Goal: Task Accomplishment & Management: Manage account settings

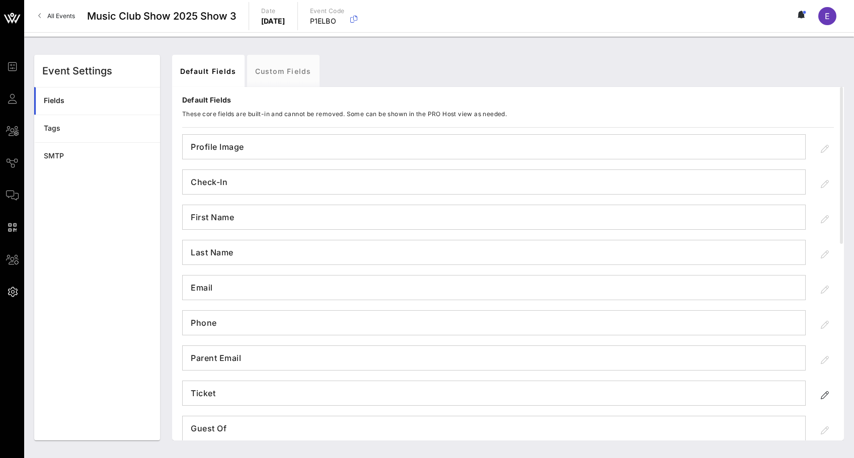
click at [46, 12] on link "All Events" at bounding box center [56, 16] width 49 height 16
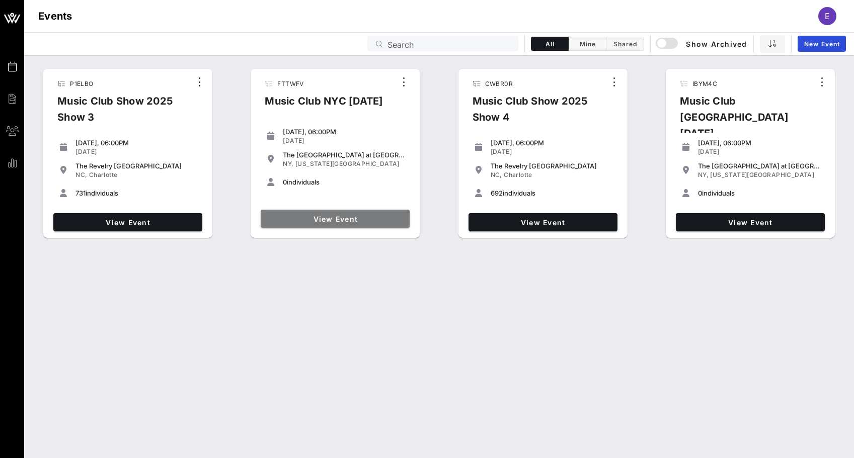
click at [340, 221] on span "View Event" at bounding box center [335, 219] width 141 height 9
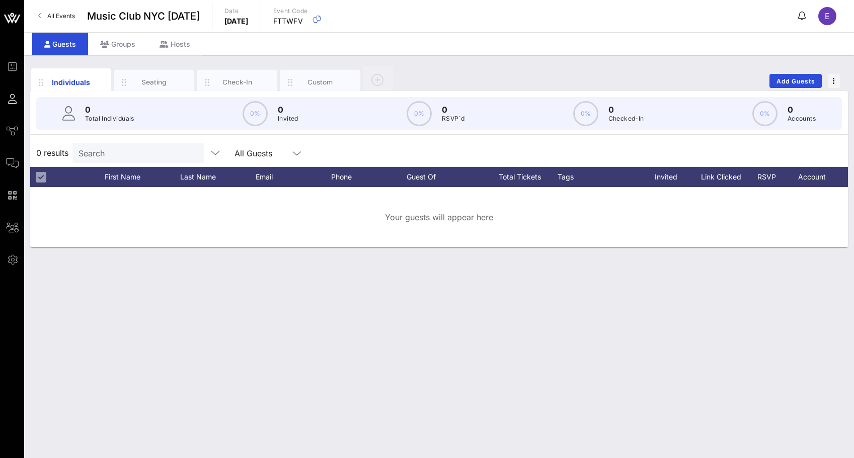
click at [52, 11] on link "All Events" at bounding box center [56, 16] width 49 height 16
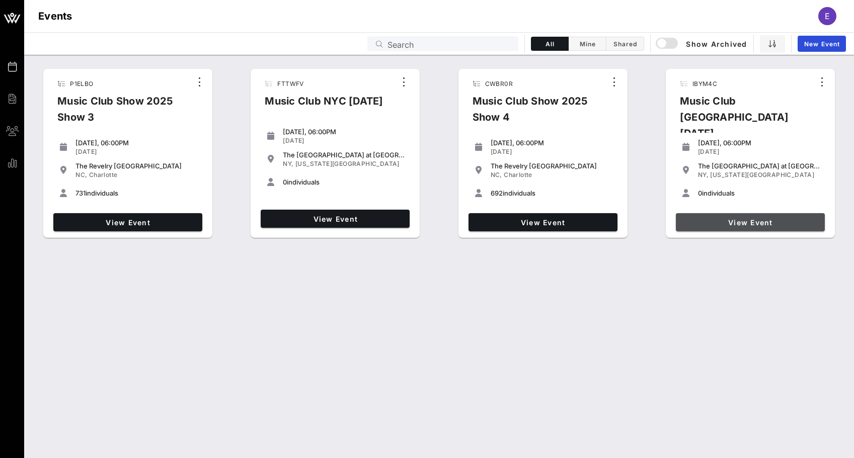
click at [762, 218] on span "View Event" at bounding box center [750, 222] width 141 height 9
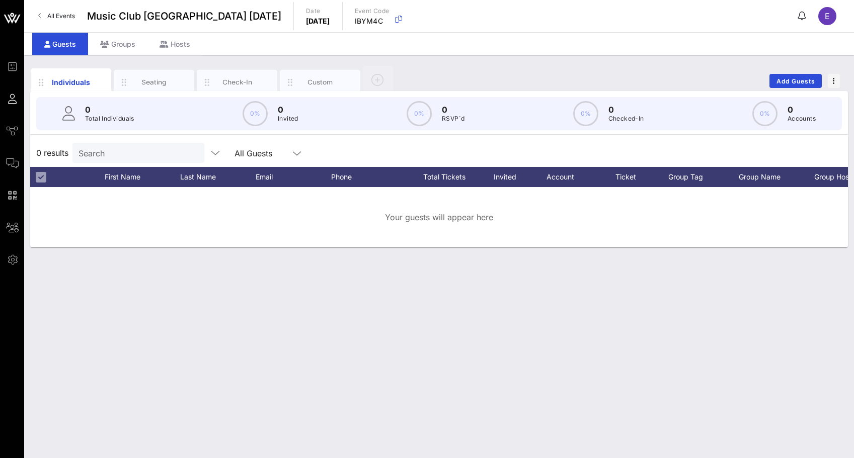
click at [62, 17] on span "All Events" at bounding box center [61, 16] width 28 height 8
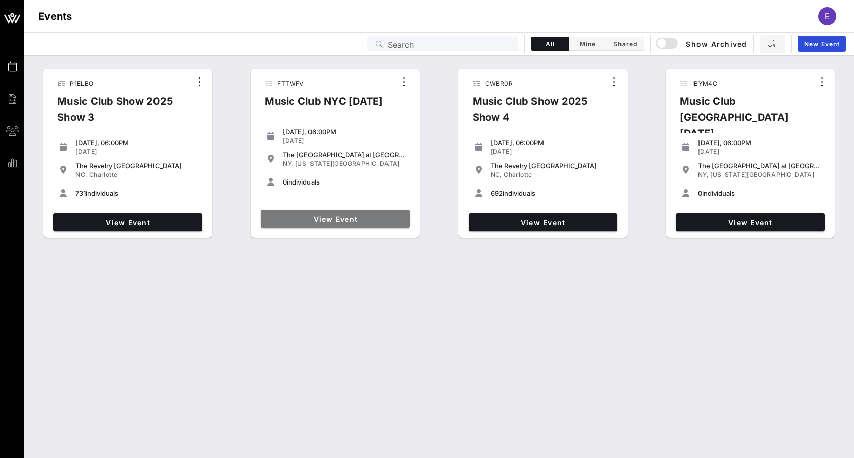
click at [388, 211] on link "View Event" at bounding box center [335, 219] width 149 height 18
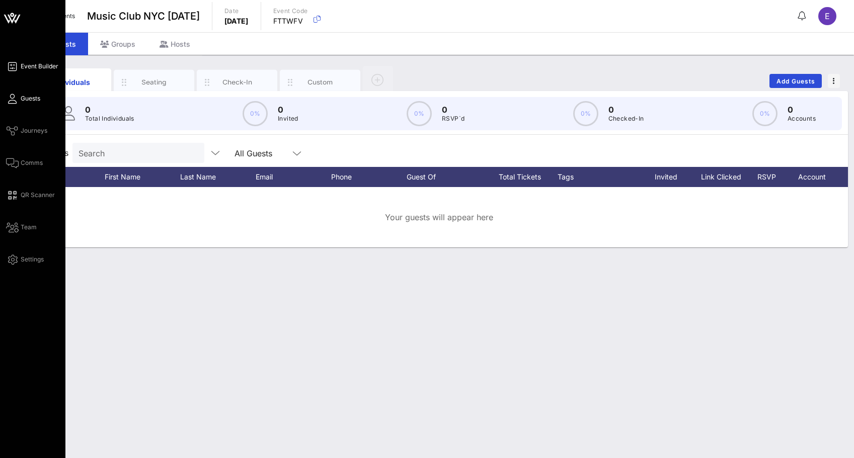
click at [21, 66] on span "Event Builder" at bounding box center [40, 66] width 38 height 9
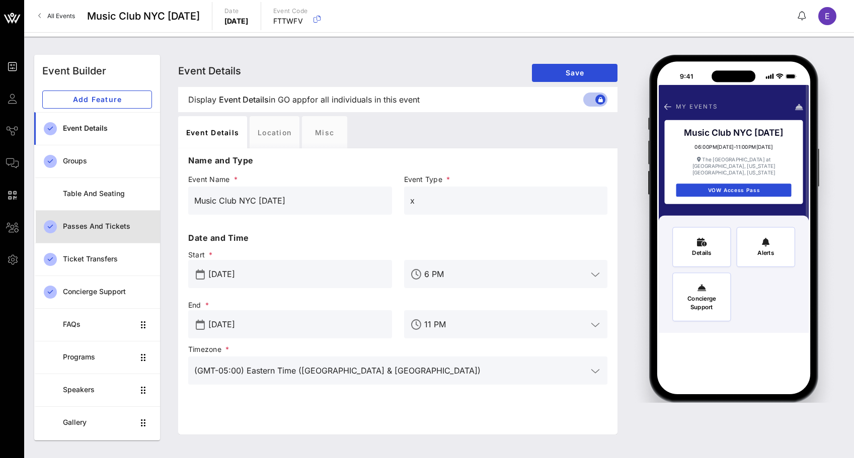
click at [91, 235] on div "Passes and Tickets" at bounding box center [107, 226] width 89 height 21
click at [108, 222] on div "Passes and Tickets" at bounding box center [107, 226] width 89 height 9
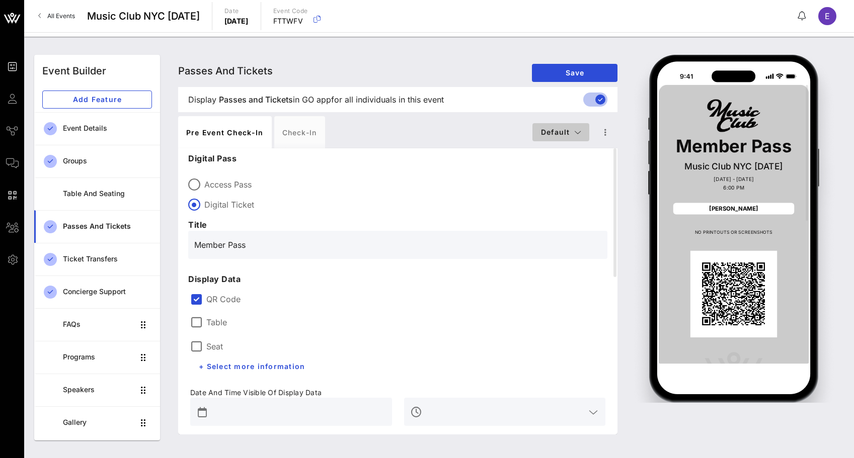
click at [569, 133] on span "Default" at bounding box center [560, 132] width 41 height 9
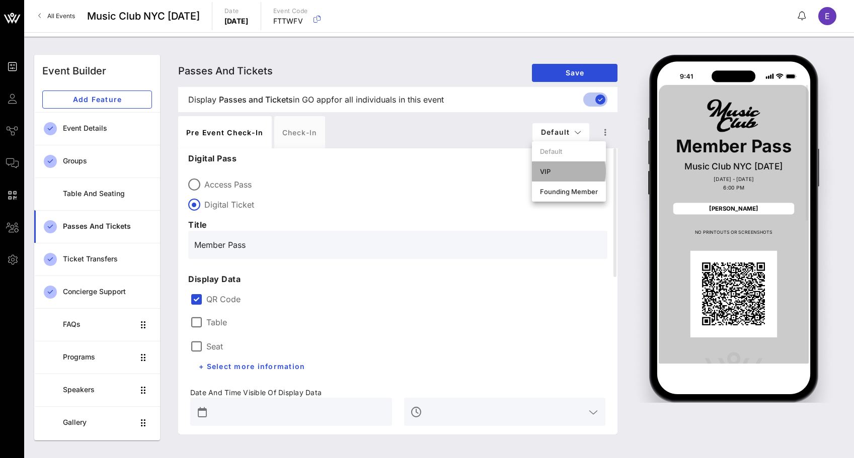
click at [561, 169] on div "VIP" at bounding box center [569, 172] width 58 height 8
type input "VIP Pass"
type input "#FD3F05"
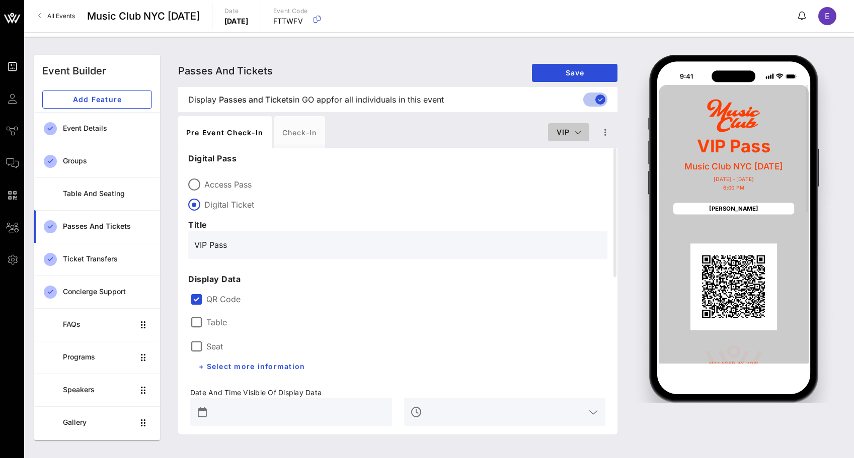
click at [568, 124] on button "VIP" at bounding box center [568, 132] width 41 height 18
click at [570, 183] on div "Founding Member" at bounding box center [585, 192] width 74 height 20
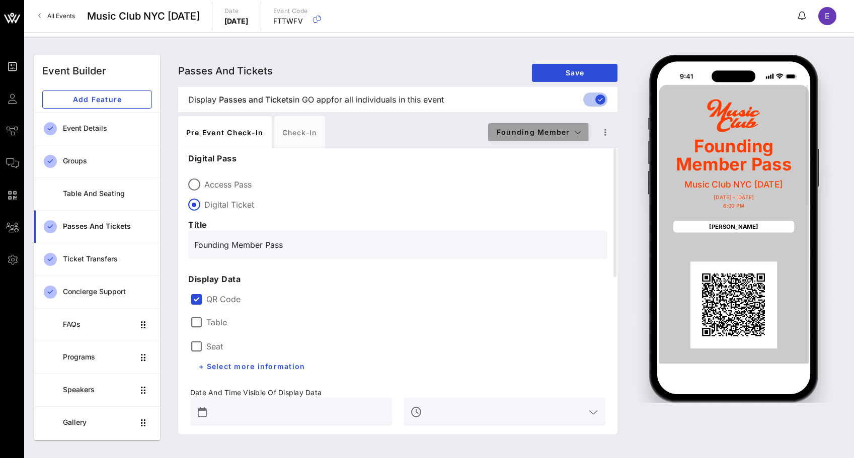
click at [568, 125] on button "Founding Member" at bounding box center [538, 132] width 101 height 18
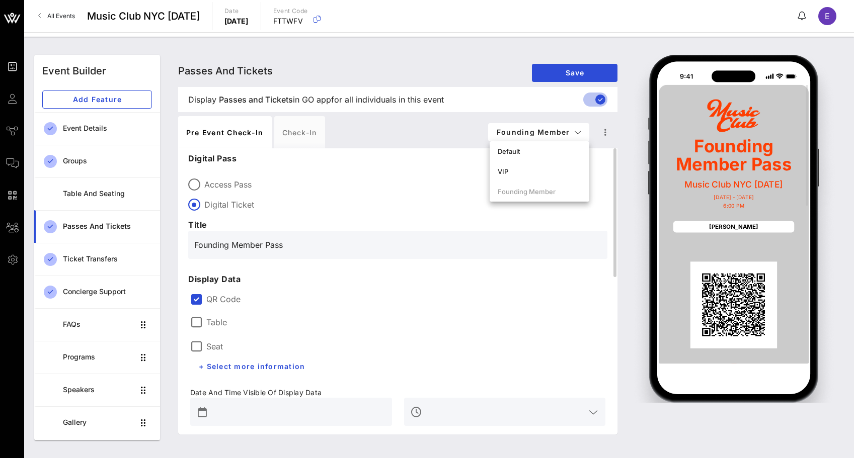
click at [468, 173] on div "Access Pass Digital Ticket" at bounding box center [397, 192] width 419 height 38
click at [547, 135] on span "Founding Member" at bounding box center [538, 132] width 85 height 9
click at [546, 155] on div "Default" at bounding box center [540, 151] width 84 height 8
type input "Member Pass"
type input "#0D0C0C"
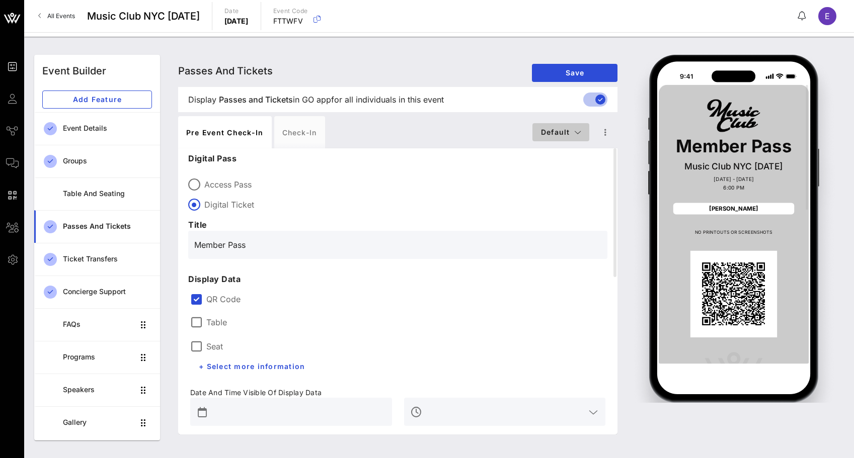
click at [554, 135] on span "Default" at bounding box center [560, 132] width 41 height 9
click at [554, 184] on div "Founding Member" at bounding box center [569, 192] width 74 height 20
type input "Founding Member Pass"
type input "#FD3F05"
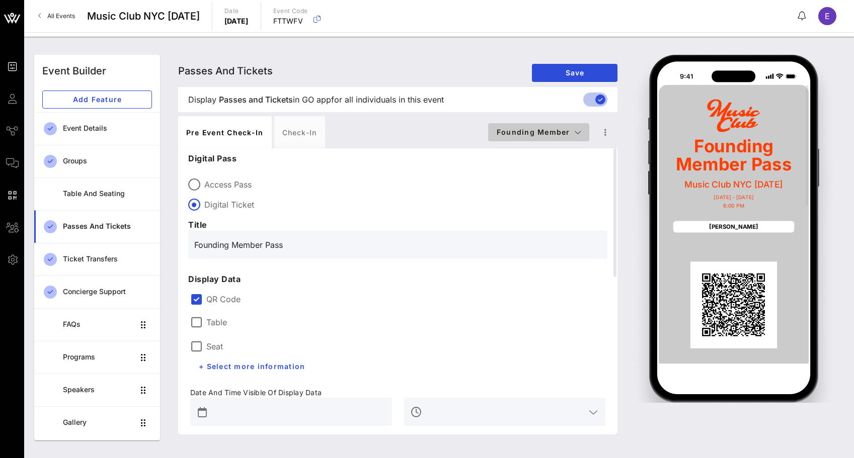
click at [562, 133] on span "Founding Member" at bounding box center [538, 132] width 85 height 9
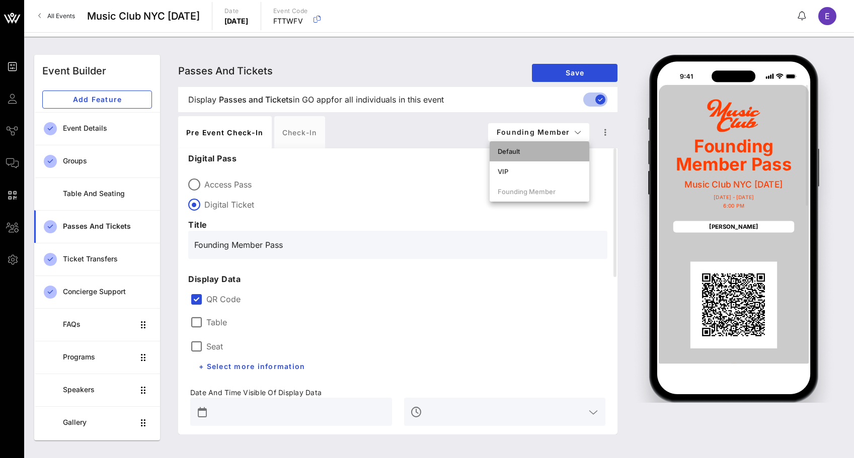
click at [562, 150] on div "Default" at bounding box center [540, 151] width 84 height 8
type input "Member Pass"
type input "#0D0C0C"
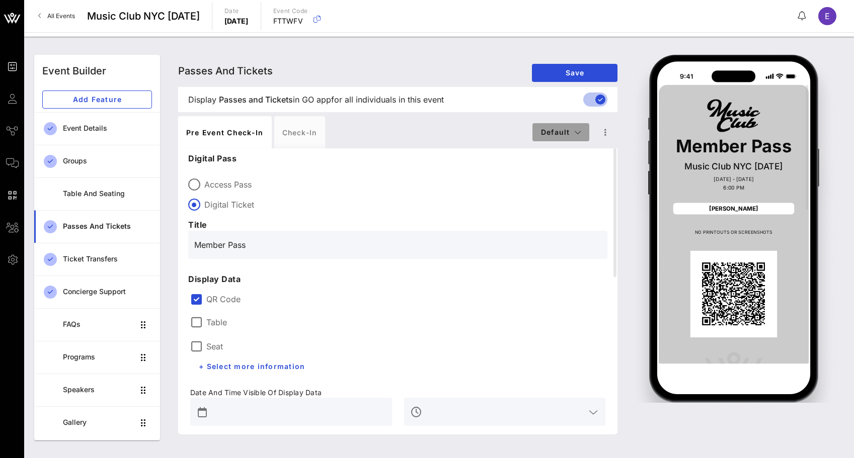
click at [558, 139] on button "Default" at bounding box center [560, 132] width 57 height 18
click at [553, 184] on div "Founding Member" at bounding box center [569, 192] width 74 height 20
type input "Founding Member Pass"
type input "#FD3F05"
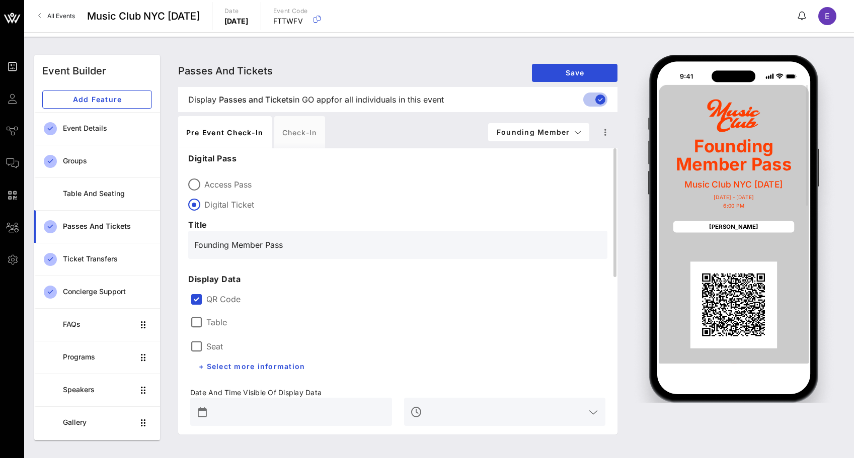
click at [571, 190] on div "Access Pass" at bounding box center [397, 185] width 419 height 12
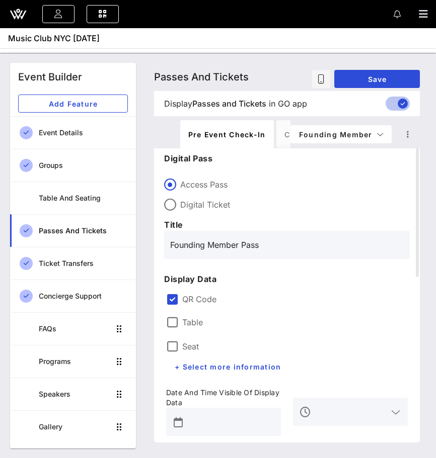
click at [25, 12] on icon at bounding box center [24, 15] width 6 height 9
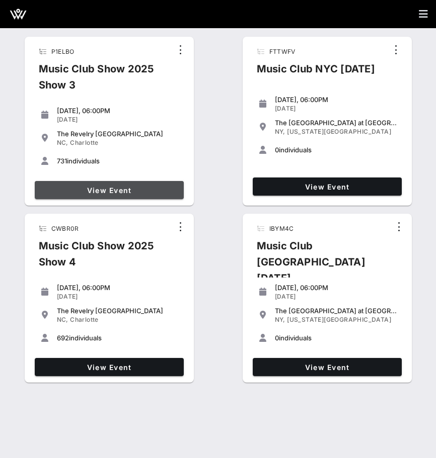
click at [162, 194] on span "View Event" at bounding box center [109, 190] width 141 height 9
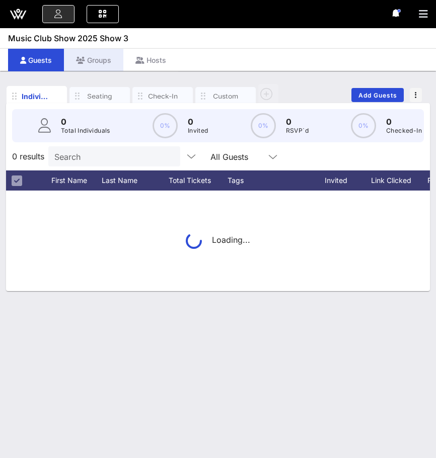
click at [92, 54] on div "Groups" at bounding box center [93, 60] width 59 height 23
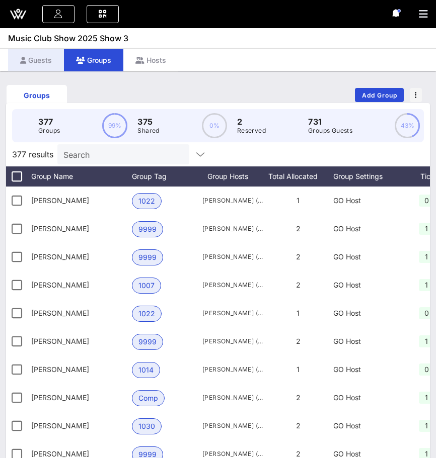
click at [48, 62] on div "Guests" at bounding box center [36, 60] width 56 height 23
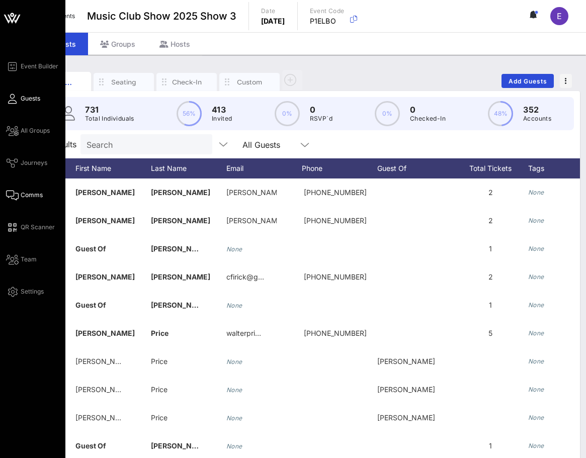
click at [19, 198] on link "Comms" at bounding box center [24, 195] width 37 height 12
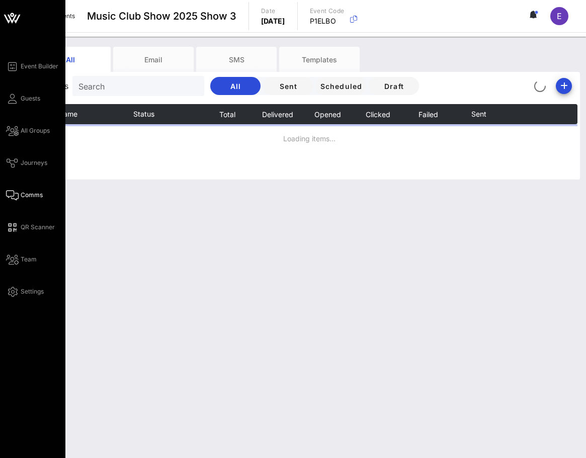
click at [23, 74] on div "Event Builder Guests All Groups Journeys Comms QR Scanner Team Settings" at bounding box center [35, 179] width 59 height 238
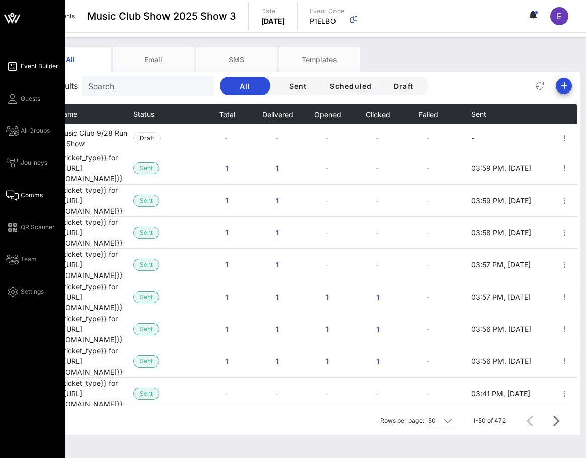
click at [23, 71] on link "Event Builder" at bounding box center [32, 66] width 52 height 12
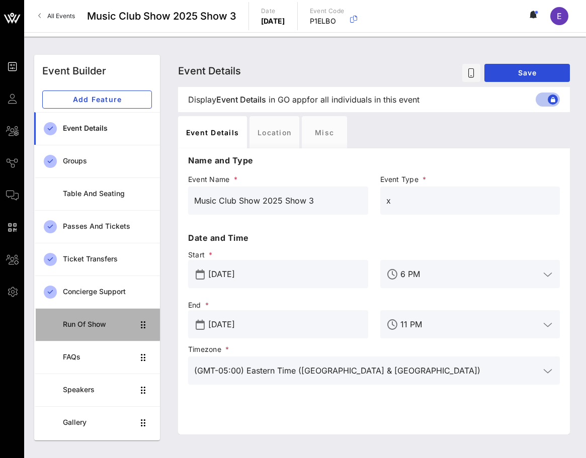
click at [102, 320] on div "Run of Show" at bounding box center [98, 325] width 71 height 21
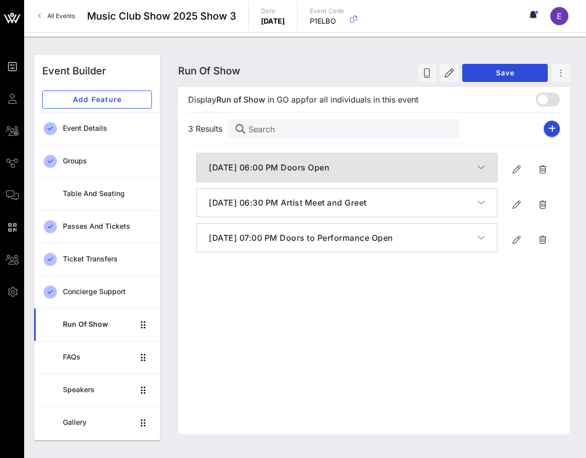
click at [432, 170] on h4 "September 28, 2025, 06:00 PM Doors Open" at bounding box center [343, 168] width 269 height 12
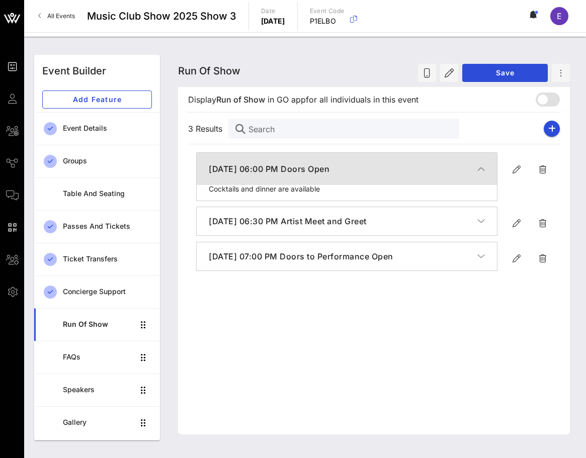
click at [434, 169] on h4 "September 28, 2025, 06:00 PM Doors Open" at bounding box center [343, 169] width 269 height 12
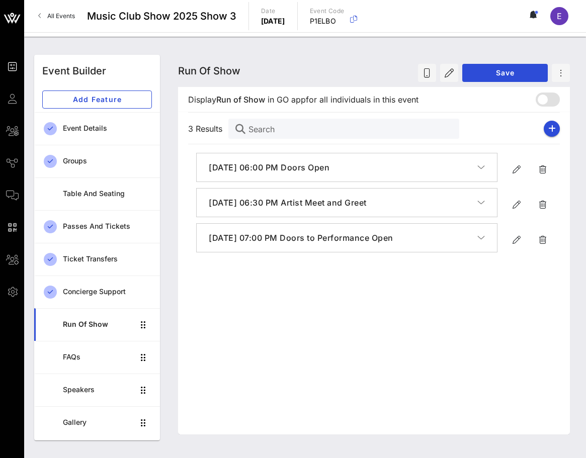
click at [434, 198] on h4 "September 28, 2025, 06:30 PM Artist Meet and Greet" at bounding box center [343, 203] width 269 height 12
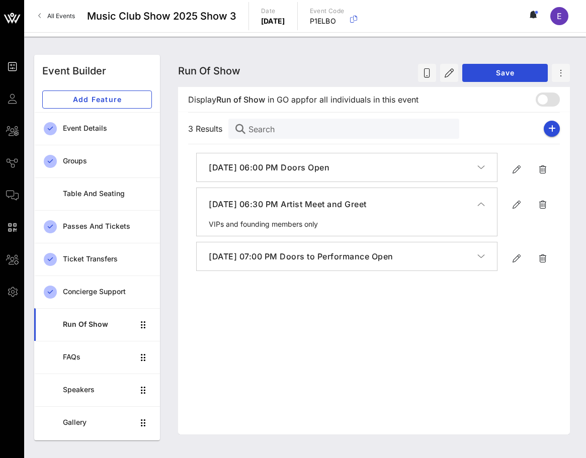
click at [435, 197] on button "September 28, 2025, 06:30 PM Artist Meet and Greet" at bounding box center [347, 204] width 300 height 32
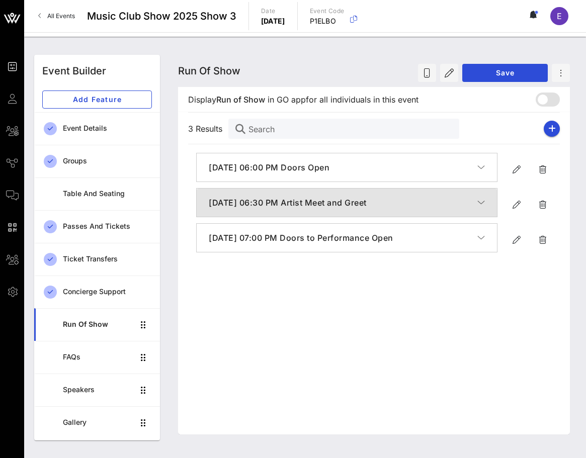
click at [435, 197] on h4 "September 28, 2025, 06:30 PM Artist Meet and Greet" at bounding box center [343, 203] width 269 height 12
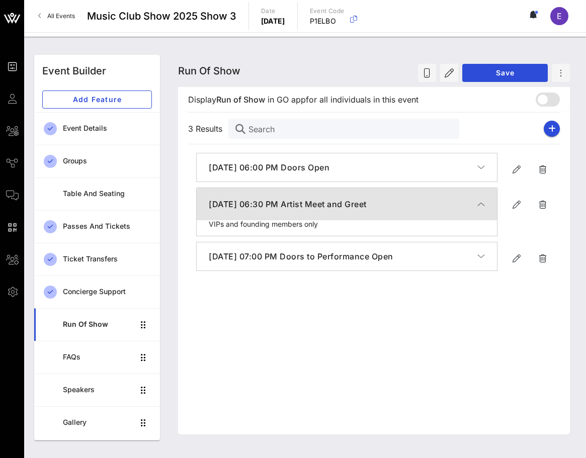
click at [435, 200] on h4 "September 28, 2025, 06:30 PM Artist Meet and Greet" at bounding box center [343, 204] width 269 height 12
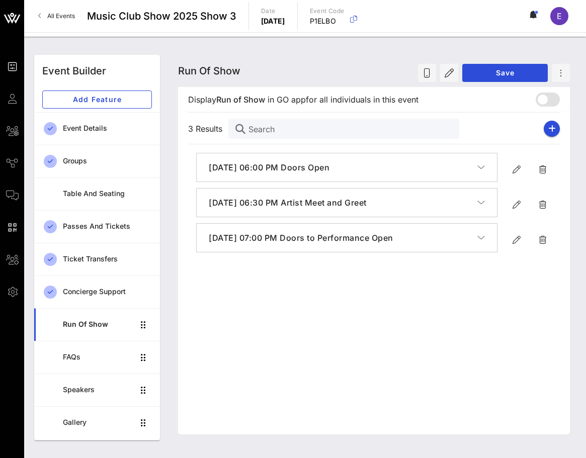
click at [433, 225] on button "September 28, 2025, 07:00 PM Doors to Performance Open" at bounding box center [347, 238] width 300 height 28
click at [514, 204] on icon "button" at bounding box center [517, 205] width 12 height 12
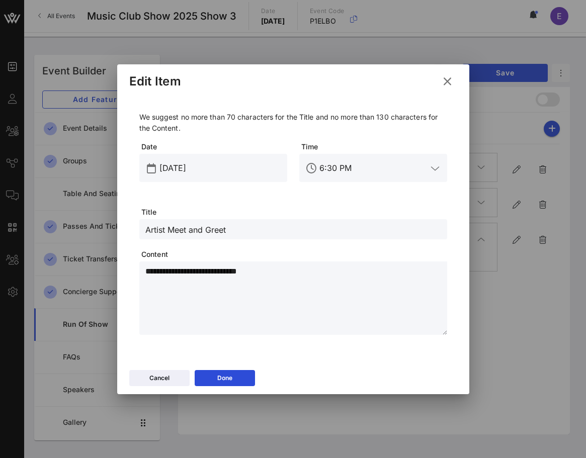
click at [148, 228] on input "Artist Meet and Greet" at bounding box center [293, 229] width 296 height 13
click at [153, 229] on input "Artist Meet and Greet" at bounding box center [293, 229] width 296 height 13
type input "VIP Meet and Greet"
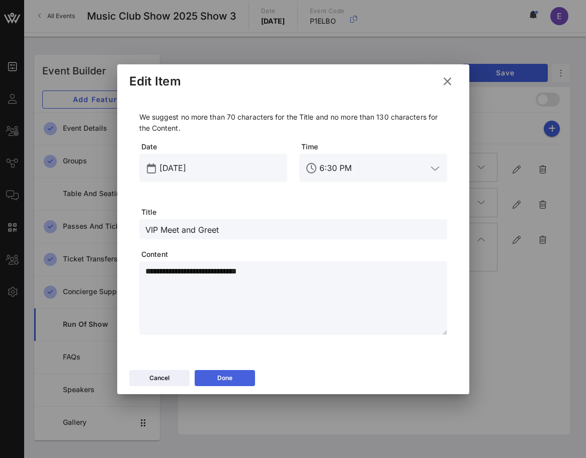
click at [229, 372] on button "Done" at bounding box center [225, 378] width 60 height 16
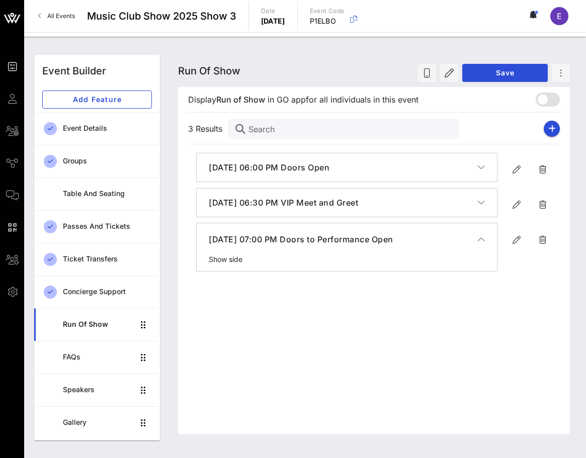
click at [477, 241] on h4 "September 28, 2025, 07:00 PM Doors to Performance Open" at bounding box center [343, 239] width 269 height 12
click at [556, 127] on button "button" at bounding box center [552, 129] width 16 height 16
type input "[DATE]"
type input "6 PM"
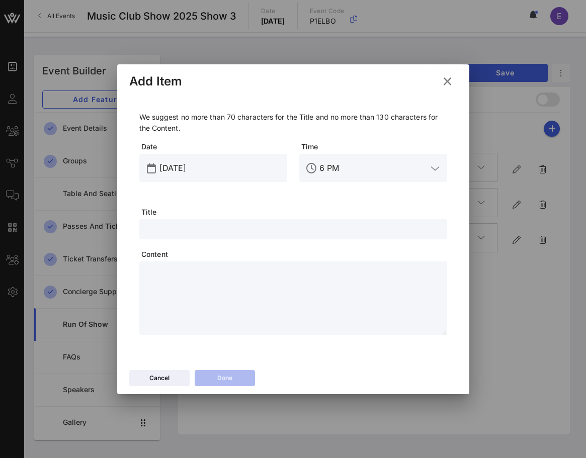
click at [278, 236] on div at bounding box center [293, 229] width 296 height 20
click at [145, 233] on input "Set One" at bounding box center [293, 229] width 296 height 13
drag, startPoint x: 209, startPoint y: 233, endPoint x: 247, endPoint y: 233, distance: 37.7
click at [247, 233] on input "Featured Band Set One" at bounding box center [293, 229] width 296 height 13
type input "Featured Band First Set"
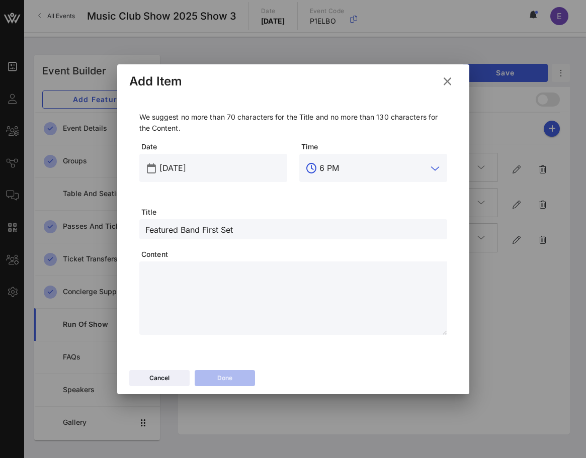
click at [332, 161] on input "6 PM" at bounding box center [374, 168] width 108 height 16
click at [347, 225] on div "7:30 PM" at bounding box center [373, 223] width 132 height 10
type input "7:30 PM"
click at [301, 265] on textarea at bounding box center [296, 300] width 302 height 70
type textarea "*********"
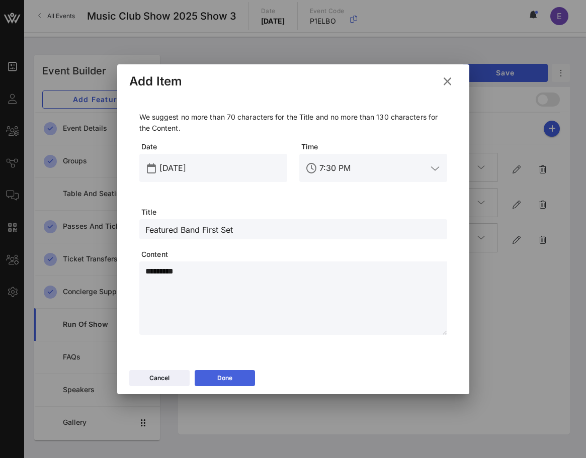
click at [247, 376] on button "Done" at bounding box center [225, 378] width 60 height 16
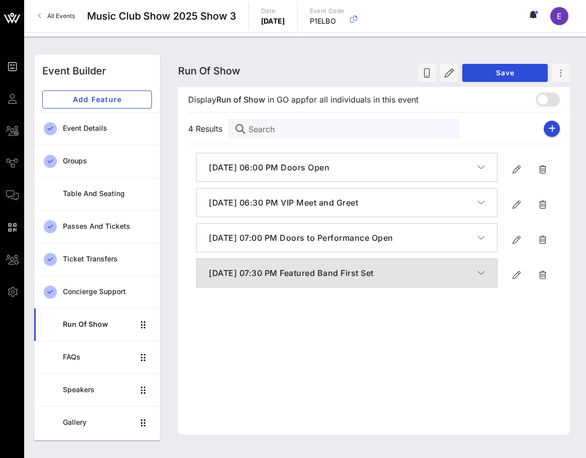
click at [350, 279] on button "September 28, 2025, 07:30 PM Featured Band First Set" at bounding box center [347, 273] width 300 height 28
click at [350, 279] on h4 "September 28, 2025, 07:30 PM Featured Band First Set" at bounding box center [343, 275] width 269 height 12
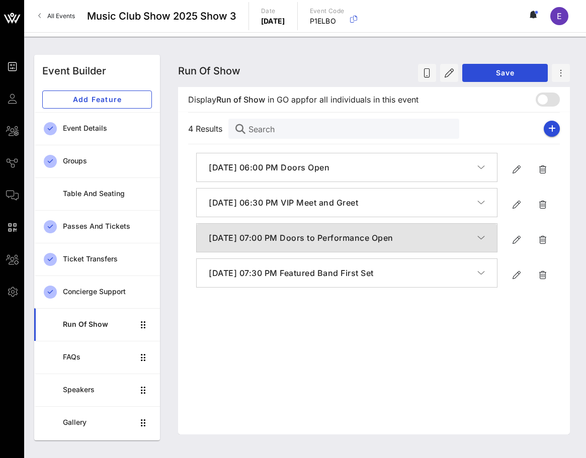
click at [357, 238] on h4 "September 28, 2025, 07:00 PM Doors to Performance Open" at bounding box center [343, 238] width 269 height 12
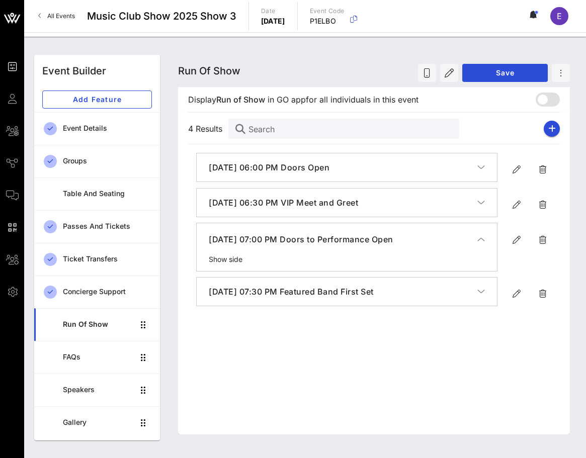
click at [357, 238] on h4 "September 28, 2025, 07:00 PM Doors to Performance Open" at bounding box center [343, 239] width 269 height 12
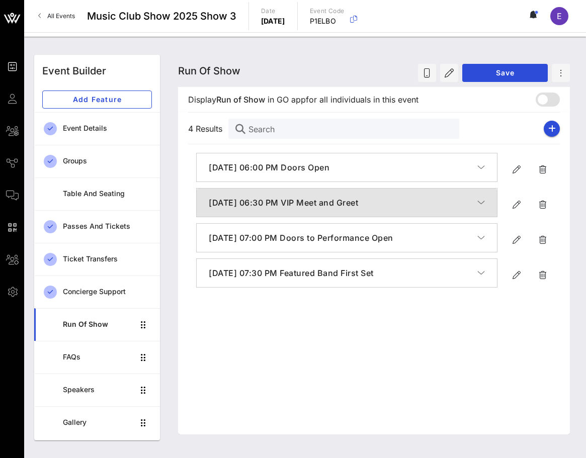
click at [461, 189] on button "September 28, 2025, 06:30 PM VIP Meet and Greet" at bounding box center [347, 203] width 300 height 28
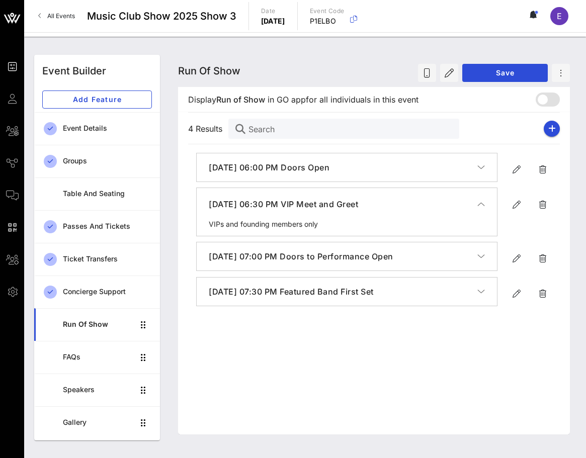
click at [461, 186] on div "September 28, 2025, 06:00 PM Doors Open Cocktails and dinner are available Sept…" at bounding box center [374, 229] width 372 height 154
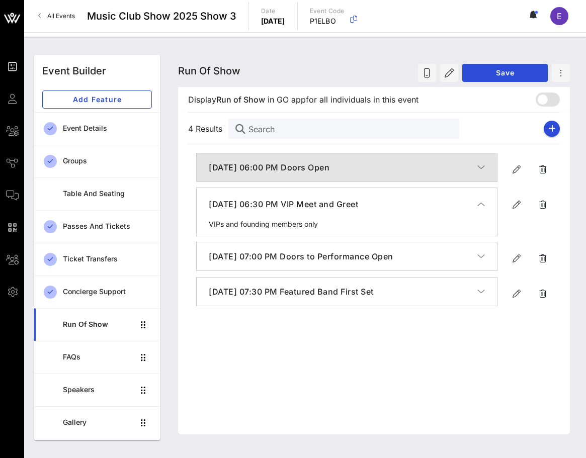
click at [461, 168] on h4 "September 28, 2025, 06:00 PM Doors Open" at bounding box center [343, 168] width 269 height 12
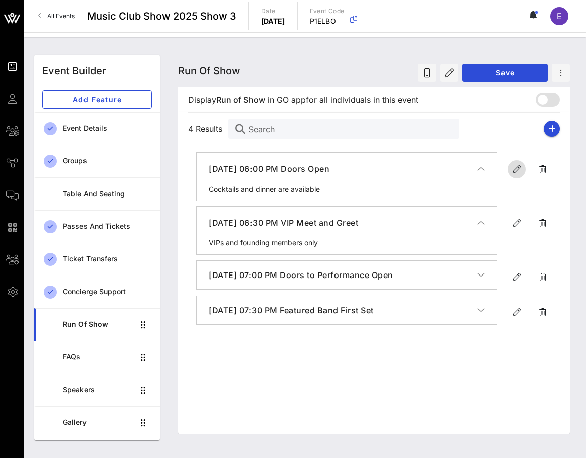
click at [520, 165] on icon "button" at bounding box center [517, 170] width 12 height 12
type input "[DATE]"
type input "6 PM"
type input "Doors Open"
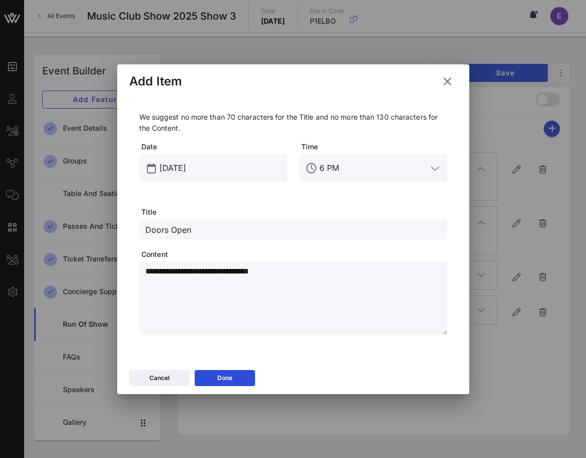
click at [248, 288] on textarea "**********" at bounding box center [296, 300] width 302 height 70
type textarea "**********"
click at [237, 372] on button "Done" at bounding box center [225, 378] width 60 height 16
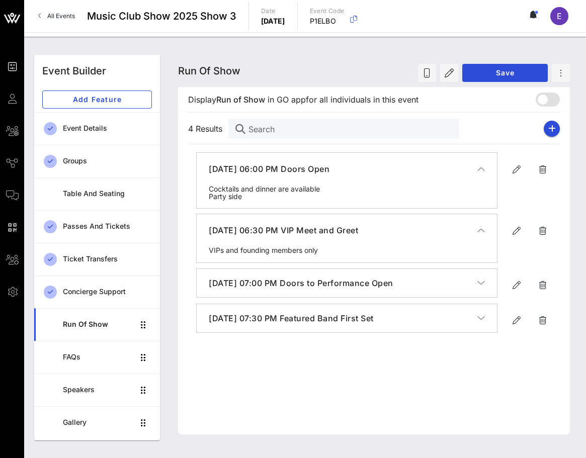
click at [313, 190] on div "Cocktails and dinner are available Party side" at bounding box center [347, 197] width 300 height 24
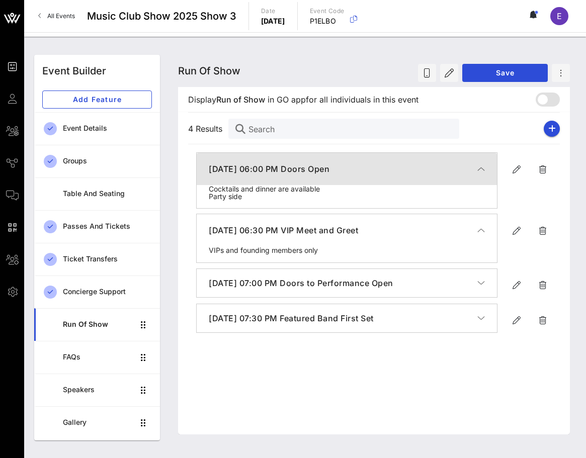
click at [317, 173] on h4 "September 28, 2025, 06:00 PM Doors Open" at bounding box center [343, 169] width 269 height 12
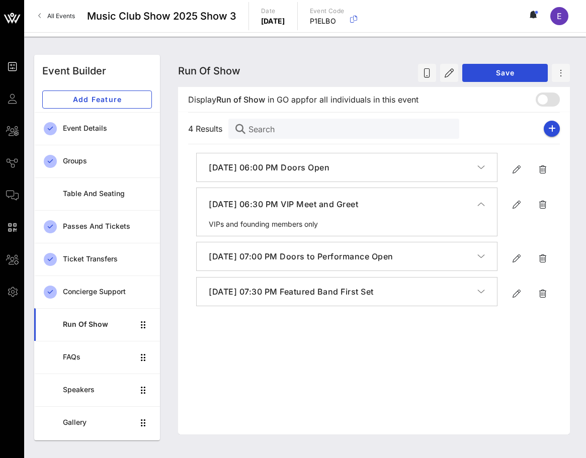
click at [316, 274] on div "September 28, 2025, 06:00 PM Doors Open Cocktails and dinner are available Part…" at bounding box center [374, 229] width 372 height 154
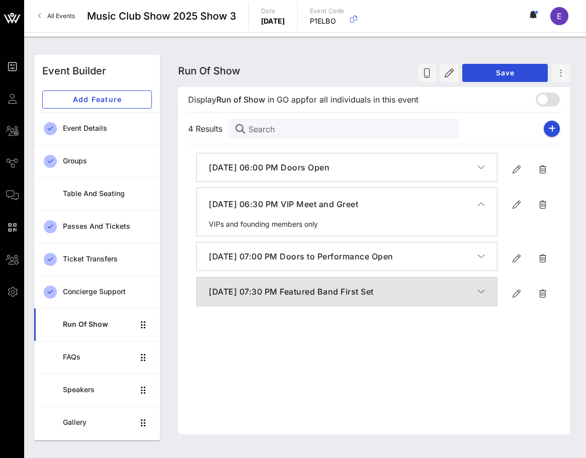
click at [316, 282] on button "September 28, 2025, 07:30 PM Featured Band First Set" at bounding box center [347, 292] width 300 height 28
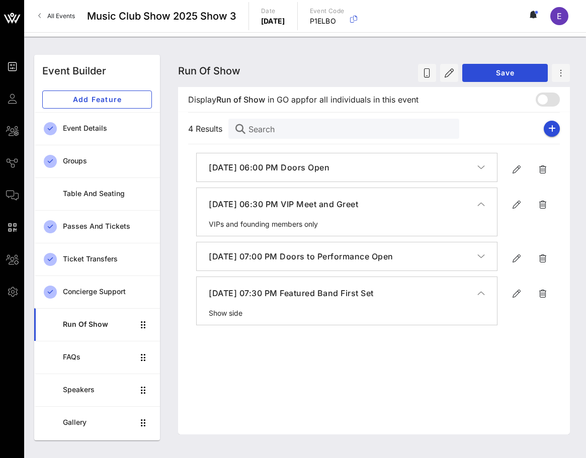
click at [316, 284] on button "September 28, 2025, 07:30 PM Featured Band First Set" at bounding box center [347, 293] width 300 height 32
click at [556, 131] on button "button" at bounding box center [552, 129] width 16 height 16
type input "[DATE]"
type input "6 PM"
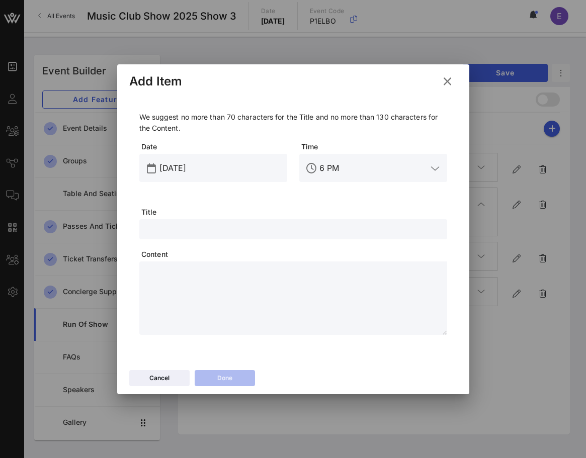
click at [269, 225] on input "text" at bounding box center [293, 229] width 296 height 13
type input "Featured Band Second Set"
click at [248, 303] on textarea at bounding box center [296, 300] width 302 height 70
type textarea "*********"
click at [333, 166] on input "6 PM" at bounding box center [374, 168] width 108 height 16
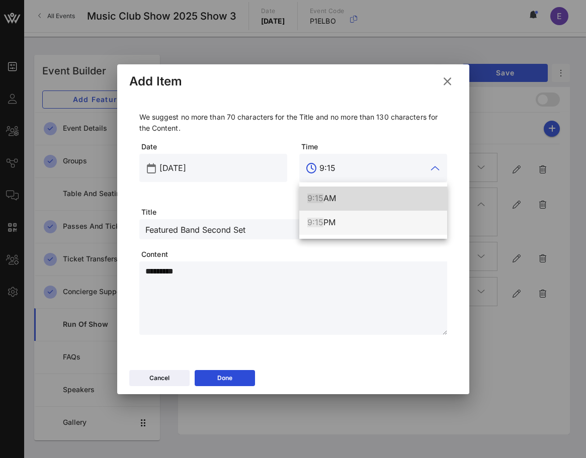
click at [335, 224] on div "9:15 PM" at bounding box center [373, 223] width 132 height 10
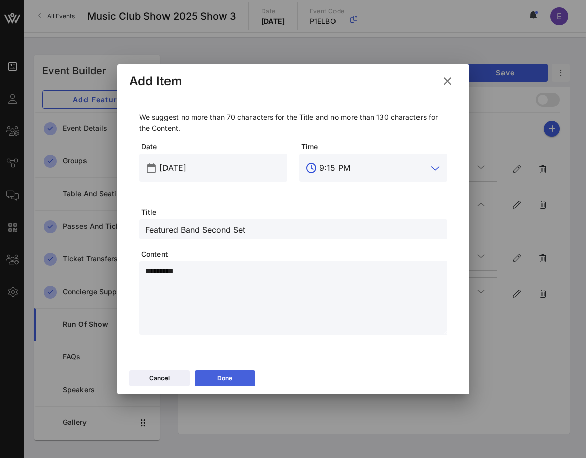
type input "9:15 PM"
click at [210, 375] on button "Done" at bounding box center [225, 378] width 60 height 16
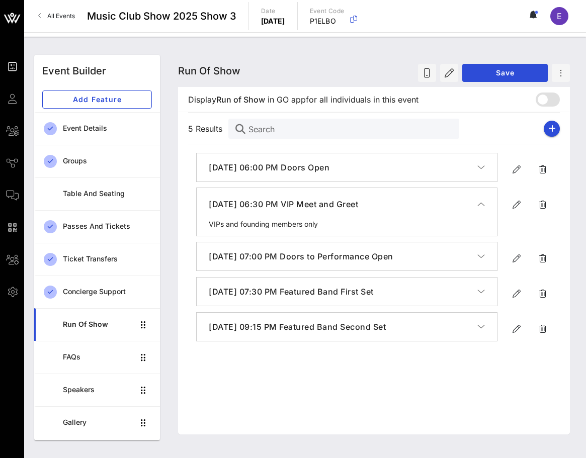
click at [478, 203] on icon "button" at bounding box center [482, 204] width 8 height 10
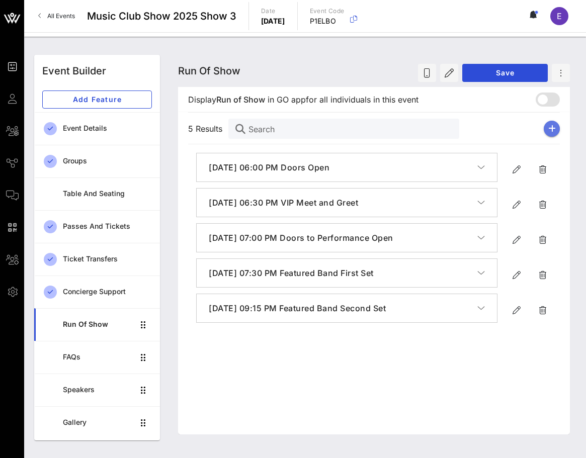
click at [552, 133] on button "button" at bounding box center [552, 129] width 16 height 16
type input "[DATE]"
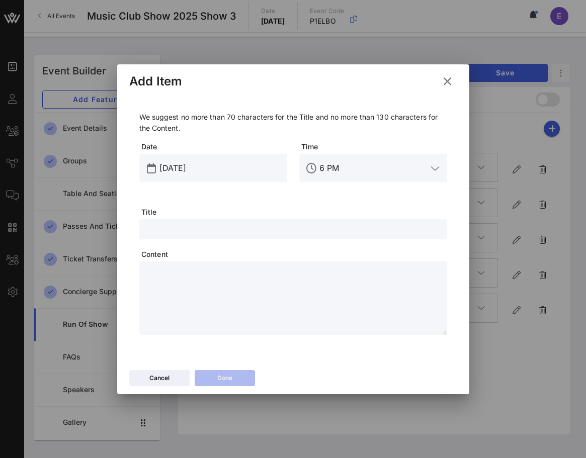
click at [323, 161] on input "6 PM" at bounding box center [374, 168] width 108 height 16
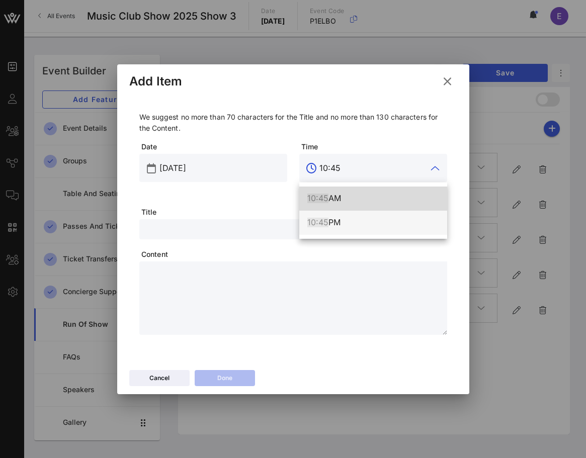
click at [334, 218] on div "10:45 PM" at bounding box center [373, 223] width 132 height 10
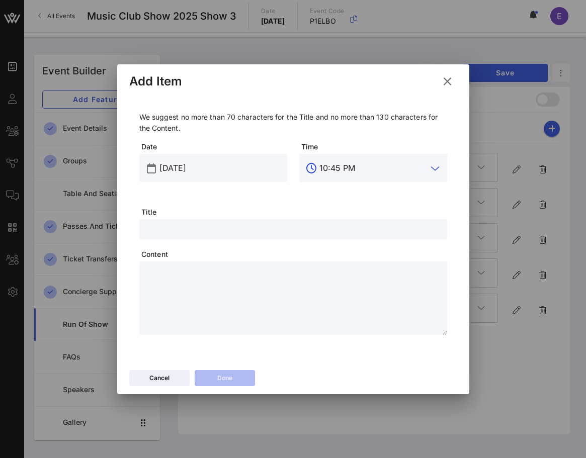
type input "10:45 PM"
click at [270, 228] on input "text" at bounding box center [293, 229] width 296 height 13
click at [183, 228] on input "Show Ends" at bounding box center [293, 229] width 296 height 13
type input "Show Conclusion"
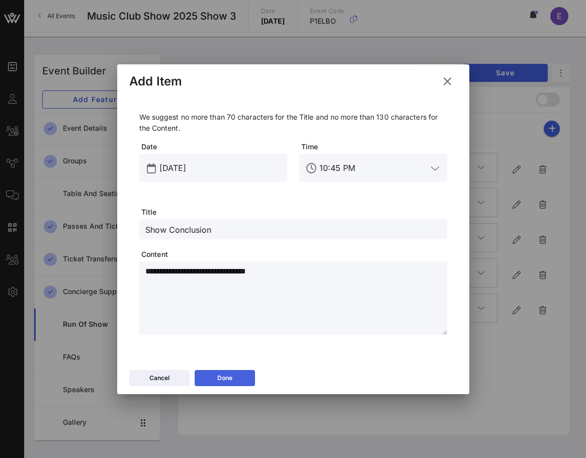
type textarea "**********"
click at [213, 374] on button "Done" at bounding box center [225, 378] width 60 height 16
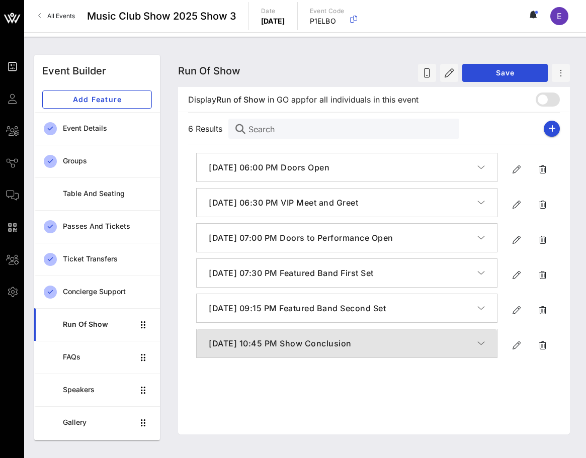
click at [307, 347] on h4 "September 28, 2025, 10:45 PM Show Conclusion" at bounding box center [343, 344] width 269 height 12
click at [308, 345] on h4 "September 28, 2025, 10:45 PM Show Conclusion" at bounding box center [343, 345] width 269 height 12
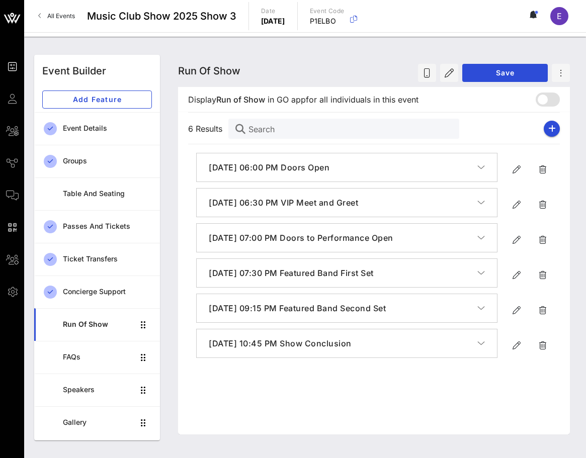
click at [319, 329] on div "September 28, 2025, 10:45 PM Show Conclusion Grab your t-shirt on the way out!" at bounding box center [374, 344] width 372 height 30
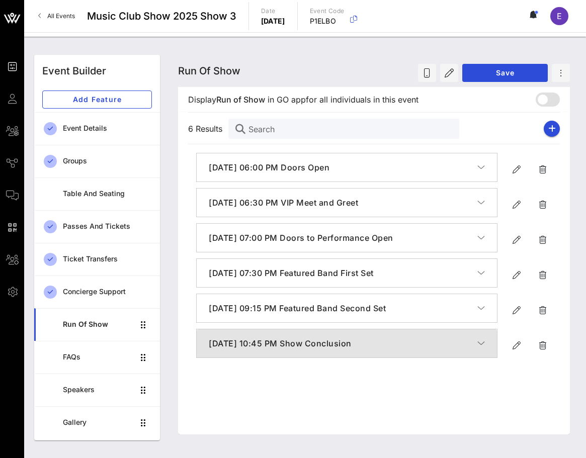
click at [319, 341] on h4 "September 28, 2025, 10:45 PM Show Conclusion" at bounding box center [343, 344] width 269 height 12
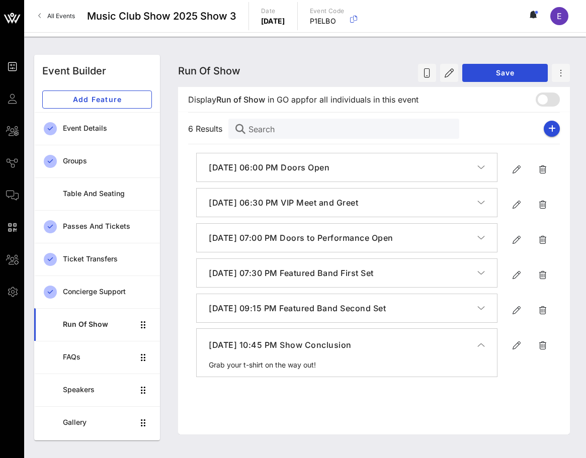
click at [320, 338] on button "September 28, 2025, 10:45 PM Show Conclusion" at bounding box center [347, 345] width 300 height 32
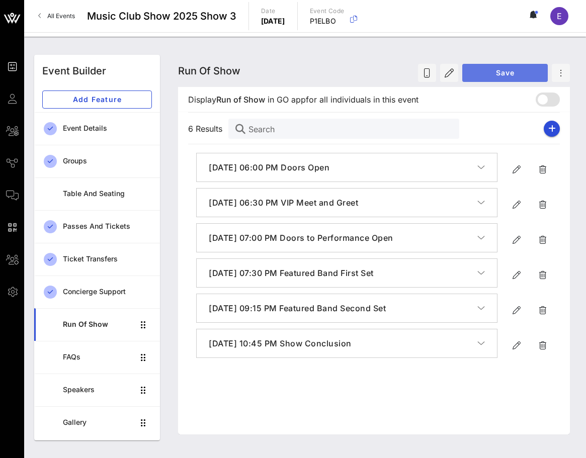
click at [526, 70] on span "Save" at bounding box center [505, 72] width 69 height 9
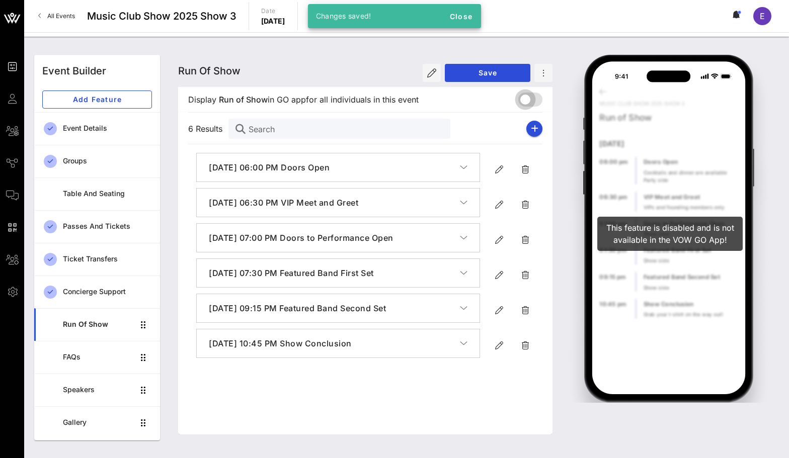
click at [526, 96] on div at bounding box center [525, 99] width 17 height 17
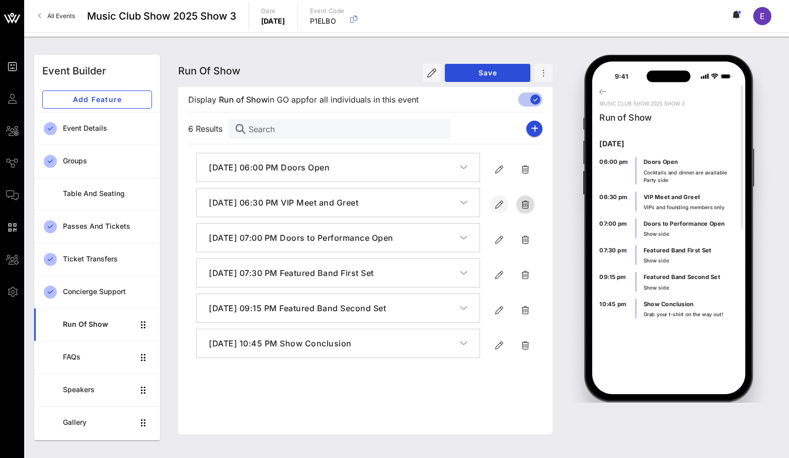
drag, startPoint x: 521, startPoint y: 201, endPoint x: 496, endPoint y: 197, distance: 25.0
click at [496, 197] on div "September 28, 2025, 06:30 PM VIP Meet and Greet VIPs and founding members only" at bounding box center [365, 203] width 354 height 30
click at [498, 205] on icon "button" at bounding box center [499, 205] width 12 height 12
type input "[DATE]"
type input "6:30 PM"
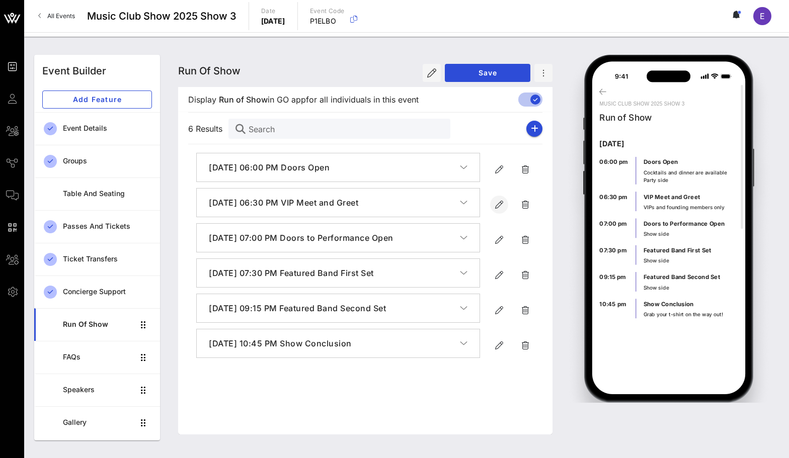
type input "VIP Meet and Greet"
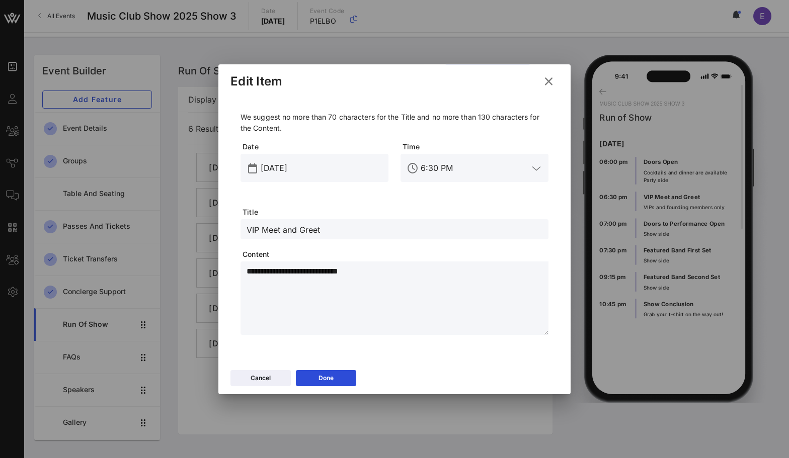
click at [326, 278] on textarea "**********" at bounding box center [398, 300] width 302 height 70
click at [372, 277] on textarea "**********" at bounding box center [398, 300] width 302 height 70
type textarea "**********"
click at [350, 370] on button "Done" at bounding box center [326, 378] width 60 height 16
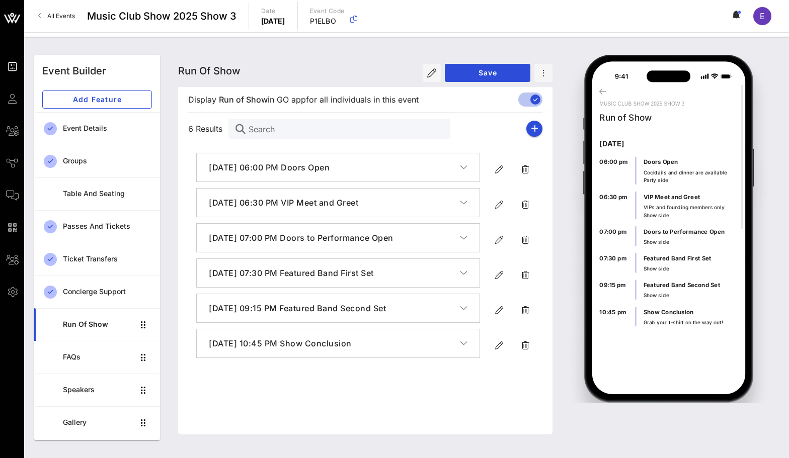
click at [511, 61] on div "Run of Show Run of Show Run of Show Save" at bounding box center [365, 71] width 374 height 32
click at [510, 69] on span "Save" at bounding box center [487, 72] width 69 height 9
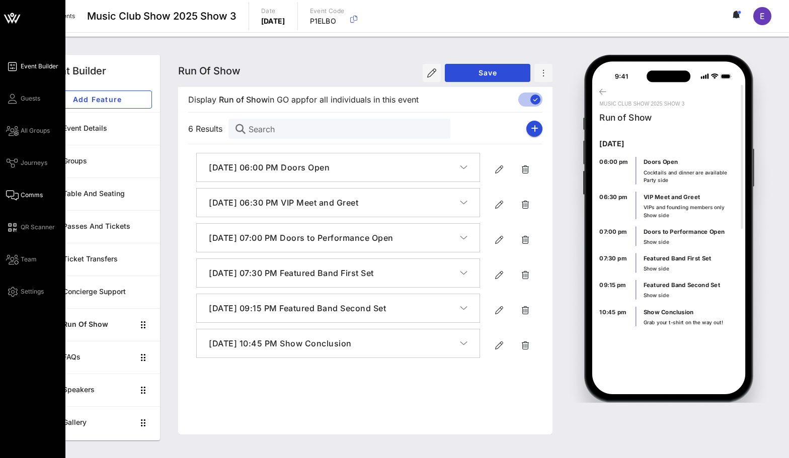
click at [12, 195] on icon at bounding box center [12, 196] width 13 height 2
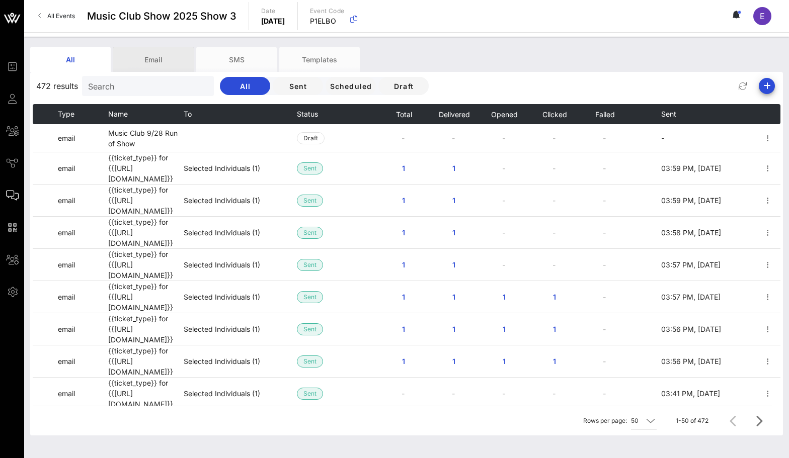
click at [164, 58] on div "Email" at bounding box center [153, 59] width 81 height 25
click at [314, 54] on div "Templates" at bounding box center [319, 59] width 81 height 25
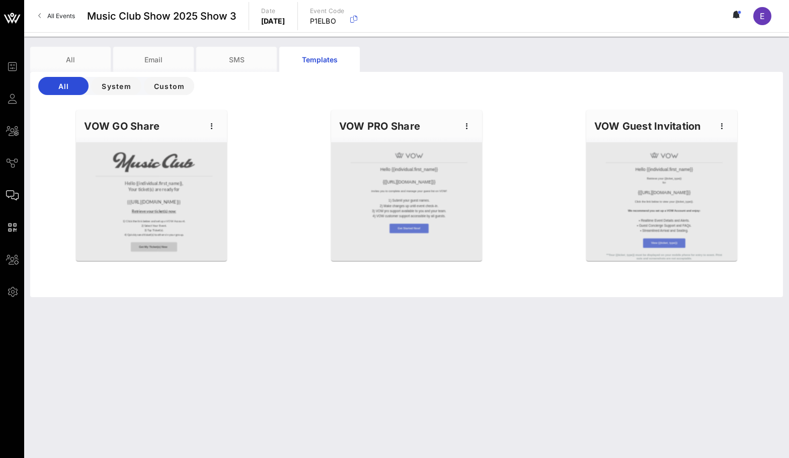
click at [180, 128] on div "VOW GO Share" at bounding box center [151, 126] width 151 height 32
click at [178, 152] on div at bounding box center [151, 201] width 151 height 119
click at [218, 122] on span "button" at bounding box center [212, 126] width 14 height 12
click at [217, 140] on div "Edit" at bounding box center [227, 143] width 25 height 8
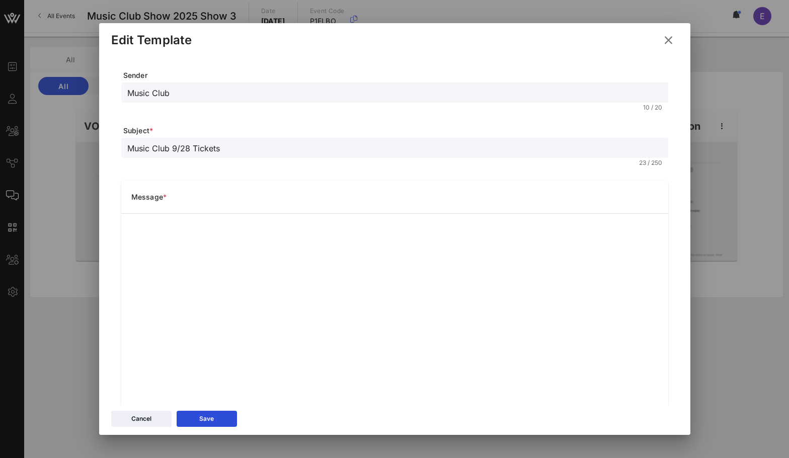
click at [666, 54] on div "Sender Music Club 10 / 20 Subject * Music Club 9/28 Tickets 23 / 250 Message *" at bounding box center [394, 264] width 567 height 421
click at [666, 36] on icon at bounding box center [668, 40] width 14 height 13
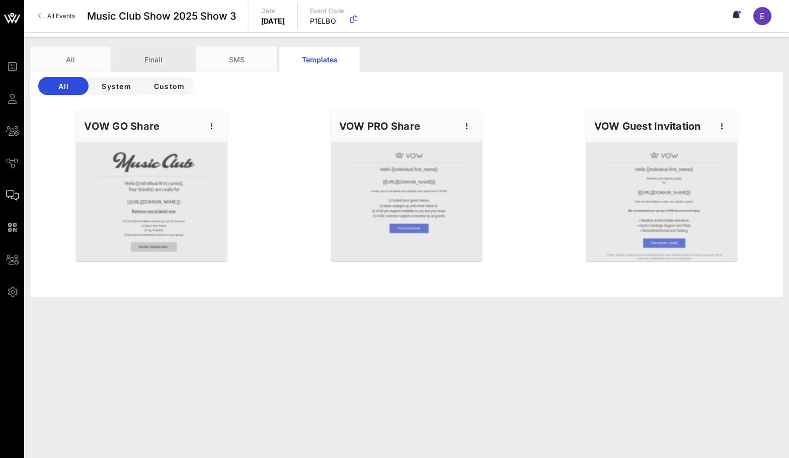
click at [143, 52] on div "Email" at bounding box center [153, 59] width 81 height 25
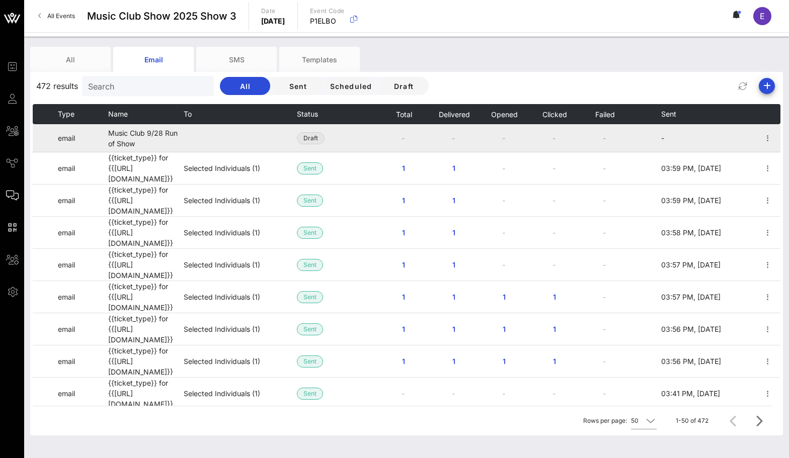
click at [310, 136] on span "Draft" at bounding box center [310, 138] width 15 height 11
click at [770, 137] on icon "button" at bounding box center [768, 138] width 12 height 12
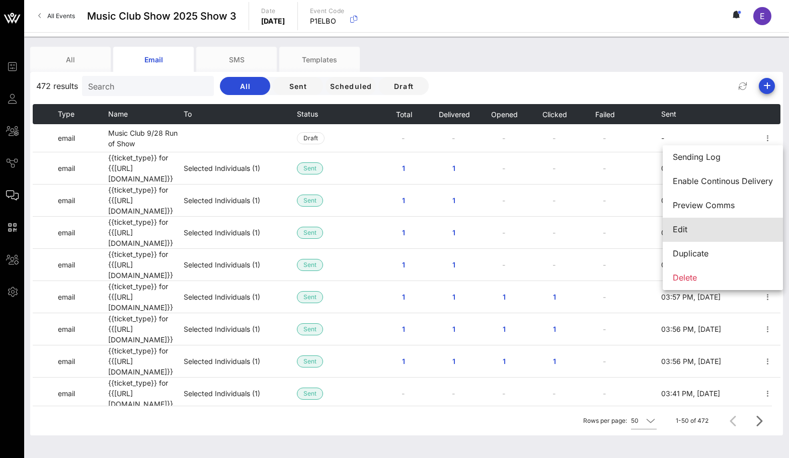
click at [725, 226] on div "Edit" at bounding box center [723, 230] width 100 height 10
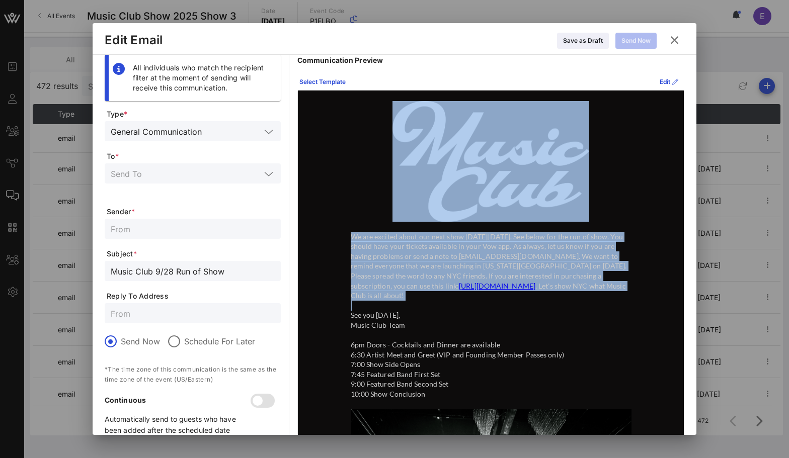
drag, startPoint x: 436, startPoint y: 304, endPoint x: 354, endPoint y: 200, distance: 132.7
click at [353, 199] on div "We are excited about our next show on Sunday, September 28th. See below for the…" at bounding box center [491, 349] width 302 height 517
click at [355, 200] on td at bounding box center [491, 161] width 281 height 121
drag, startPoint x: 377, startPoint y: 186, endPoint x: 419, endPoint y: 307, distance: 128.1
click at [419, 307] on div "We are excited about our next show on Sunday, September 28th. See below for the…" at bounding box center [491, 349] width 302 height 517
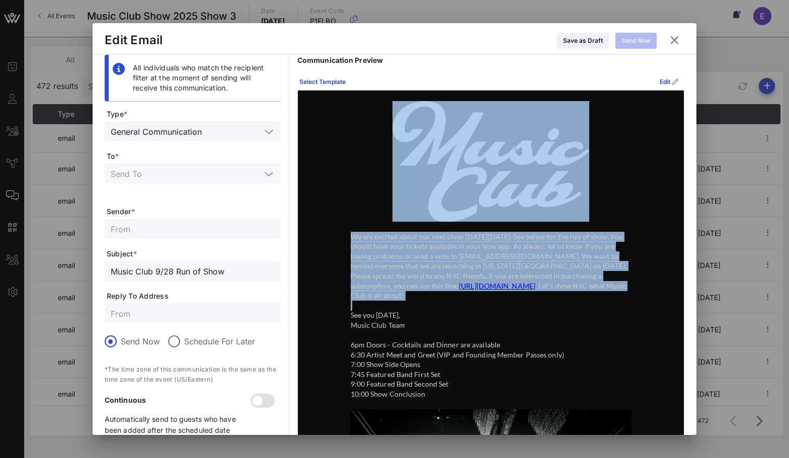
click at [419, 307] on p at bounding box center [491, 306] width 281 height 10
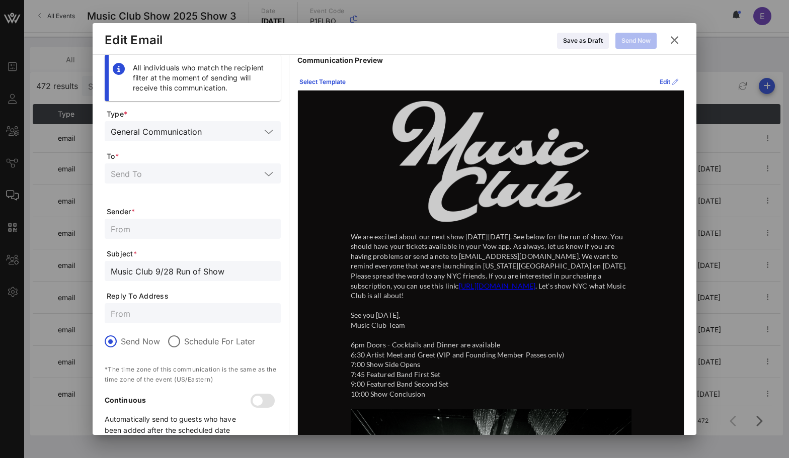
click at [660, 78] on div "Edit" at bounding box center [669, 82] width 19 height 10
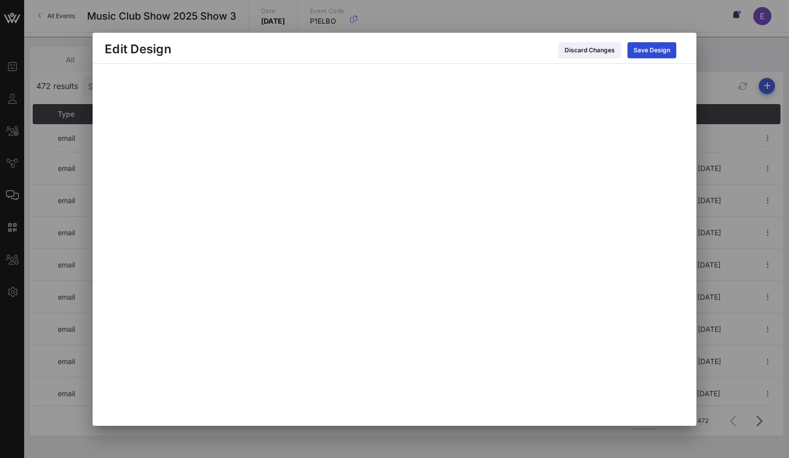
scroll to position [9, 0]
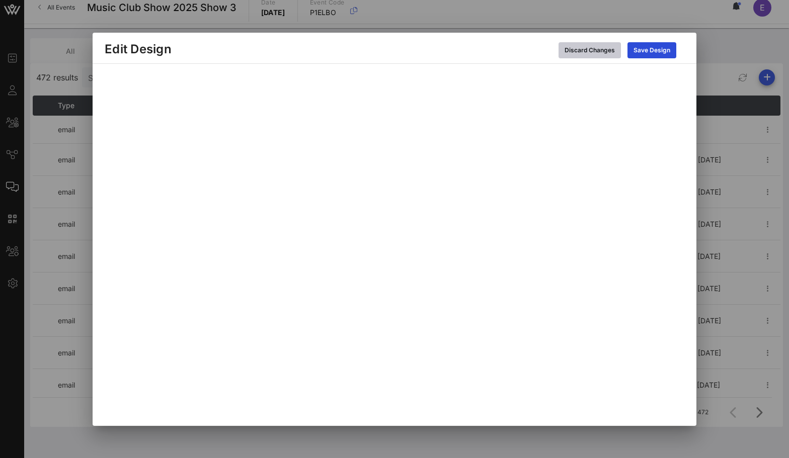
click at [607, 45] on div "Discard Changes" at bounding box center [590, 50] width 50 height 10
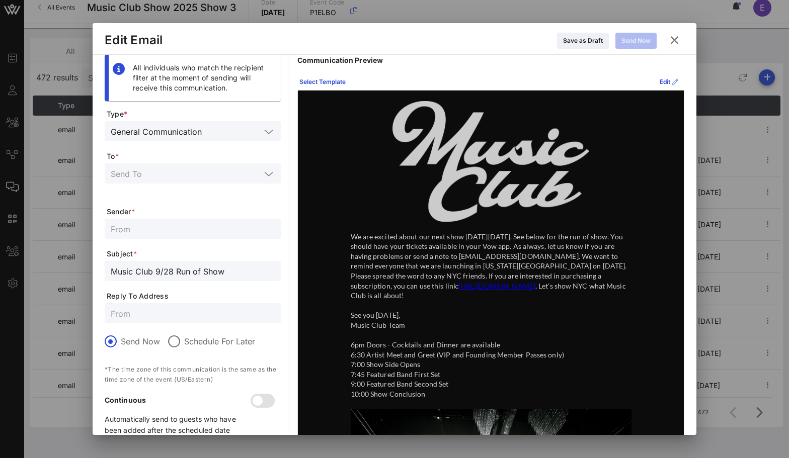
click at [712, 74] on div at bounding box center [394, 229] width 789 height 458
click at [664, 77] on div "Edit" at bounding box center [669, 82] width 19 height 10
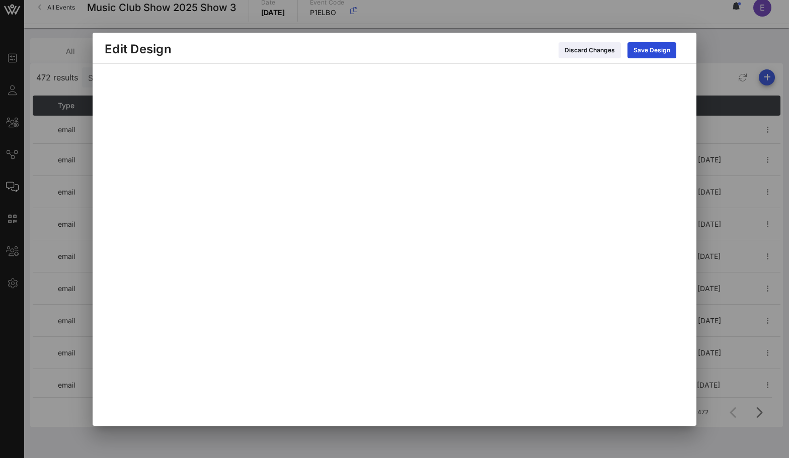
scroll to position [0, 0]
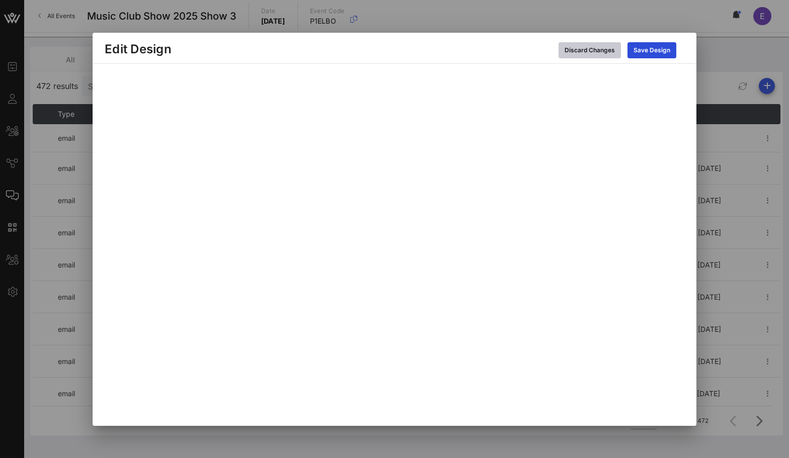
click at [603, 45] on div "Discard Changes" at bounding box center [590, 50] width 50 height 10
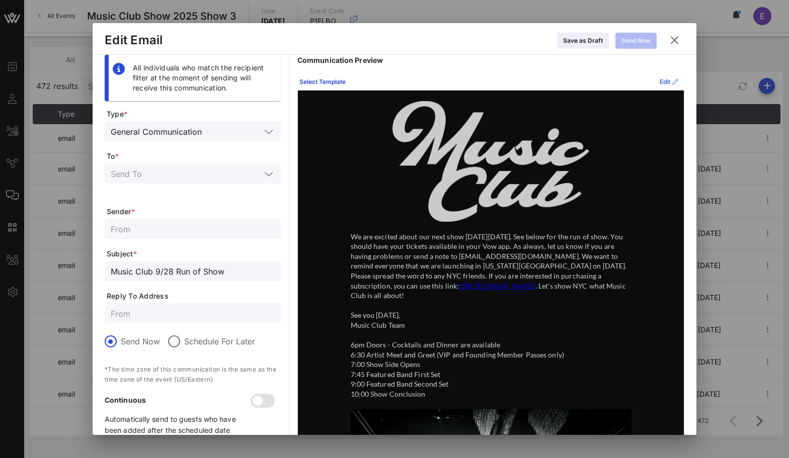
click at [666, 83] on icon at bounding box center [669, 82] width 8 height 7
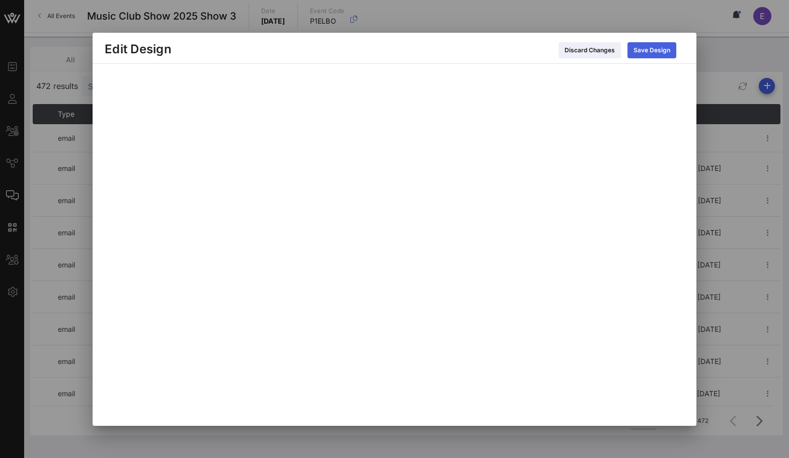
click at [643, 50] on div "Save Design" at bounding box center [652, 50] width 37 height 10
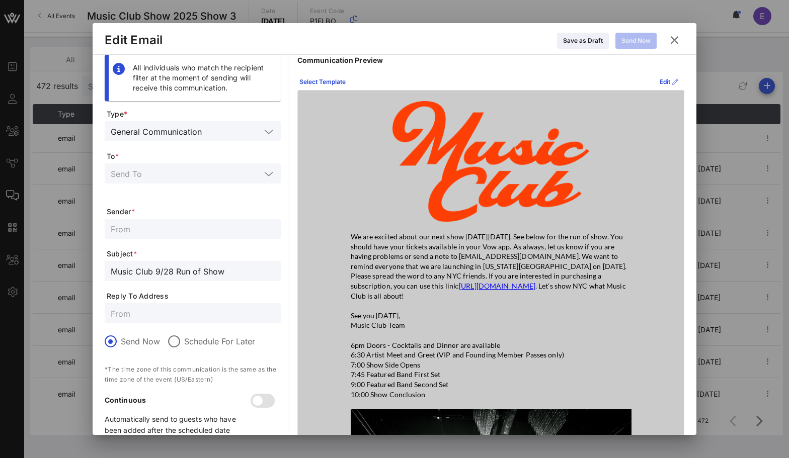
click at [230, 174] on input "text" at bounding box center [186, 173] width 150 height 13
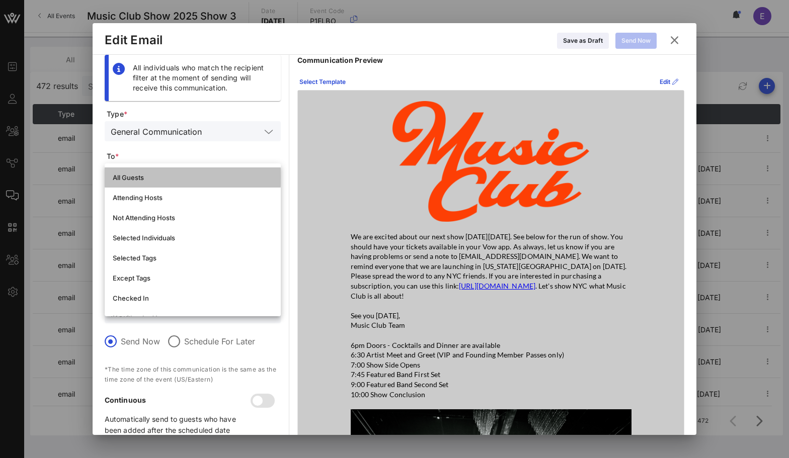
click at [215, 182] on div "All Guests" at bounding box center [193, 178] width 160 height 16
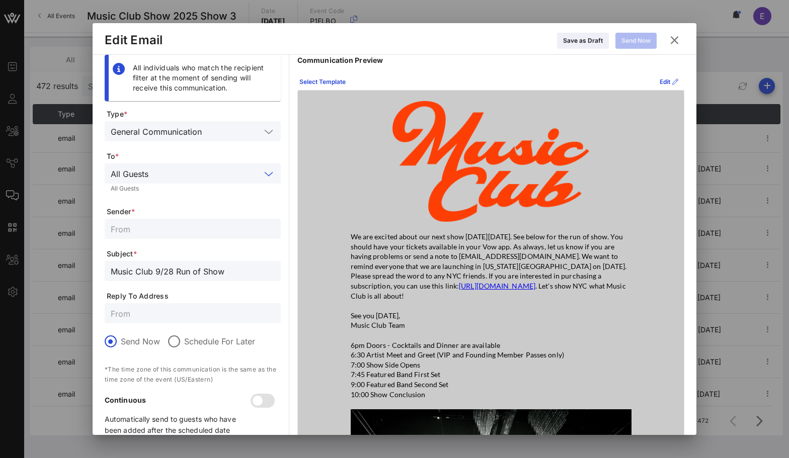
click at [217, 227] on input "text" at bounding box center [193, 228] width 164 height 13
type input "Music Club"
click at [198, 312] on input "text" at bounding box center [193, 313] width 164 height 13
click at [185, 329] on form "Type * General Communication To * All Guests All Guests Sender * Music Club Sub…" at bounding box center [193, 276] width 176 height 335
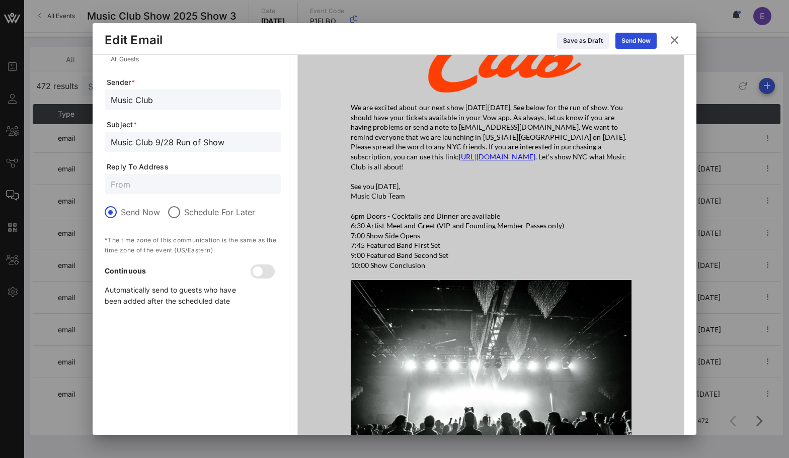
scroll to position [133, 0]
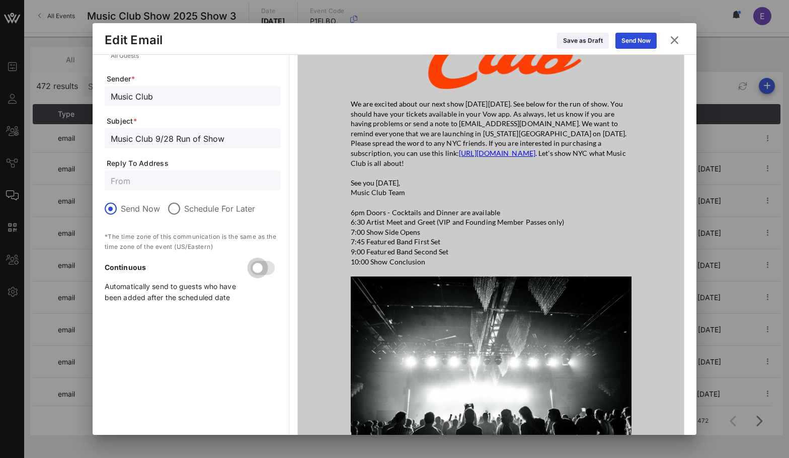
click at [261, 266] on div at bounding box center [257, 268] width 17 height 17
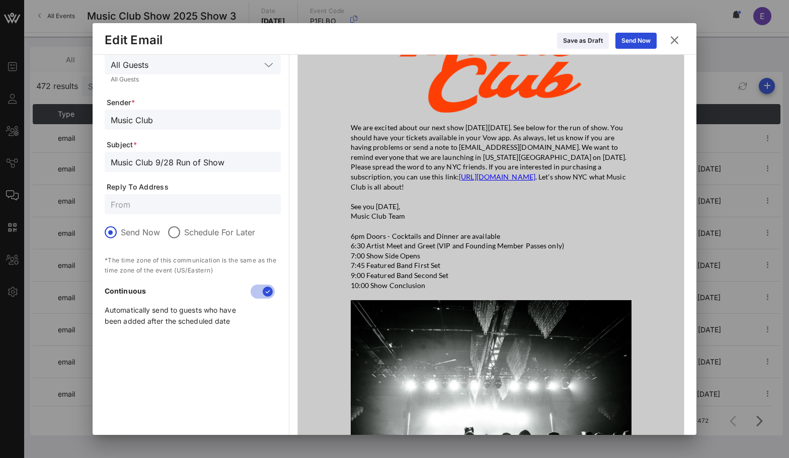
scroll to position [0, 0]
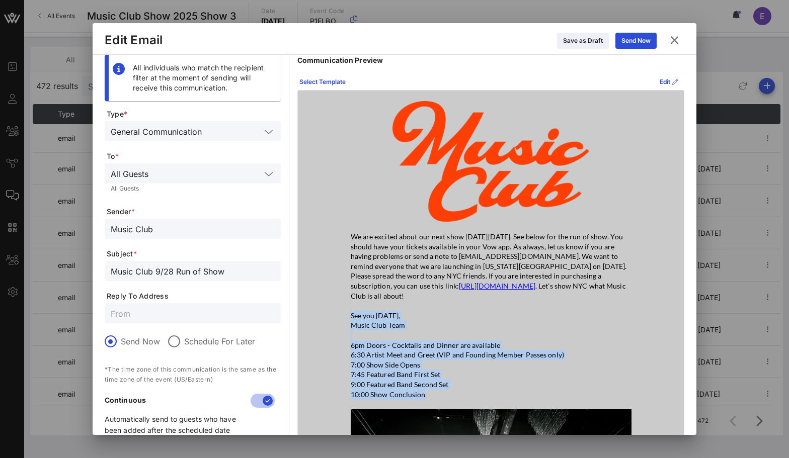
drag, startPoint x: 515, startPoint y: 309, endPoint x: 507, endPoint y: 390, distance: 81.4
click at [507, 390] on div "We are excited about our next show on Sunday, September 28th. See below for the…" at bounding box center [491, 316] width 281 height 168
click at [507, 390] on p "See you on Sunday, Music Club Team 6pm Doors - Cocktails and Dinner are availab…" at bounding box center [491, 355] width 281 height 89
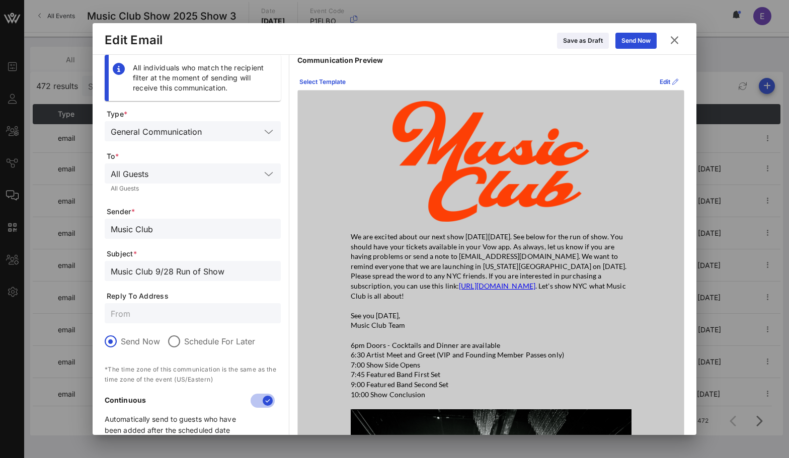
click at [662, 72] on div "Communication Preview Select Template Edit We are excited about our next show o…" at bounding box center [490, 331] width 387 height 553
click at [662, 75] on button "Edit" at bounding box center [669, 82] width 31 height 16
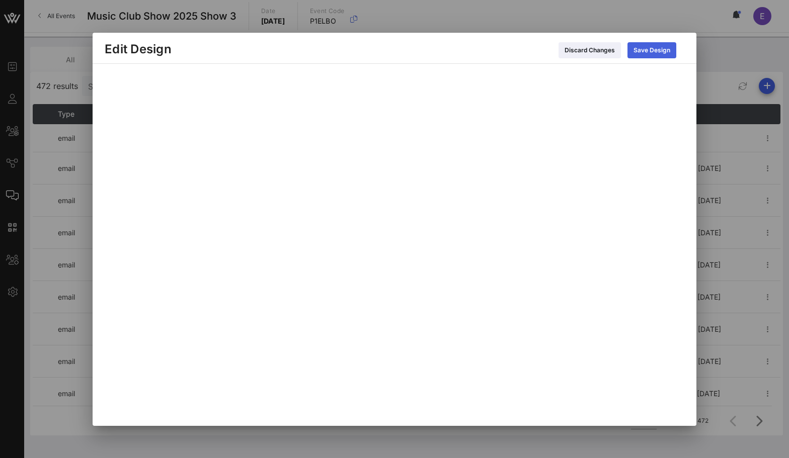
click at [658, 45] on div "Save Design" at bounding box center [652, 50] width 37 height 10
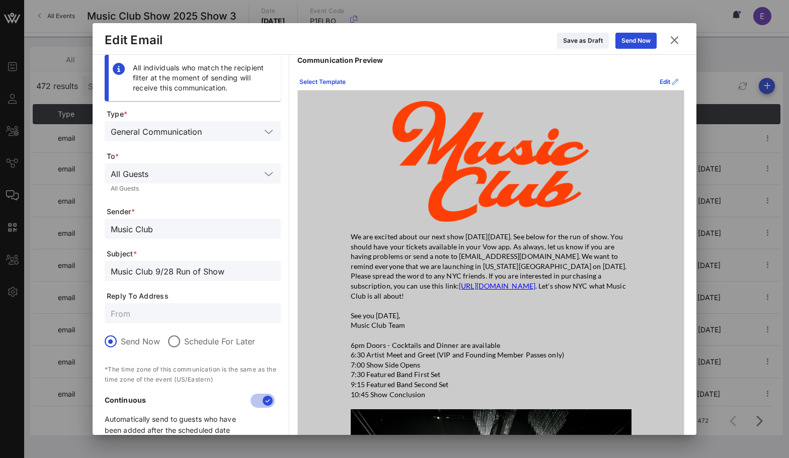
click at [499, 289] on link "https://musicclub.checkoutpage.com/nyc-member" at bounding box center [497, 286] width 76 height 9
click at [470, 287] on link "https://musicclub.checkoutpage.com/nyc-member" at bounding box center [497, 286] width 76 height 9
click at [470, 286] on link "https://musicclub.checkoutpage.com/nyc-member" at bounding box center [497, 286] width 76 height 9
click at [627, 41] on div "Send Now" at bounding box center [635, 41] width 29 height 10
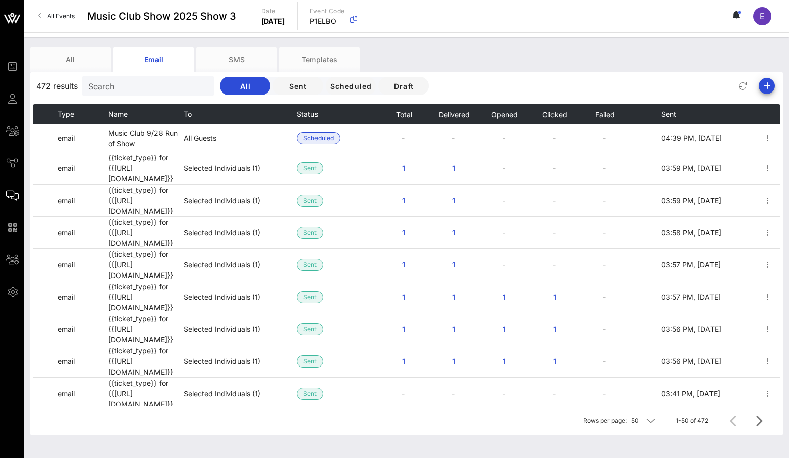
click at [50, 21] on link "All Events" at bounding box center [56, 16] width 49 height 16
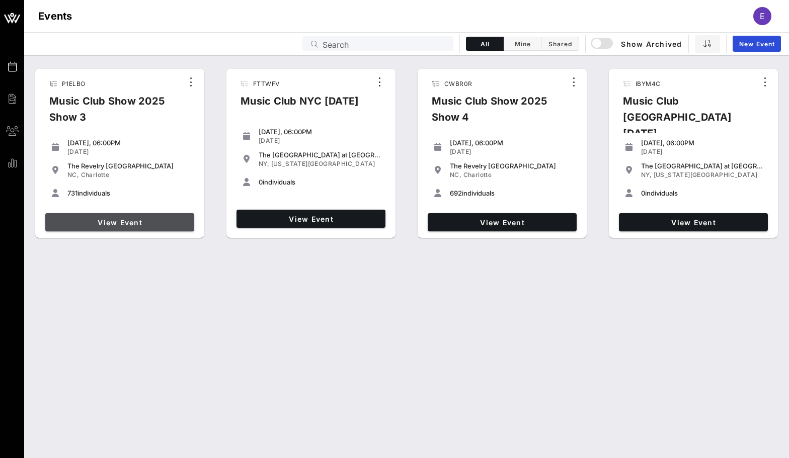
click at [119, 216] on link "View Event" at bounding box center [119, 222] width 149 height 18
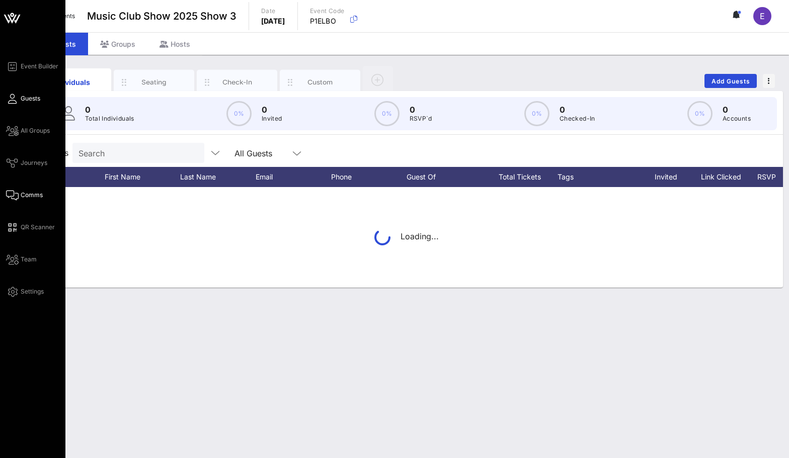
click at [23, 198] on span "Comms" at bounding box center [32, 195] width 22 height 9
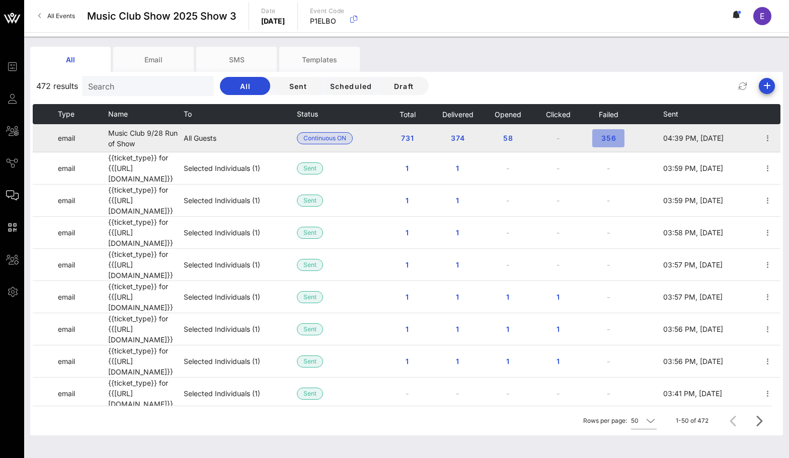
click at [606, 138] on span "356" at bounding box center [608, 138] width 16 height 9
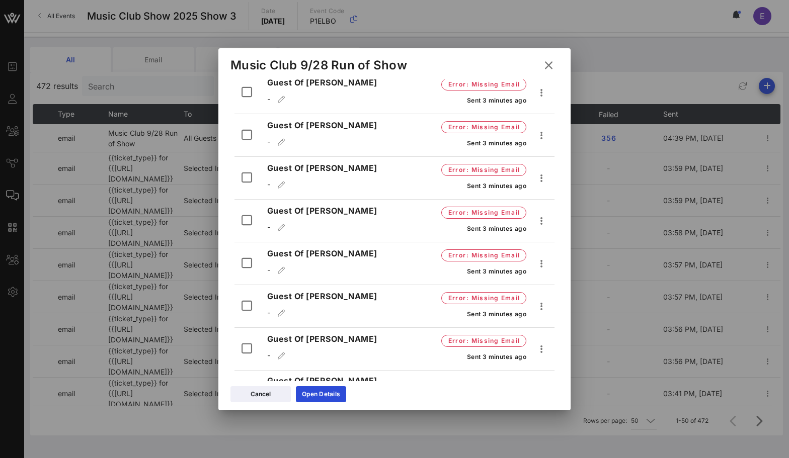
scroll to position [4710, 0]
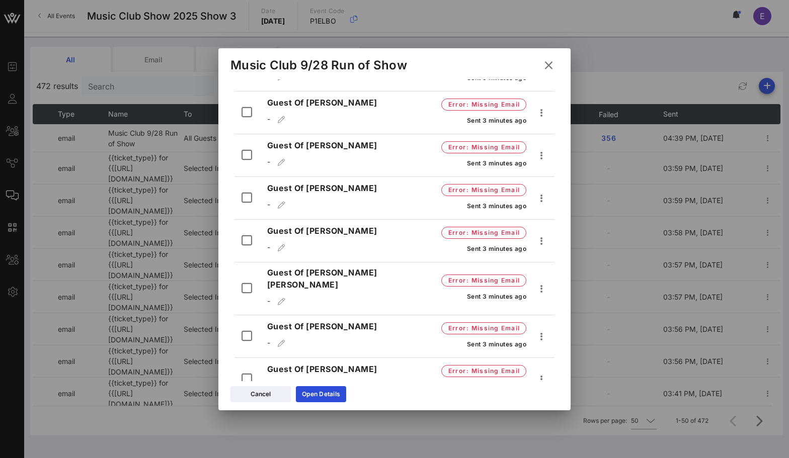
click at [346, 420] on span "kevin.ammons@bolton-menk.com" at bounding box center [328, 435] width 122 height 31
click at [370, 405] on div "Kevin Ammons kevin.ammons@bolton-menk.com failed Sent 3 minutes ago" at bounding box center [395, 431] width 320 height 52
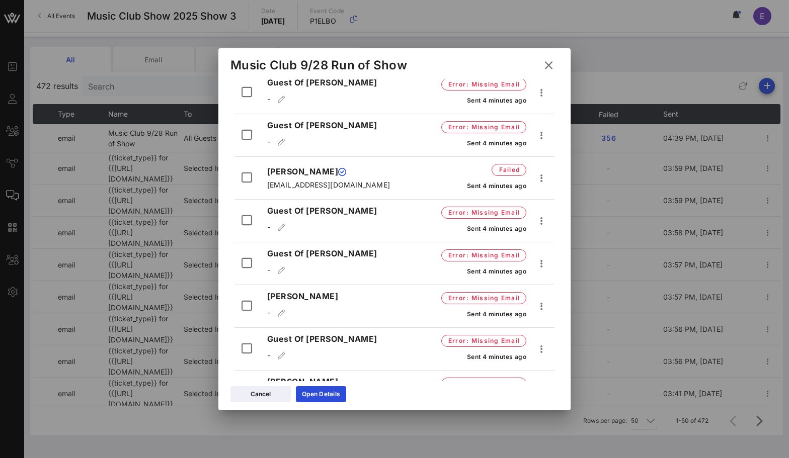
scroll to position [9244, 0]
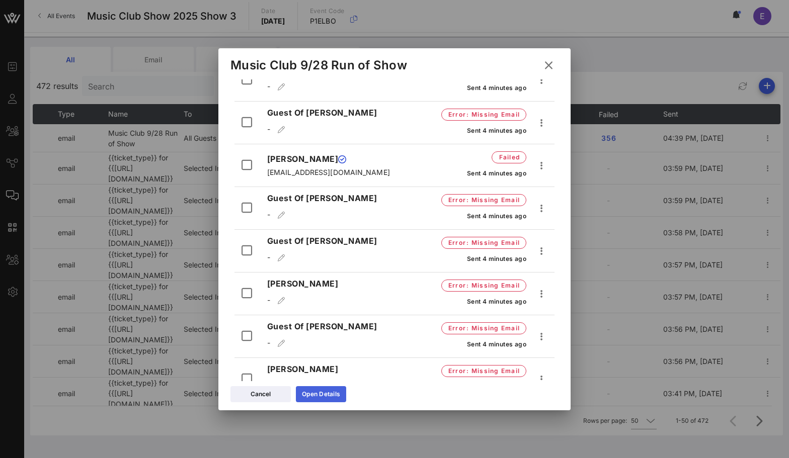
click at [331, 392] on div "Open Details" at bounding box center [321, 394] width 38 height 10
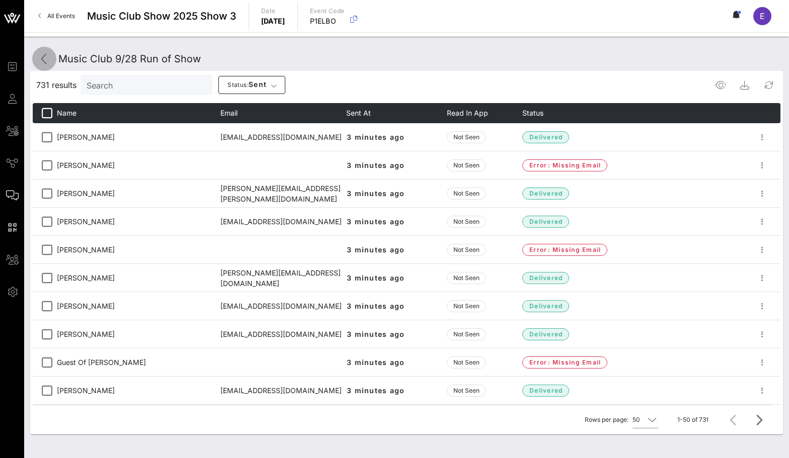
click at [49, 61] on icon at bounding box center [44, 59] width 12 height 12
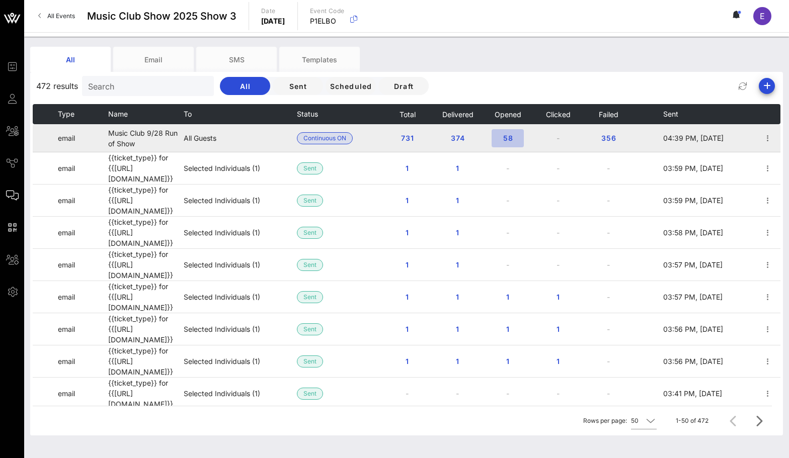
click at [506, 136] on span "58" at bounding box center [508, 138] width 16 height 9
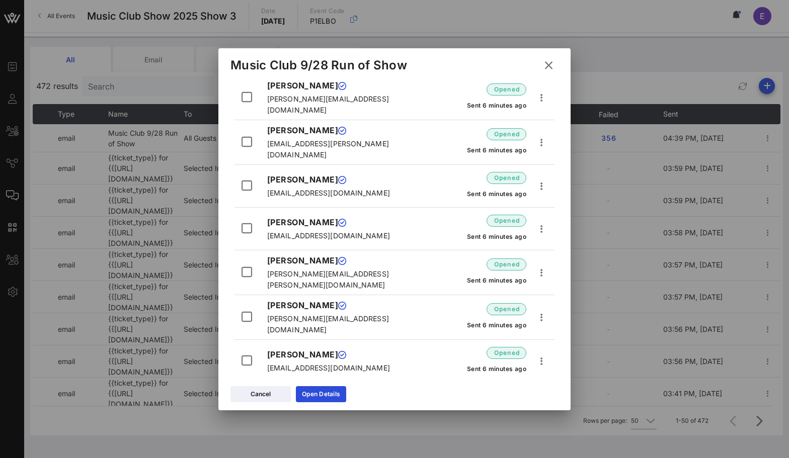
scroll to position [2262, 0]
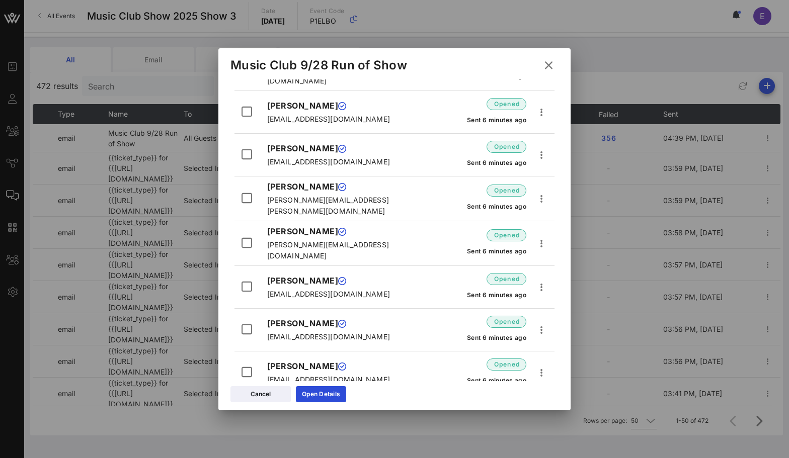
click at [552, 68] on icon at bounding box center [548, 65] width 15 height 14
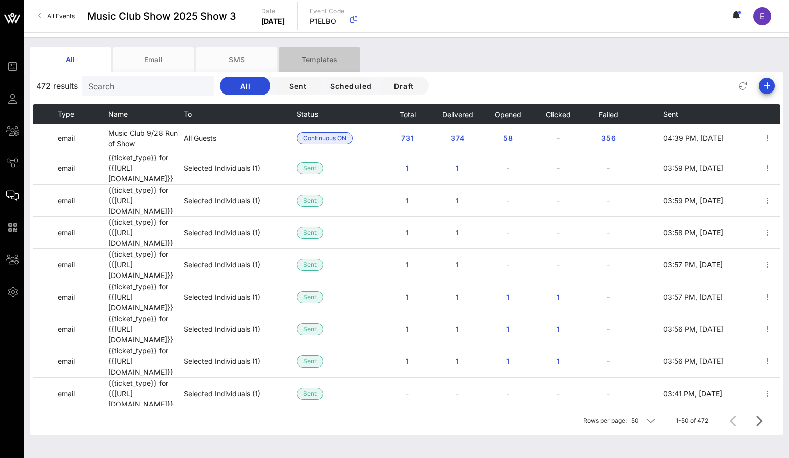
click at [317, 60] on div "Templates" at bounding box center [319, 59] width 81 height 25
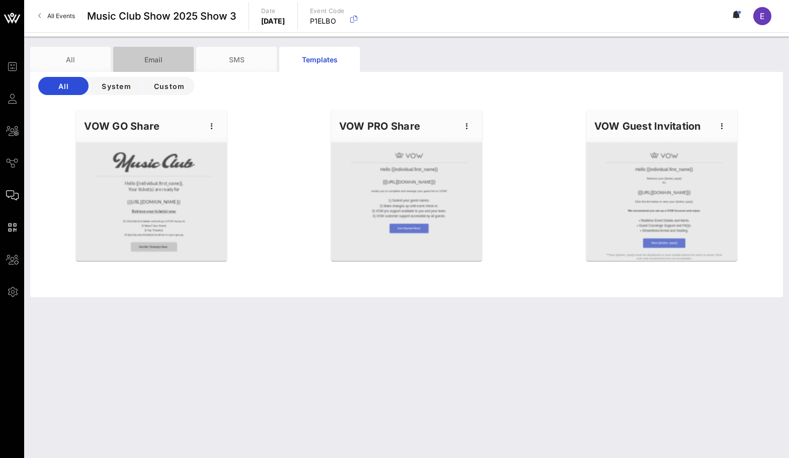
click at [172, 56] on div "Email" at bounding box center [153, 59] width 81 height 25
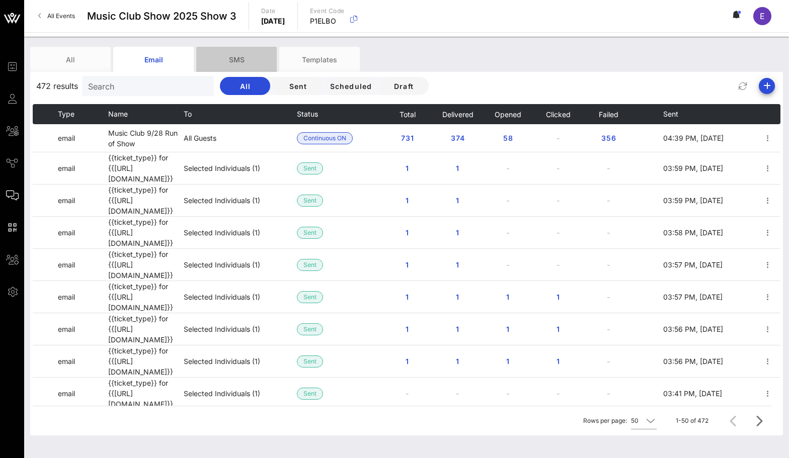
click at [221, 61] on div "SMS" at bounding box center [236, 59] width 81 height 25
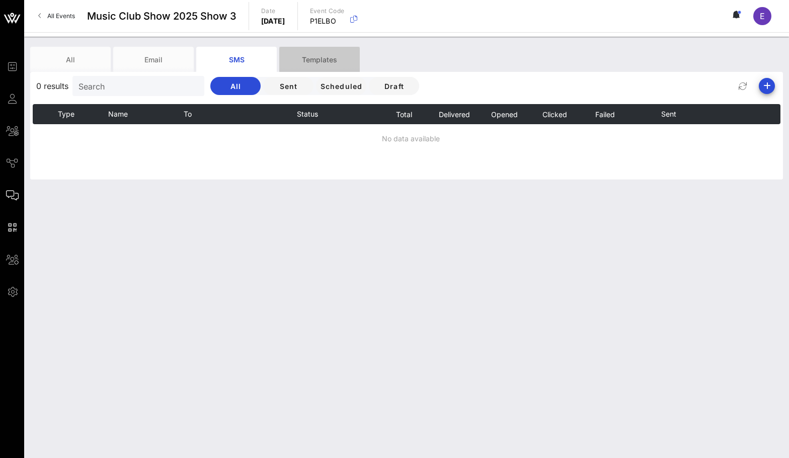
click at [302, 60] on div "Templates" at bounding box center [319, 59] width 81 height 25
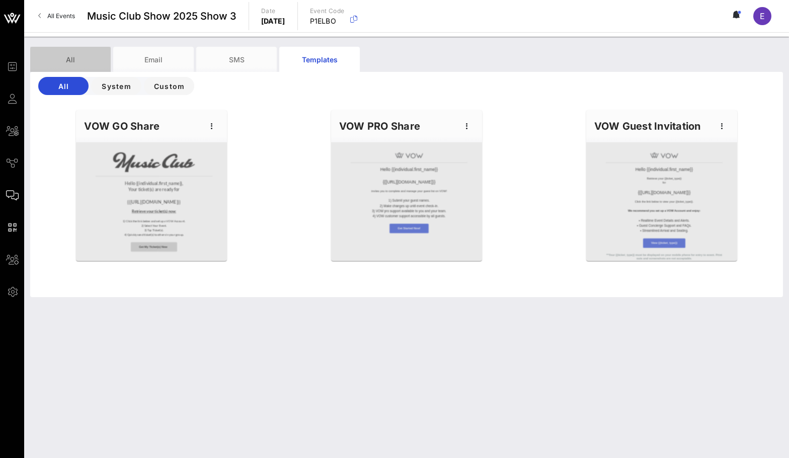
click at [98, 47] on div "All" at bounding box center [70, 59] width 81 height 25
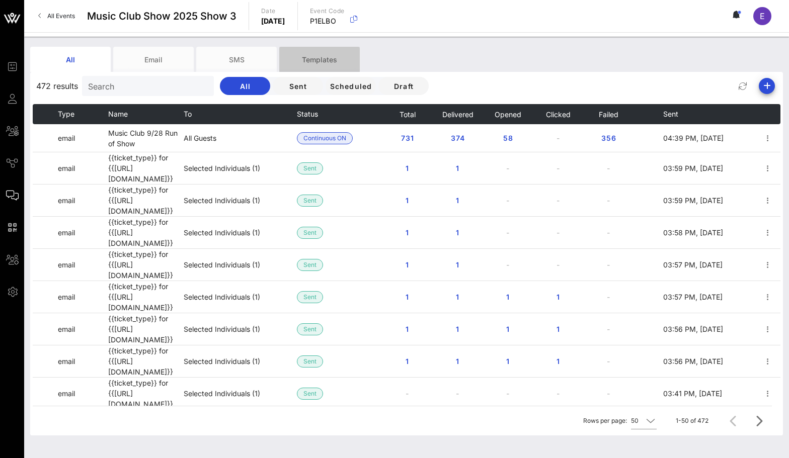
click at [331, 58] on div "Templates" at bounding box center [319, 59] width 81 height 25
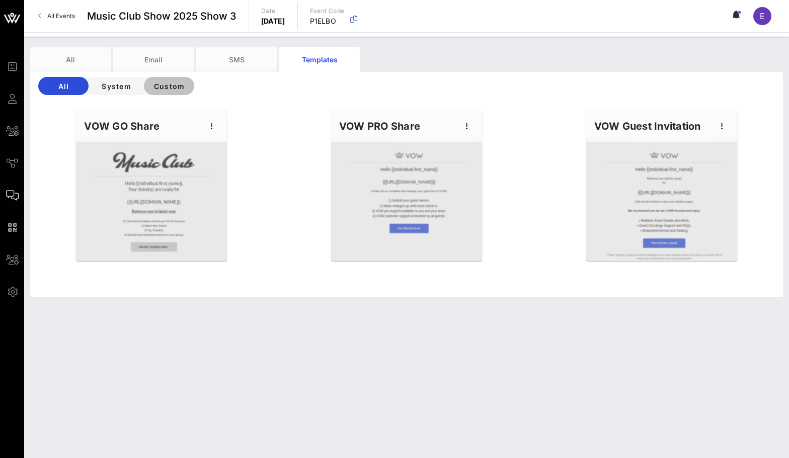
click at [187, 86] on button "Custom" at bounding box center [169, 86] width 50 height 18
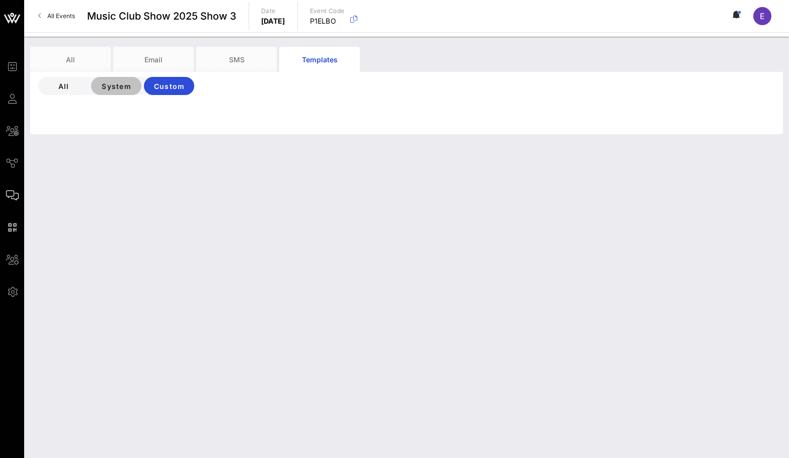
click at [115, 85] on span "System" at bounding box center [116, 86] width 34 height 9
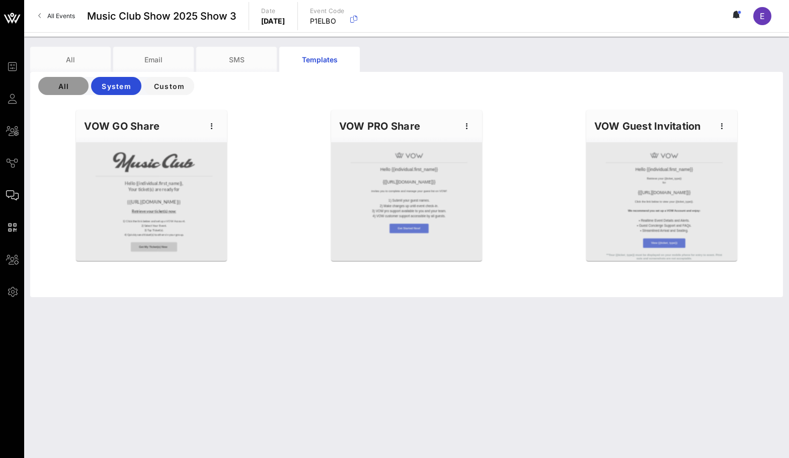
click at [87, 85] on button "All" at bounding box center [63, 86] width 50 height 18
click at [160, 88] on span "Custom" at bounding box center [169, 86] width 34 height 9
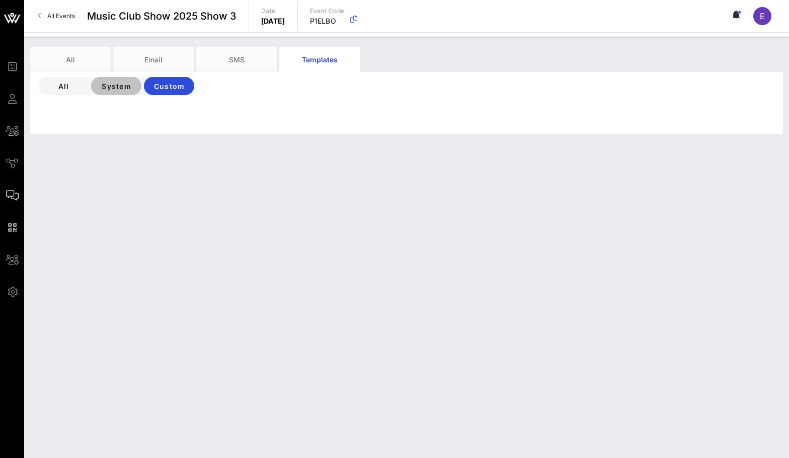
click at [127, 88] on span "System" at bounding box center [116, 86] width 34 height 9
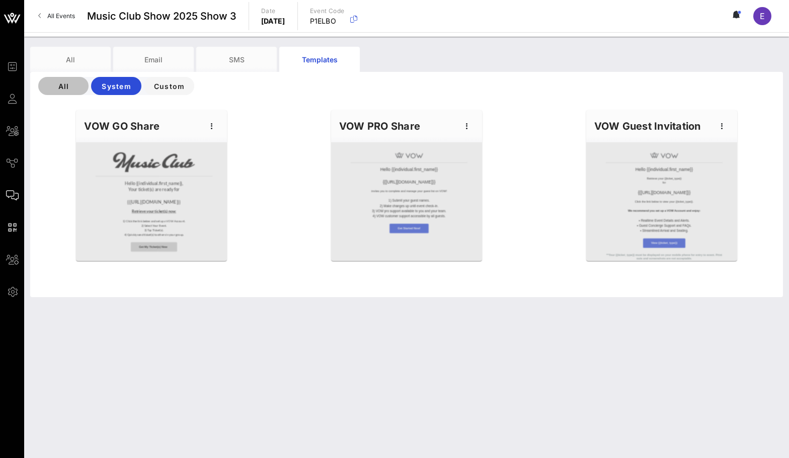
click at [66, 86] on span "All" at bounding box center [63, 86] width 34 height 9
click at [215, 93] on div "All System Custom" at bounding box center [406, 86] width 753 height 24
click at [175, 87] on span "Custom" at bounding box center [169, 86] width 34 height 9
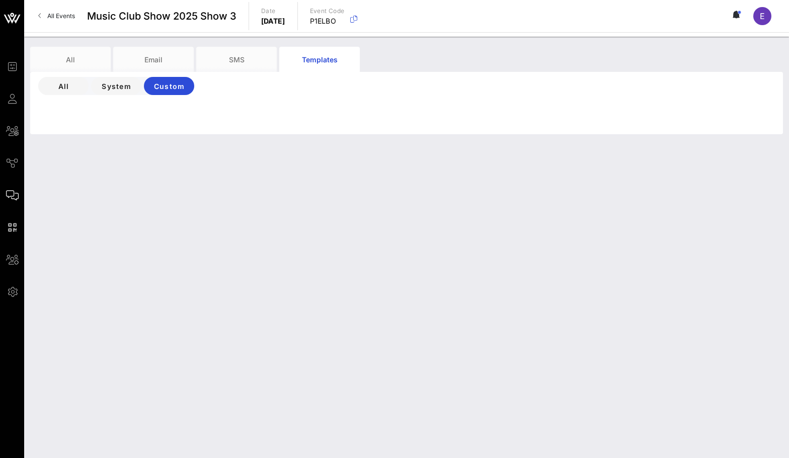
click at [144, 101] on div "All System Custom" at bounding box center [406, 103] width 753 height 62
click at [115, 90] on span "System" at bounding box center [116, 86] width 34 height 9
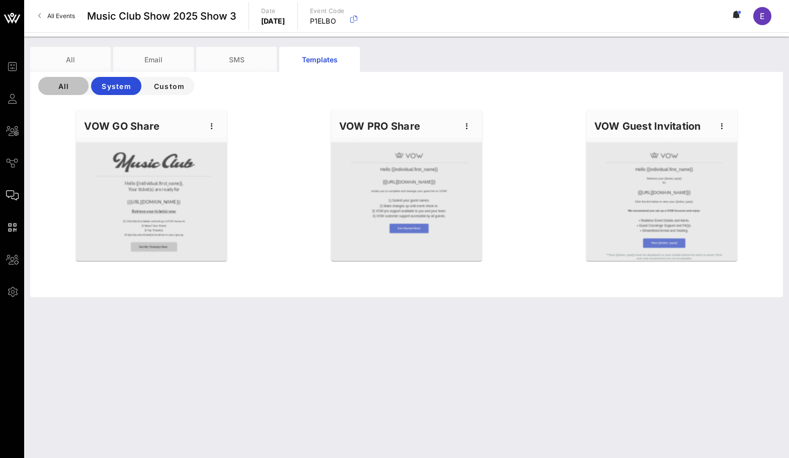
click at [58, 88] on span "All" at bounding box center [63, 86] width 34 height 9
click at [159, 89] on span "Custom" at bounding box center [169, 86] width 34 height 9
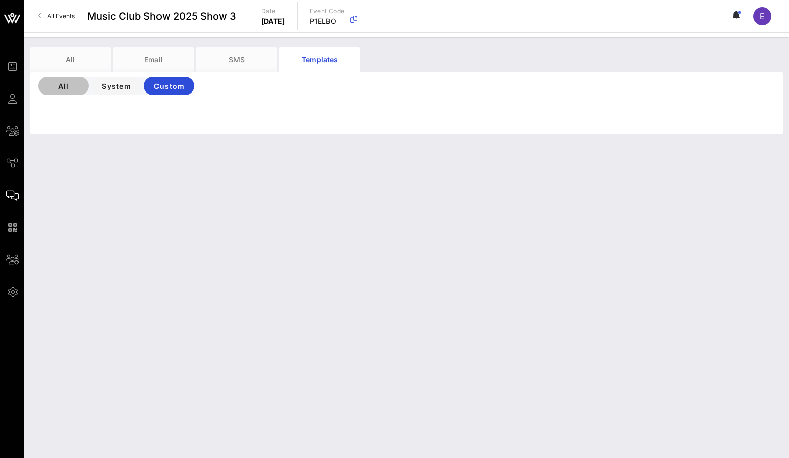
click at [58, 84] on span "All" at bounding box center [63, 86] width 34 height 9
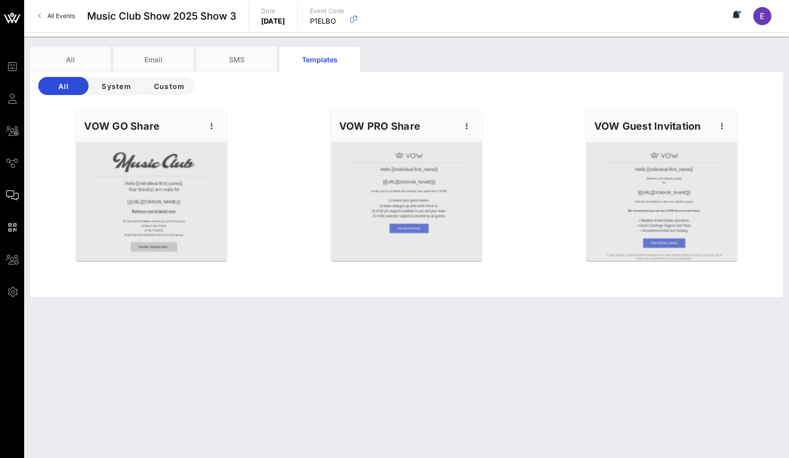
click at [175, 141] on div "VOW GO Share" at bounding box center [151, 126] width 151 height 32
click at [144, 125] on div "VOW GO Share" at bounding box center [151, 126] width 151 height 32
copy div "VOW GO Share"
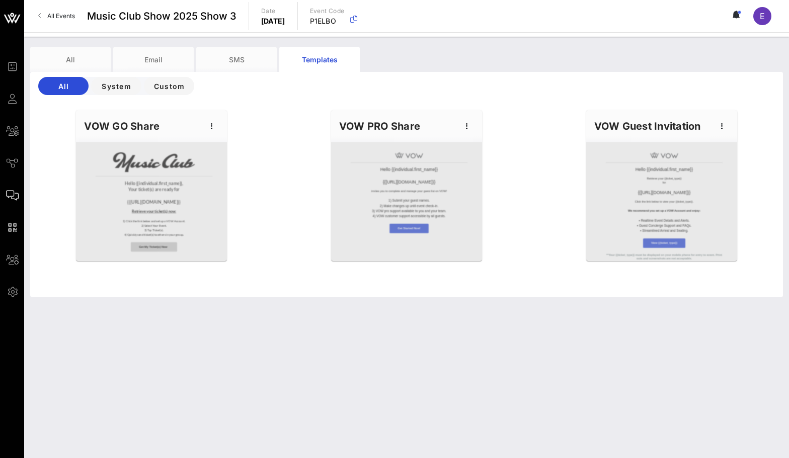
click at [55, 15] on span "All Events" at bounding box center [61, 16] width 28 height 8
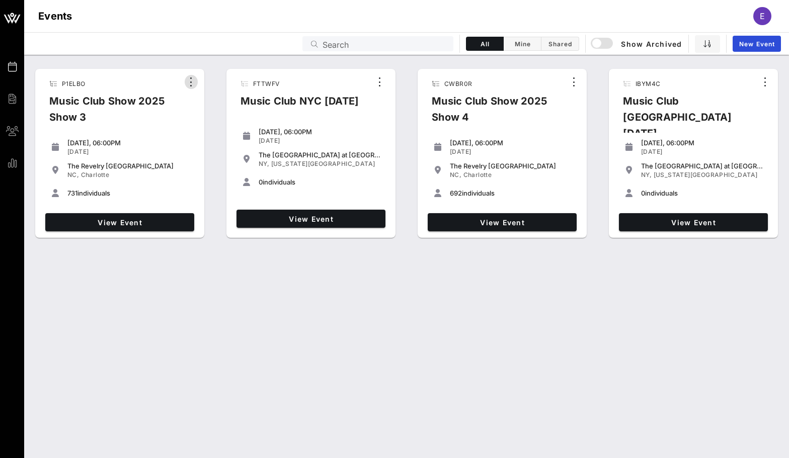
click at [189, 75] on button "button" at bounding box center [191, 82] width 13 height 14
click at [167, 96] on div "Music Club Show 2025 Show 3" at bounding box center [111, 113] width 141 height 40
click at [161, 101] on div "Music Club Show 2025 Show 3" at bounding box center [111, 113] width 141 height 40
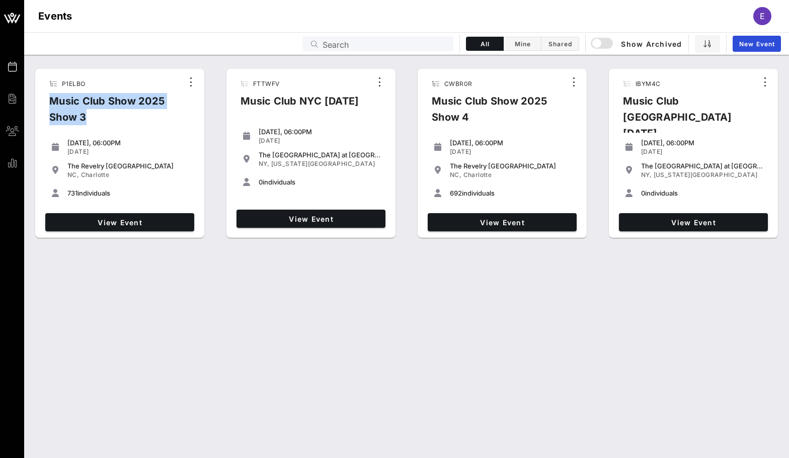
click at [182, 120] on div "Music Club Show 2025 Show 3" at bounding box center [111, 113] width 141 height 40
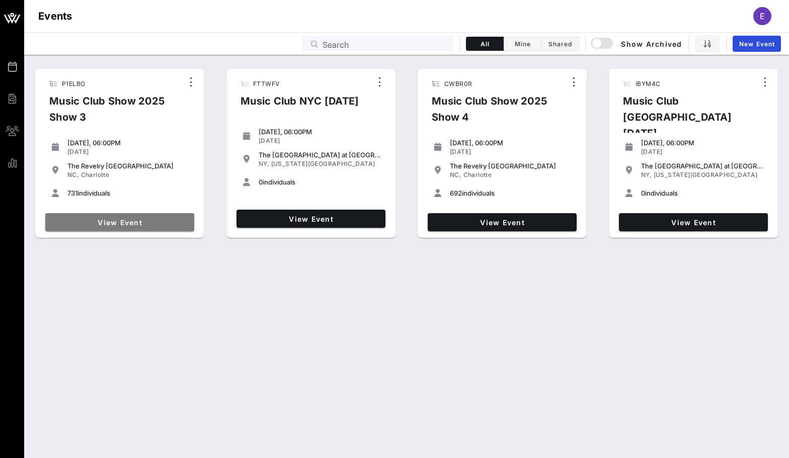
click at [166, 219] on span "View Event" at bounding box center [119, 222] width 141 height 9
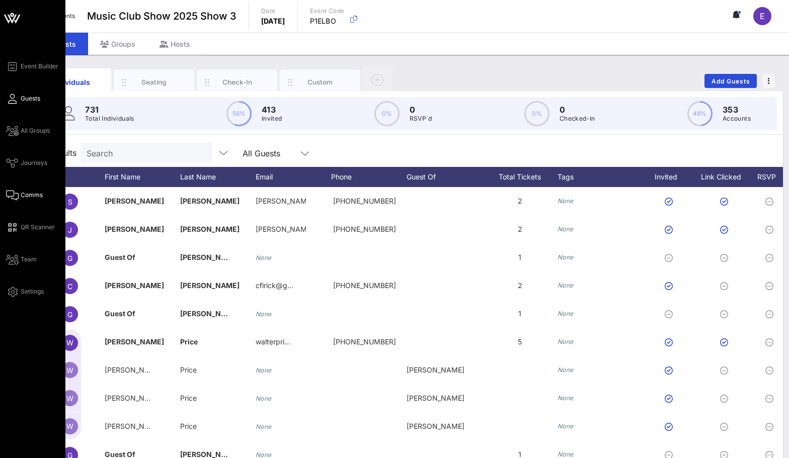
click at [26, 191] on span "Comms" at bounding box center [32, 195] width 22 height 9
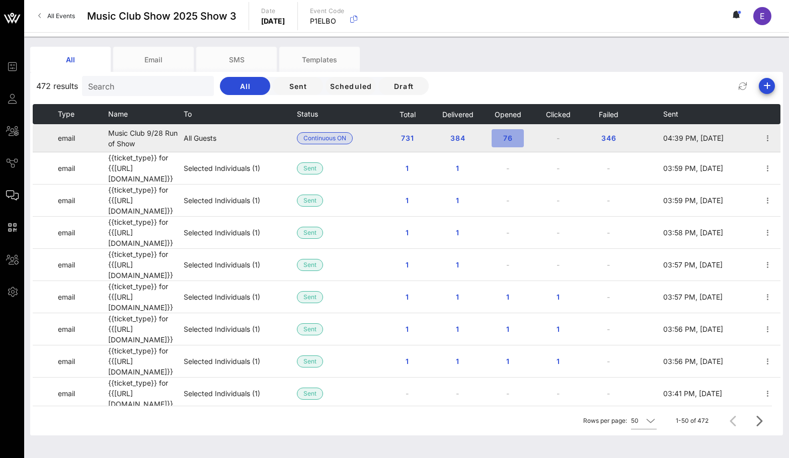
click at [506, 135] on span "76" at bounding box center [508, 138] width 16 height 9
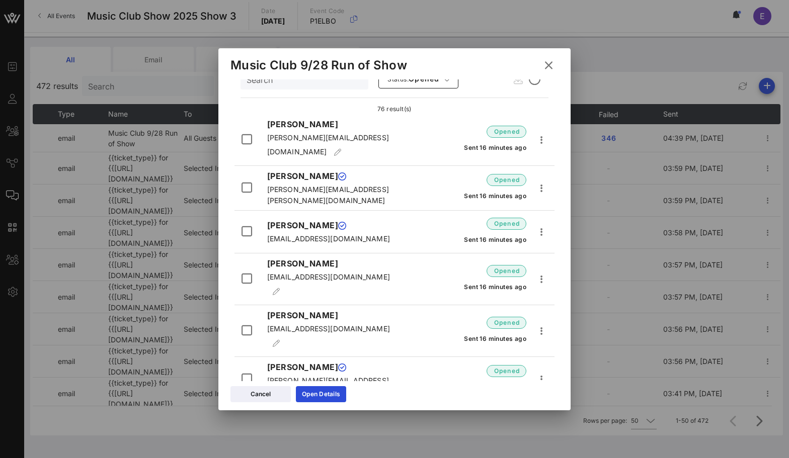
scroll to position [12, 0]
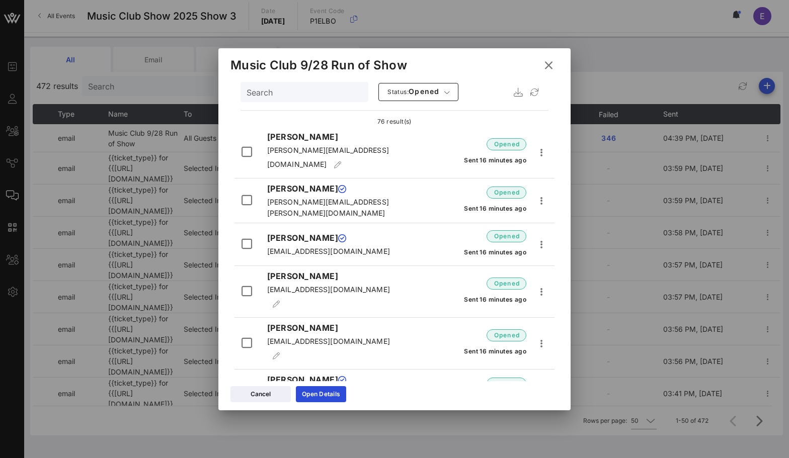
click at [546, 61] on icon at bounding box center [548, 65] width 15 height 14
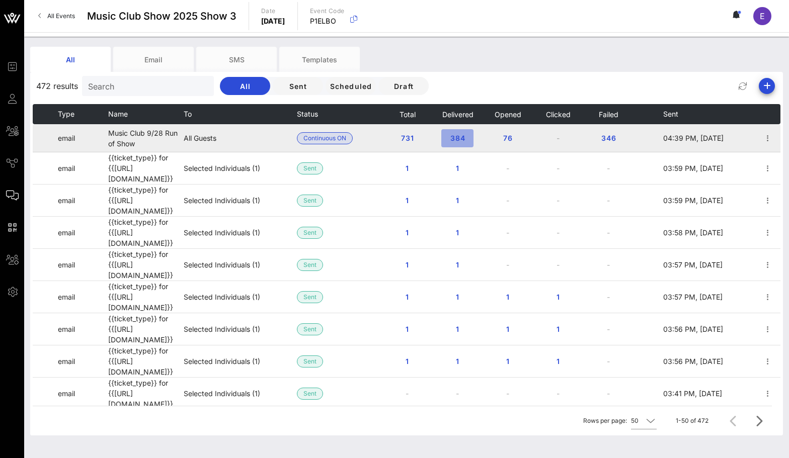
click at [444, 132] on button "384" at bounding box center [457, 138] width 32 height 18
click at [460, 133] on button "384" at bounding box center [457, 138] width 32 height 18
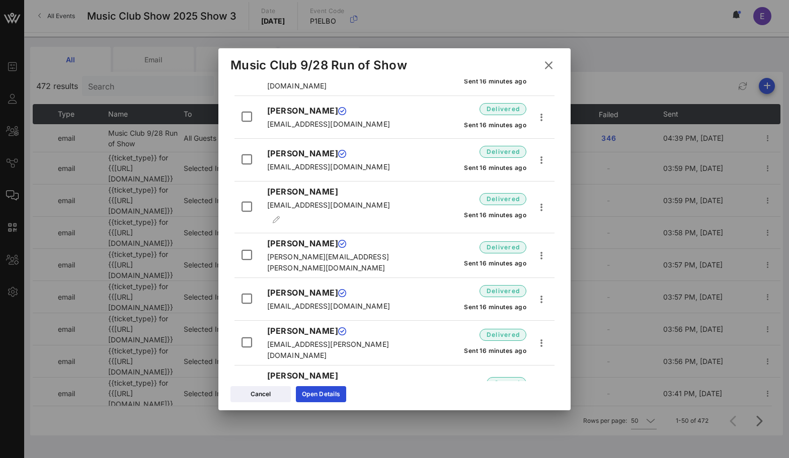
scroll to position [0, 0]
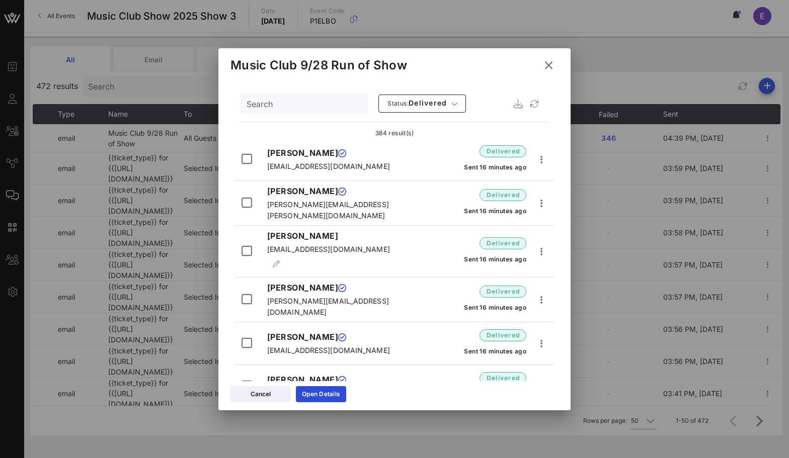
click at [545, 65] on icon at bounding box center [548, 65] width 15 height 14
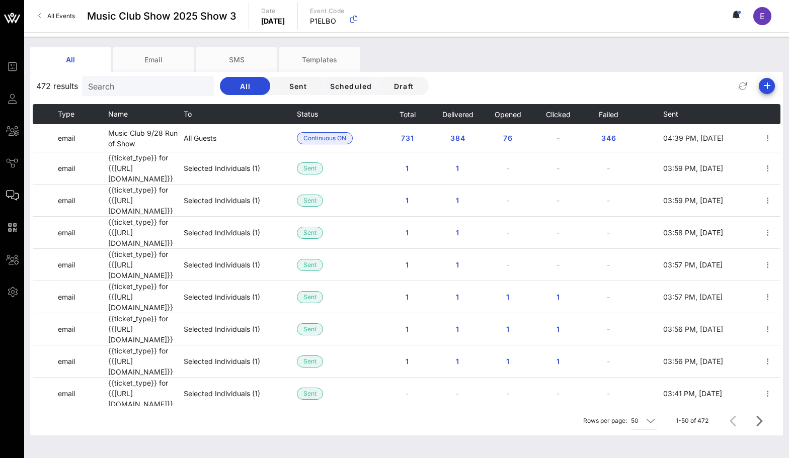
click at [446, 79] on div "472 results Search All Sent Scheduled Draft" at bounding box center [406, 86] width 753 height 24
click at [73, 13] on span "All Events" at bounding box center [61, 16] width 28 height 8
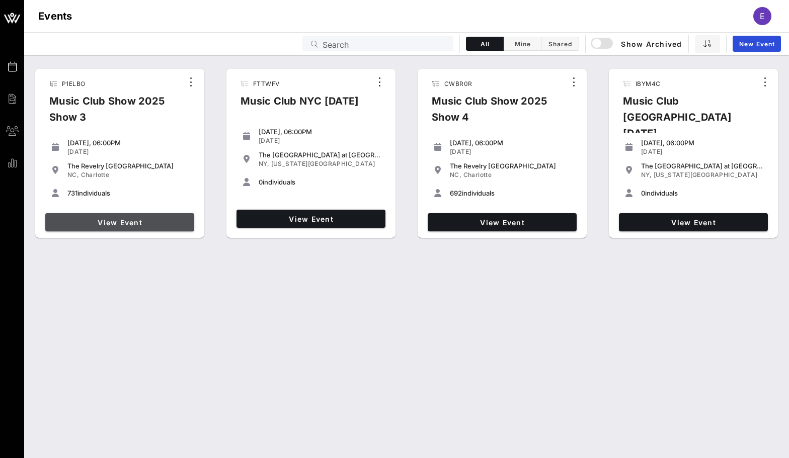
click at [143, 224] on span "View Event" at bounding box center [119, 222] width 141 height 9
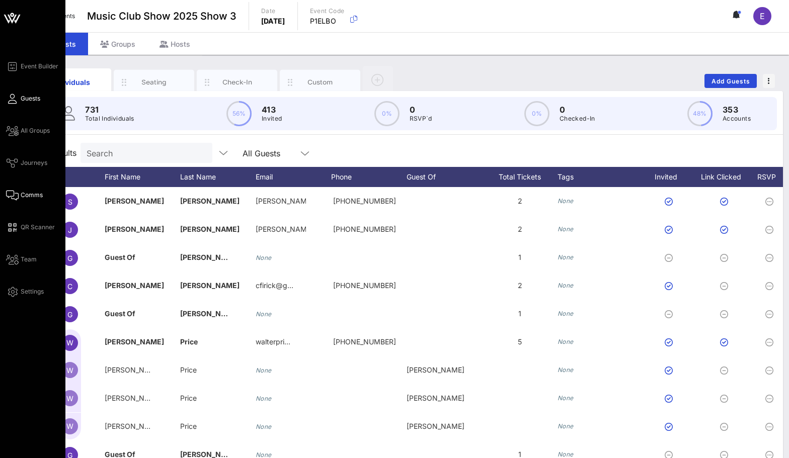
click at [23, 190] on link "Comms" at bounding box center [24, 195] width 37 height 12
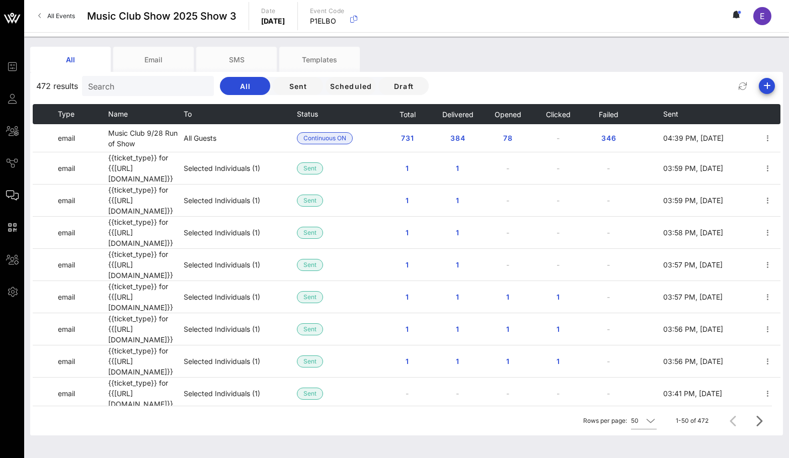
click at [39, 16] on icon at bounding box center [40, 16] width 4 height 1
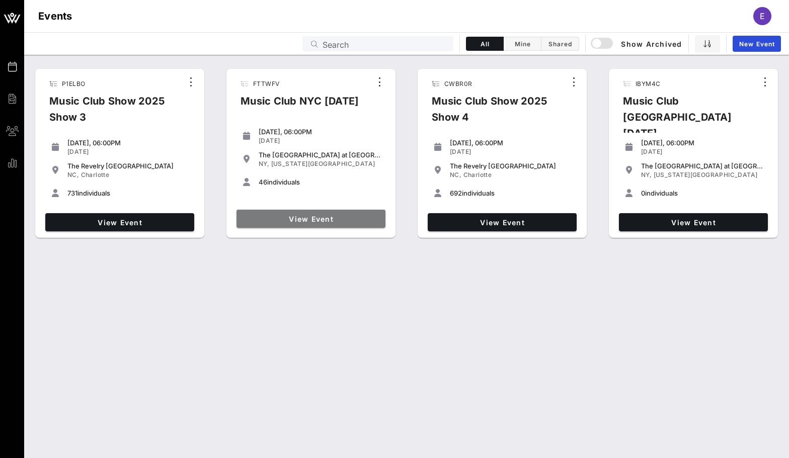
click at [311, 216] on span "View Event" at bounding box center [311, 219] width 141 height 9
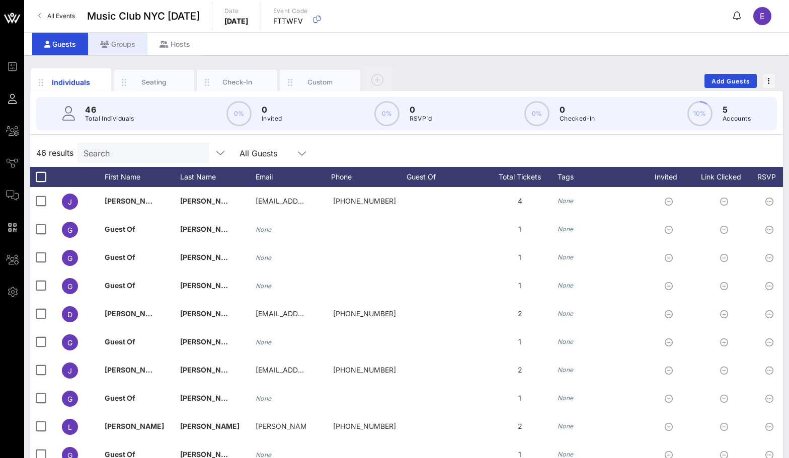
click at [128, 38] on div "Groups" at bounding box center [117, 44] width 59 height 23
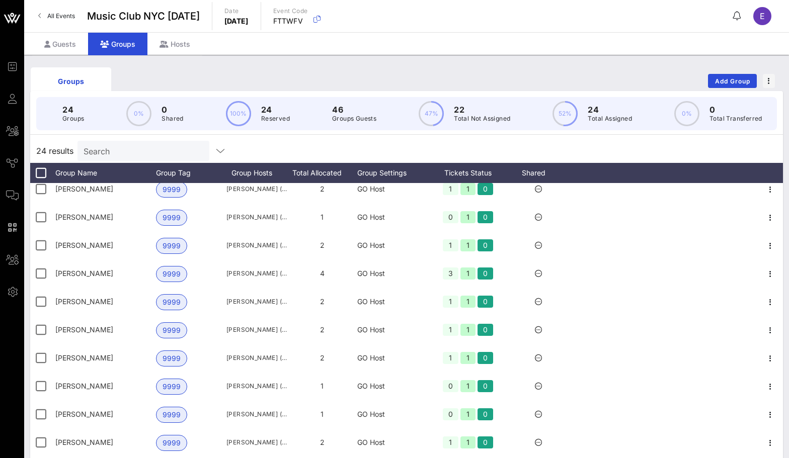
click at [45, 12] on link "All Events" at bounding box center [56, 16] width 49 height 16
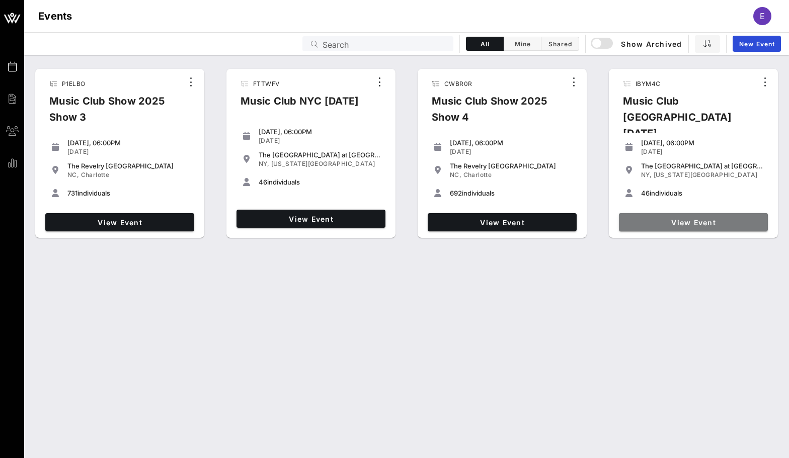
click at [694, 218] on span "View Event" at bounding box center [693, 222] width 141 height 9
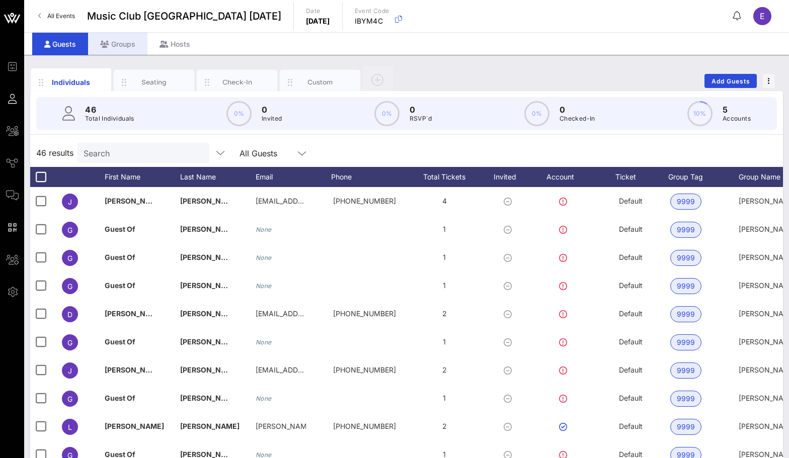
click at [122, 40] on div "Groups" at bounding box center [117, 44] width 59 height 23
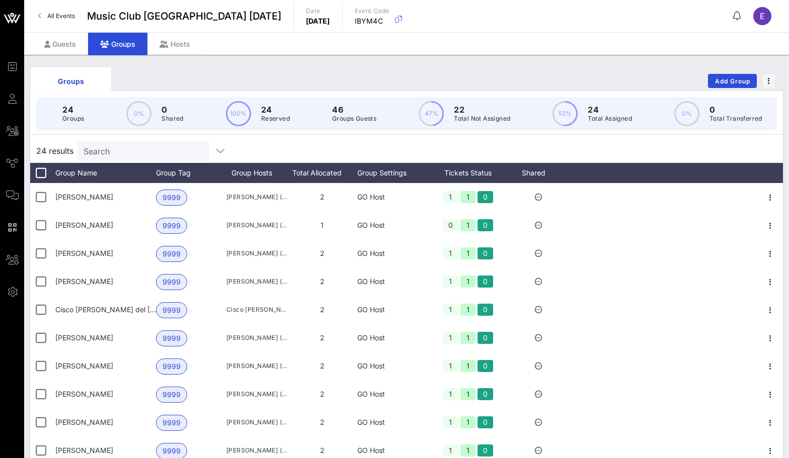
click at [89, 41] on div "Groups" at bounding box center [117, 44] width 59 height 23
click at [79, 41] on div "Guests" at bounding box center [60, 44] width 56 height 23
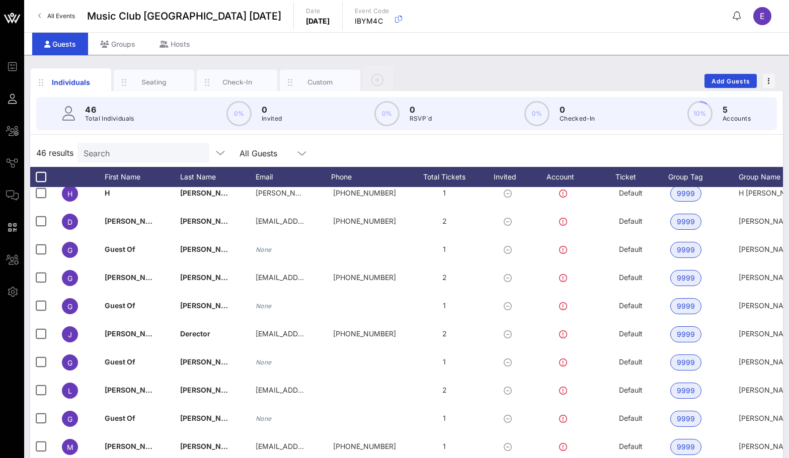
scroll to position [41, 0]
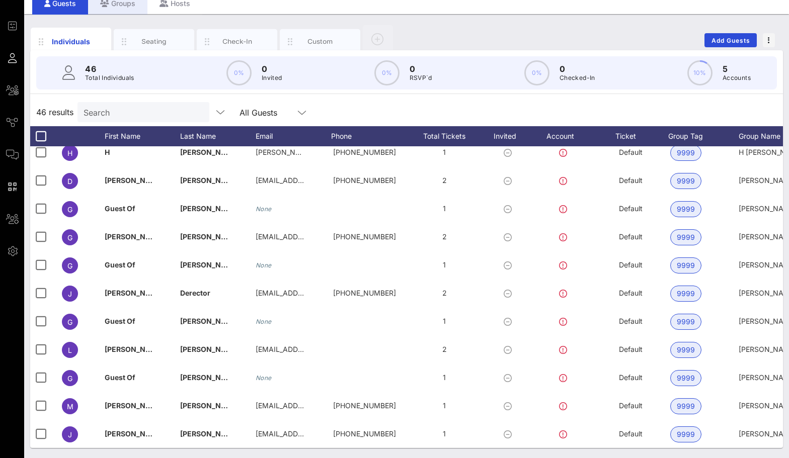
click at [127, 10] on div "Groups" at bounding box center [117, 3] width 59 height 23
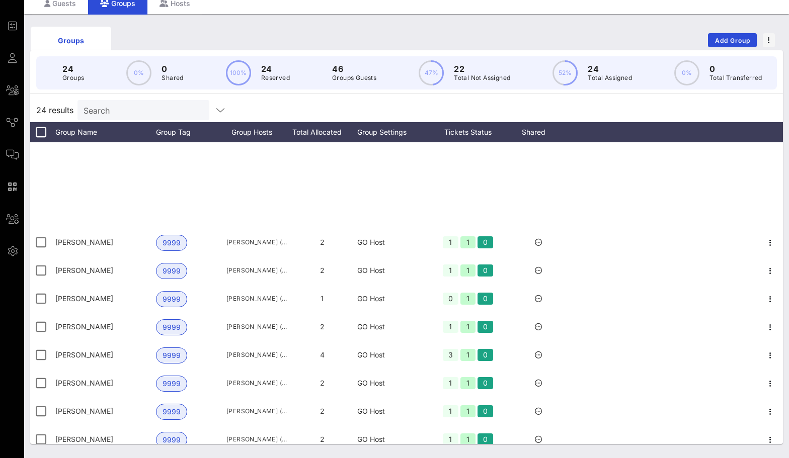
scroll to position [374, 0]
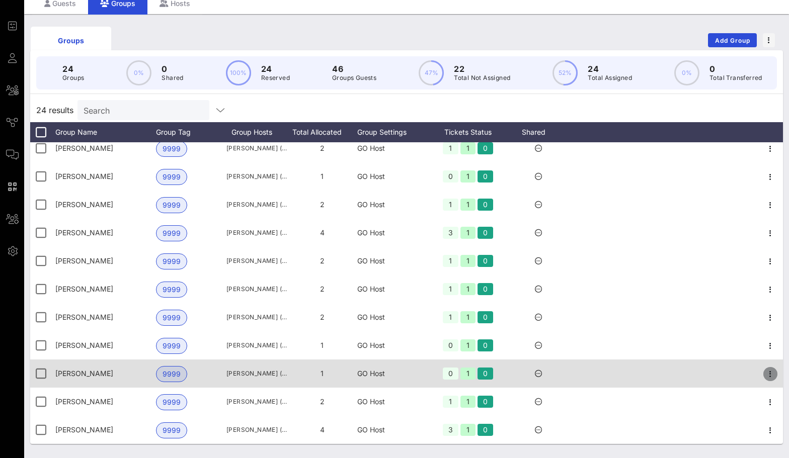
click at [770, 370] on icon "button" at bounding box center [770, 374] width 12 height 12
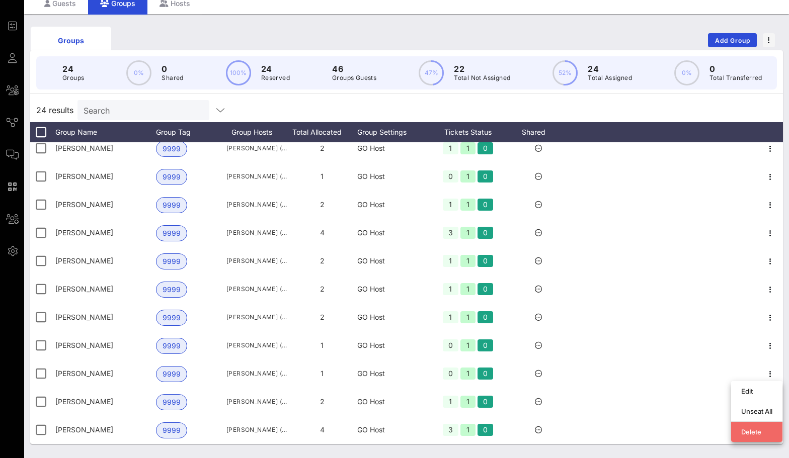
click at [753, 428] on div "Delete" at bounding box center [756, 432] width 31 height 8
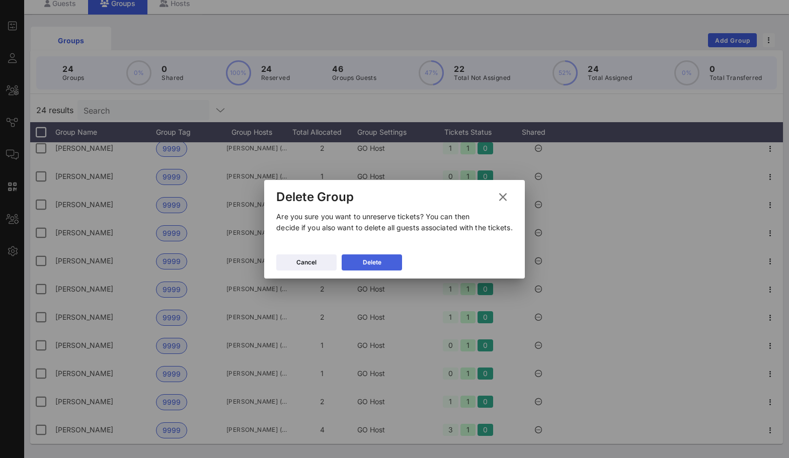
click at [392, 258] on button "Delete" at bounding box center [372, 263] width 60 height 16
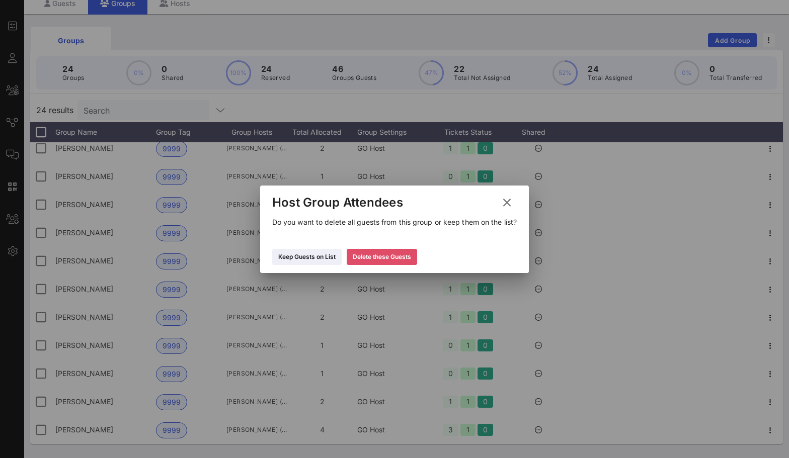
click at [387, 250] on button "Delete these Guests" at bounding box center [382, 257] width 70 height 16
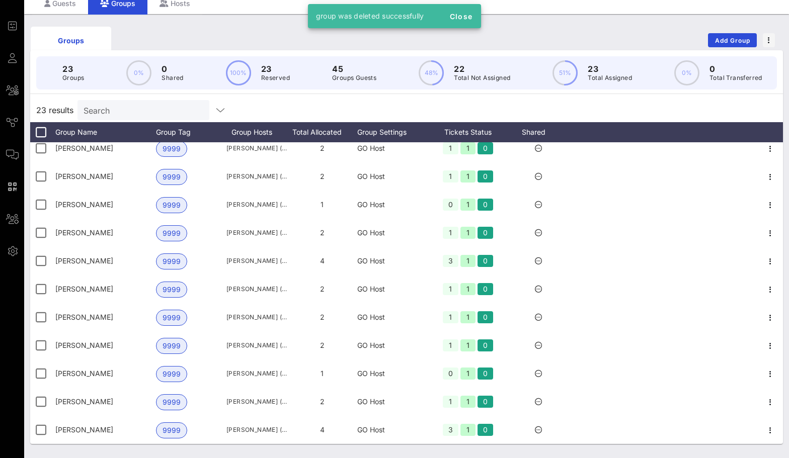
scroll to position [0, 0]
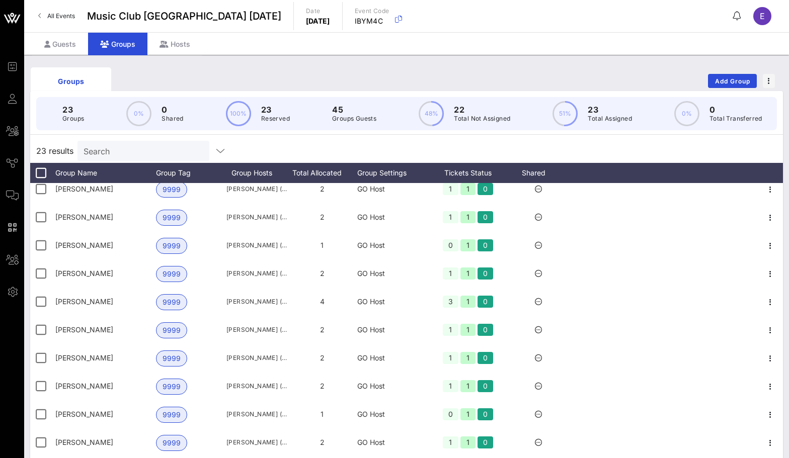
click at [61, 19] on span "All Events" at bounding box center [61, 16] width 28 height 8
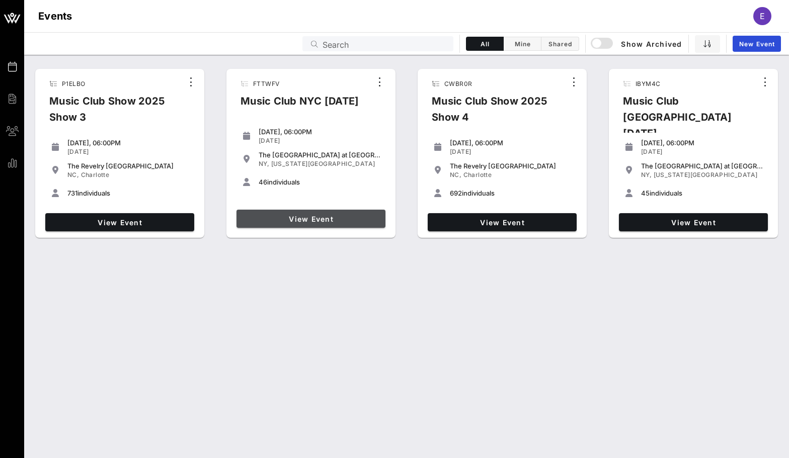
click at [259, 211] on link "View Event" at bounding box center [311, 219] width 149 height 18
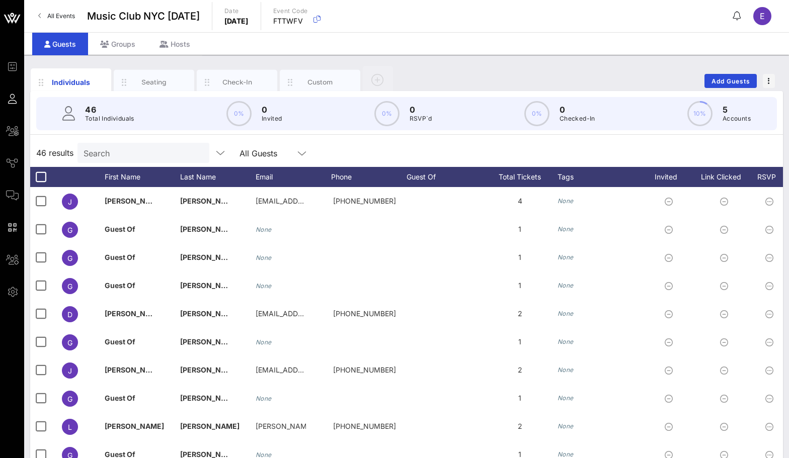
click at [154, 150] on input "Search" at bounding box center [143, 152] width 118 height 13
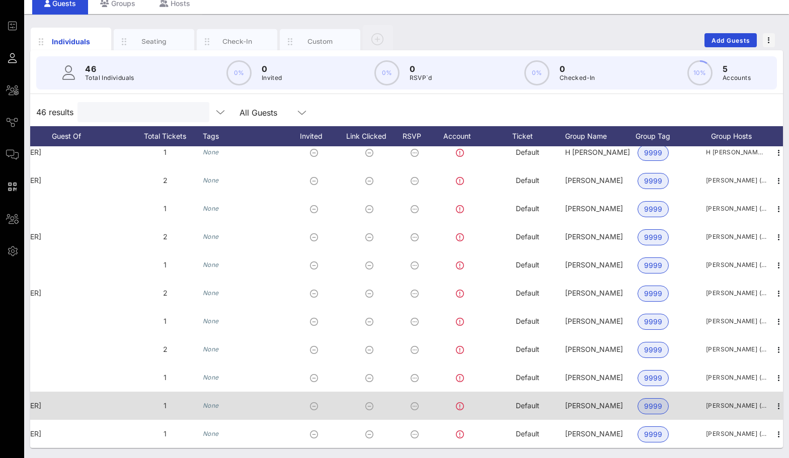
scroll to position [0, 363]
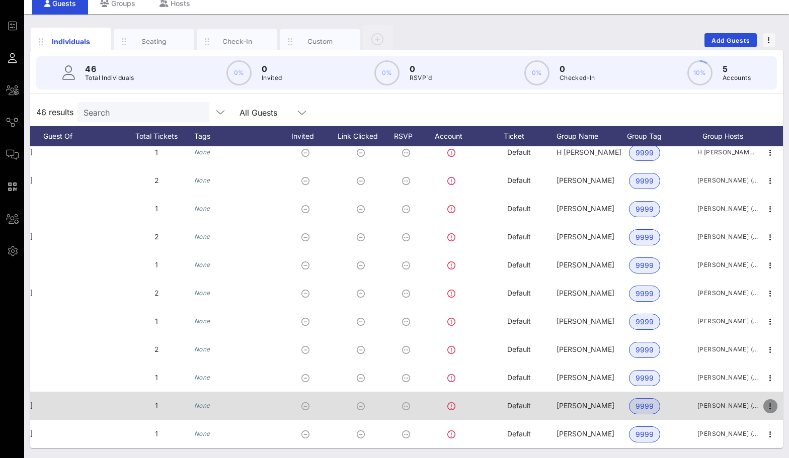
click at [767, 402] on icon "button" at bounding box center [770, 407] width 12 height 12
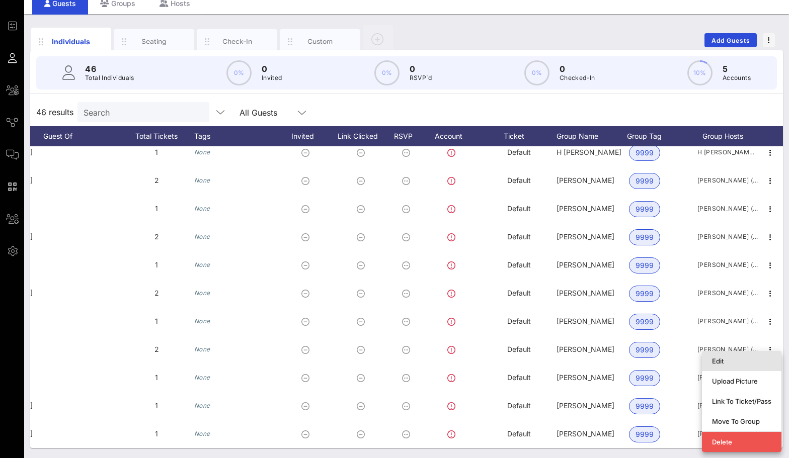
click at [721, 362] on div "Edit" at bounding box center [741, 361] width 59 height 8
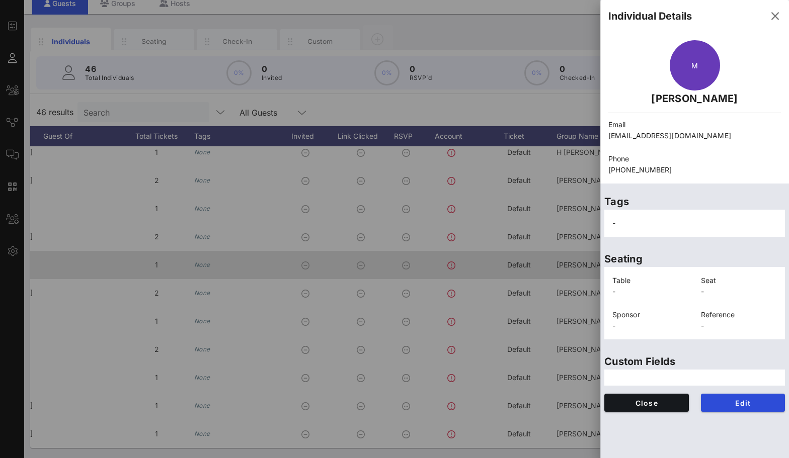
click at [484, 274] on div at bounding box center [394, 229] width 789 height 458
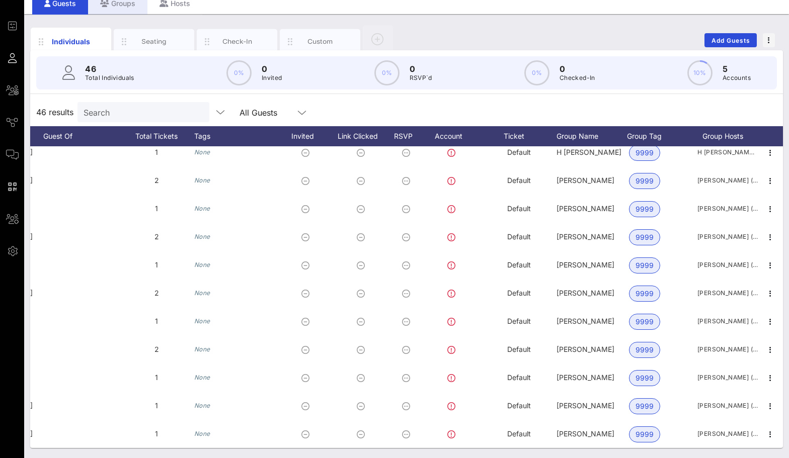
click at [134, 7] on div "Groups" at bounding box center [117, 3] width 59 height 23
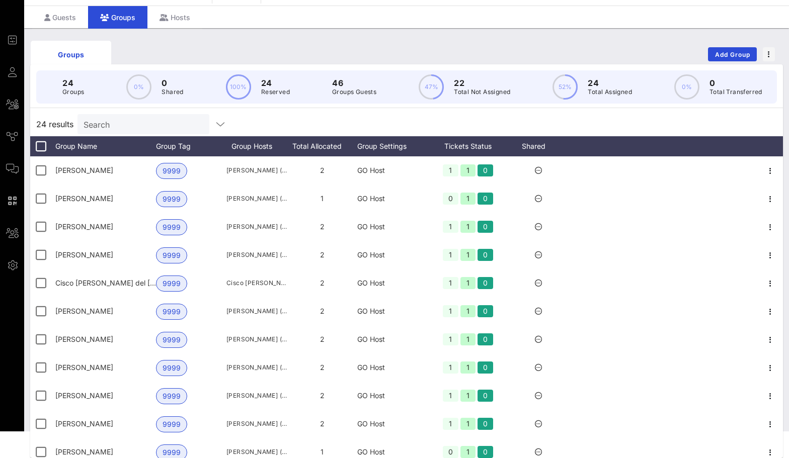
scroll to position [41, 0]
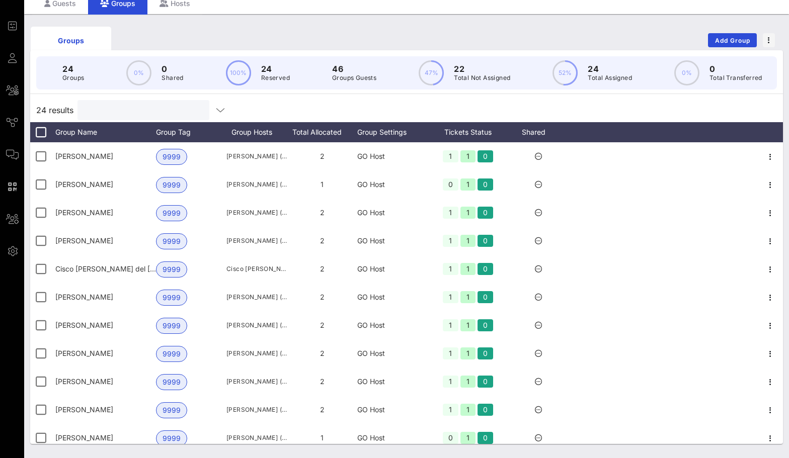
click at [119, 107] on input "text" at bounding box center [143, 110] width 118 height 13
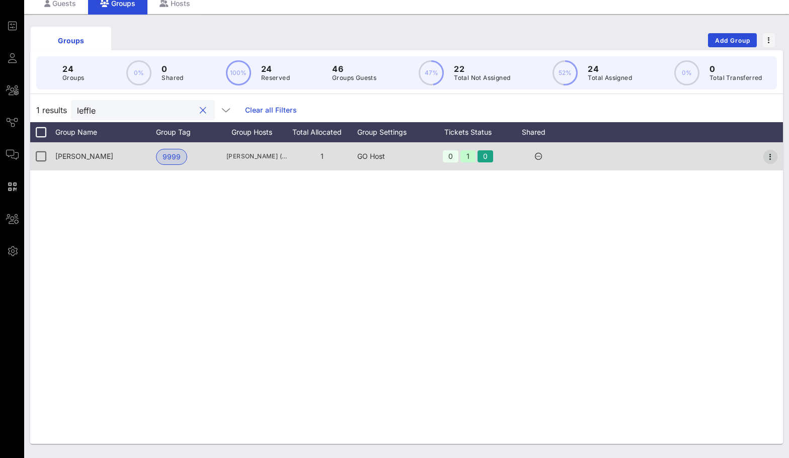
type input "leffle"
click at [772, 156] on icon "button" at bounding box center [770, 157] width 12 height 12
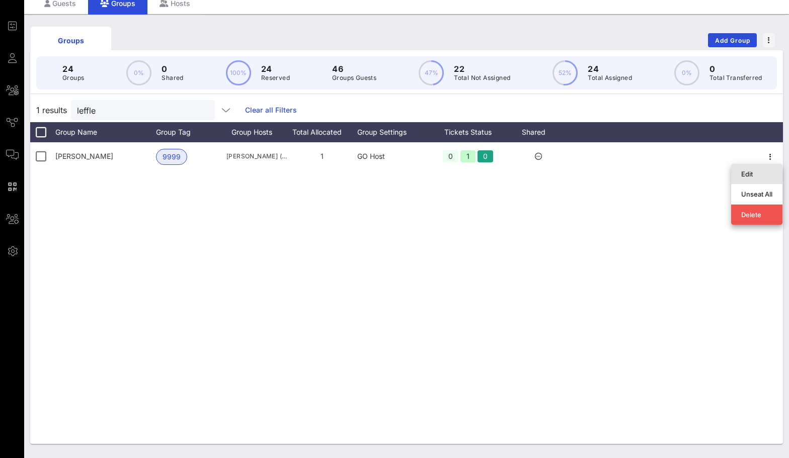
click at [754, 171] on div "Edit" at bounding box center [756, 174] width 31 height 8
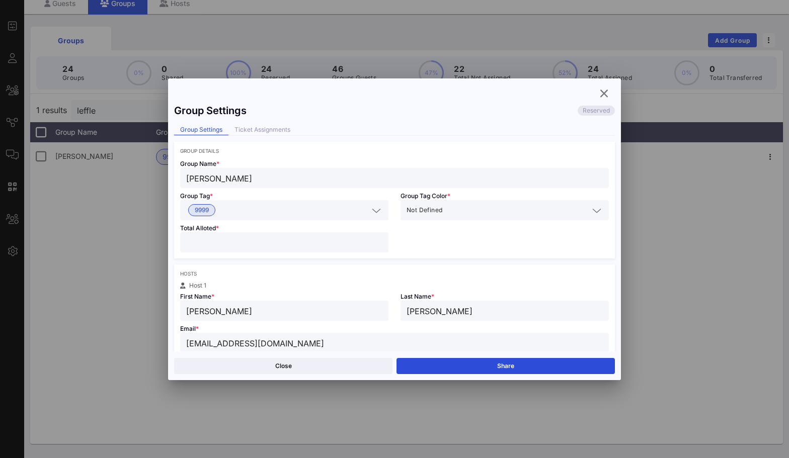
click at [299, 240] on input "*" at bounding box center [284, 242] width 196 height 13
type input "*"
click at [437, 359] on button "Save" at bounding box center [506, 366] width 218 height 16
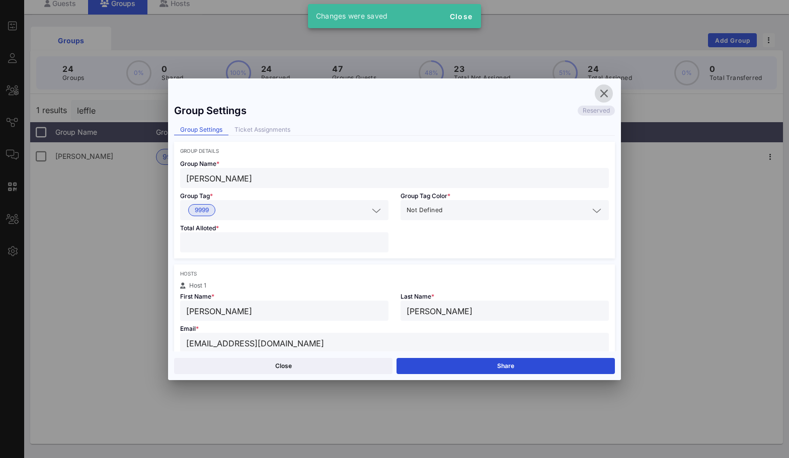
click at [607, 92] on icon "button" at bounding box center [604, 94] width 12 height 12
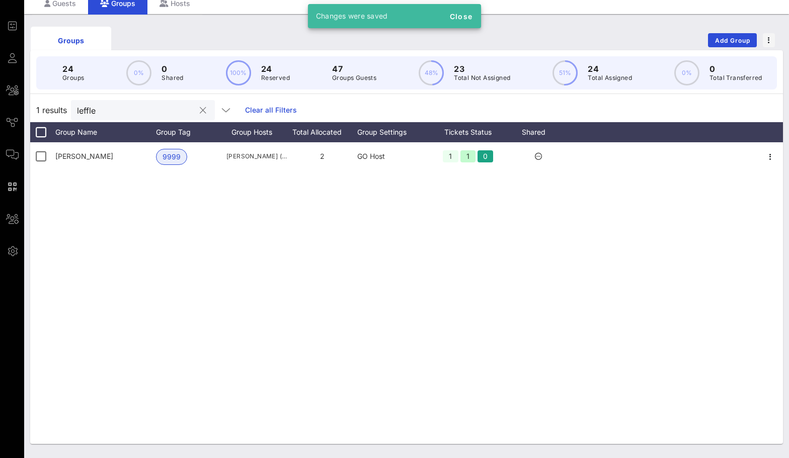
click at [151, 115] on input "leffle" at bounding box center [136, 110] width 118 height 13
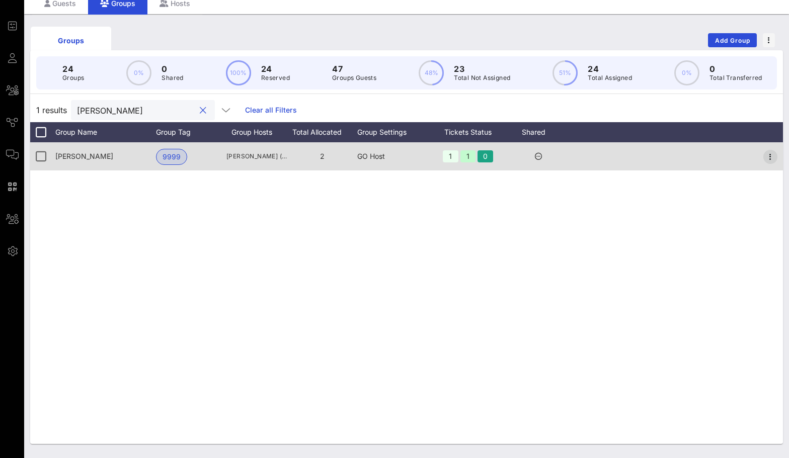
type input "frank"
click at [766, 156] on icon "button" at bounding box center [770, 157] width 12 height 12
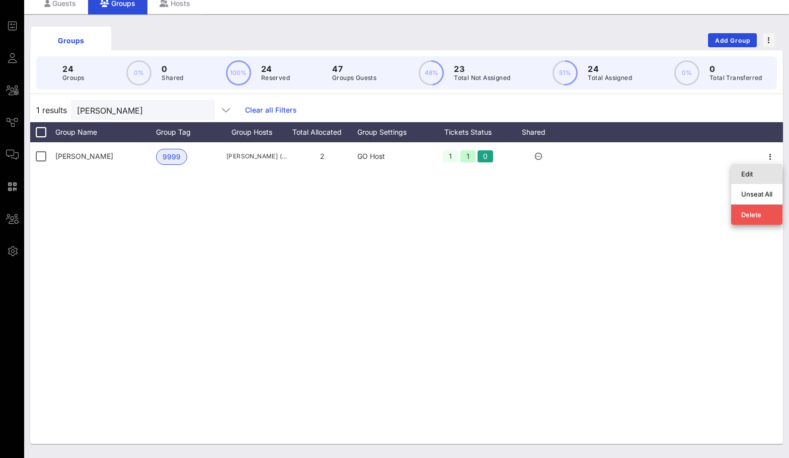
click at [755, 174] on div "Edit" at bounding box center [756, 174] width 31 height 8
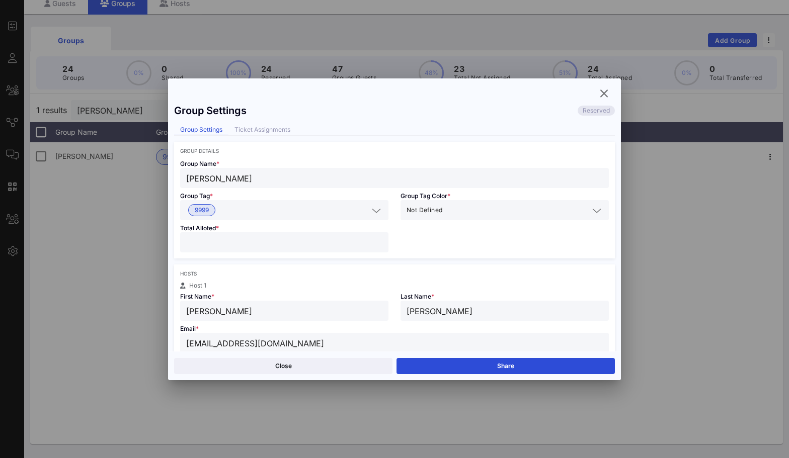
click at [322, 248] on input "*" at bounding box center [284, 242] width 196 height 13
type input "*"
click at [431, 362] on button "Save" at bounding box center [506, 366] width 218 height 16
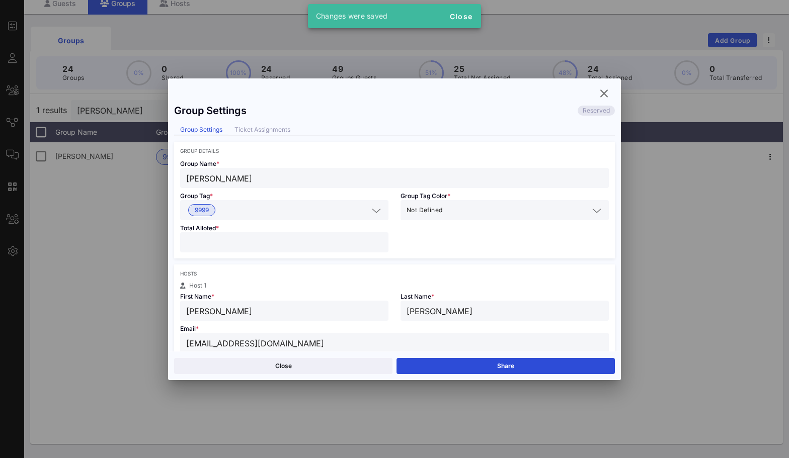
click at [464, 356] on div "Close Share" at bounding box center [394, 366] width 453 height 29
click at [607, 96] on icon "button" at bounding box center [604, 94] width 12 height 12
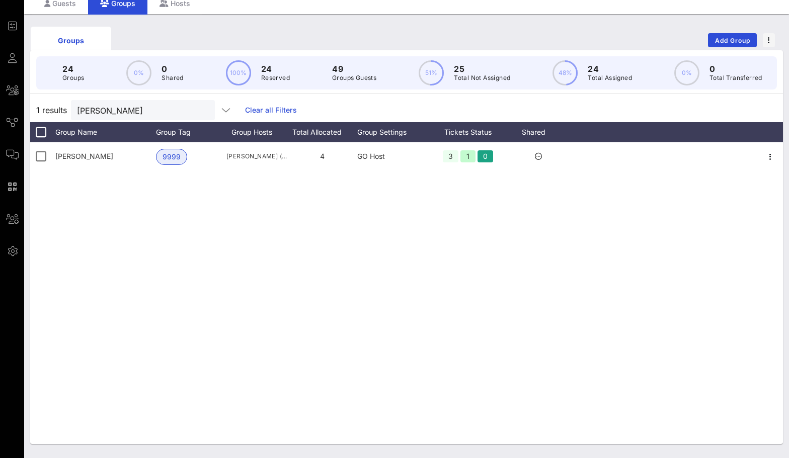
scroll to position [0, 0]
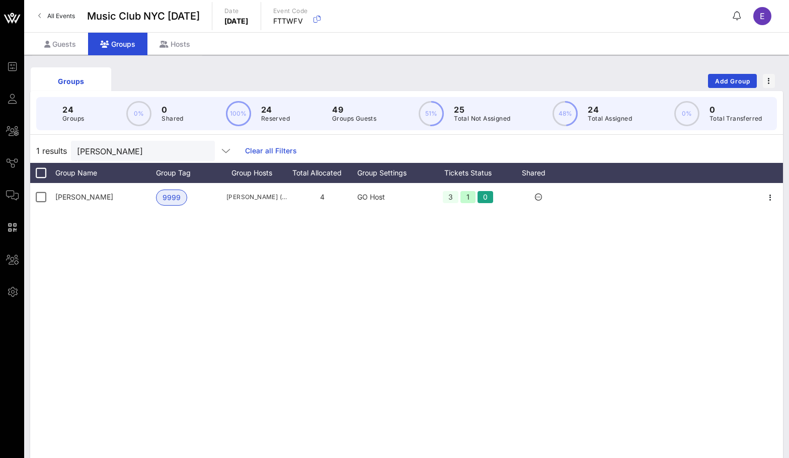
click at [50, 13] on span "All Events" at bounding box center [61, 16] width 28 height 8
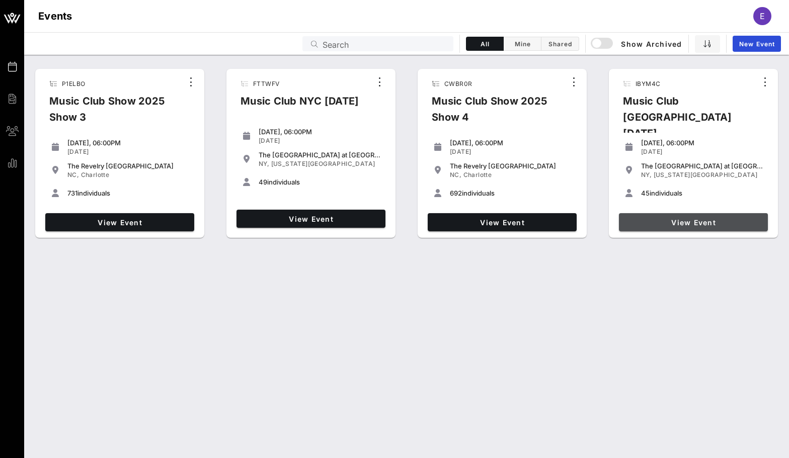
click at [662, 213] on link "View Event" at bounding box center [693, 222] width 149 height 18
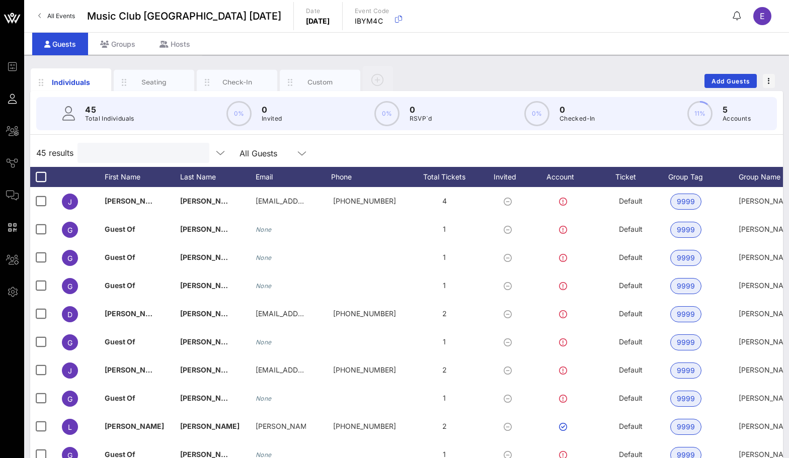
click at [129, 148] on input "text" at bounding box center [143, 152] width 118 height 13
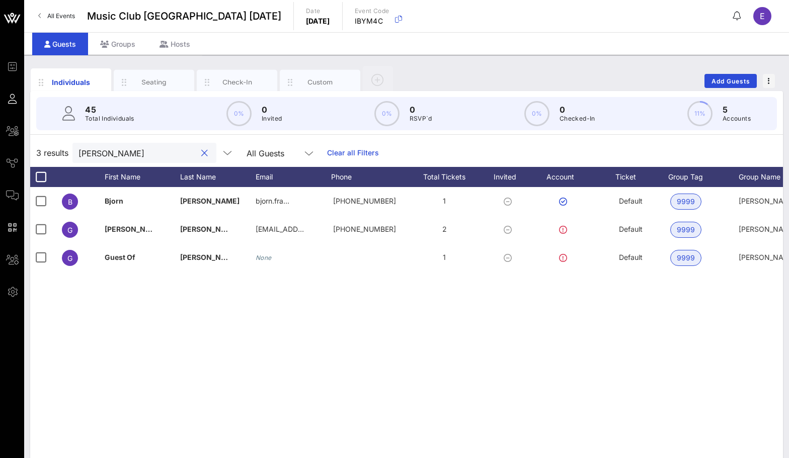
type input "frank"
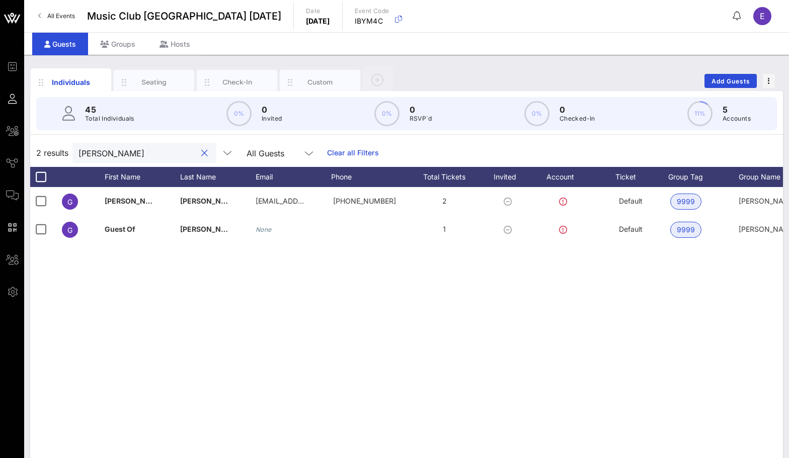
scroll to position [0, 112]
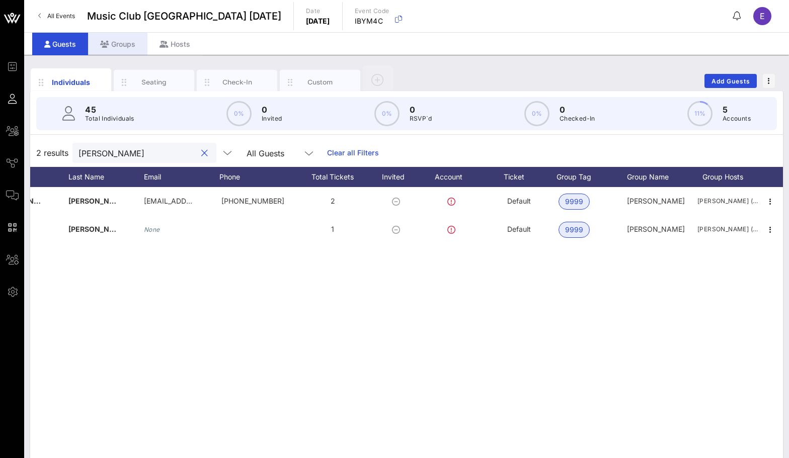
click at [142, 46] on div "Groups" at bounding box center [117, 44] width 59 height 23
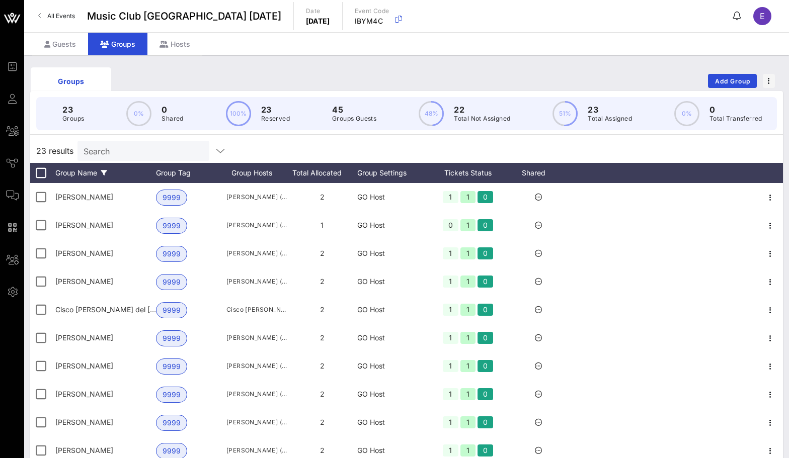
click at [141, 164] on div "Group Name" at bounding box center [105, 173] width 101 height 20
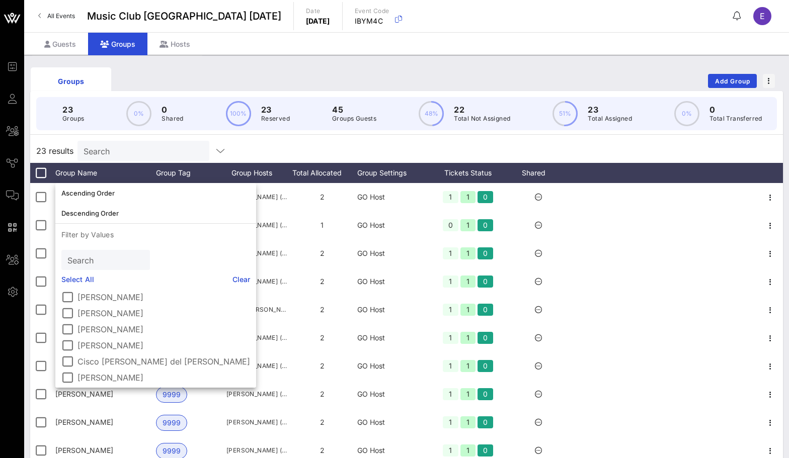
click at [141, 152] on input "Search" at bounding box center [143, 150] width 118 height 13
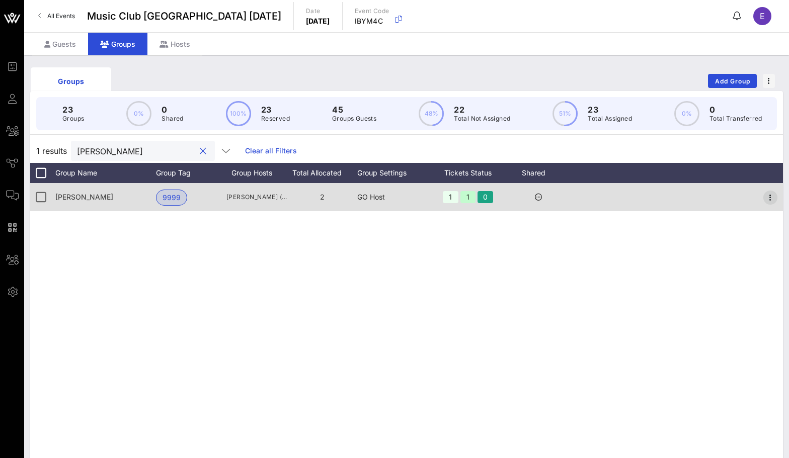
type input "frank"
click at [770, 203] on icon "button" at bounding box center [770, 198] width 12 height 12
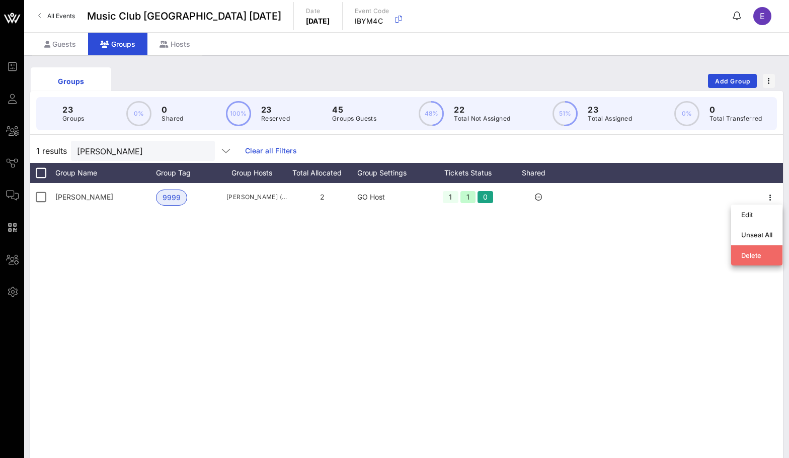
click at [742, 252] on div "Delete" at bounding box center [756, 256] width 31 height 8
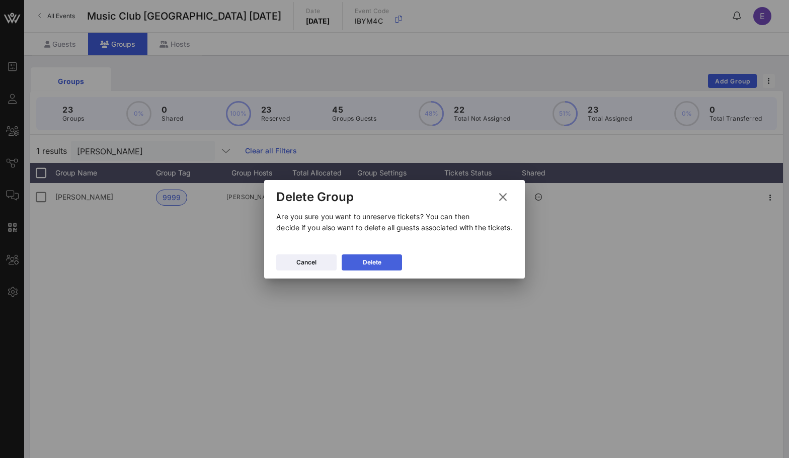
click at [387, 259] on button "Delete" at bounding box center [372, 263] width 60 height 16
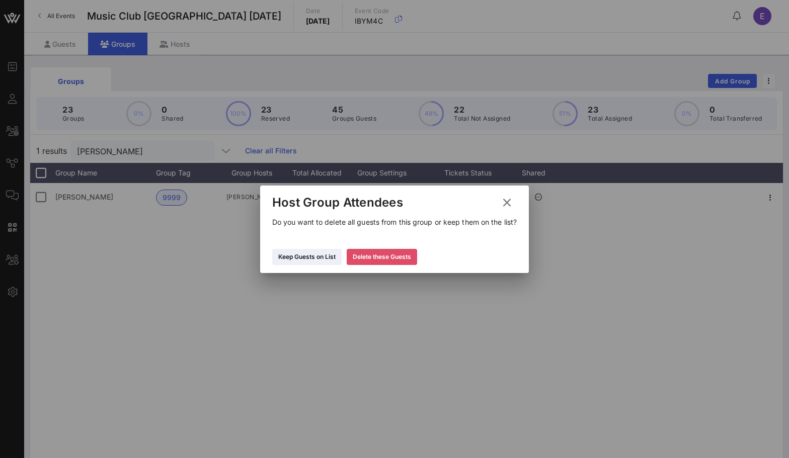
click at [387, 257] on div "Delete these Guests" at bounding box center [382, 257] width 58 height 10
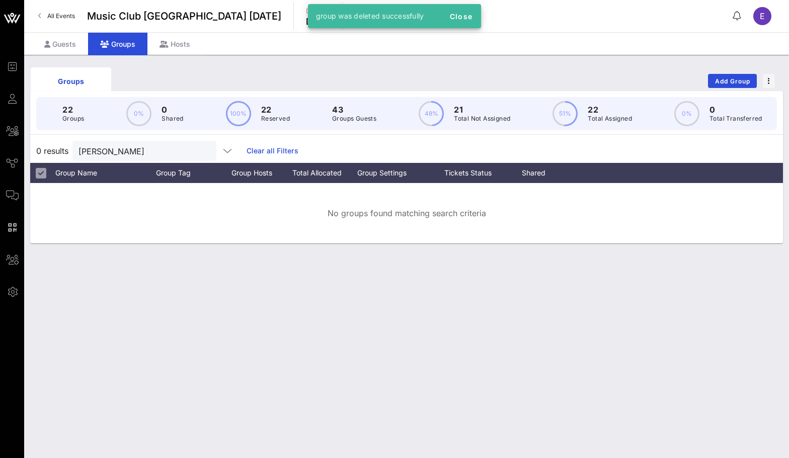
click at [50, 16] on span "All Events" at bounding box center [61, 16] width 28 height 8
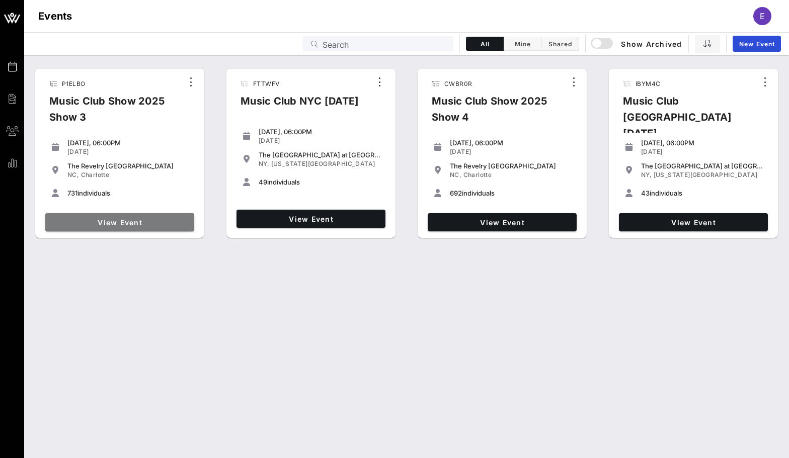
click at [127, 220] on span "View Event" at bounding box center [119, 222] width 141 height 9
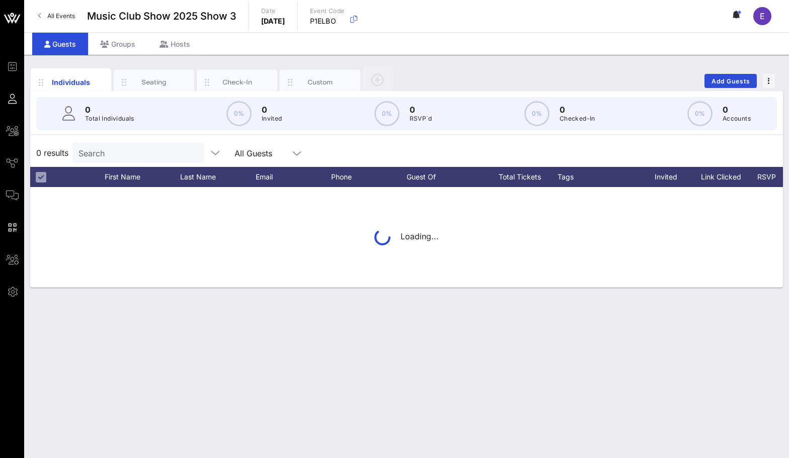
click at [58, 10] on link "All Events" at bounding box center [56, 16] width 49 height 16
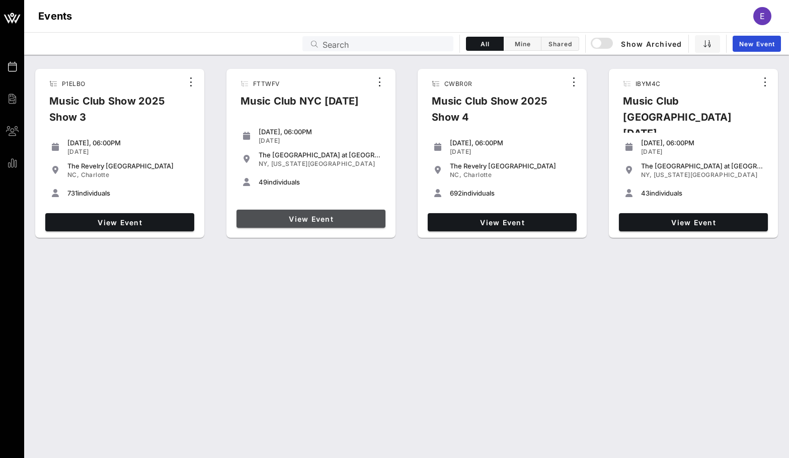
click at [310, 222] on span "View Event" at bounding box center [311, 219] width 141 height 9
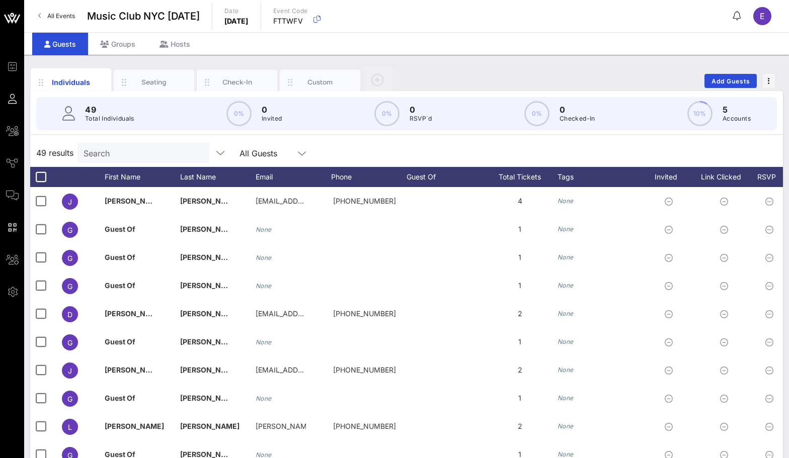
click at [60, 19] on span "All Events" at bounding box center [61, 16] width 28 height 8
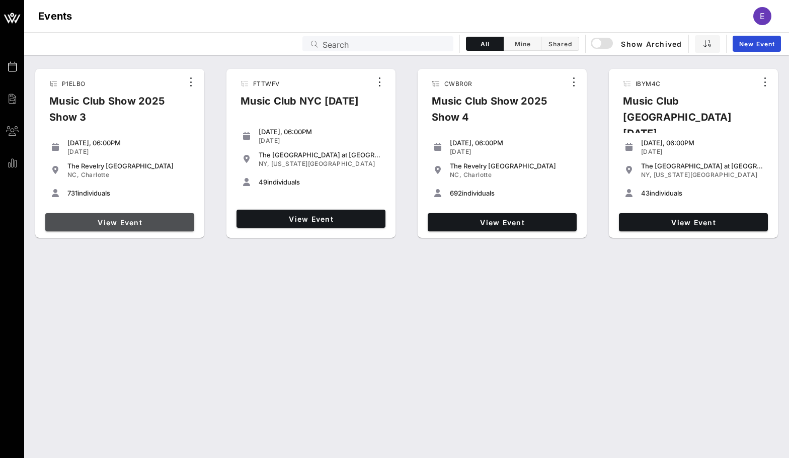
click at [144, 221] on span "View Event" at bounding box center [119, 222] width 141 height 9
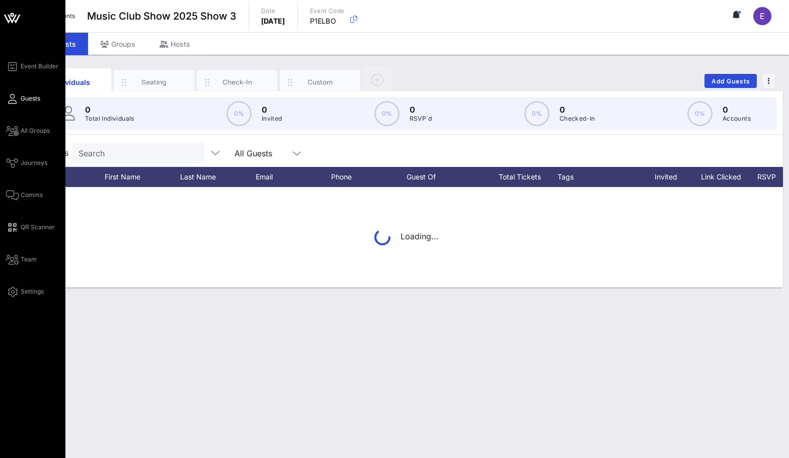
click at [20, 189] on div "Event Builder Guests All Groups Journeys Comms QR Scanner Team Settings" at bounding box center [35, 179] width 59 height 238
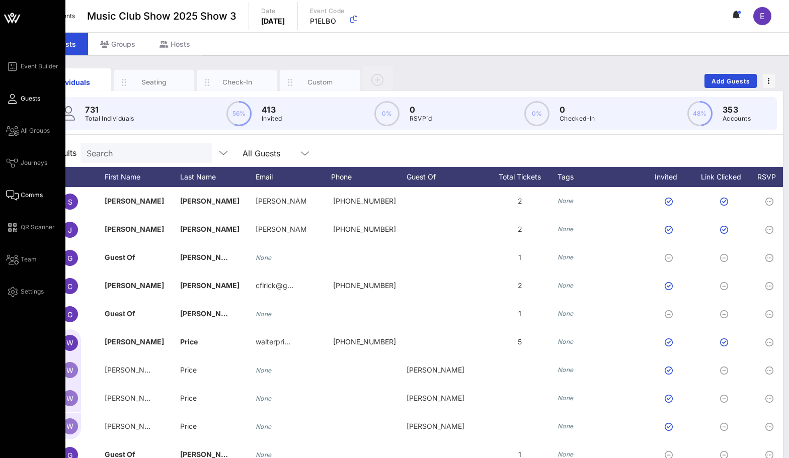
click at [12, 195] on icon at bounding box center [12, 196] width 13 height 2
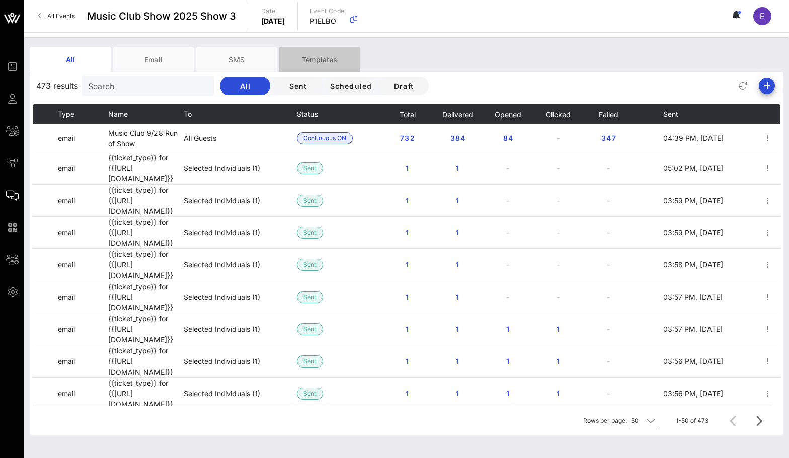
click at [329, 59] on div "Templates" at bounding box center [319, 59] width 81 height 25
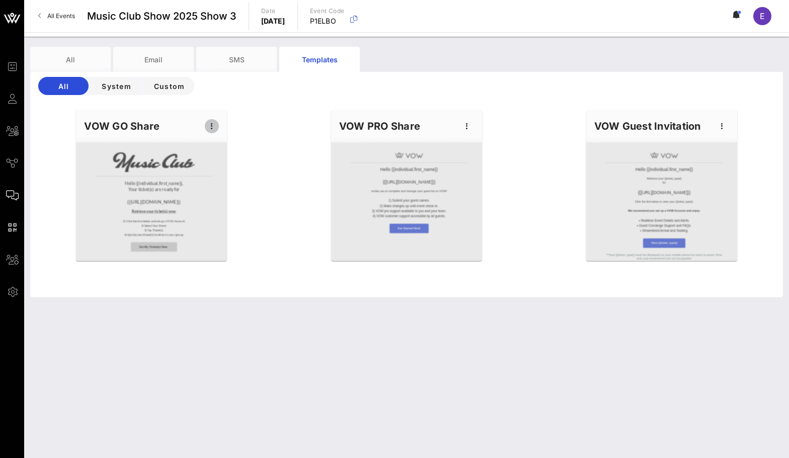
click at [208, 124] on icon "button" at bounding box center [212, 126] width 12 height 12
click at [217, 147] on div "Edit" at bounding box center [227, 143] width 25 height 16
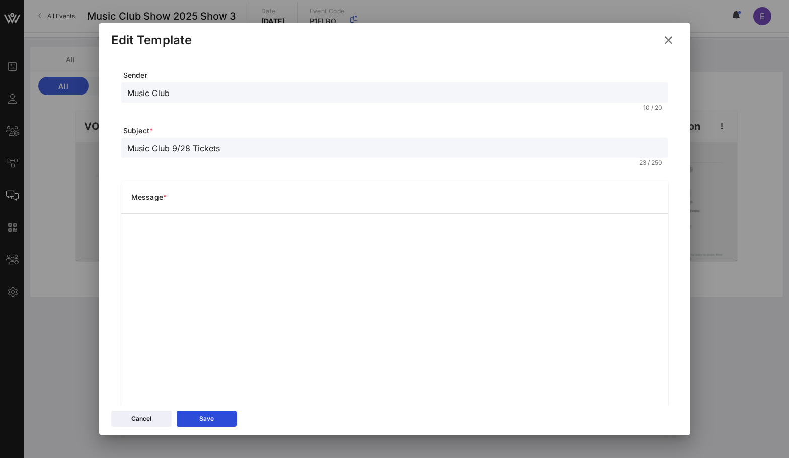
click at [223, 150] on input "Music Club 9/28 Tickets" at bounding box center [394, 147] width 535 height 13
drag, startPoint x: 230, startPoint y: 144, endPoint x: 126, endPoint y: 142, distance: 104.7
click at [125, 143] on div "Music Club 9/28 Tickets" at bounding box center [394, 148] width 547 height 20
click at [403, 212] on div "Message *" at bounding box center [394, 197] width 547 height 32
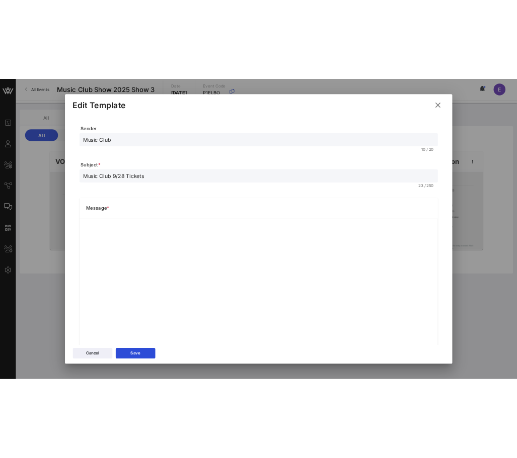
scroll to position [79, 0]
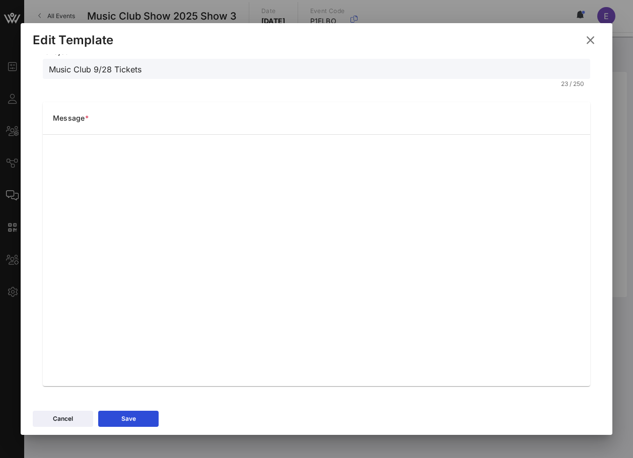
click at [591, 35] on icon at bounding box center [590, 40] width 14 height 12
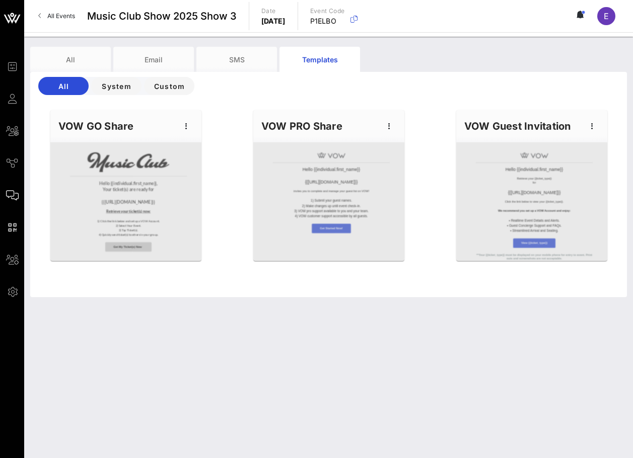
click at [53, 17] on span "All Events" at bounding box center [61, 16] width 28 height 8
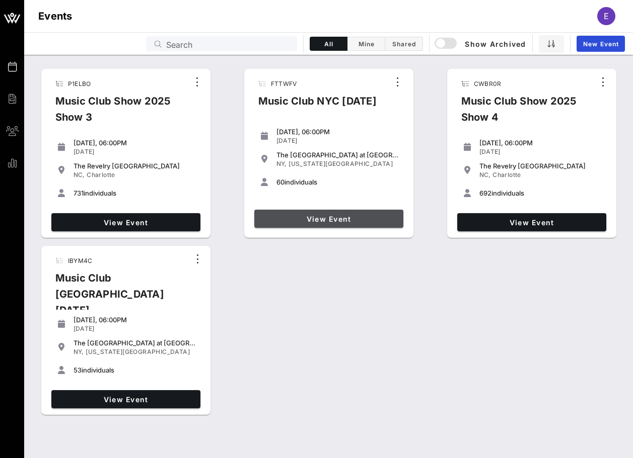
click at [329, 215] on span "View Event" at bounding box center [328, 219] width 141 height 9
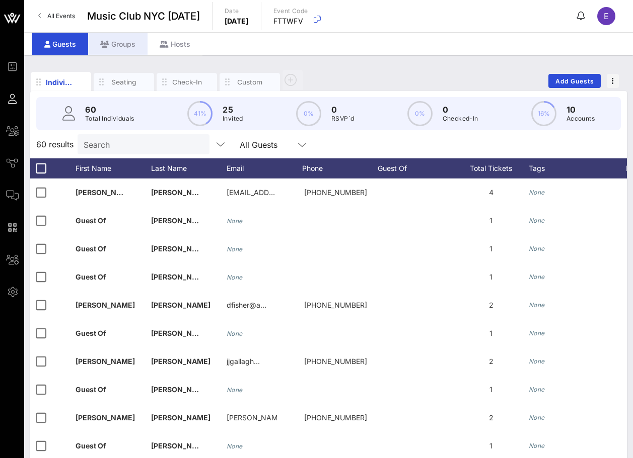
click at [113, 42] on div "Groups" at bounding box center [117, 44] width 59 height 23
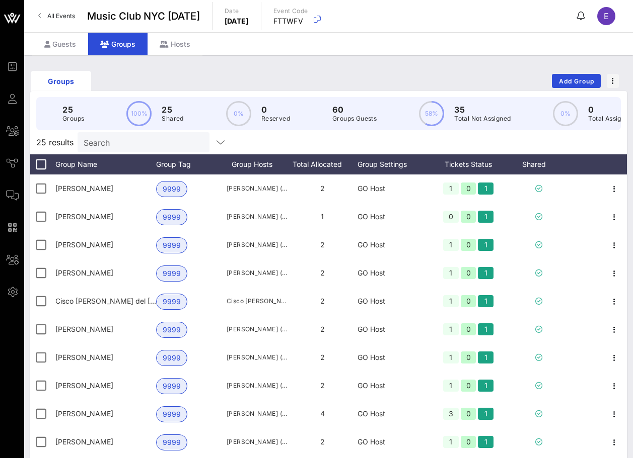
click at [118, 140] on input "Search" at bounding box center [143, 142] width 118 height 13
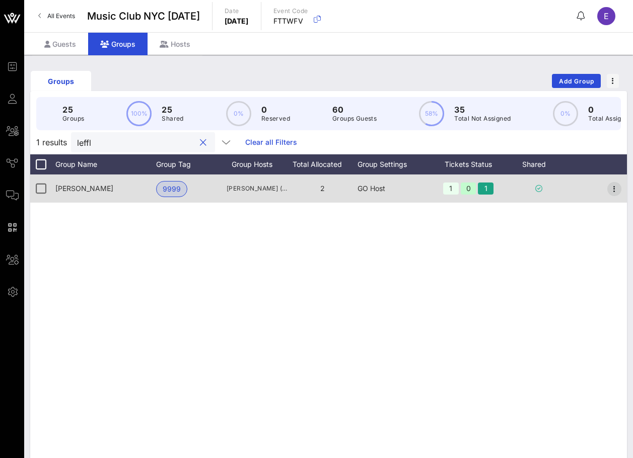
type input "leffl"
click at [609, 185] on icon "button" at bounding box center [614, 189] width 12 height 12
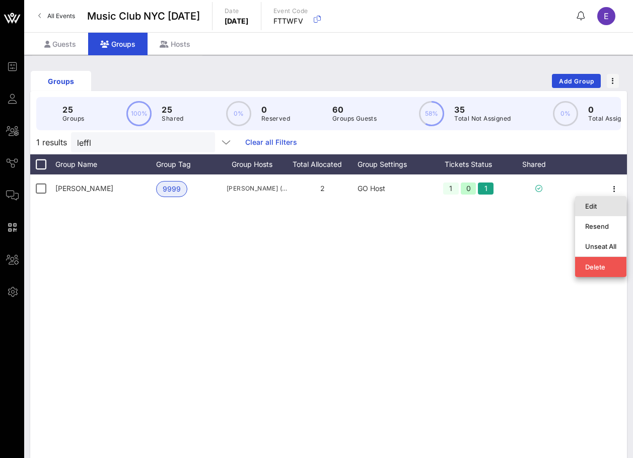
click at [606, 203] on div "Edit" at bounding box center [600, 206] width 31 height 8
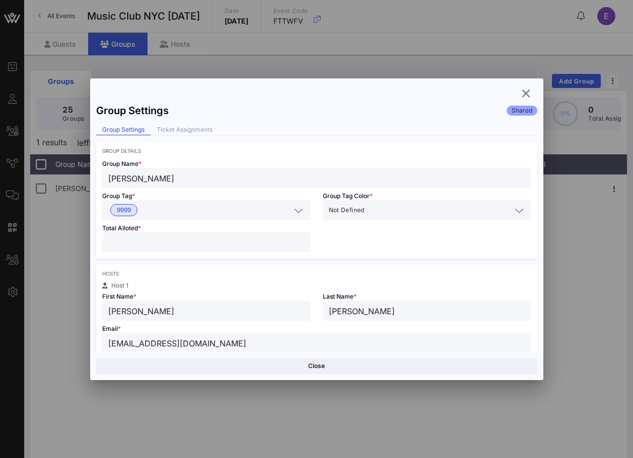
click at [259, 229] on div "Total Alloted * *" at bounding box center [206, 239] width 220 height 38
click at [258, 236] on input "*" at bounding box center [206, 242] width 196 height 13
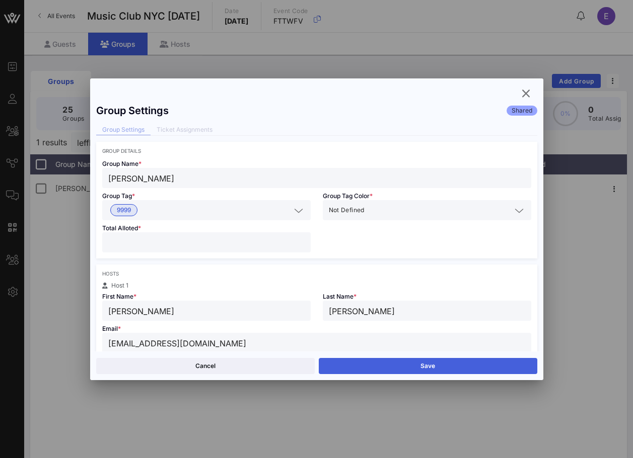
type input "*"
click at [349, 370] on button "Save" at bounding box center [428, 366] width 218 height 16
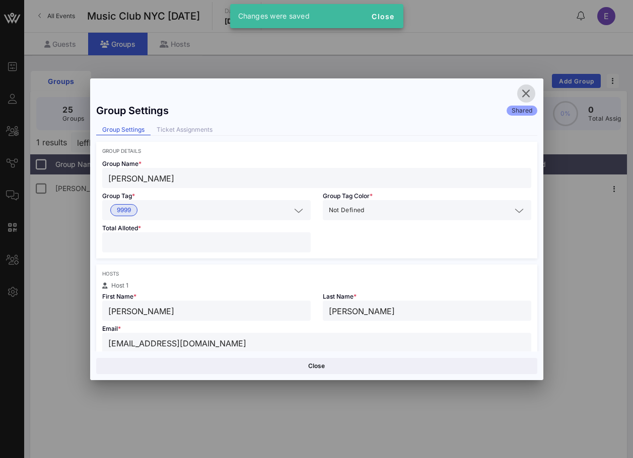
click at [527, 94] on icon "button" at bounding box center [526, 94] width 12 height 12
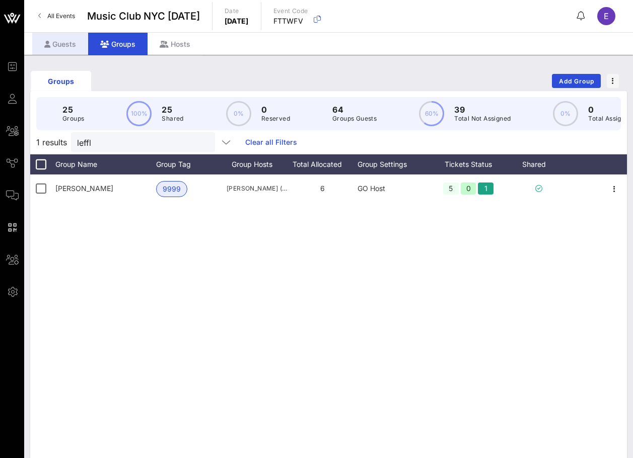
click at [62, 52] on div "Guests" at bounding box center [60, 44] width 56 height 23
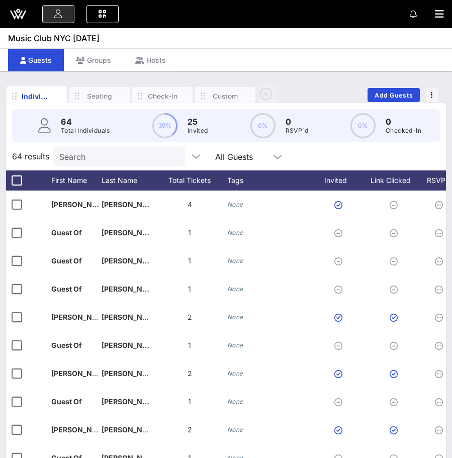
click at [17, 14] on icon at bounding box center [18, 14] width 24 height 24
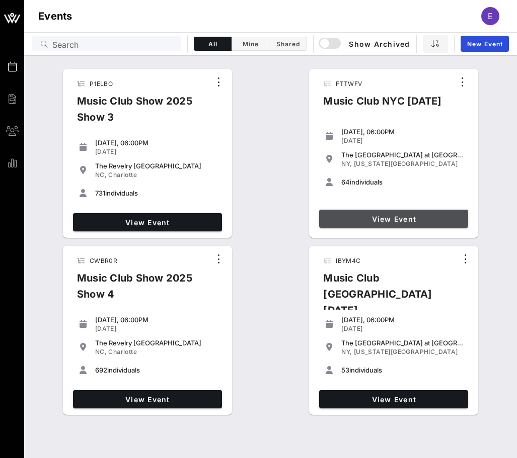
click at [391, 213] on link "View Event" at bounding box center [393, 219] width 149 height 18
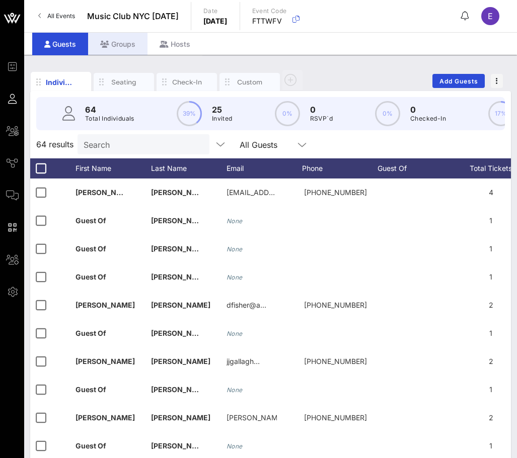
click at [106, 41] on icon at bounding box center [104, 44] width 9 height 7
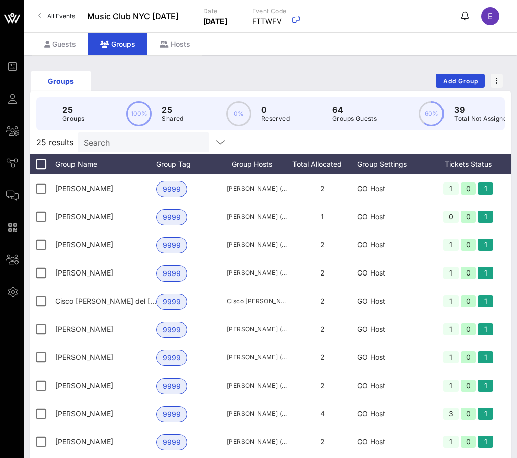
click at [471, 72] on div "Groups Add Group" at bounding box center [270, 81] width 481 height 32
click at [467, 80] on span "Add Group" at bounding box center [460, 81] width 36 height 8
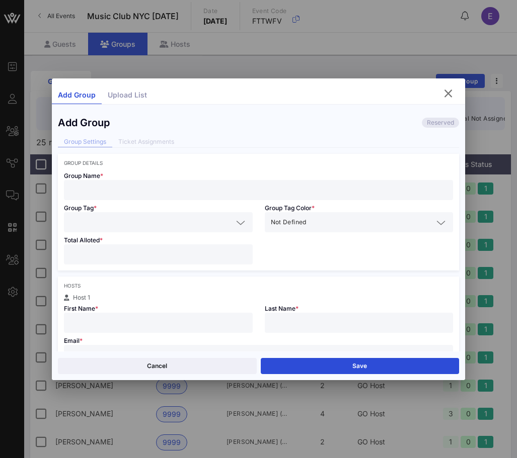
click at [151, 197] on div at bounding box center [258, 190] width 377 height 20
type input "Jeffy Hnilicka"
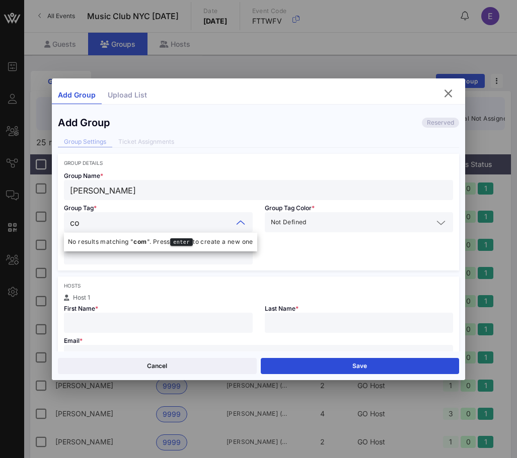
type input "c"
type input "Comp"
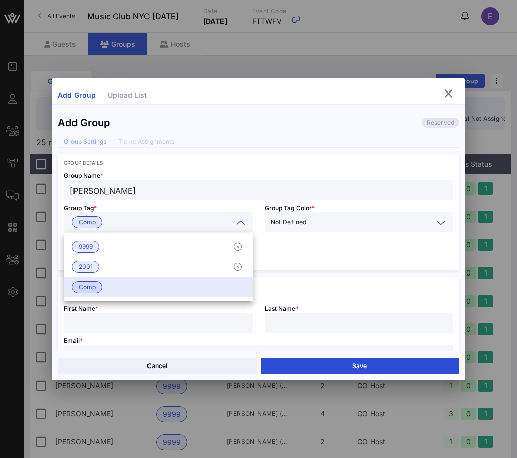
click at [274, 249] on div "Group Name * Jeffy Hnilicka Group Tag * Comp Group Tag Color * Not Defined Tota…" at bounding box center [259, 218] width 402 height 105
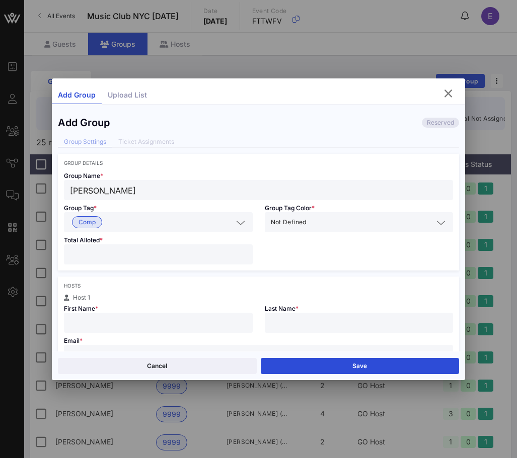
click at [192, 256] on input "number" at bounding box center [158, 254] width 177 height 13
type input "*"
click at [162, 330] on div at bounding box center [158, 323] width 177 height 20
type input "Jeffy"
type input "Hnilicka"
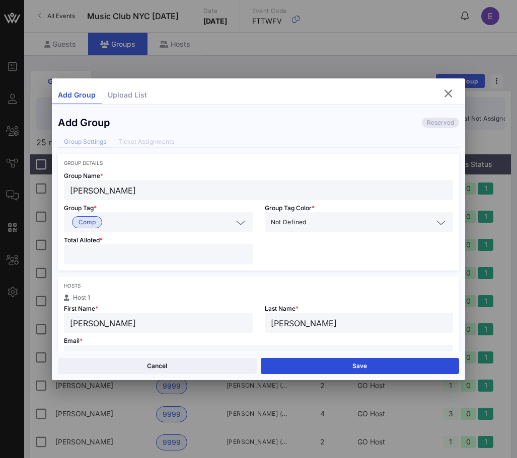
click at [143, 347] on div at bounding box center [258, 355] width 377 height 20
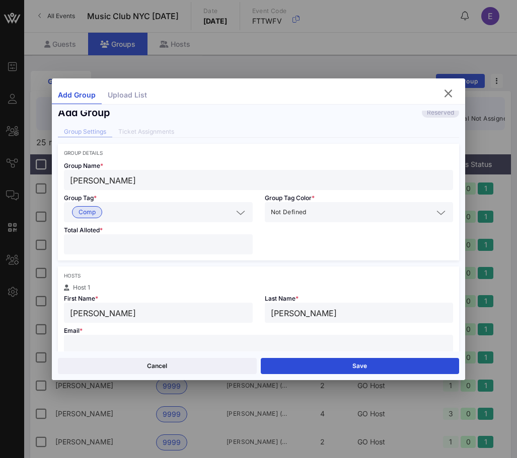
click at [90, 342] on input "text" at bounding box center [258, 345] width 377 height 13
paste input "garyc@radiowoodstock.com"
type input "garyc@radiowoodstock.com"
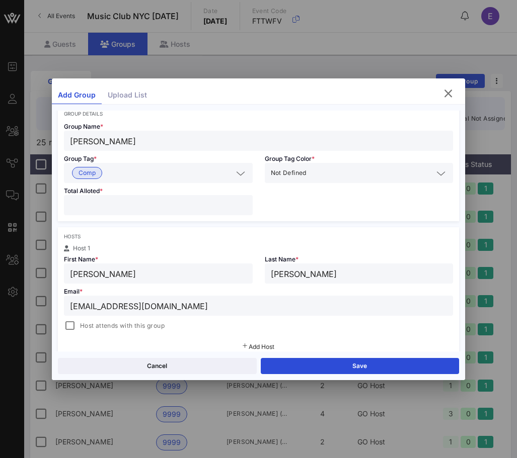
scroll to position [54, 0]
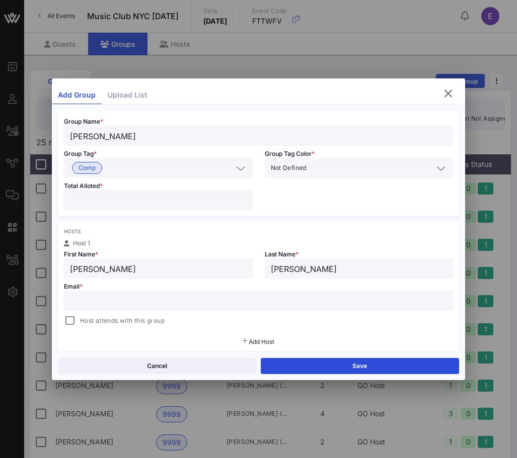
paste input "jeffyh@goodmatches.events"
type input "jeffyh@goodmatches.events"
click at [65, 323] on div at bounding box center [70, 321] width 14 height 14
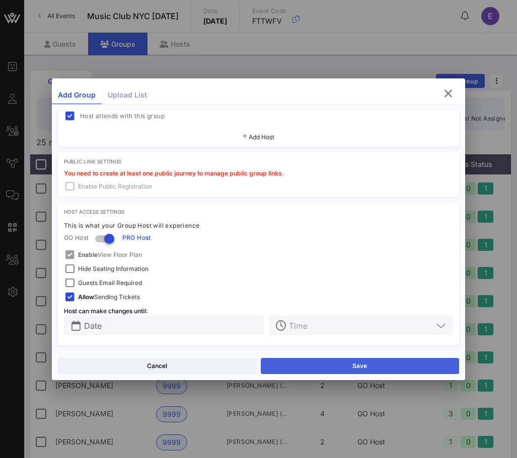
click at [309, 365] on button "Save" at bounding box center [360, 366] width 199 height 16
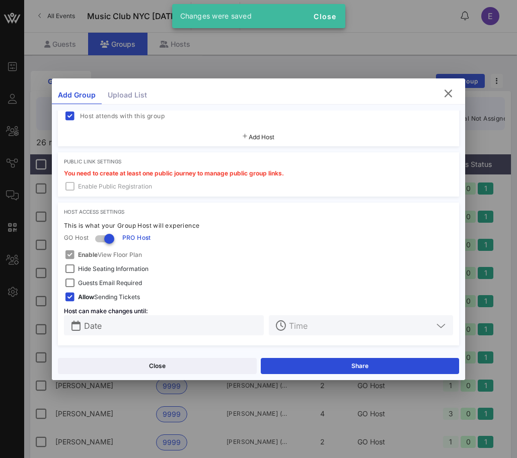
scroll to position [0, 0]
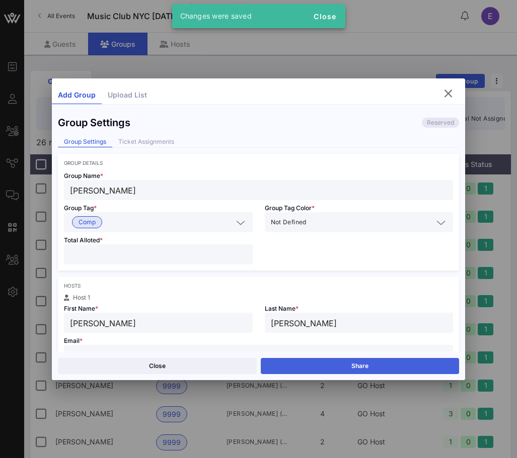
click at [290, 363] on button "Share" at bounding box center [360, 366] width 199 height 16
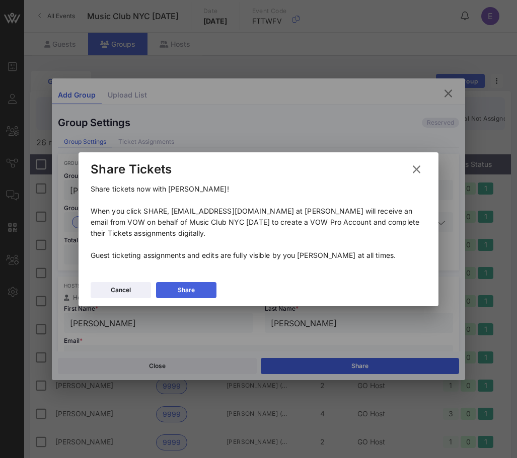
click at [198, 287] on button "Share" at bounding box center [186, 290] width 60 height 16
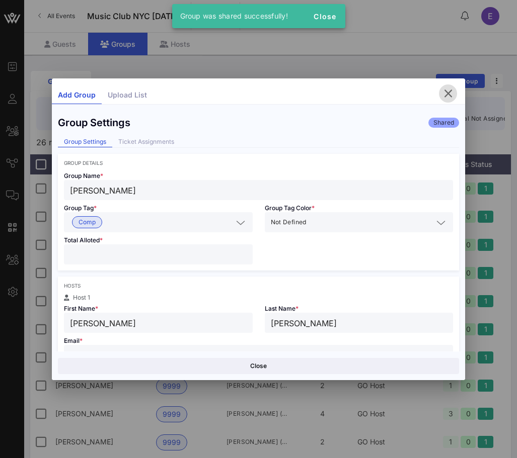
click at [446, 93] on icon "button" at bounding box center [448, 94] width 12 height 12
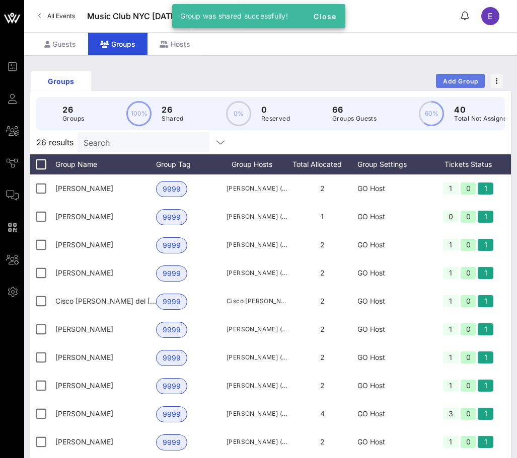
click at [471, 81] on span "Add Group" at bounding box center [460, 81] width 36 height 8
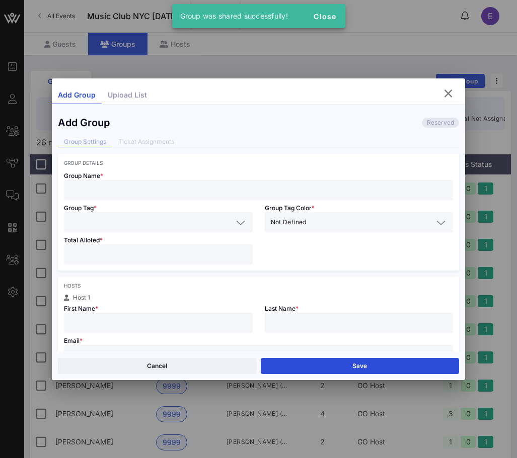
click at [192, 192] on input "text" at bounding box center [258, 190] width 377 height 13
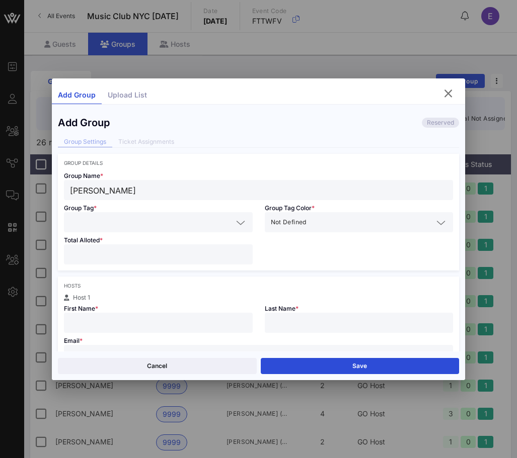
type input "James Koretz"
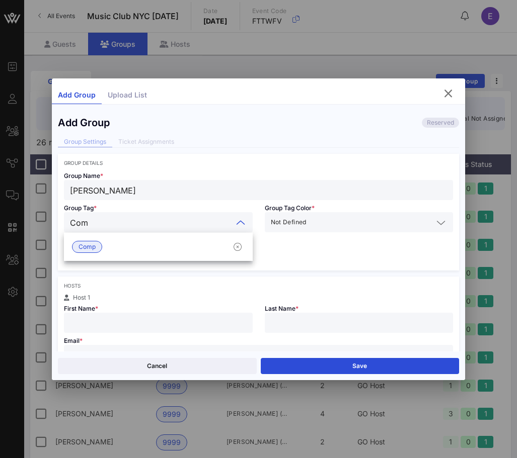
type input "Comp"
click at [105, 247] on div "Comp" at bounding box center [158, 247] width 189 height 20
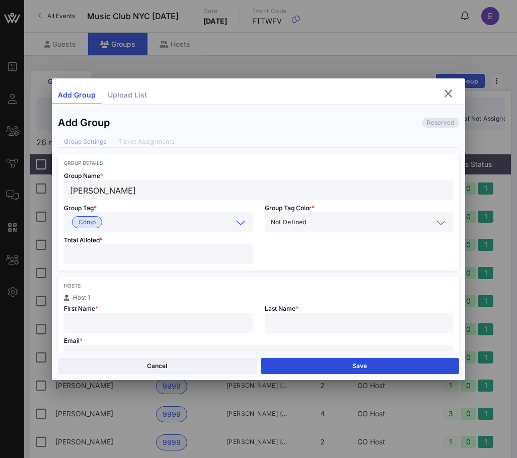
click at [100, 250] on input "number" at bounding box center [158, 254] width 177 height 13
type input "*"
click at [97, 316] on div at bounding box center [158, 323] width 177 height 20
type input "[PERSON_NAME]"
type input "Koretz"
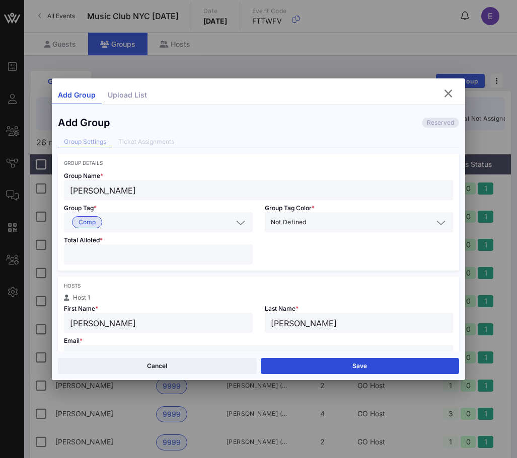
scroll to position [10, 0]
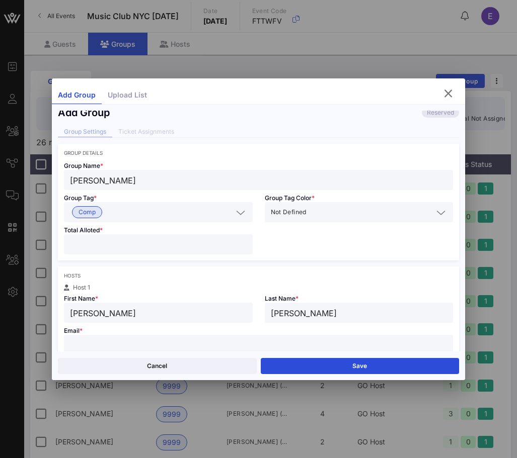
paste input "drkoret@drkoretz.com"
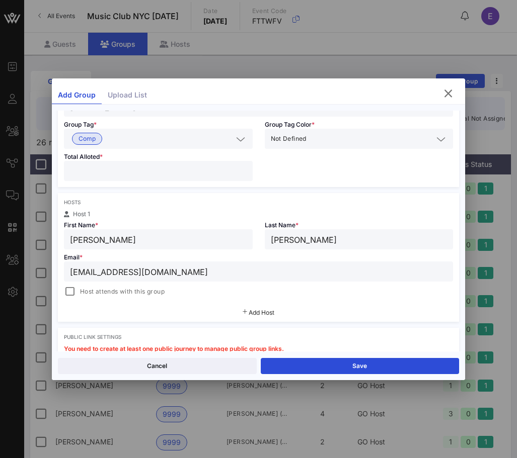
scroll to position [87, 0]
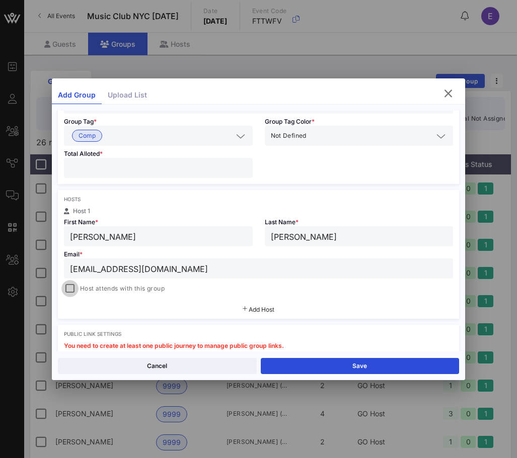
type input "drkoret@drkoretz.com"
click at [70, 286] on div at bounding box center [70, 289] width 14 height 14
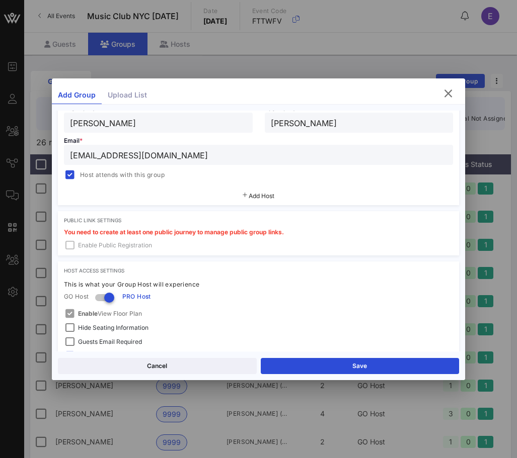
scroll to position [259, 0]
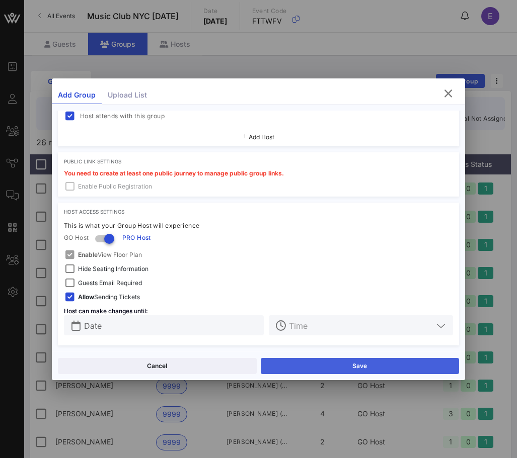
click at [273, 358] on button "Save" at bounding box center [360, 366] width 199 height 16
click at [309, 367] on button "Share" at bounding box center [360, 366] width 199 height 16
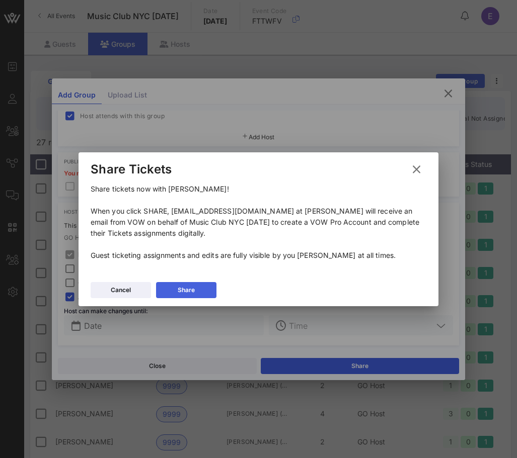
click at [186, 288] on icon at bounding box center [187, 290] width 8 height 7
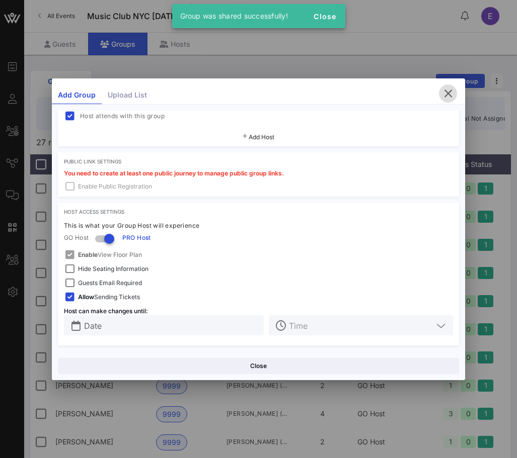
click at [449, 93] on icon "button" at bounding box center [448, 94] width 12 height 12
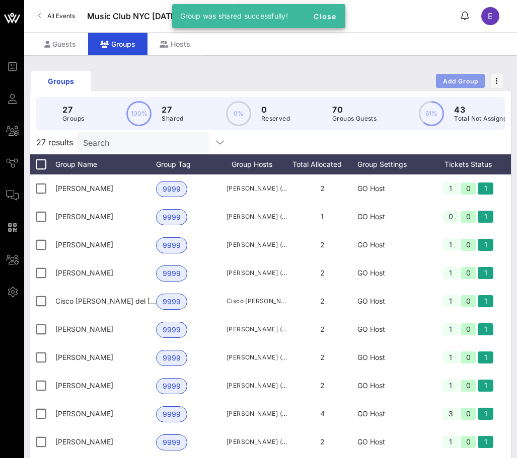
click at [442, 84] on span "Add Group" at bounding box center [460, 81] width 36 height 8
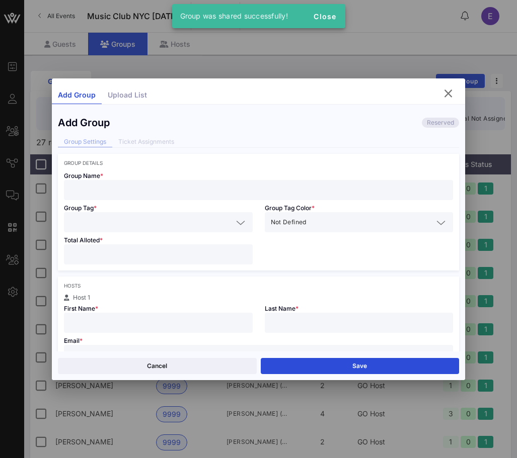
click at [135, 186] on input "text" at bounding box center [258, 190] width 377 height 13
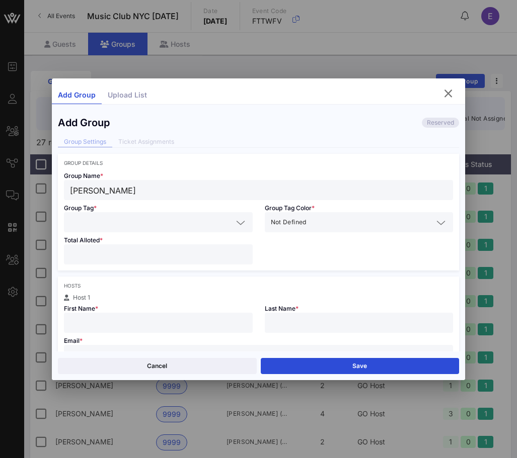
type input "Gary Chetkof"
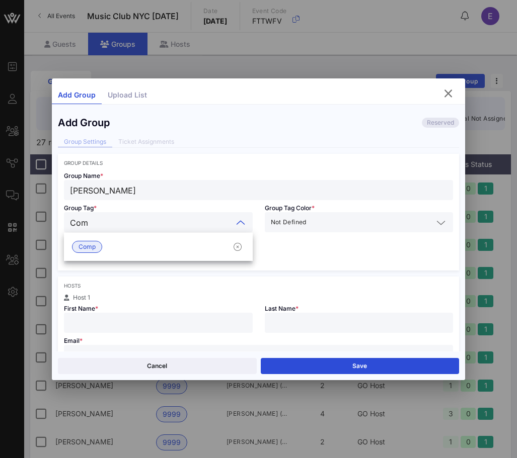
type input "Comp"
click at [85, 249] on span "Comp" at bounding box center [87, 247] width 17 height 11
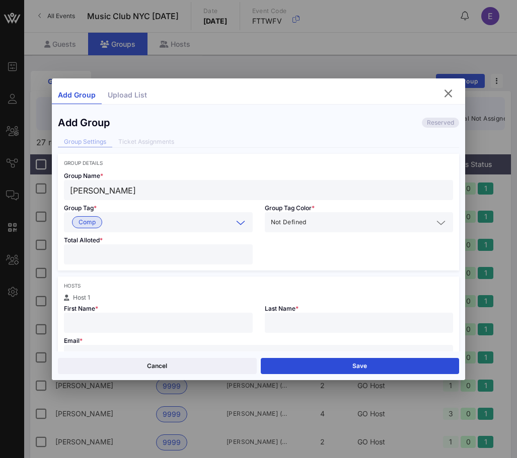
click at [85, 255] on input "number" at bounding box center [158, 254] width 177 height 13
type input "*"
type input "C"
type input "[PERSON_NAME]"
type input "Chetkof"
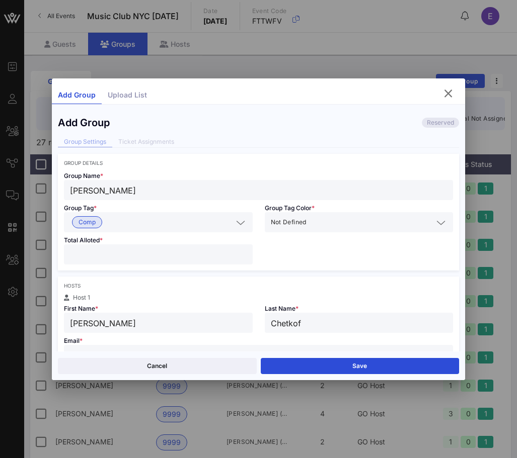
scroll to position [10, 0]
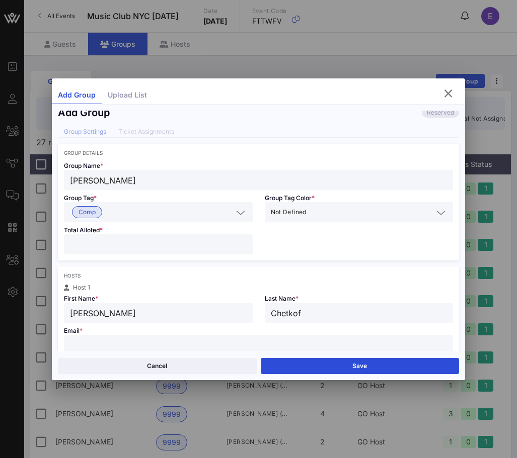
paste input "garyc@radiowoodstock.com"
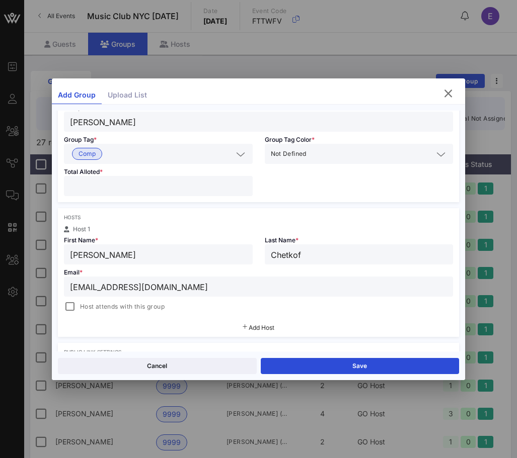
scroll to position [132, 0]
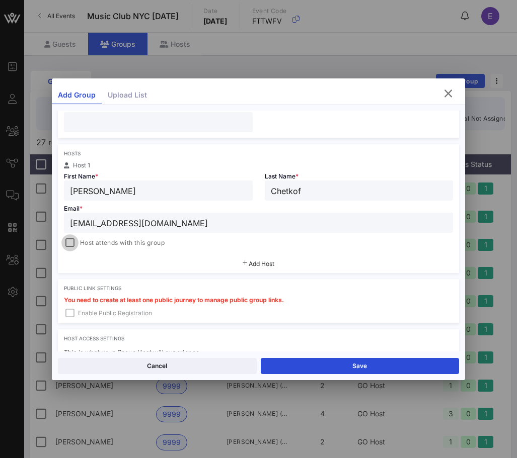
type input "garyc@radiowoodstock.com"
click at [69, 245] on div at bounding box center [70, 243] width 14 height 14
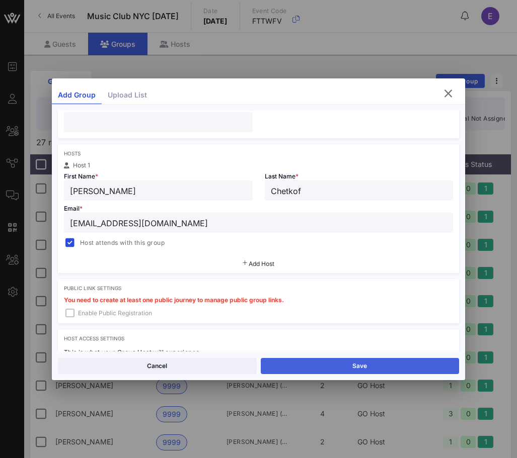
click at [314, 362] on button "Save" at bounding box center [360, 366] width 199 height 16
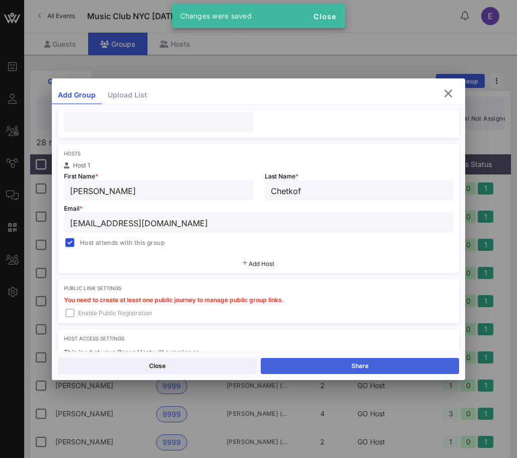
click at [329, 370] on button "Share" at bounding box center [360, 366] width 199 height 16
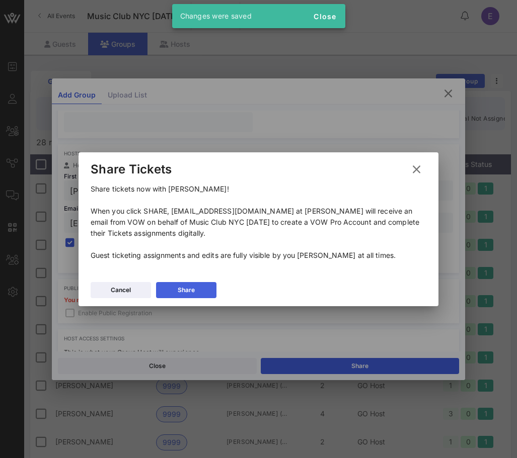
click at [183, 284] on button "Share" at bounding box center [186, 290] width 60 height 16
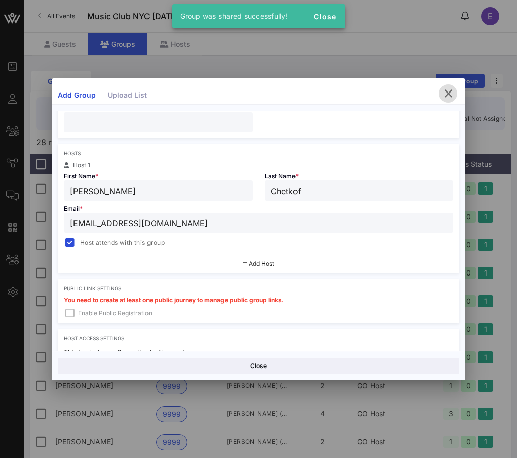
click at [446, 92] on icon "button" at bounding box center [448, 94] width 12 height 12
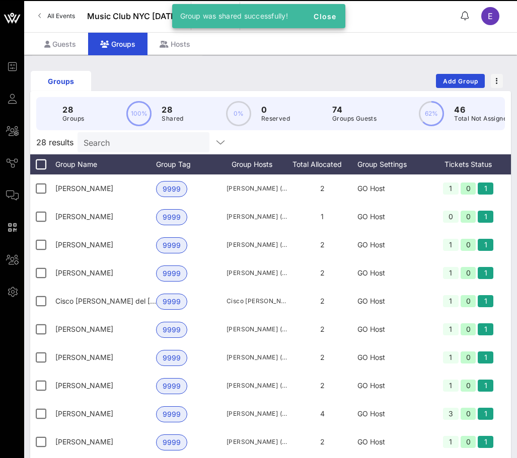
click at [64, 18] on span "All Events" at bounding box center [61, 16] width 28 height 8
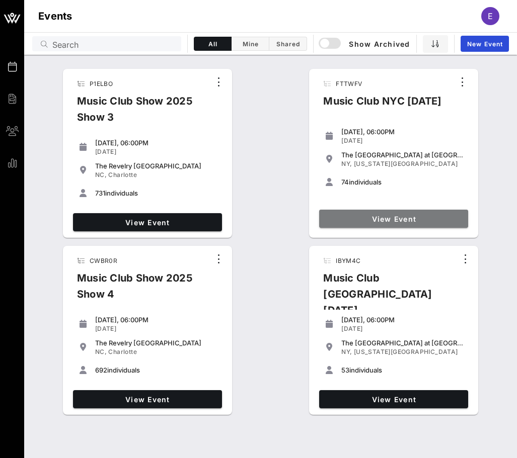
click at [345, 216] on span "View Event" at bounding box center [393, 219] width 141 height 9
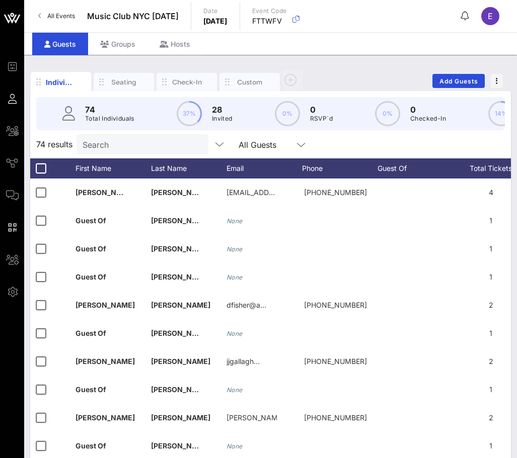
click at [132, 145] on input "Search" at bounding box center [142, 144] width 118 height 13
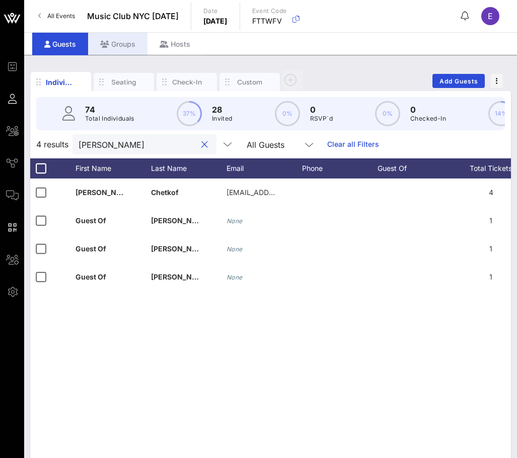
type input "gary"
click at [118, 45] on div "Groups" at bounding box center [117, 44] width 59 height 23
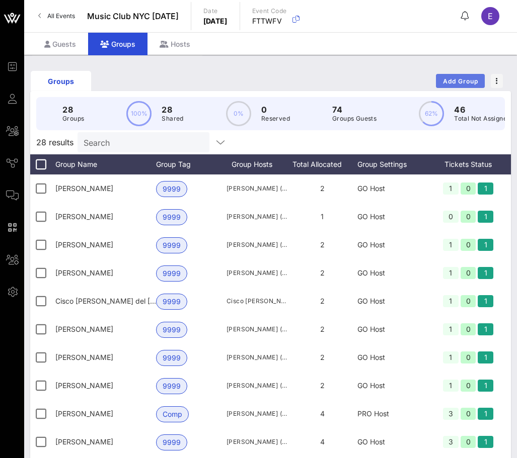
click at [440, 79] on button "Add Group" at bounding box center [460, 81] width 49 height 14
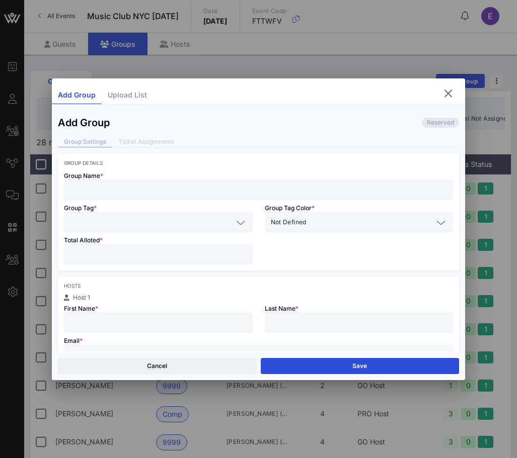
click at [169, 185] on input "text" at bounding box center [258, 190] width 377 height 13
type input "Matt Isaia"
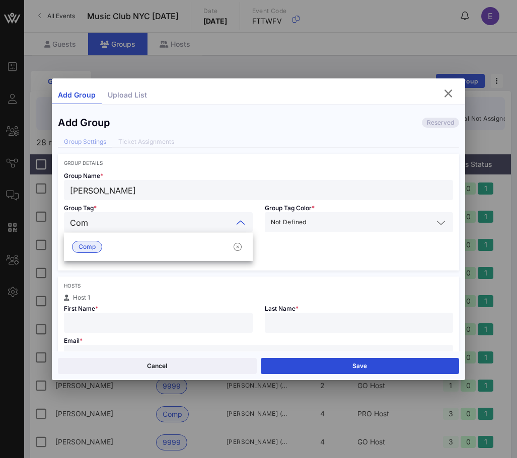
type input "Comp"
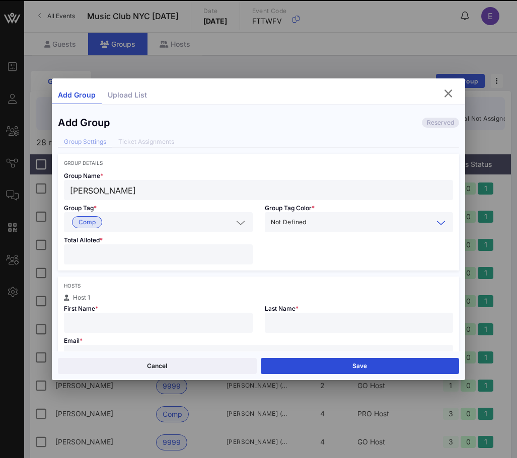
click at [86, 255] on input "number" at bounding box center [158, 254] width 177 height 13
click at [129, 223] on input "text" at bounding box center [169, 222] width 126 height 13
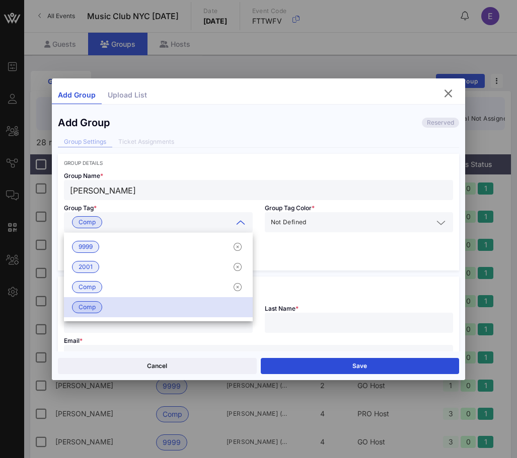
click at [278, 273] on div "Group Details Group Name * Matt Isaia Group Tag * Comp Group Tag Color * Not De…" at bounding box center [259, 379] width 402 height 451
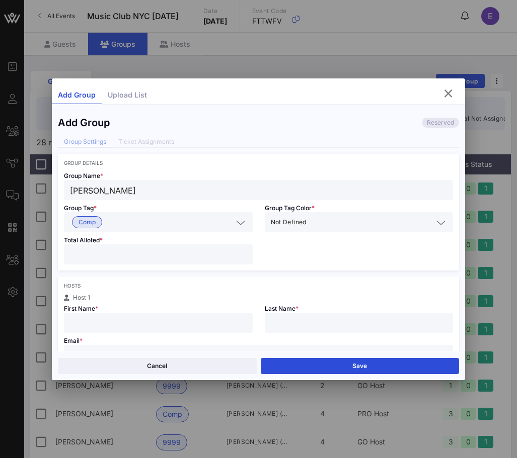
click at [200, 225] on input "text" at bounding box center [169, 222] width 126 height 13
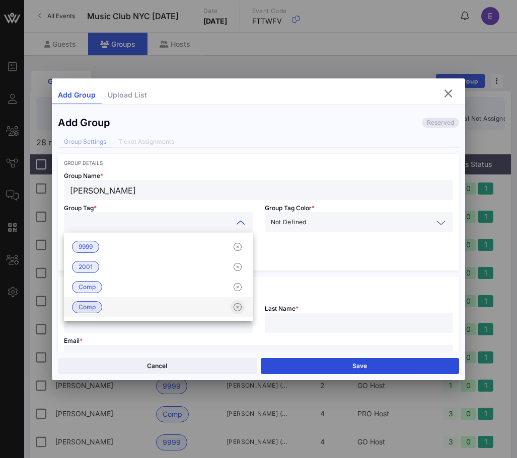
click at [235, 305] on icon "button" at bounding box center [237, 307] width 12 height 12
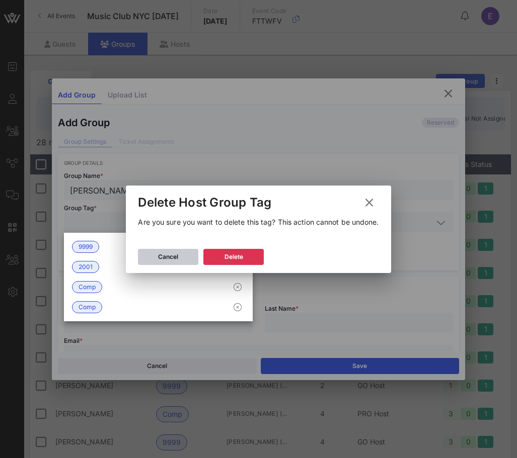
click at [173, 249] on button "Cancel" at bounding box center [168, 257] width 60 height 16
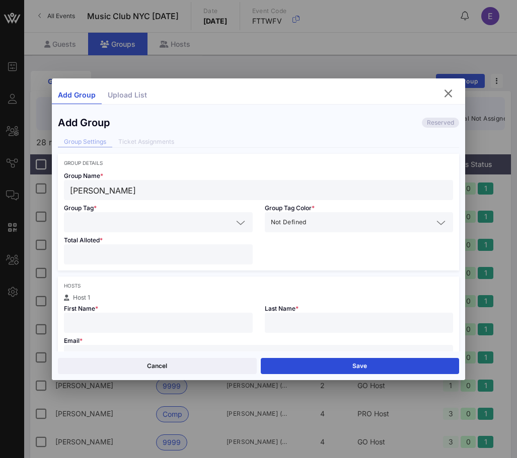
click at [142, 235] on div "Total Alloted *" at bounding box center [158, 251] width 201 height 38
click at [142, 228] on input "text" at bounding box center [151, 222] width 163 height 13
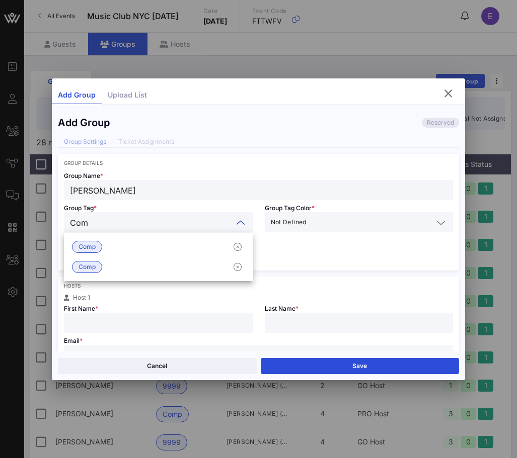
type input "Comp"
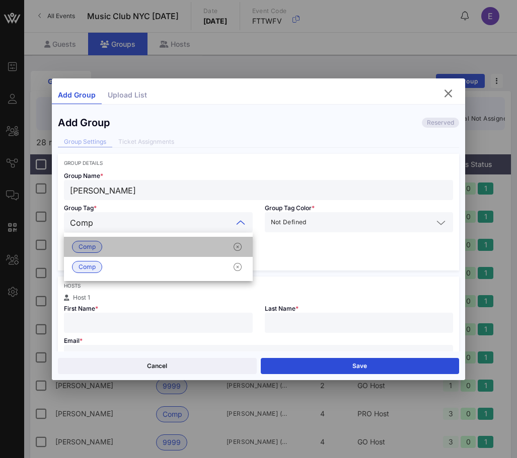
click at [119, 250] on div "Comp" at bounding box center [158, 247] width 189 height 20
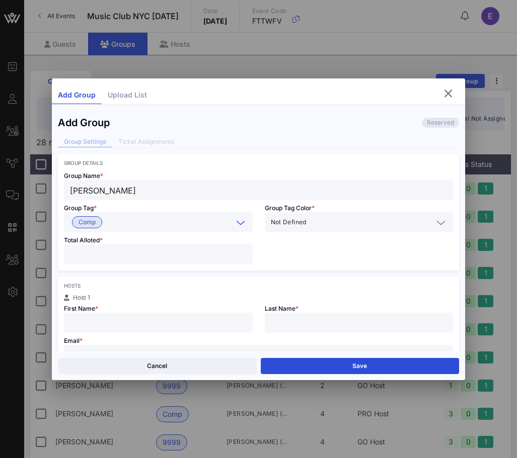
click at [106, 255] on input "number" at bounding box center [158, 254] width 177 height 13
type input "*"
type input "[PERSON_NAME]"
type input "Isaia"
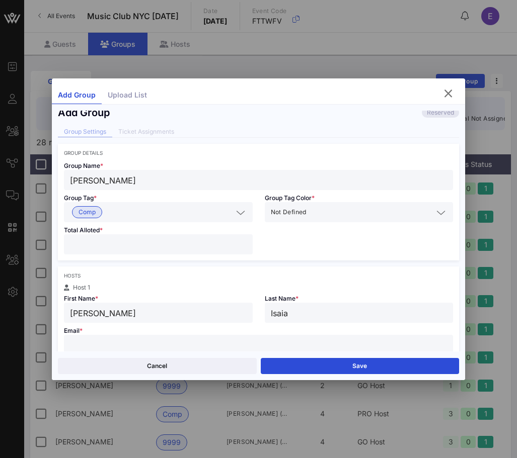
paste input "[EMAIL_ADDRESS][DOMAIN_NAME]"
type input "[PERSON_NAME]"
type input "[EMAIL_ADDRESS][DOMAIN_NAME]"
click at [97, 314] on input "[PERSON_NAME]" at bounding box center [158, 312] width 177 height 13
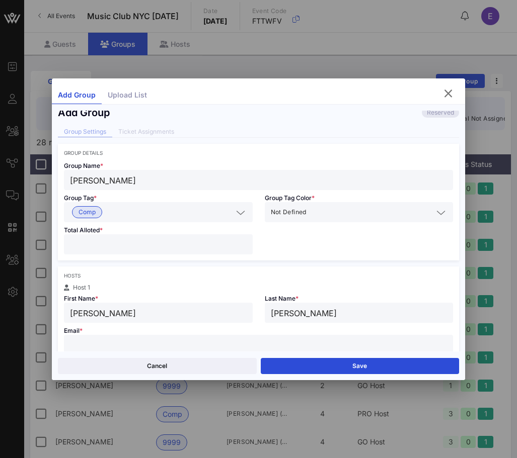
click at [97, 314] on input "[PERSON_NAME]" at bounding box center [158, 312] width 177 height 13
type input "[PERSON_NAME]"
type input "A"
type input "Isaia"
click at [251, 338] on div at bounding box center [258, 345] width 377 height 20
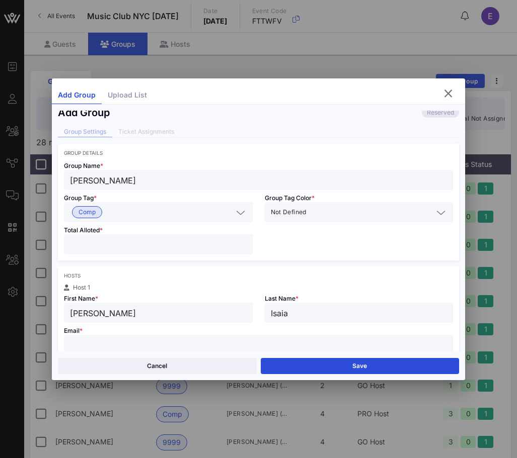
paste input "matthew.isaia@sling.com"
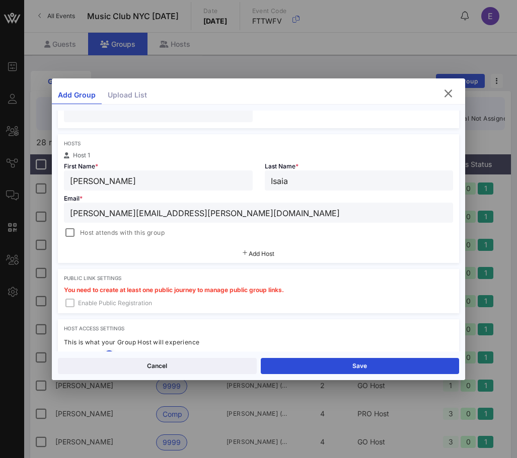
scroll to position [159, 0]
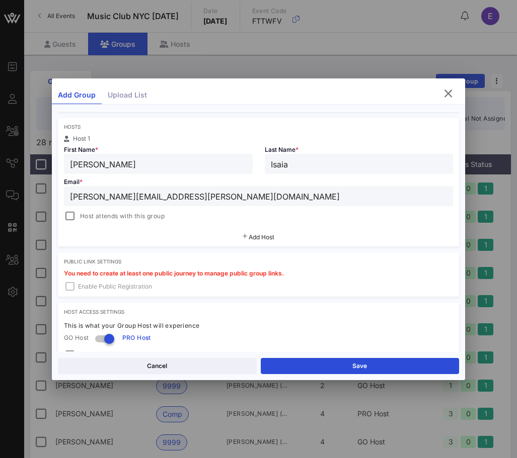
type input "matthew.isaia@sling.com"
click at [75, 209] on div "Host attends with this group" at bounding box center [258, 215] width 389 height 14
click at [67, 214] on div at bounding box center [70, 216] width 14 height 14
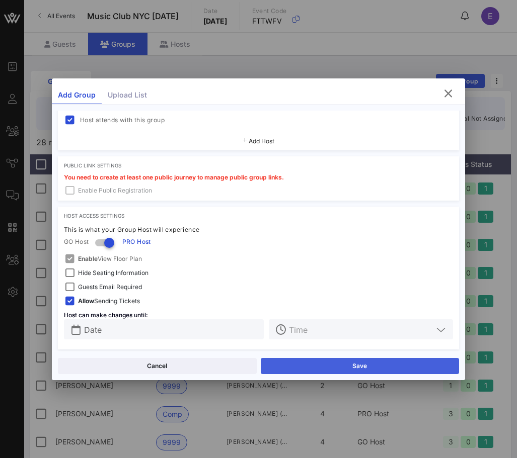
click at [280, 365] on button "Save" at bounding box center [360, 366] width 199 height 16
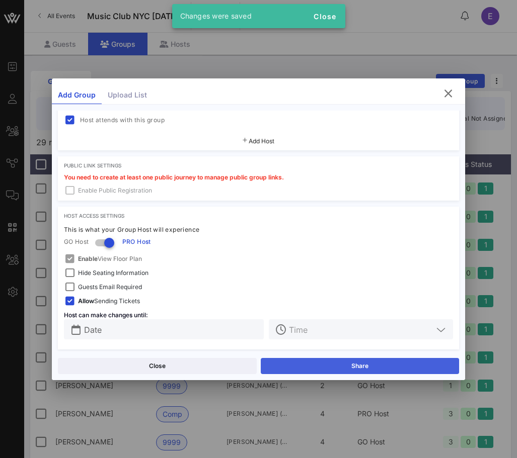
click at [295, 360] on button "Share" at bounding box center [360, 366] width 199 height 16
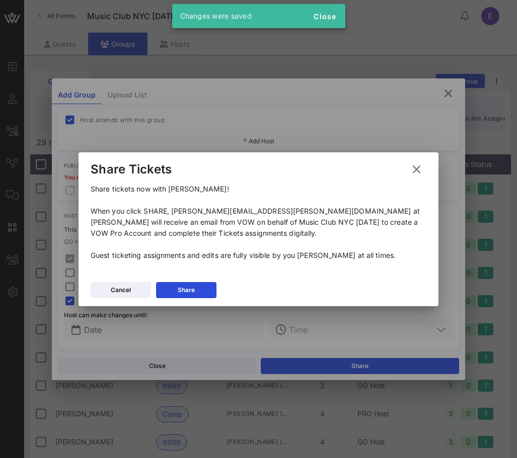
click at [188, 280] on div "Cancel Share" at bounding box center [259, 291] width 360 height 29
click at [188, 285] on div "Share" at bounding box center [186, 290] width 17 height 10
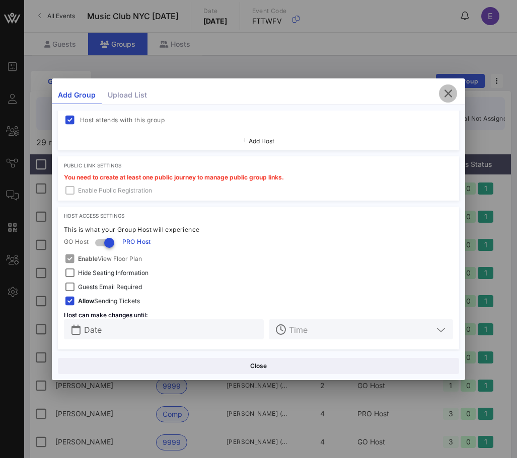
click at [446, 92] on icon "button" at bounding box center [448, 94] width 12 height 12
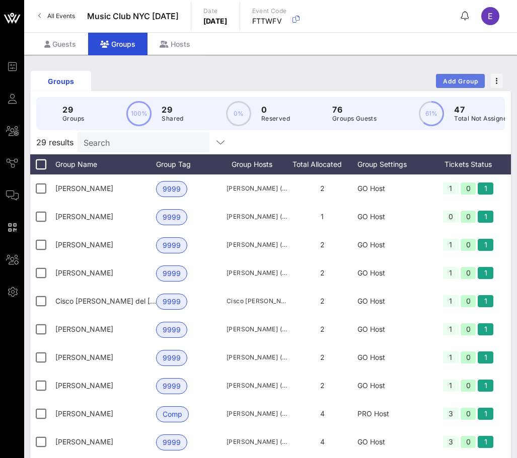
click at [461, 83] on span "Add Group" at bounding box center [460, 81] width 36 height 8
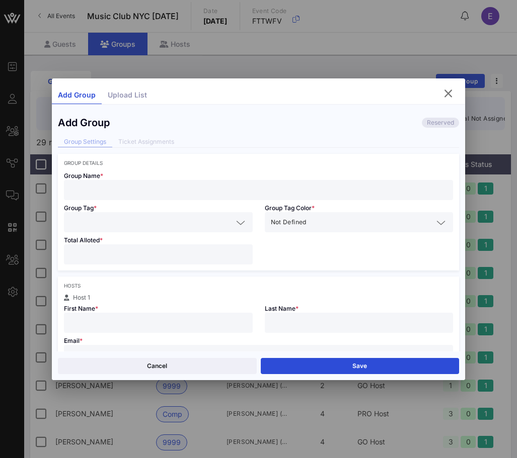
click at [157, 189] on input "text" at bounding box center [258, 190] width 377 height 13
type input "Whitney Watson"
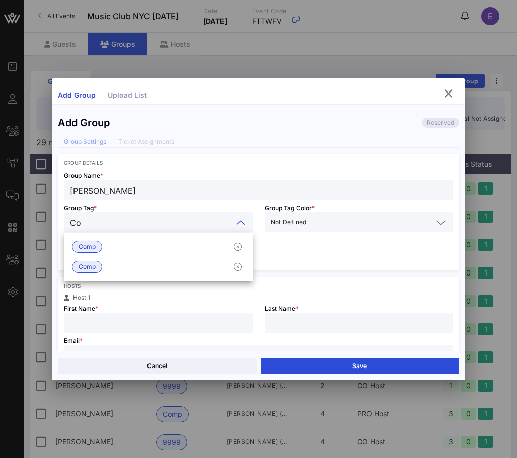
type input "Com"
click at [99, 249] on span "Comp" at bounding box center [87, 247] width 30 height 12
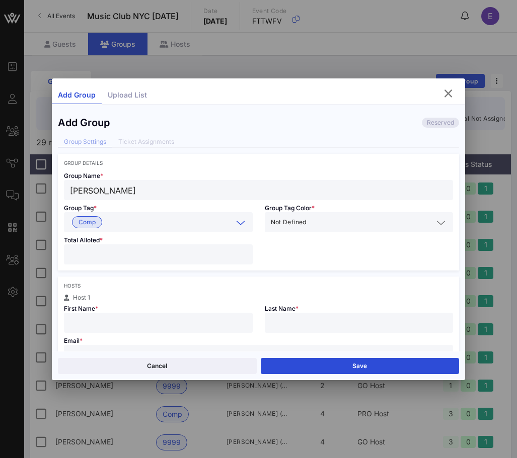
click at [95, 259] on input "number" at bounding box center [158, 254] width 177 height 13
type input "*"
click at [94, 317] on input "text" at bounding box center [158, 323] width 177 height 13
type input "Whitney"
type input "W"
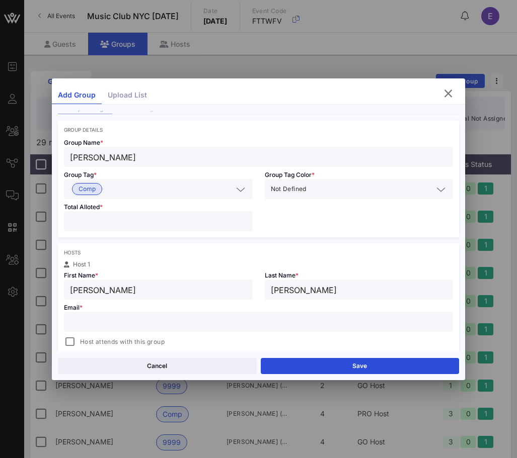
type input "Watson"
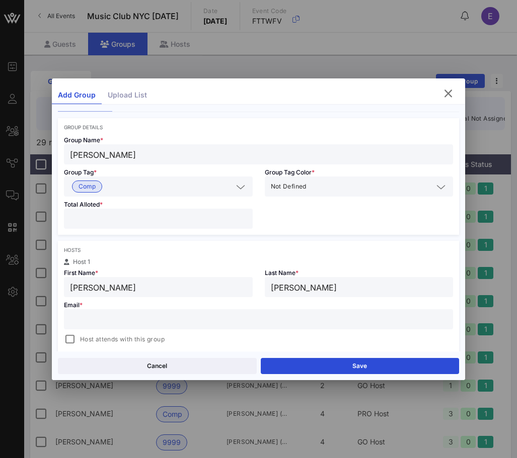
paste input "whitneywatson@gmail.com"
type input "whitneywatson@gmail.com"
click at [77, 335] on div "Host attends with this group" at bounding box center [114, 340] width 101 height 12
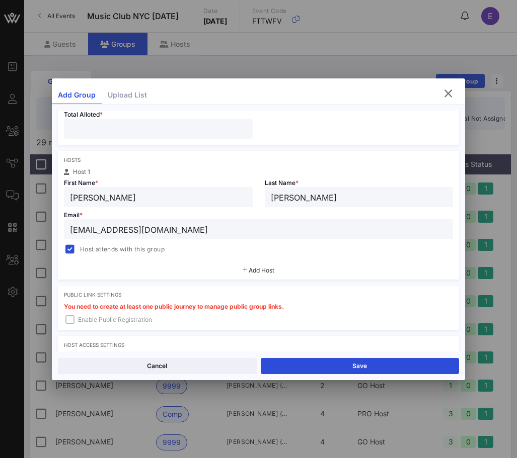
scroll to position [138, 0]
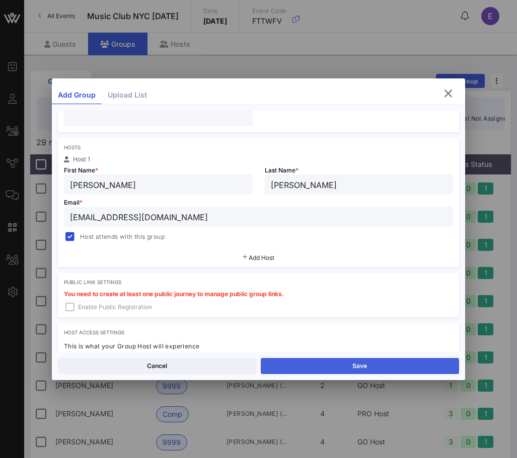
click at [297, 362] on button "Save" at bounding box center [360, 366] width 199 height 16
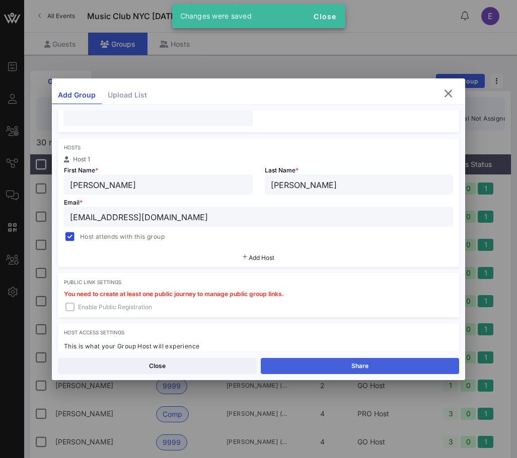
click at [290, 360] on button "Share" at bounding box center [360, 366] width 199 height 16
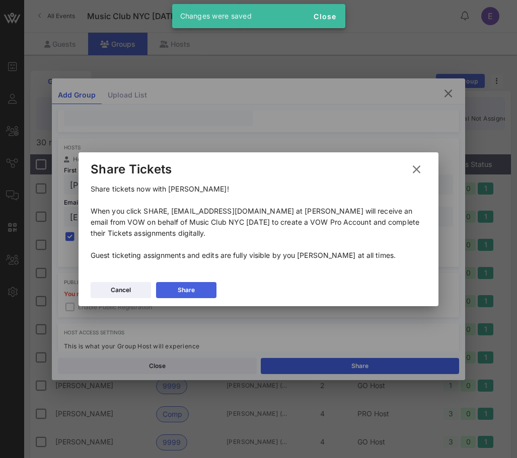
click at [204, 288] on button "Share" at bounding box center [186, 290] width 60 height 16
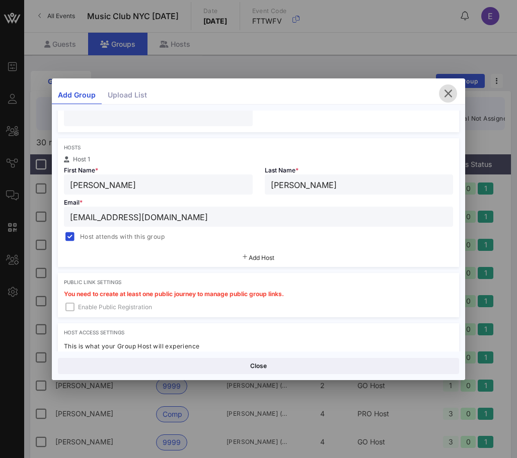
click at [449, 90] on icon "button" at bounding box center [448, 94] width 12 height 12
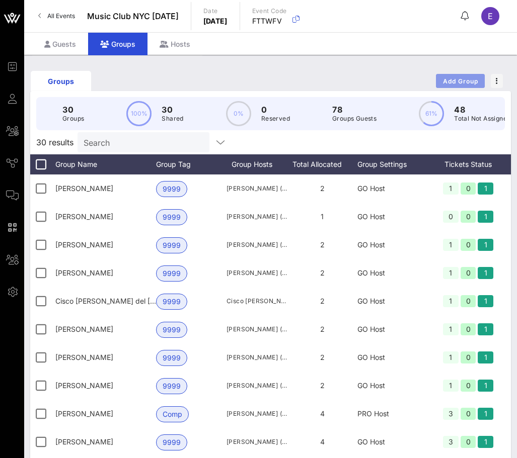
click at [447, 80] on span "Add Group" at bounding box center [460, 81] width 36 height 8
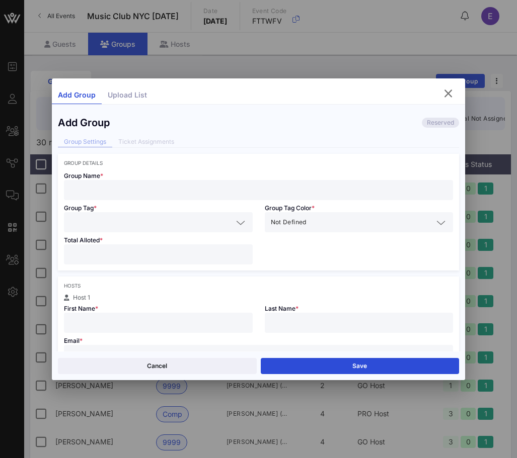
click at [169, 179] on div "Group Name *" at bounding box center [259, 183] width 402 height 34
click at [168, 183] on div at bounding box center [258, 190] width 377 height 20
type input "Samantha Bugge"
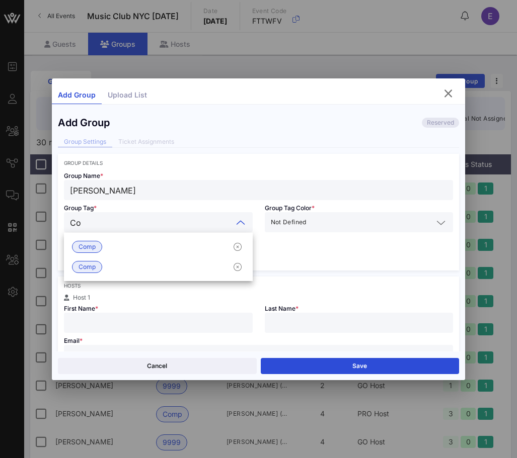
type input "C"
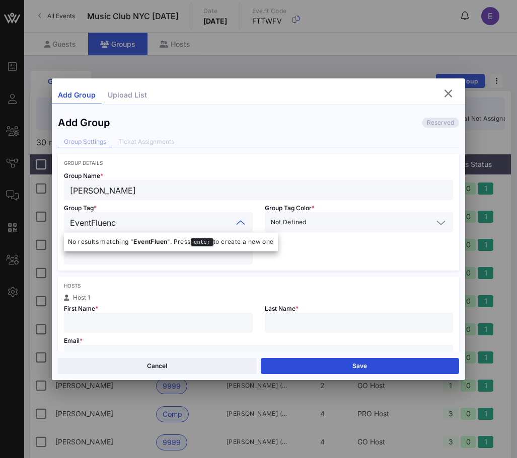
type input "EventFluence"
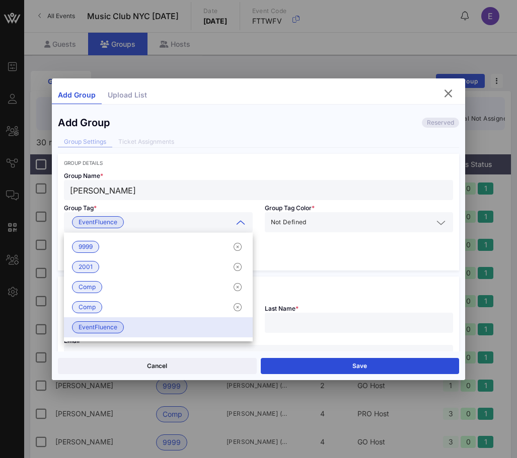
click at [283, 246] on div "Group Name * Samantha Bugge Group Tag * EventFluence Group Tag Color * Not Defi…" at bounding box center [259, 218] width 402 height 105
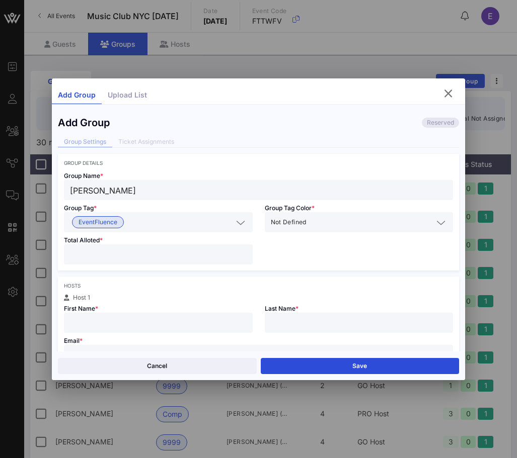
click at [108, 246] on div at bounding box center [158, 255] width 177 height 20
type input "*"
type input "Samantha"
type input "Bugge"
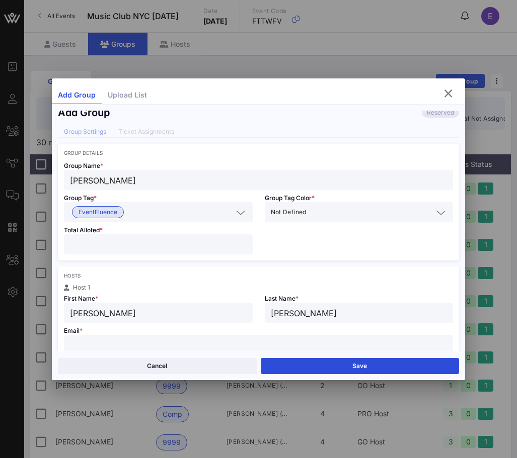
paste input "samantha.bugge@cabrinihealth.org"
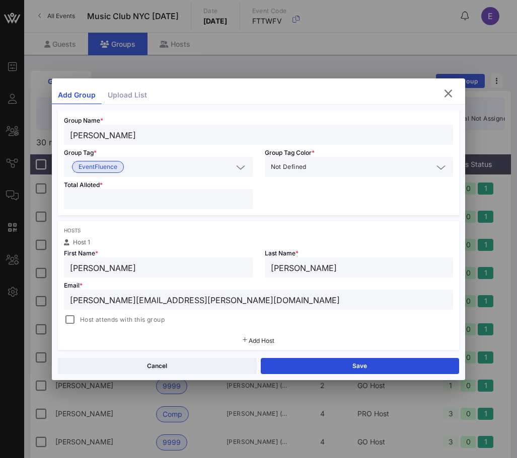
scroll to position [87, 0]
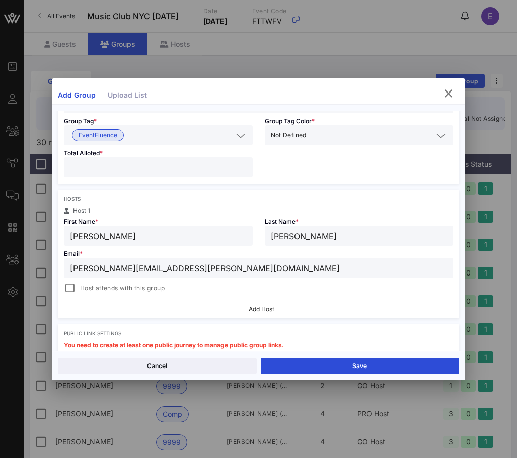
type input "samantha.bugge@cabrinihealth.org"
click at [96, 280] on div "Host attends with this group" at bounding box center [258, 287] width 389 height 14
click at [87, 284] on span "Host attends with this group" at bounding box center [122, 288] width 85 height 10
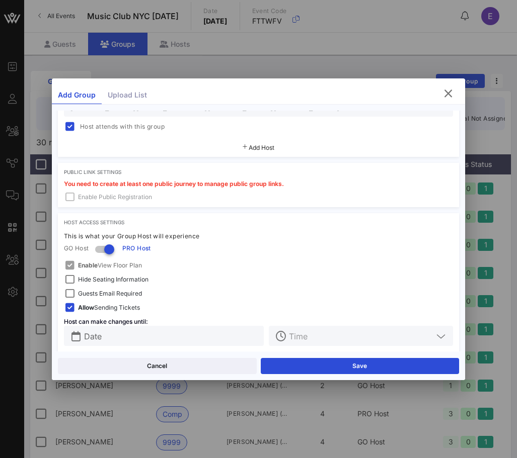
scroll to position [259, 0]
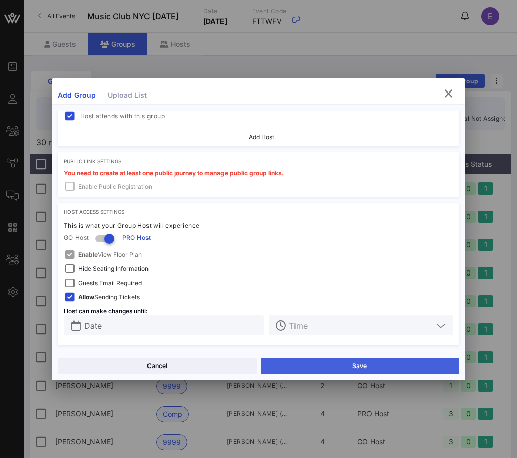
click at [284, 360] on button "Save" at bounding box center [360, 366] width 199 height 16
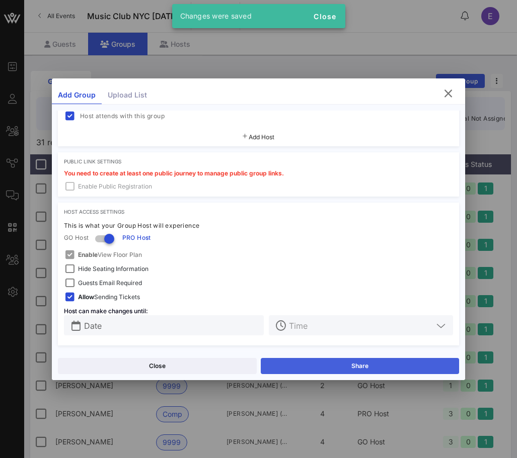
click at [291, 358] on button "Share" at bounding box center [360, 366] width 199 height 16
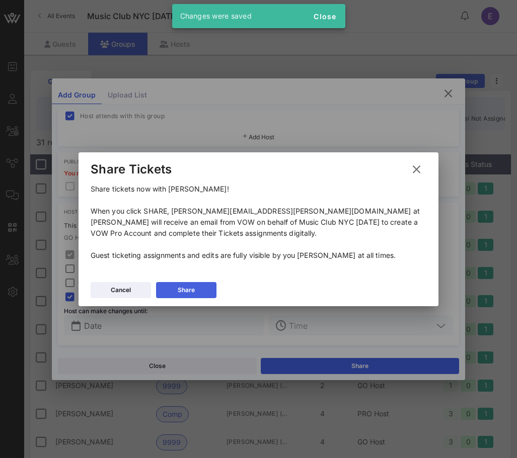
click at [211, 295] on button "Share" at bounding box center [186, 290] width 60 height 16
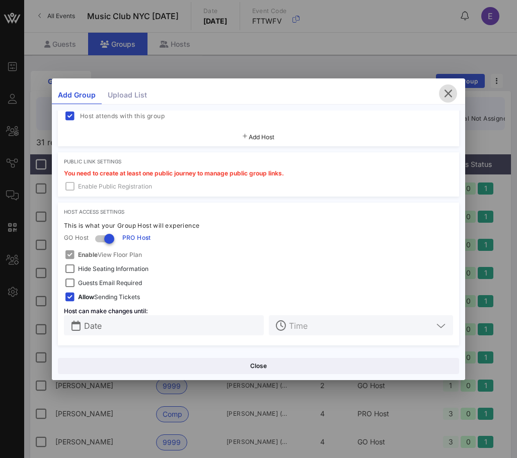
click at [443, 97] on icon "button" at bounding box center [448, 94] width 12 height 12
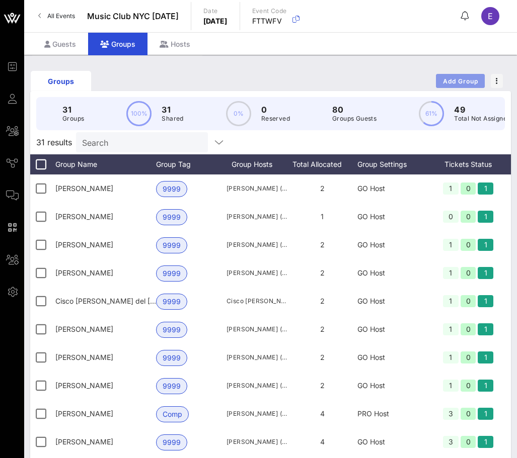
click at [451, 82] on span "Add Group" at bounding box center [460, 81] width 36 height 8
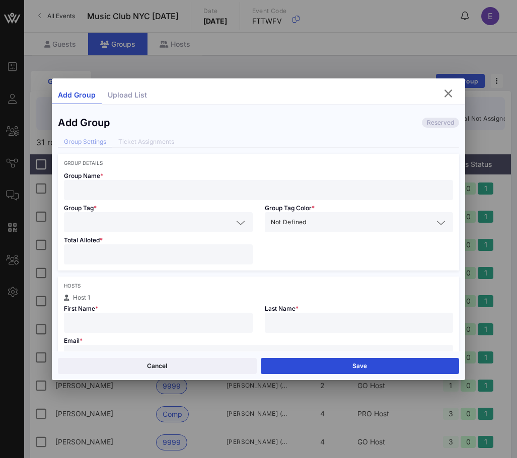
click at [99, 193] on input "text" at bounding box center [258, 190] width 377 height 13
click at [155, 192] on input "Christine Laspalaksi" at bounding box center [258, 190] width 377 height 13
type input "Christine Laspalakis"
type input "E"
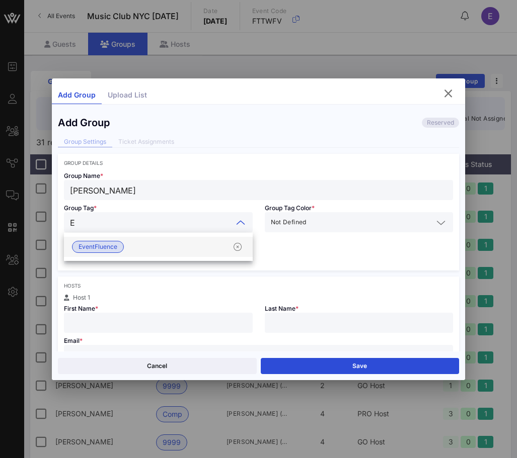
click at [100, 250] on span "EventFluence" at bounding box center [98, 247] width 39 height 11
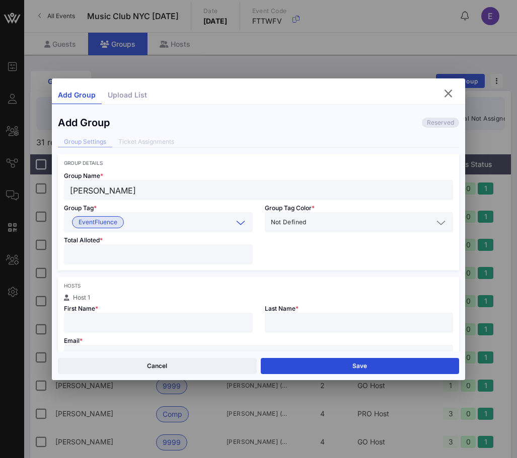
click at [145, 345] on div at bounding box center [258, 355] width 377 height 20
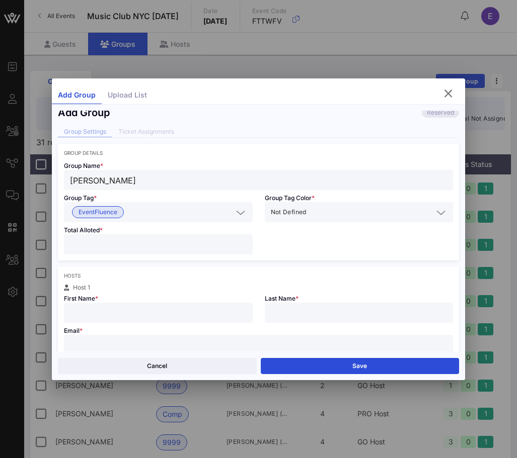
paste input "christine.laspalakis@sgcib.com"
type input "christine.laspalakis@sgcib.com"
click at [130, 317] on input "text" at bounding box center [158, 312] width 177 height 13
type input "Christine"
type input "Laspalakis"
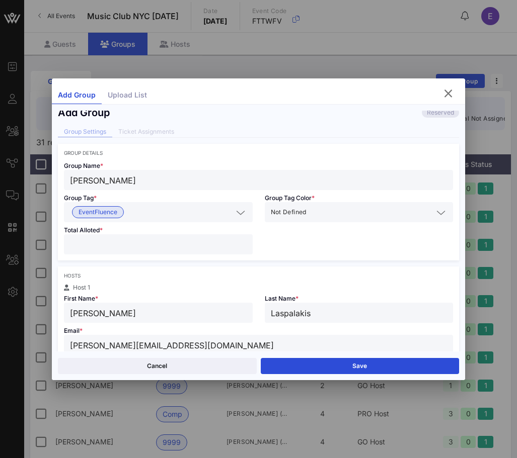
click at [92, 249] on input "number" at bounding box center [158, 244] width 177 height 13
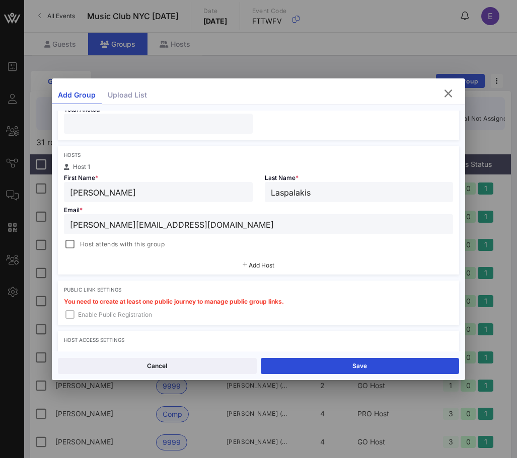
scroll to position [200, 0]
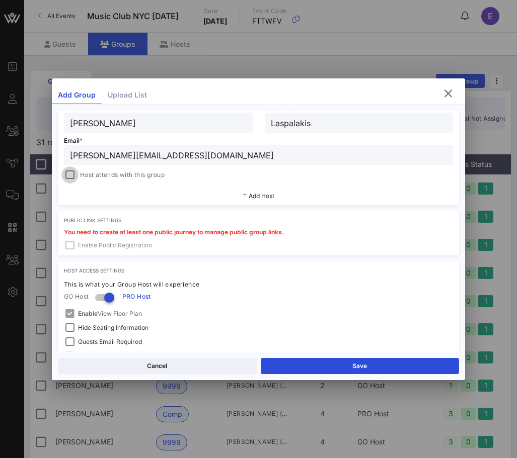
type input "*"
click at [71, 171] on div at bounding box center [70, 175] width 14 height 14
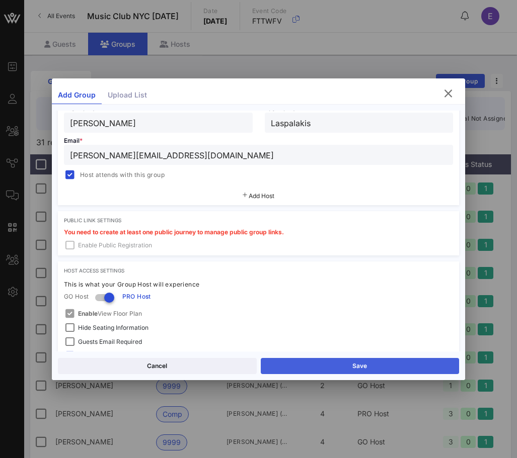
click at [288, 369] on button "Save" at bounding box center [360, 366] width 199 height 16
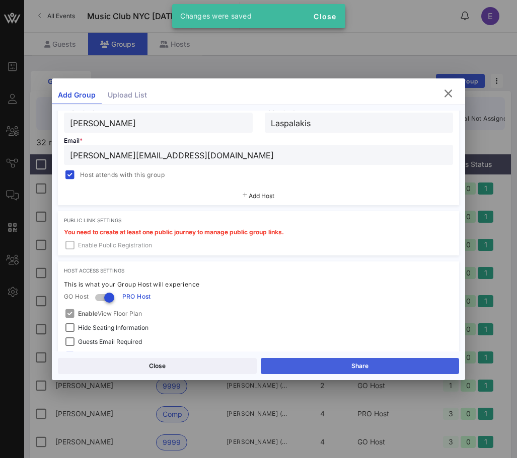
click at [292, 359] on button "Share" at bounding box center [360, 366] width 199 height 16
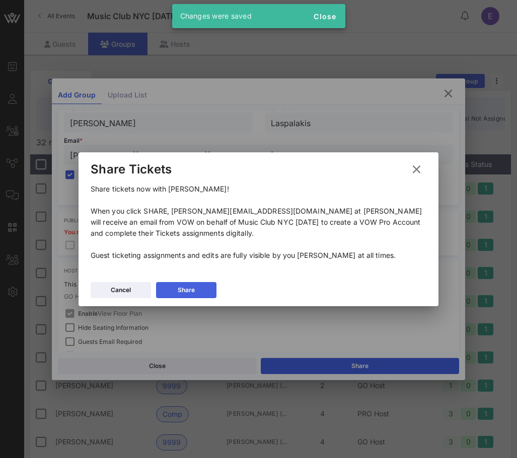
click at [190, 284] on button "Share" at bounding box center [186, 290] width 60 height 16
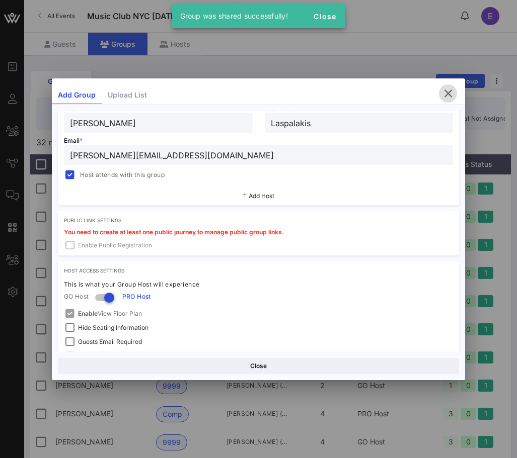
click at [449, 92] on icon "button" at bounding box center [448, 94] width 12 height 12
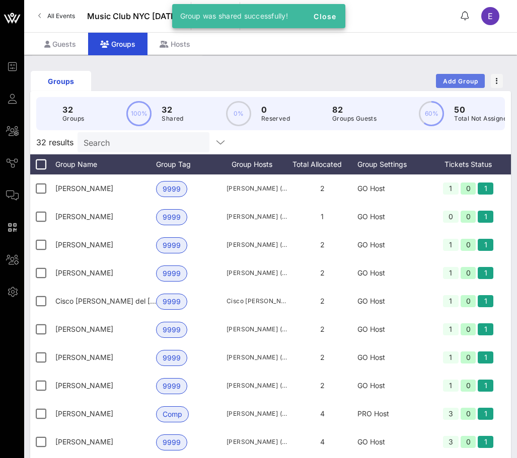
click at [462, 86] on button "Add Group" at bounding box center [460, 81] width 49 height 14
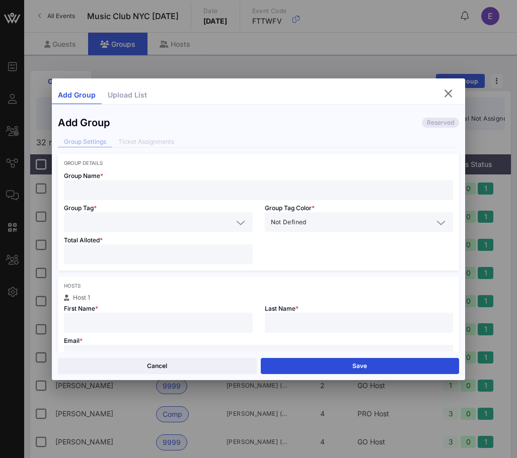
click at [247, 193] on input "text" at bounding box center [258, 190] width 377 height 13
type input "Michele Mydanick"
type input "2"
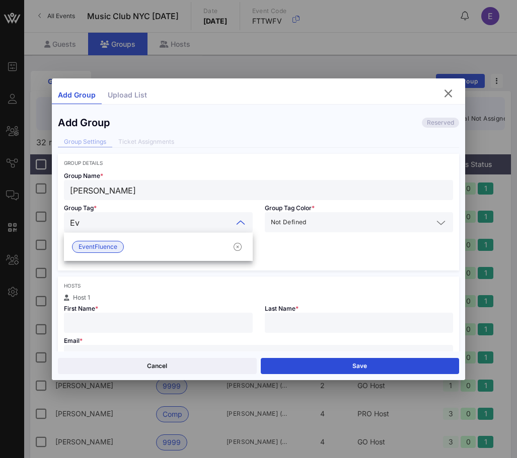
type input "Eve"
click at [84, 246] on span "EventFluence" at bounding box center [98, 247] width 39 height 11
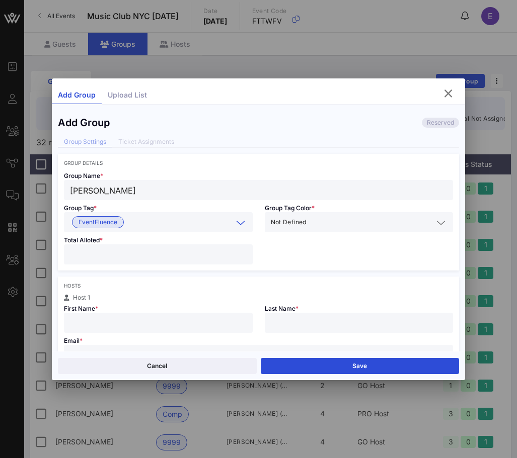
click at [79, 249] on input "number" at bounding box center [158, 254] width 177 height 13
click at [113, 349] on input "text" at bounding box center [258, 355] width 377 height 13
paste input "mmydanick@yahoo.com"
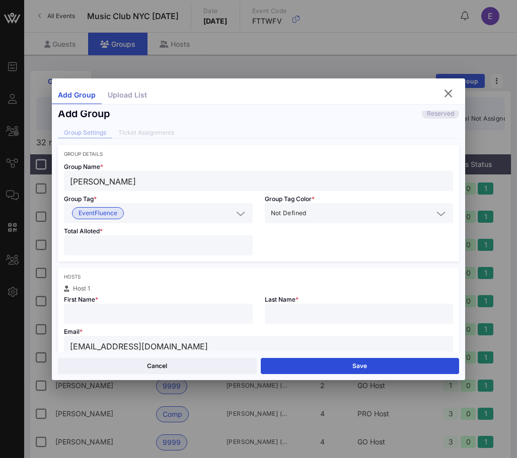
type input "mmydanick@yahoo.com"
click at [107, 312] on input "text" at bounding box center [158, 313] width 177 height 13
type input "Michele"
type input "Mydanick"
click at [83, 250] on input "number" at bounding box center [158, 245] width 177 height 13
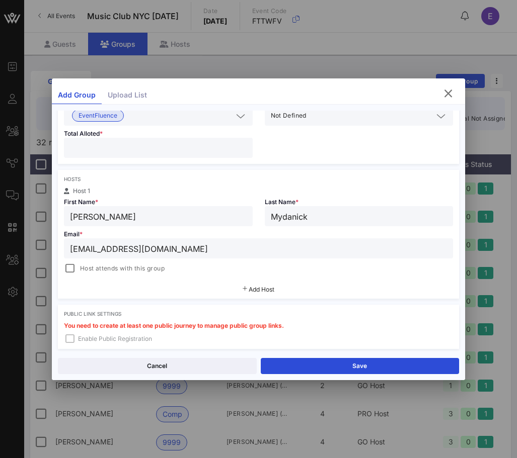
scroll to position [194, 0]
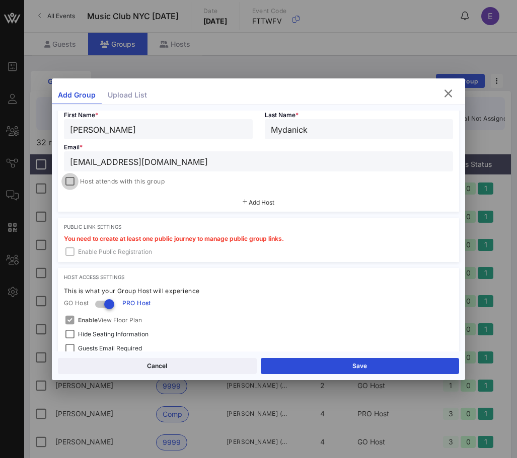
type input "*"
click at [72, 180] on div at bounding box center [70, 182] width 14 height 14
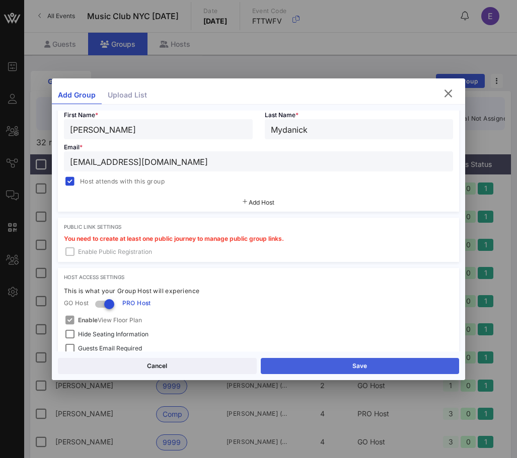
click at [267, 361] on button "Save" at bounding box center [360, 366] width 199 height 16
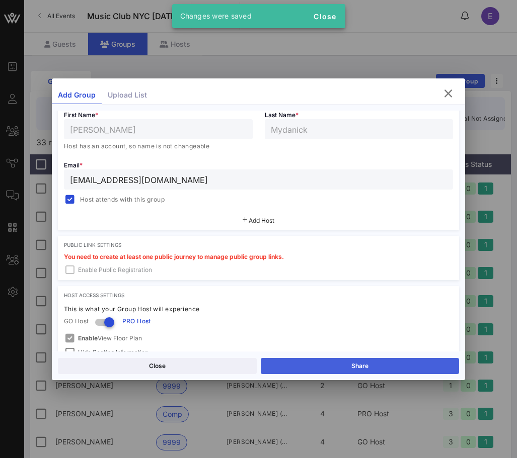
click at [281, 360] on button "Share" at bounding box center [360, 366] width 199 height 16
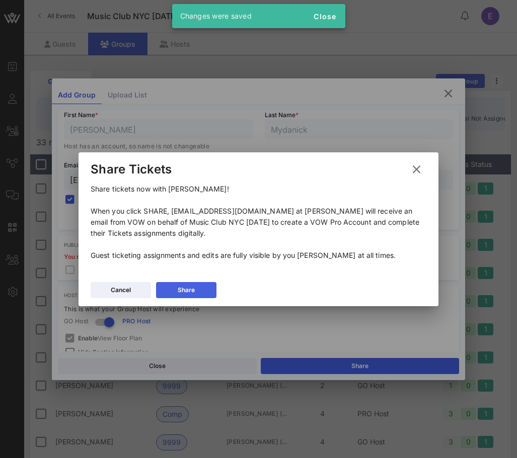
click at [209, 287] on button "Share" at bounding box center [186, 290] width 60 height 16
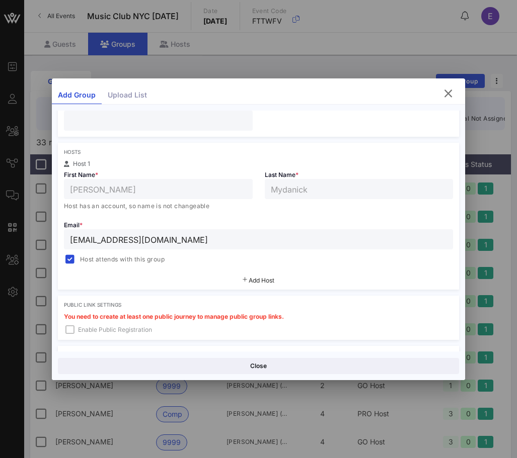
scroll to position [0, 0]
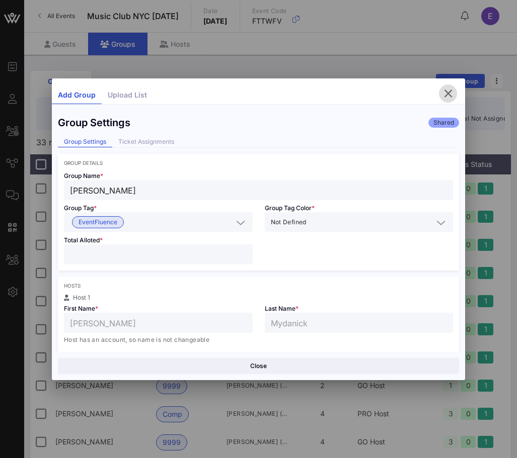
click at [447, 95] on icon "button" at bounding box center [448, 94] width 12 height 12
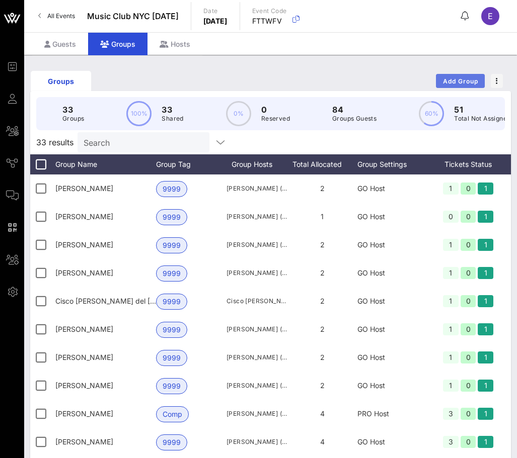
click at [455, 86] on button "Add Group" at bounding box center [460, 81] width 49 height 14
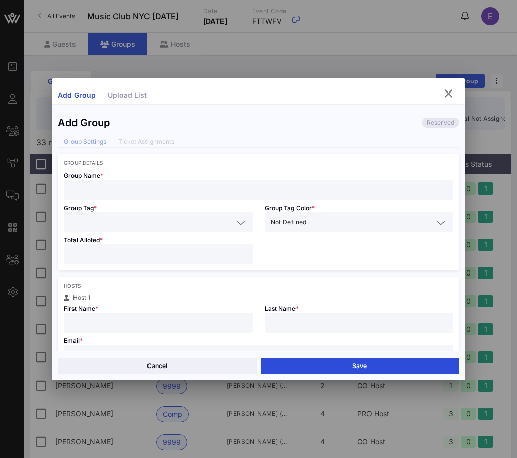
click at [191, 199] on div at bounding box center [258, 190] width 377 height 20
type input "Ellyn"
type input "E"
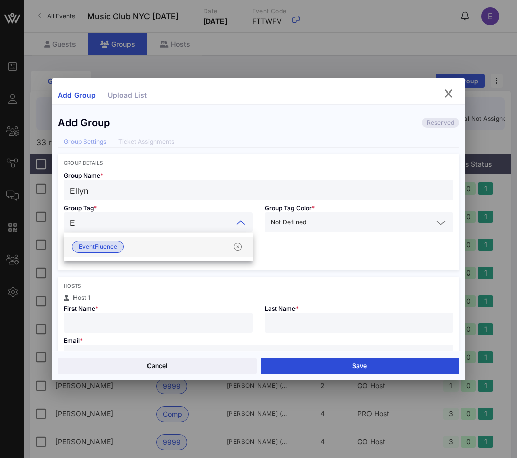
click at [106, 248] on span "EventFluence" at bounding box center [98, 247] width 39 height 11
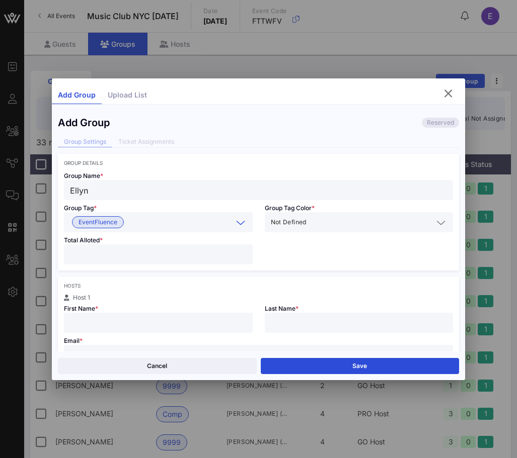
click at [109, 184] on input "Ellyn" at bounding box center [258, 190] width 377 height 13
click at [107, 196] on input "Ellyn" at bounding box center [258, 190] width 377 height 13
type input "Ellyn Canfield"
click at [84, 252] on input "number" at bounding box center [158, 254] width 177 height 13
type input "*"
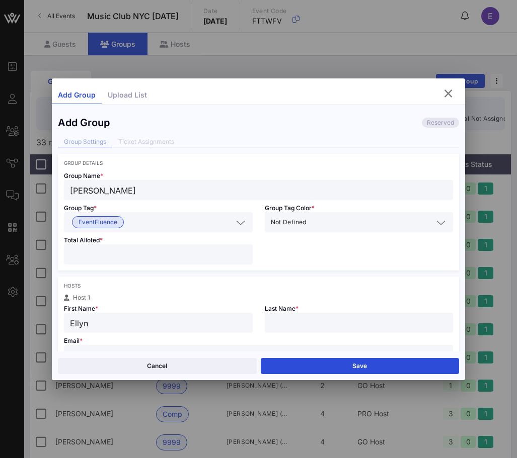
type input "Ellyn"
type input "Canfield"
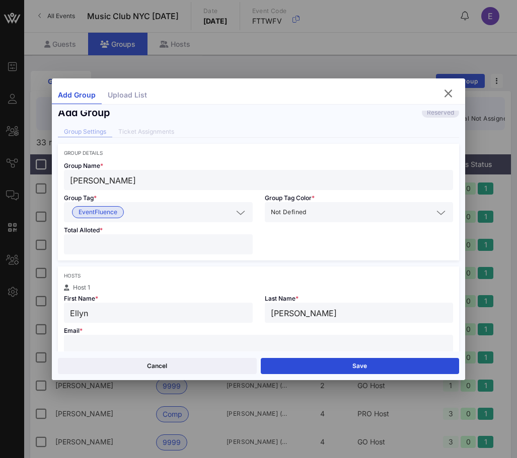
paste input "ellyn@ellyncanfield.com"
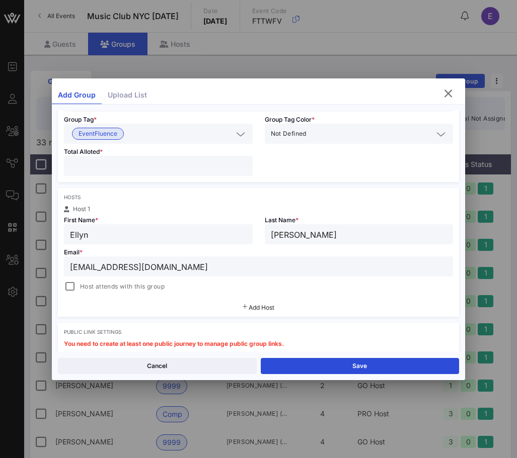
type input "ellyn@ellyncanfield.com"
click at [78, 286] on div "Host attends with this group" at bounding box center [114, 287] width 101 height 12
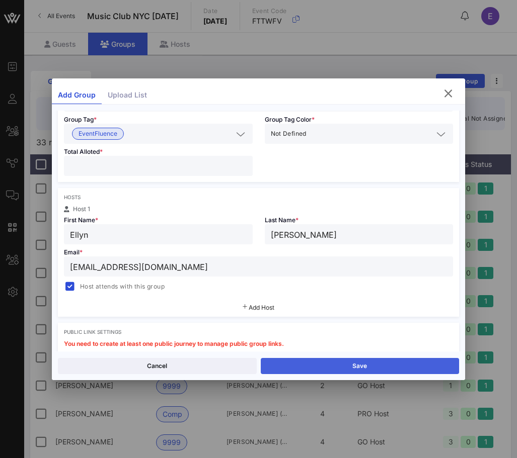
click at [346, 363] on button "Save" at bounding box center [360, 366] width 199 height 16
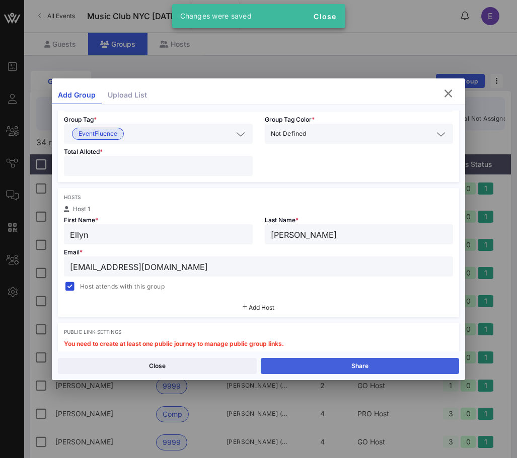
click at [341, 368] on button "Share" at bounding box center [360, 366] width 199 height 16
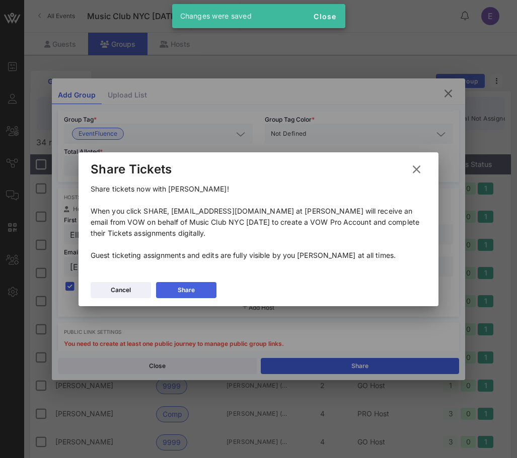
click at [201, 284] on button "Share" at bounding box center [186, 290] width 60 height 16
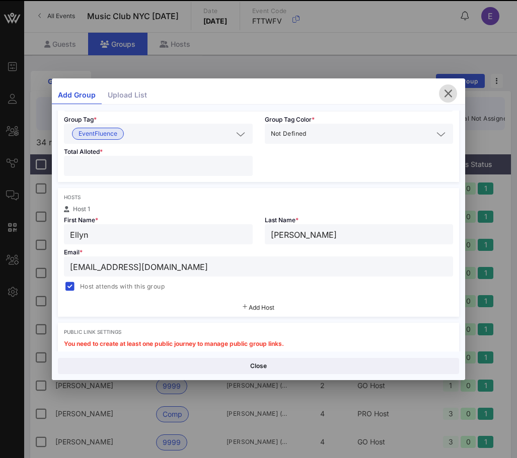
click at [443, 94] on icon "button" at bounding box center [448, 94] width 12 height 12
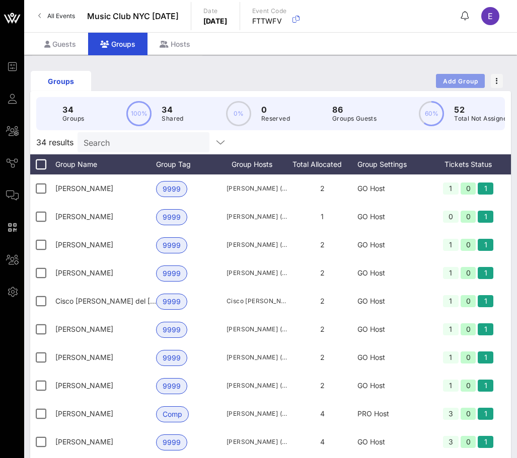
click at [445, 82] on span "Add Group" at bounding box center [460, 81] width 36 height 8
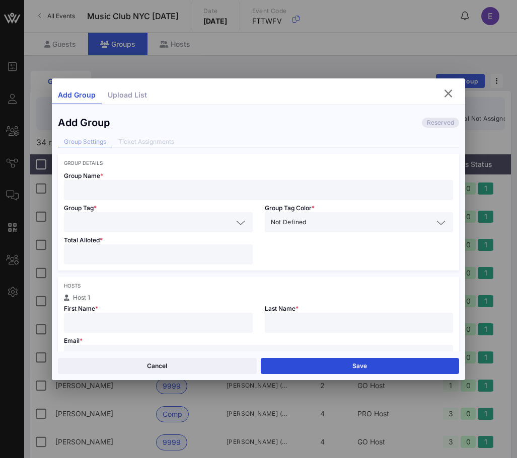
click at [128, 192] on input "text" at bounding box center [258, 190] width 377 height 13
type input "Brianna Bailey"
type input "E"
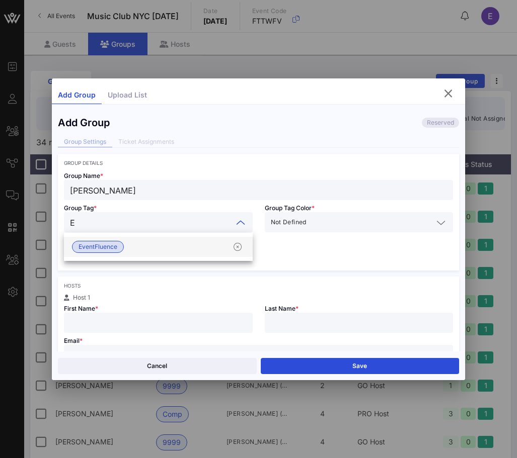
click at [99, 241] on span "EventFluence" at bounding box center [98, 247] width 52 height 12
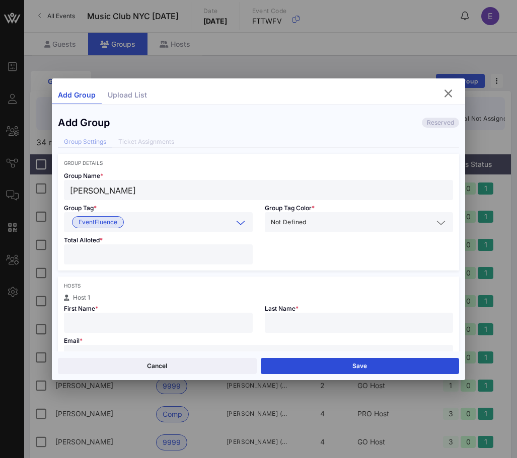
click at [97, 250] on input "number" at bounding box center [158, 254] width 177 height 13
type input "*"
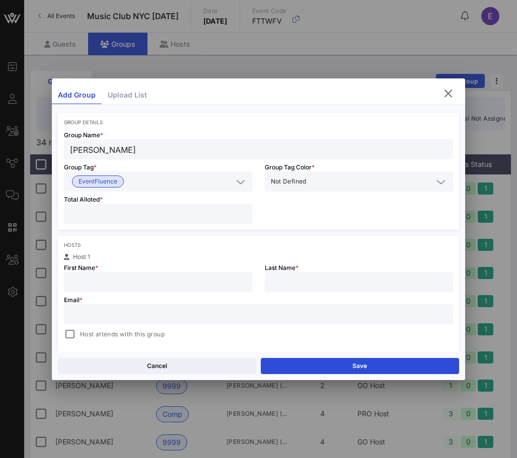
click at [177, 310] on input "text" at bounding box center [258, 314] width 377 height 13
paste input "Brianna.Bailey@greyco.com"
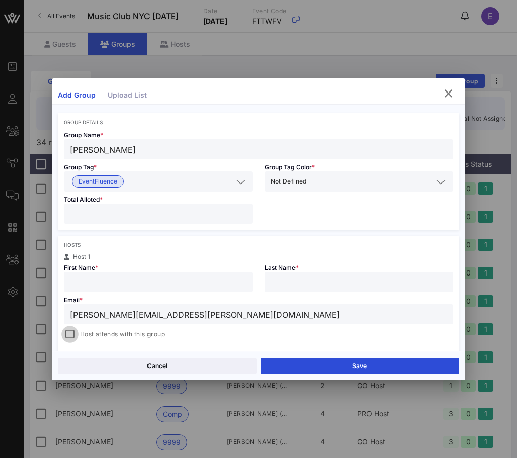
type input "Brianna.Bailey@greyco.com"
click at [69, 332] on div at bounding box center [70, 335] width 14 height 14
click at [80, 286] on input "text" at bounding box center [158, 282] width 177 height 13
type input "Brianna"
type input "b"
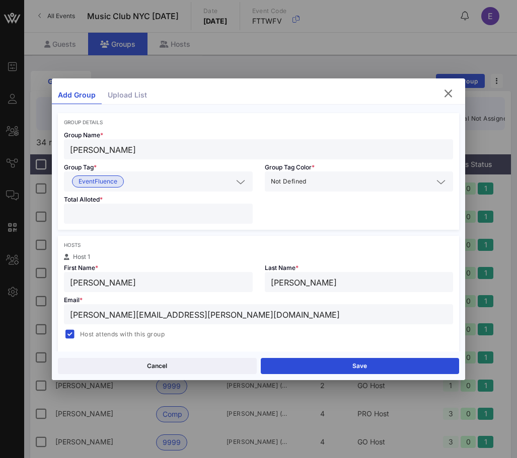
scroll to position [103, 0]
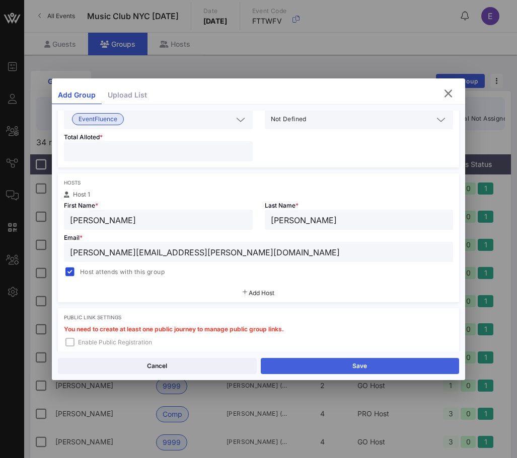
type input "[PERSON_NAME]"
click at [277, 358] on button "Save" at bounding box center [360, 366] width 199 height 16
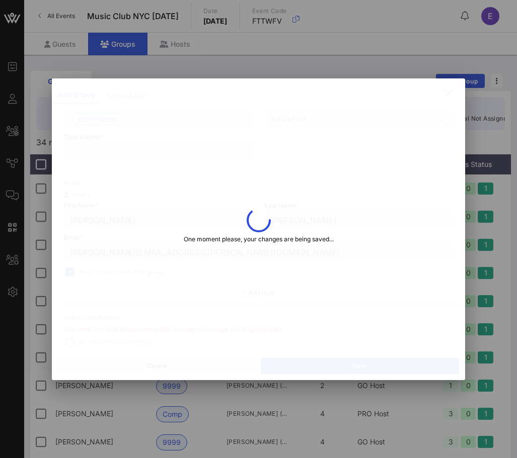
type input "brianna.bailey@greyco.com"
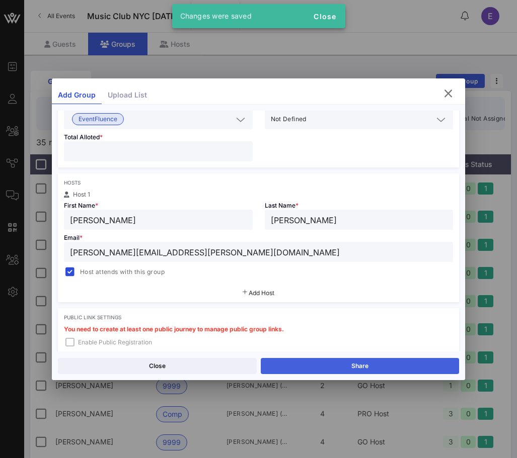
click at [302, 362] on button "Share" at bounding box center [360, 366] width 199 height 16
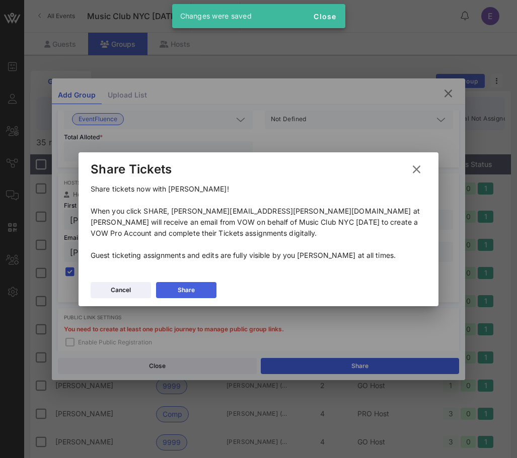
click at [192, 289] on div "Share" at bounding box center [186, 290] width 17 height 10
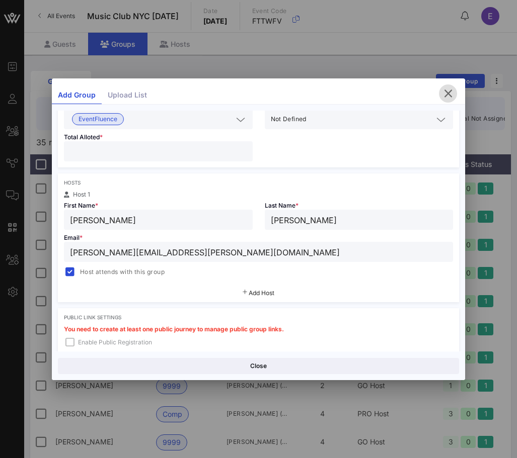
click at [450, 92] on icon "button" at bounding box center [448, 94] width 12 height 12
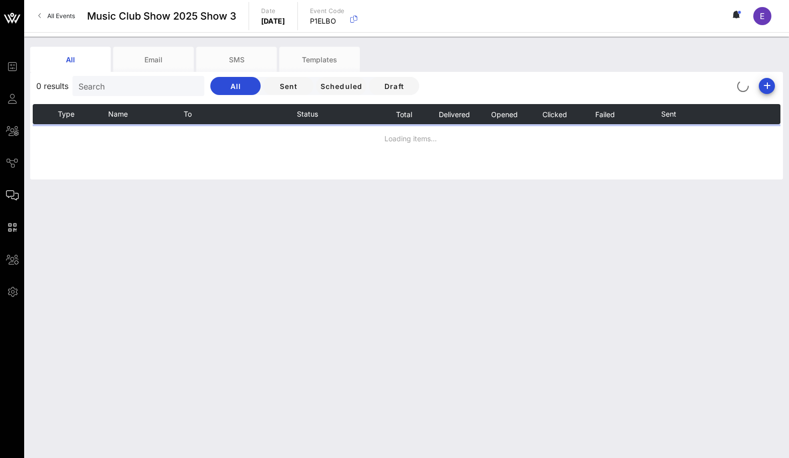
click at [60, 21] on link "All Events" at bounding box center [56, 16] width 49 height 16
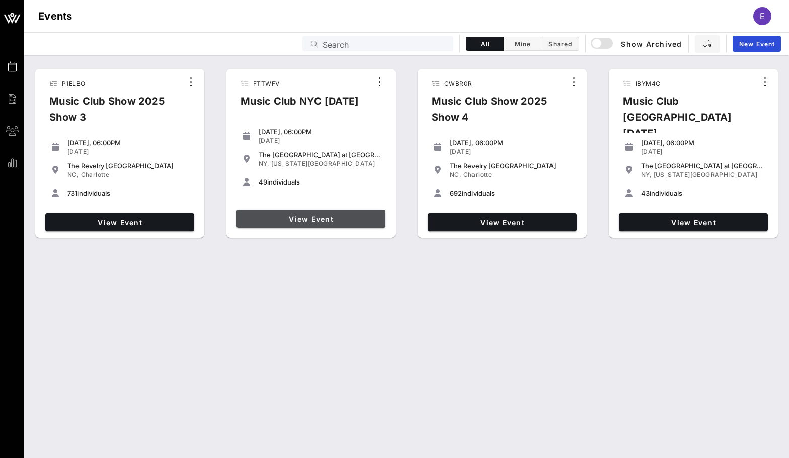
click at [367, 217] on span "View Event" at bounding box center [311, 219] width 141 height 9
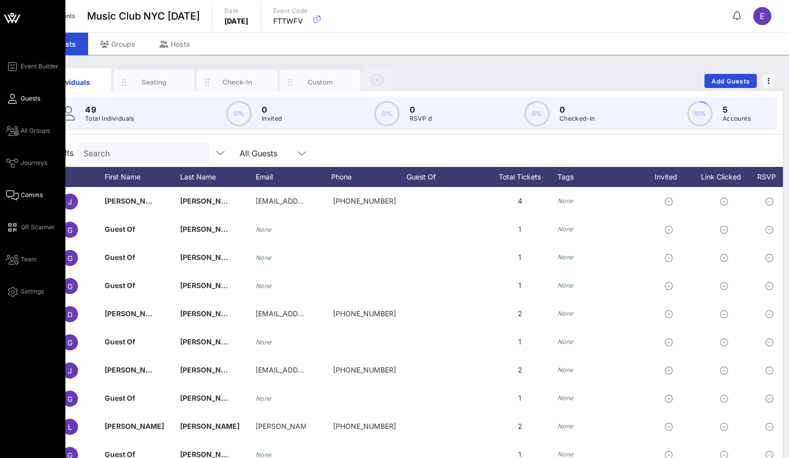
click at [16, 195] on icon at bounding box center [12, 196] width 13 height 2
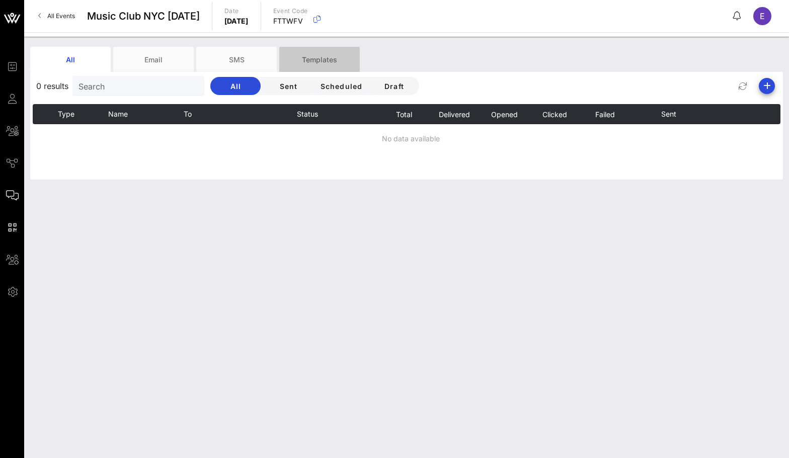
click at [304, 64] on div "Templates" at bounding box center [319, 59] width 81 height 25
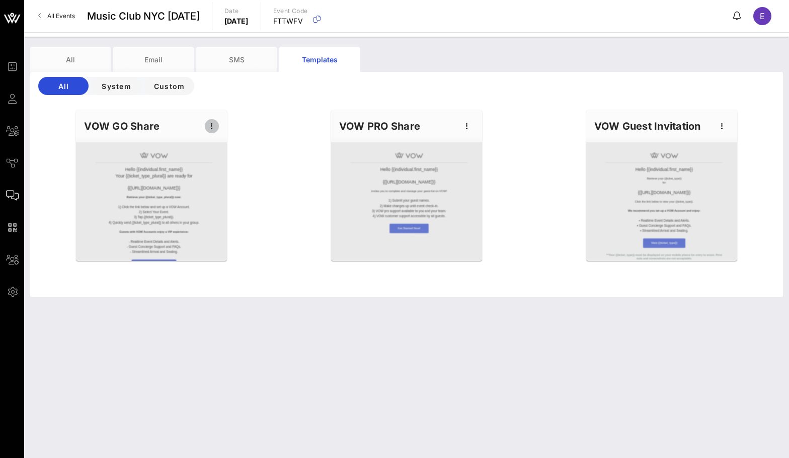
click at [217, 130] on icon "button" at bounding box center [212, 126] width 12 height 12
click at [227, 146] on div "Edit" at bounding box center [227, 143] width 25 height 8
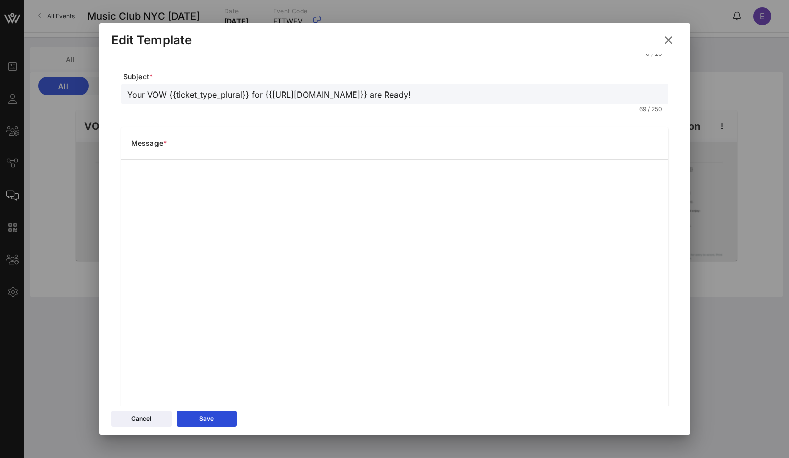
scroll to position [79, 0]
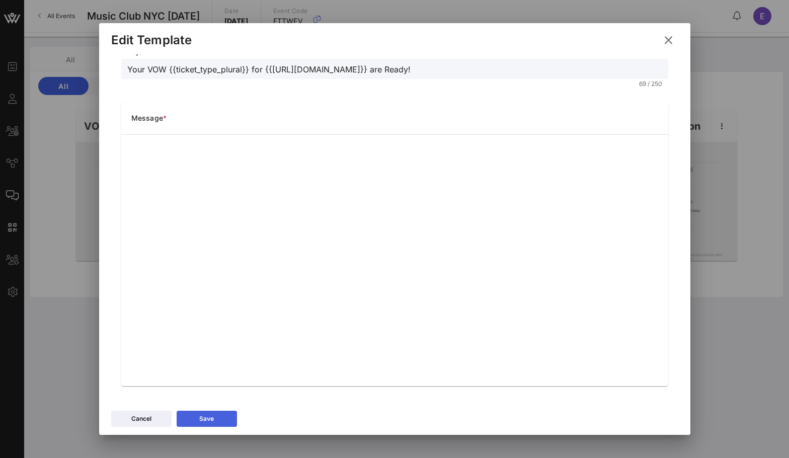
click at [221, 420] on button "Save" at bounding box center [207, 419] width 60 height 16
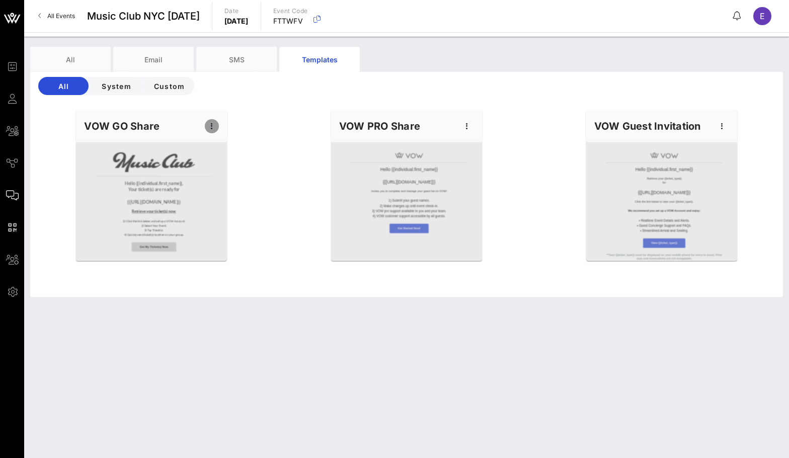
click at [214, 125] on icon "button" at bounding box center [212, 126] width 12 height 12
click at [232, 141] on div "Edit" at bounding box center [227, 143] width 25 height 8
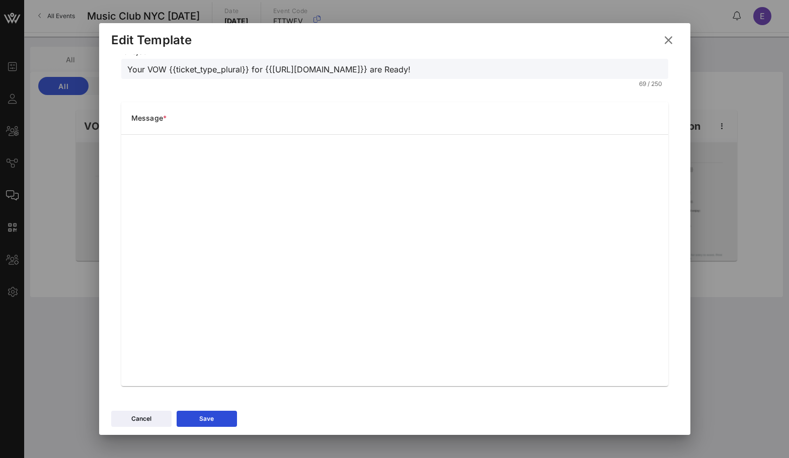
click at [267, 67] on input "Your VOW {{ticket_type_plural}} for {{[URL][DOMAIN_NAME]}} are Ready!" at bounding box center [394, 68] width 535 height 13
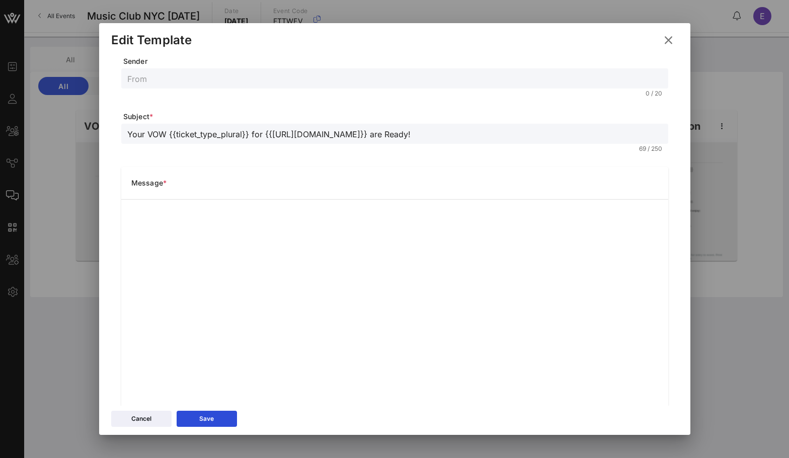
scroll to position [0, 0]
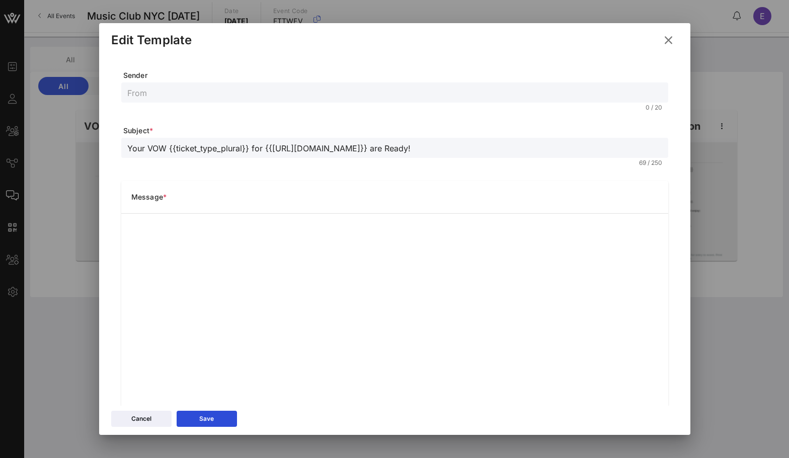
paste input "Music Club 9/28 Tickets"
type input "Music Club 9/28 Tickets"
click at [195, 86] on input "text" at bounding box center [394, 92] width 535 height 13
type input "Music Club"
click at [195, 419] on button "Save" at bounding box center [207, 419] width 60 height 16
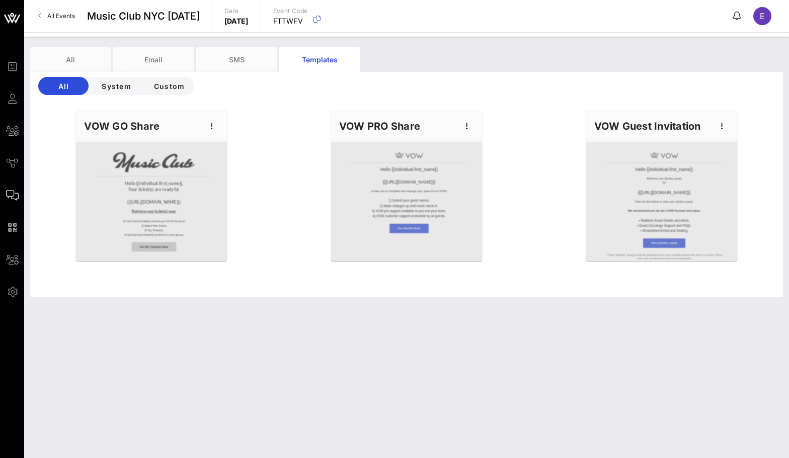
click at [255, 191] on div "Hello {{individual.first_name}}, Your ticket(s) are ready for {{[URL][DOMAIN_NA…" at bounding box center [406, 200] width 765 height 193
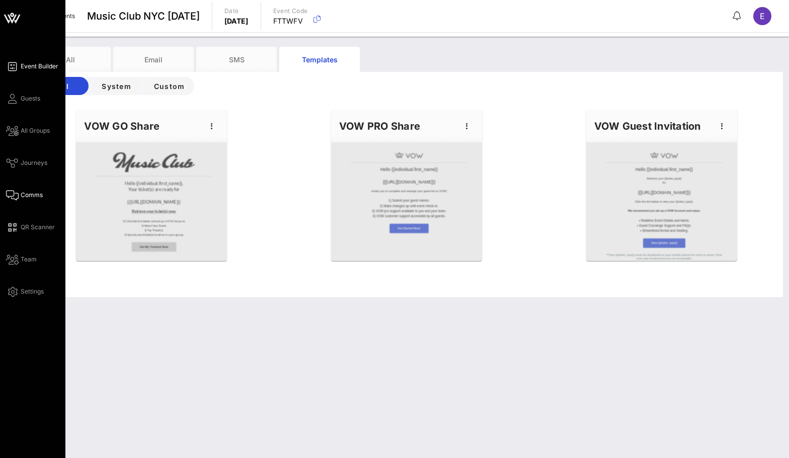
click at [16, 67] on icon at bounding box center [12, 67] width 13 height 2
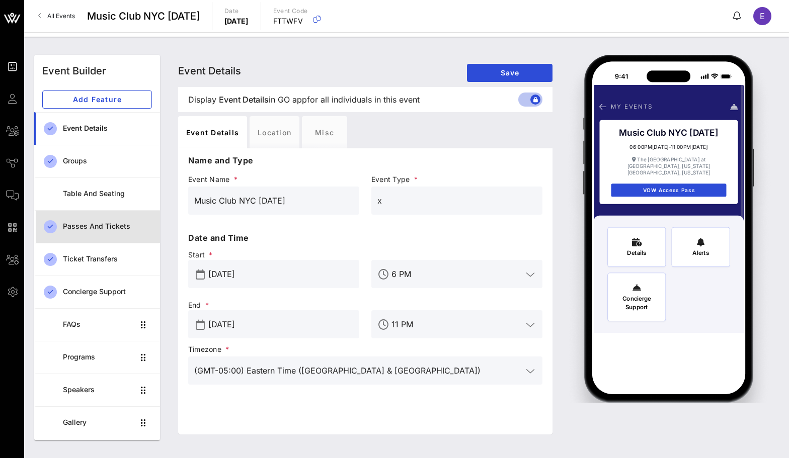
click at [114, 226] on div "Passes and Tickets" at bounding box center [107, 226] width 89 height 9
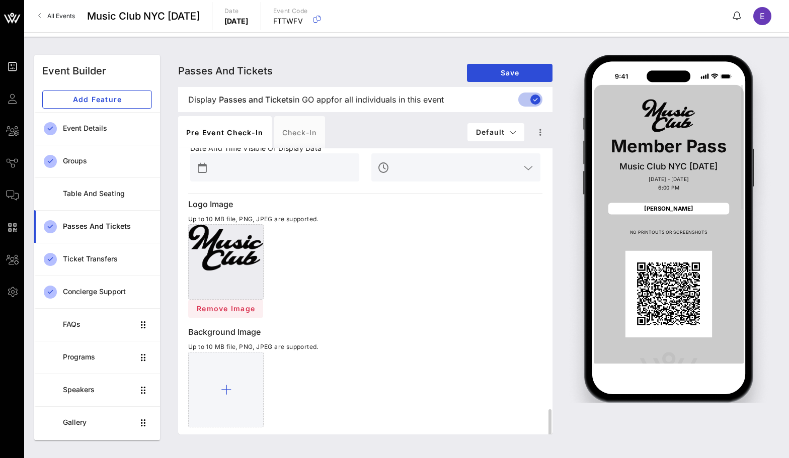
scroll to position [348, 0]
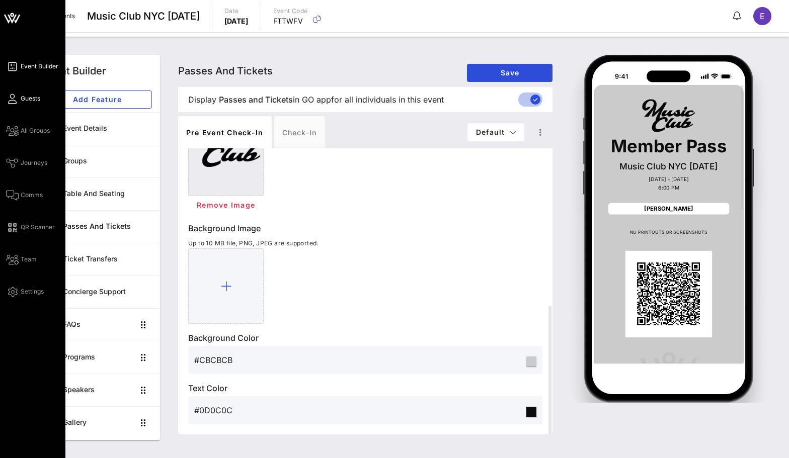
click at [12, 100] on icon at bounding box center [12, 99] width 13 height 2
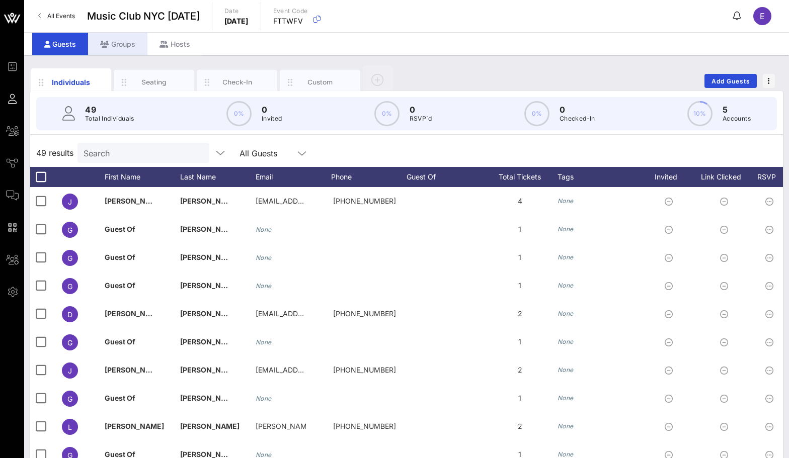
click at [125, 44] on div "Groups" at bounding box center [117, 44] width 59 height 23
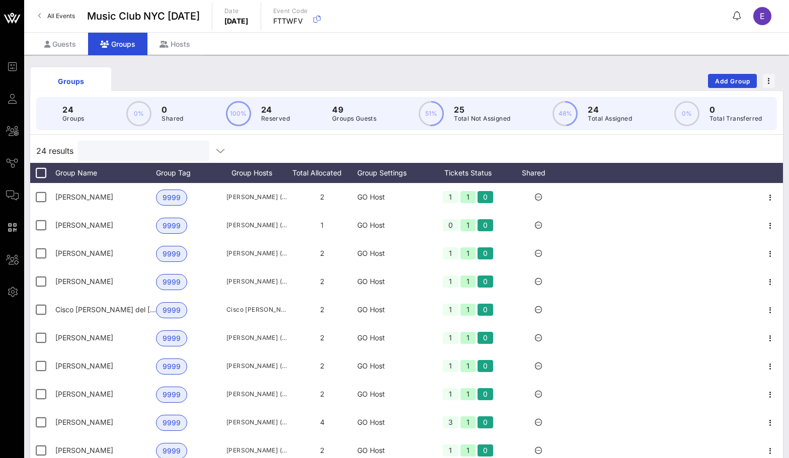
click at [129, 146] on input "text" at bounding box center [143, 150] width 118 height 13
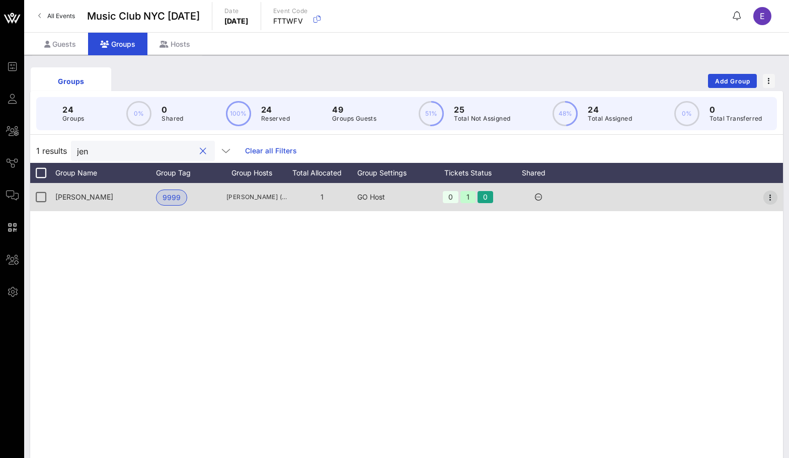
type input "jen"
click at [769, 196] on icon "button" at bounding box center [770, 198] width 12 height 12
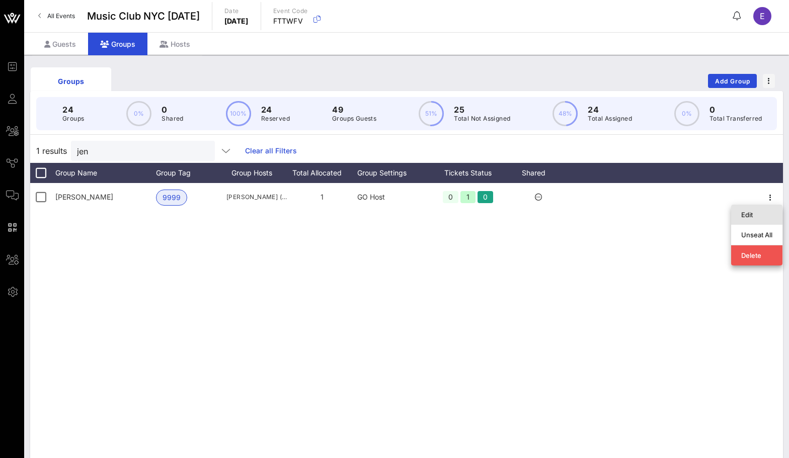
click at [757, 215] on div "Edit" at bounding box center [756, 215] width 31 height 8
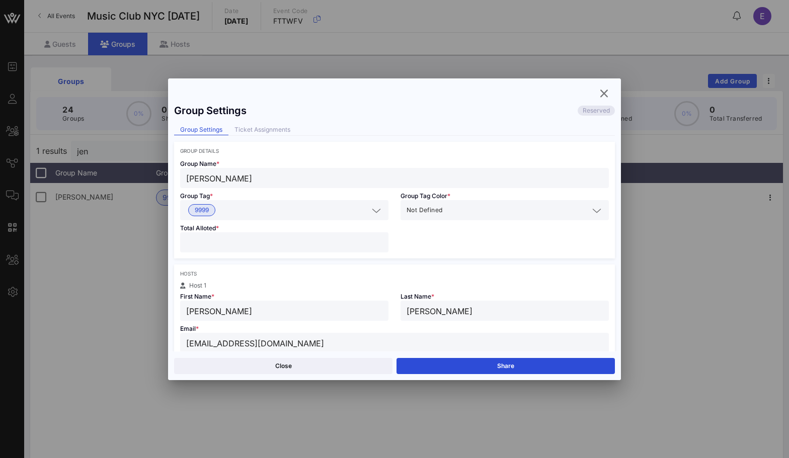
click at [271, 244] on input "*" at bounding box center [284, 242] width 196 height 13
type input "*"
click at [415, 361] on button "Save" at bounding box center [506, 366] width 218 height 16
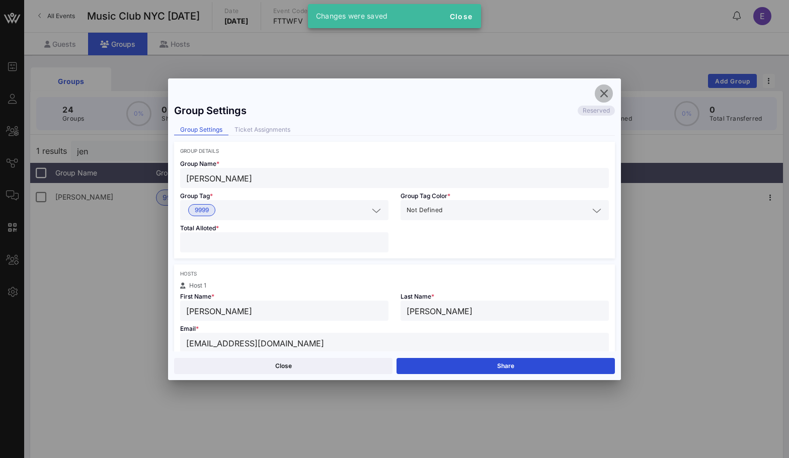
click at [603, 88] on icon "button" at bounding box center [604, 94] width 12 height 12
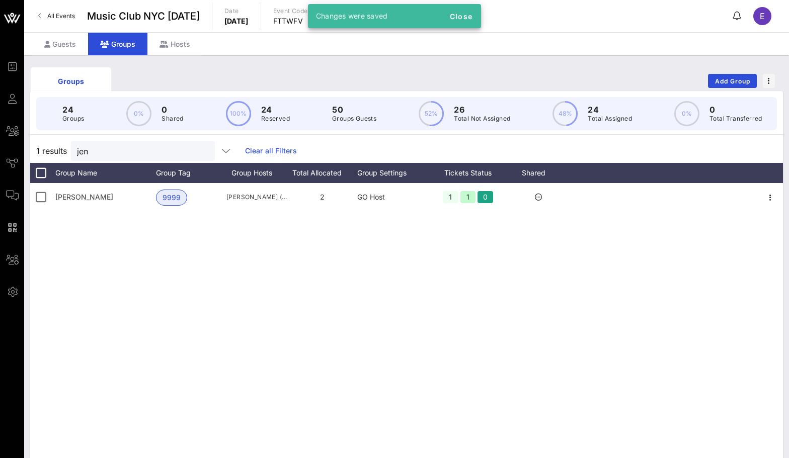
click at [313, 260] on div "[PERSON_NAME] 9999 [PERSON_NAME] ([EMAIL_ADDRESS][DOMAIN_NAME]) 2 GO Host 1 1 0" at bounding box center [406, 334] width 753 height 302
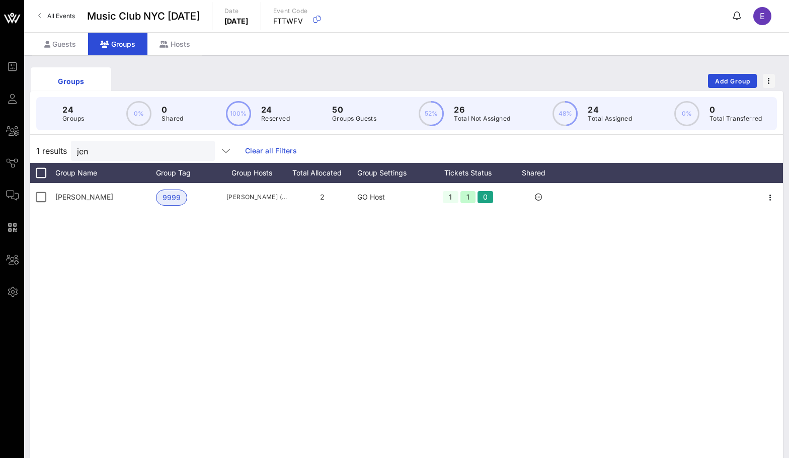
click at [63, 16] on span "All Events" at bounding box center [61, 16] width 28 height 8
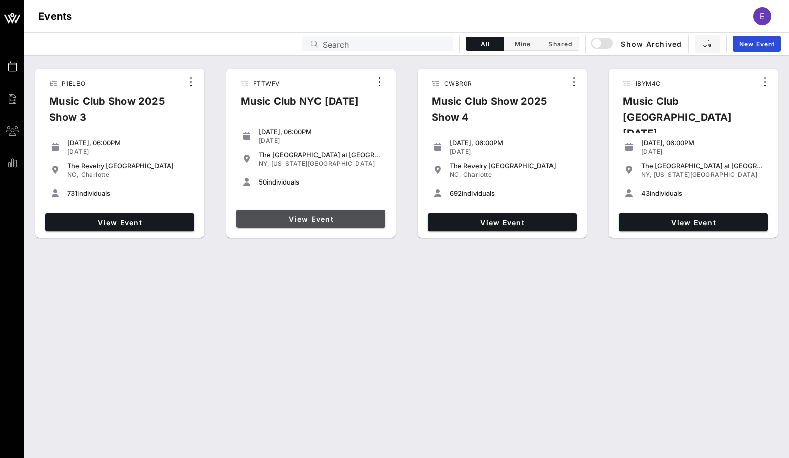
click at [281, 211] on link "View Event" at bounding box center [311, 219] width 149 height 18
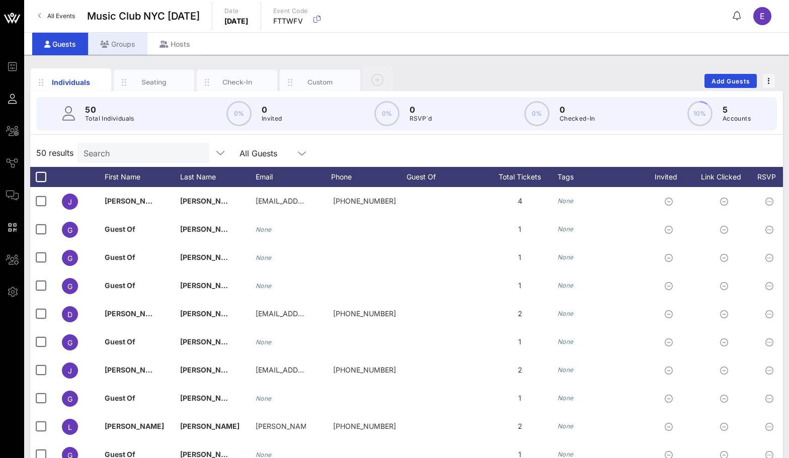
click at [118, 37] on div "Groups" at bounding box center [117, 44] width 59 height 23
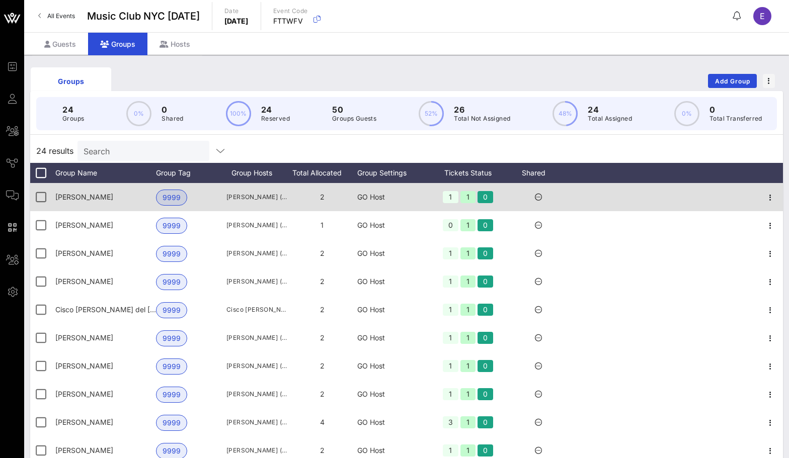
click at [539, 192] on div at bounding box center [538, 197] width 60 height 28
click at [776, 189] on div at bounding box center [770, 197] width 25 height 28
click at [774, 197] on icon "button" at bounding box center [770, 198] width 12 height 12
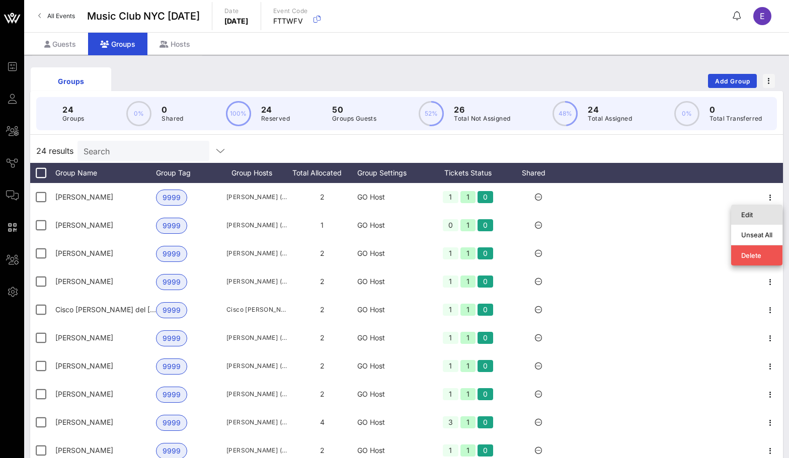
click at [760, 214] on div "Edit" at bounding box center [756, 215] width 31 height 8
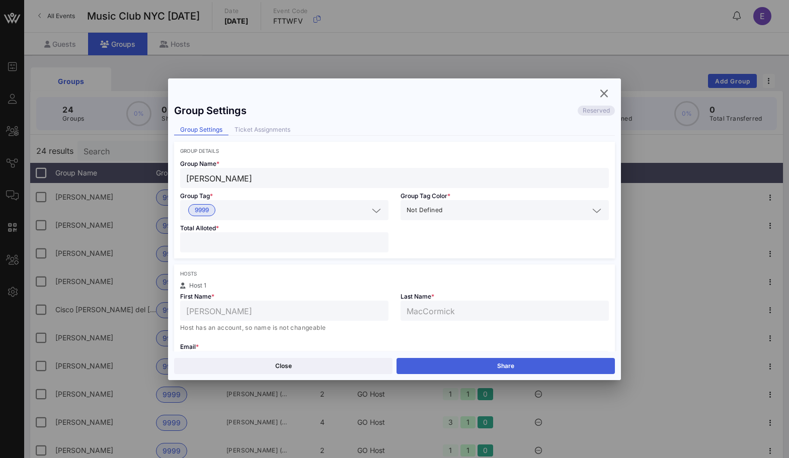
click at [441, 363] on button "Share" at bounding box center [506, 366] width 218 height 16
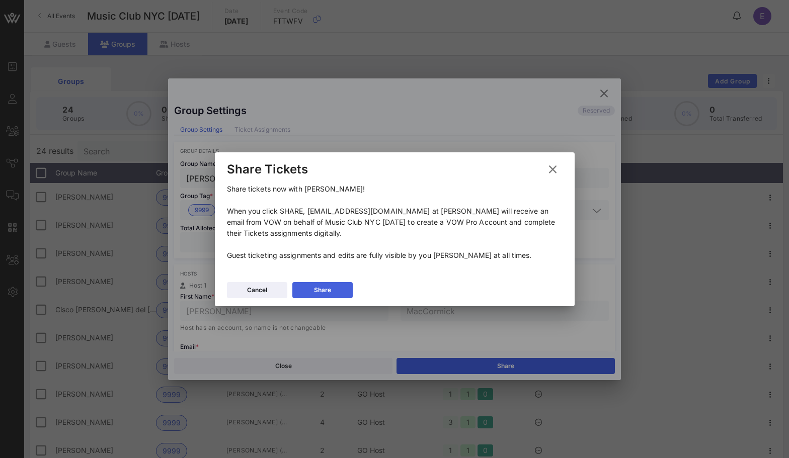
click at [345, 288] on button "Share" at bounding box center [322, 290] width 60 height 16
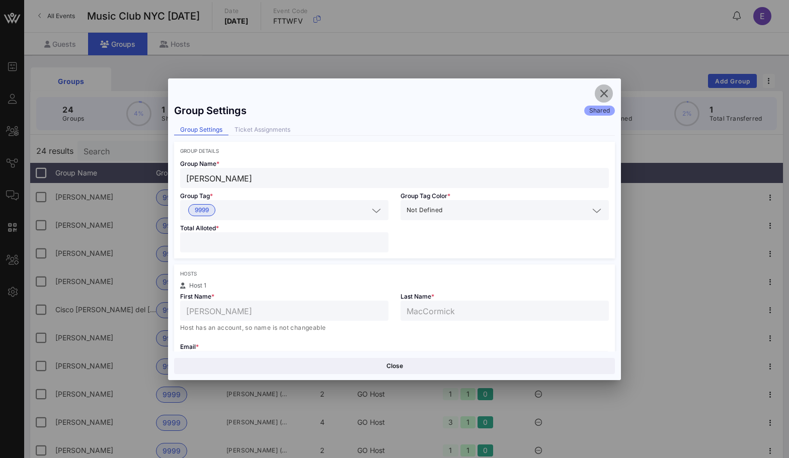
click at [604, 97] on icon "button" at bounding box center [604, 94] width 12 height 12
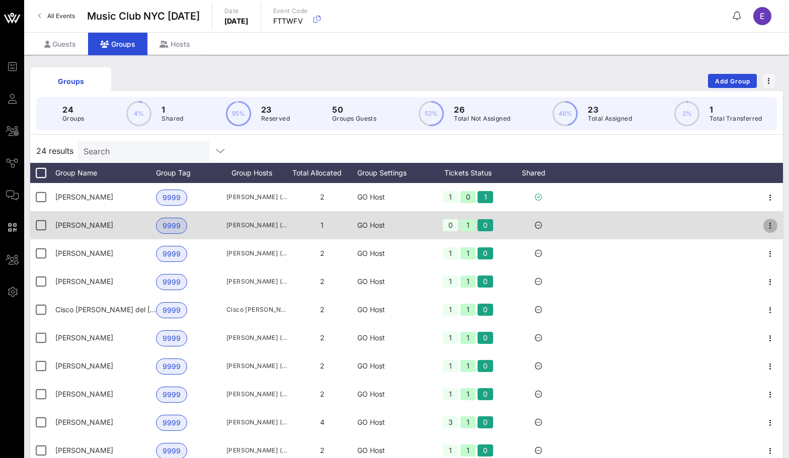
click at [770, 226] on icon "button" at bounding box center [770, 226] width 12 height 12
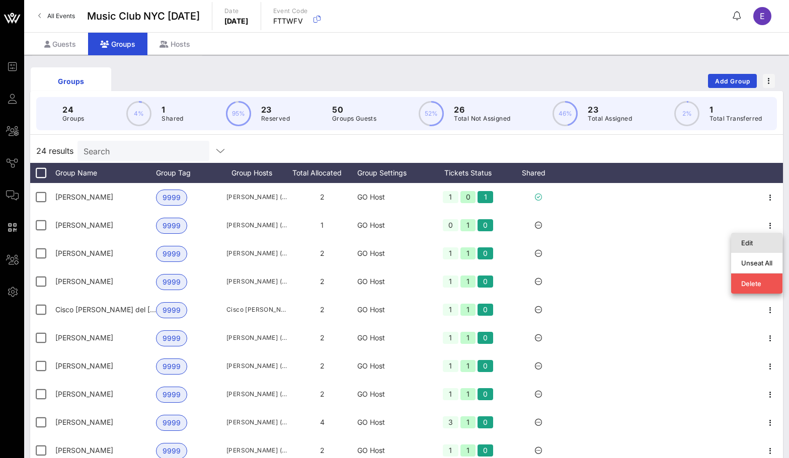
click at [750, 239] on div "Edit" at bounding box center [756, 243] width 31 height 8
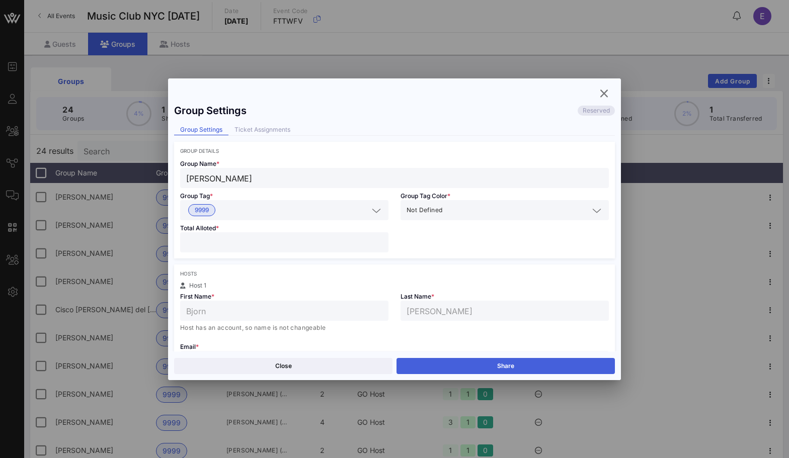
click at [524, 368] on button "Share" at bounding box center [506, 366] width 218 height 16
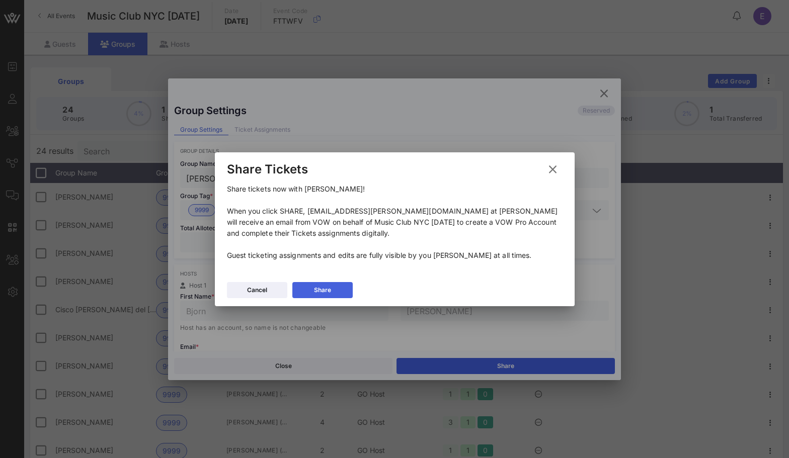
click at [342, 287] on button "Share" at bounding box center [322, 290] width 60 height 16
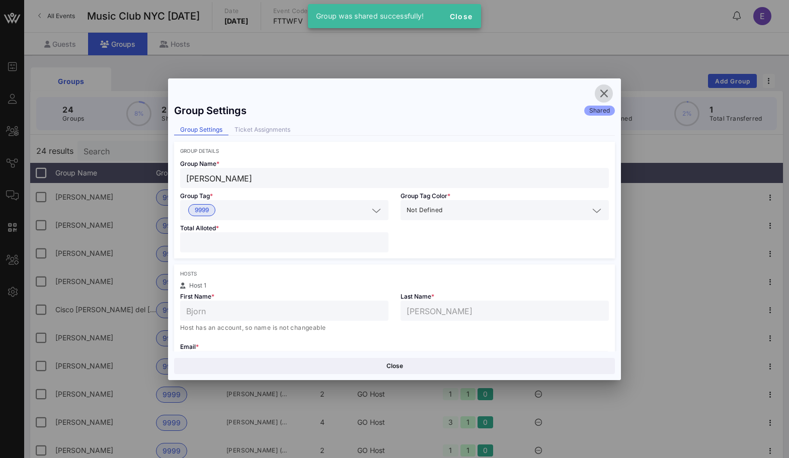
click at [604, 85] on button "button" at bounding box center [604, 94] width 18 height 18
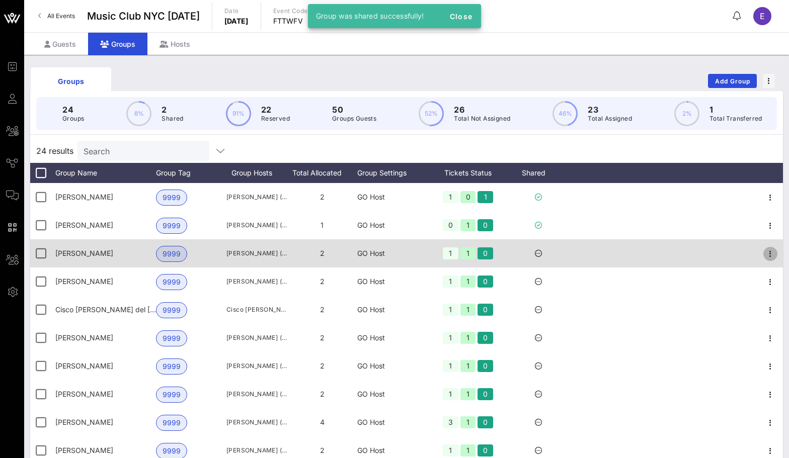
click at [769, 254] on icon "button" at bounding box center [770, 254] width 12 height 12
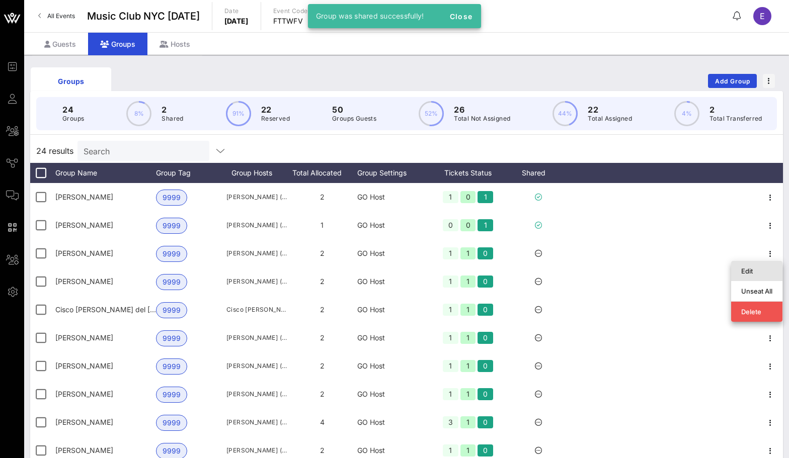
click at [735, 268] on div "Edit" at bounding box center [756, 271] width 51 height 20
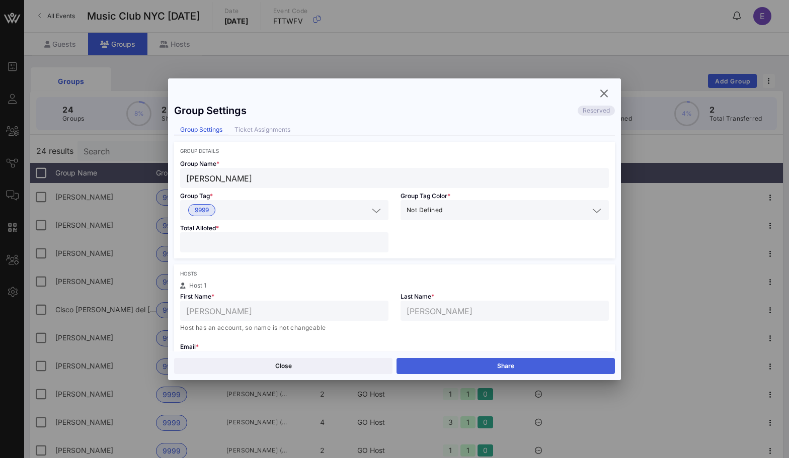
click at [466, 369] on button "Share" at bounding box center [506, 366] width 218 height 16
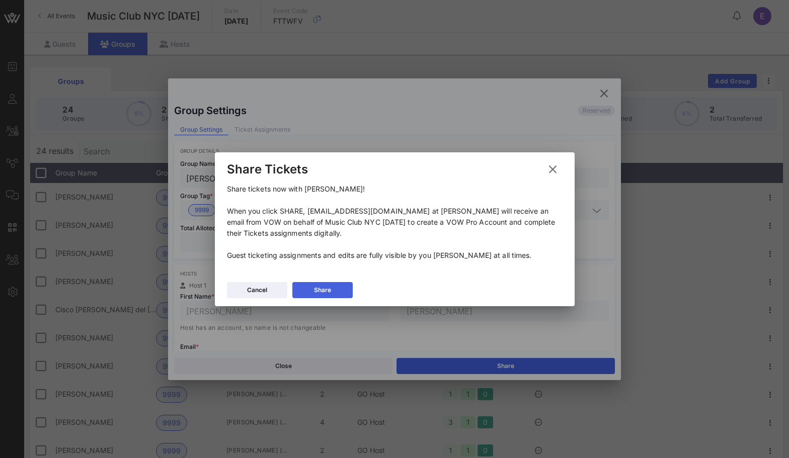
click at [332, 288] on button "Share" at bounding box center [322, 290] width 60 height 16
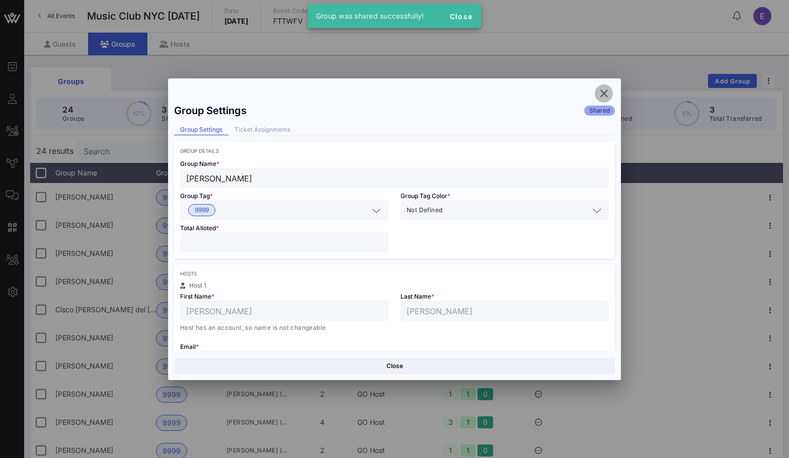
click at [602, 100] on button "button" at bounding box center [604, 94] width 18 height 18
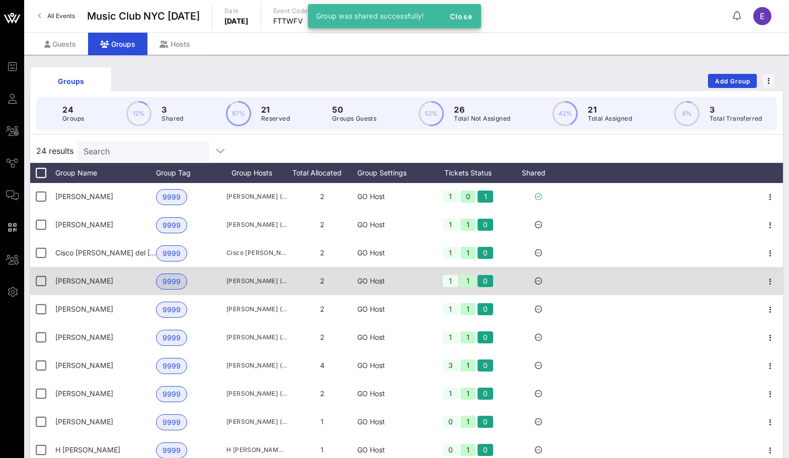
scroll to position [65, 0]
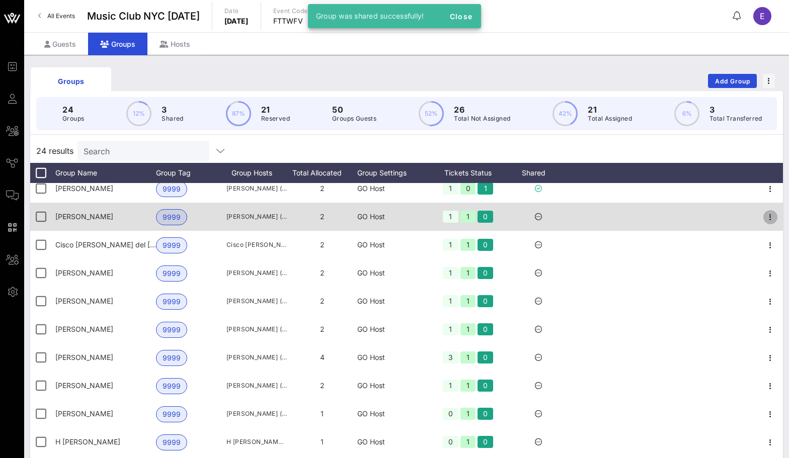
click at [768, 213] on icon "button" at bounding box center [770, 217] width 12 height 12
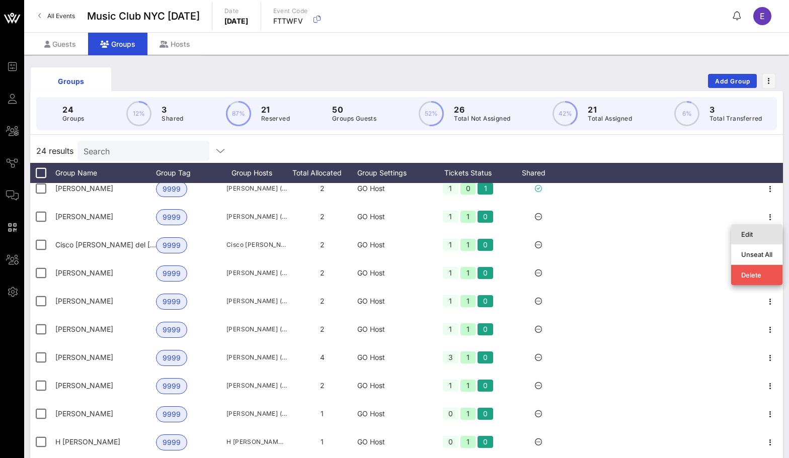
click at [734, 240] on div "Edit" at bounding box center [756, 234] width 51 height 20
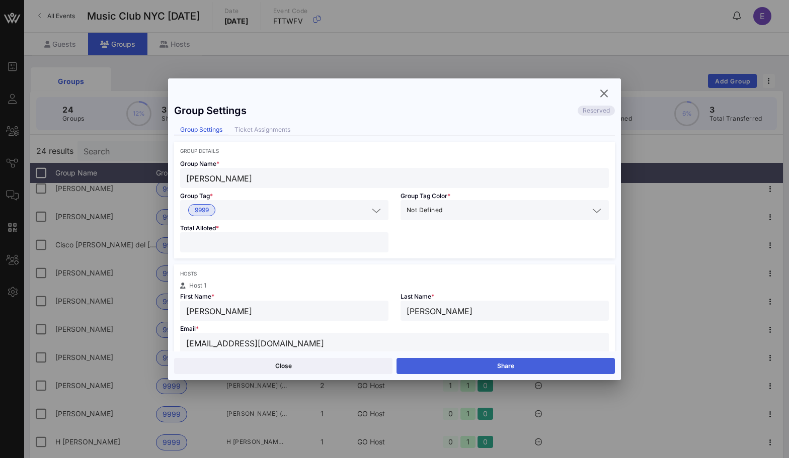
click at [438, 363] on button "Share" at bounding box center [506, 366] width 218 height 16
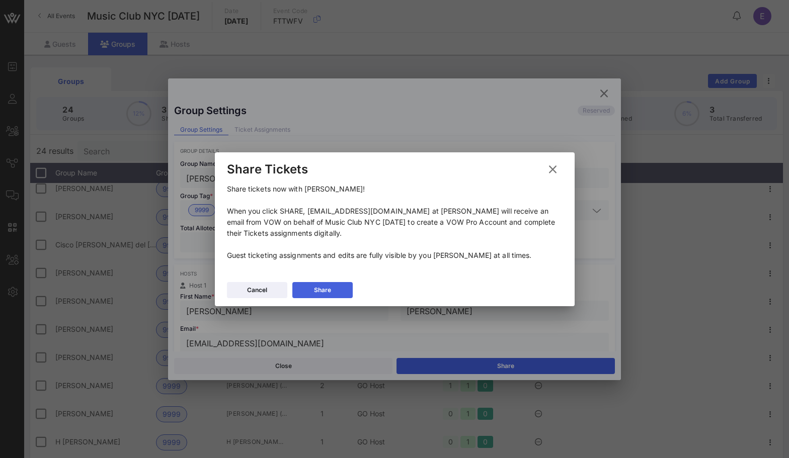
click at [346, 287] on button "Share" at bounding box center [322, 290] width 60 height 16
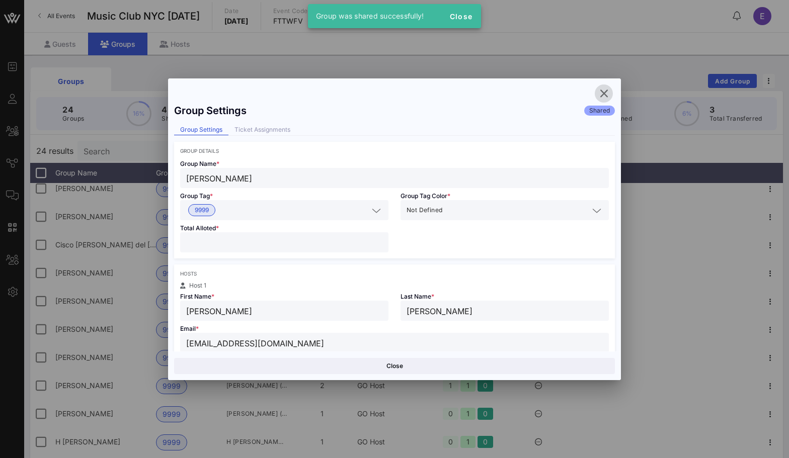
click at [606, 89] on icon "button" at bounding box center [604, 94] width 12 height 12
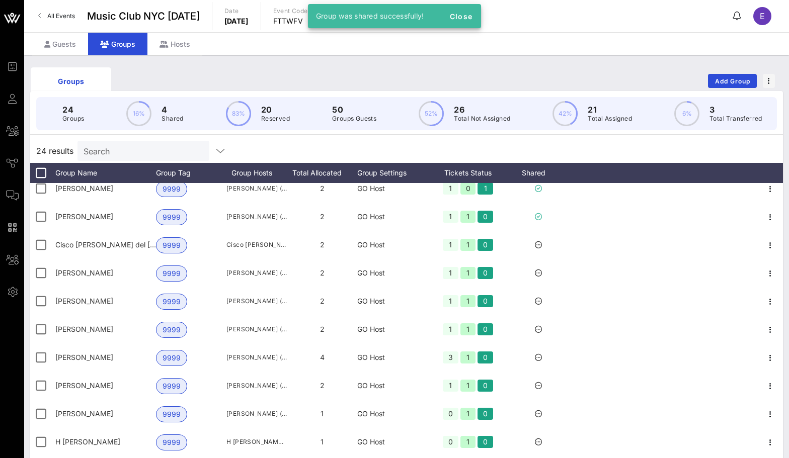
click at [601, 89] on div "Groups Add Group" at bounding box center [406, 81] width 753 height 32
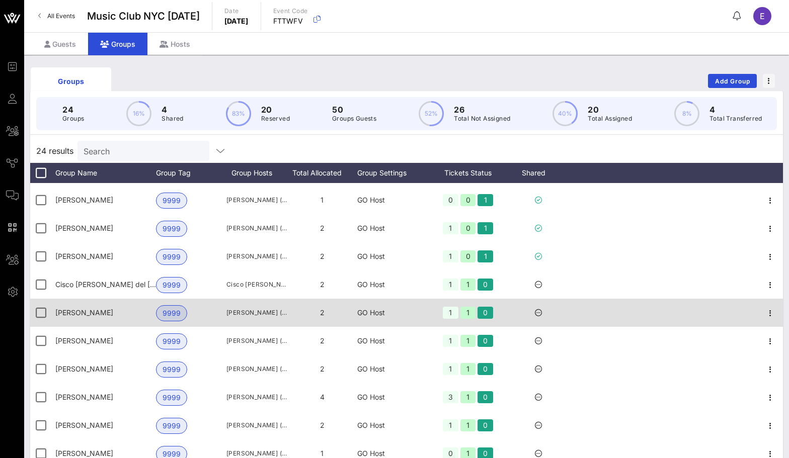
scroll to position [23, 0]
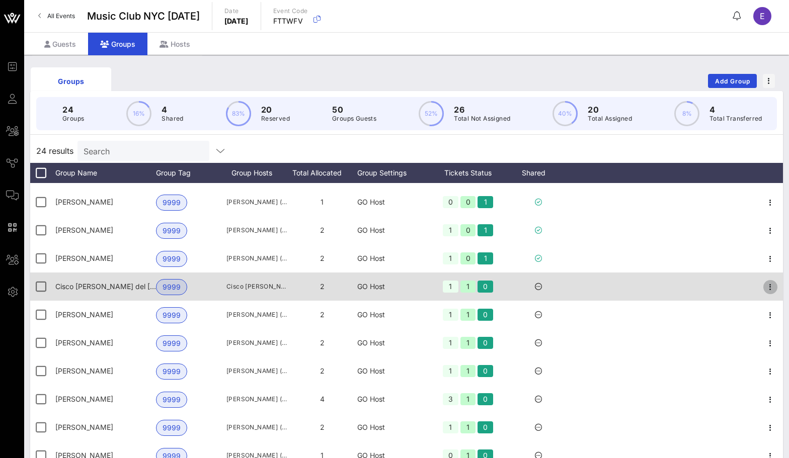
click at [772, 289] on icon "button" at bounding box center [770, 287] width 12 height 12
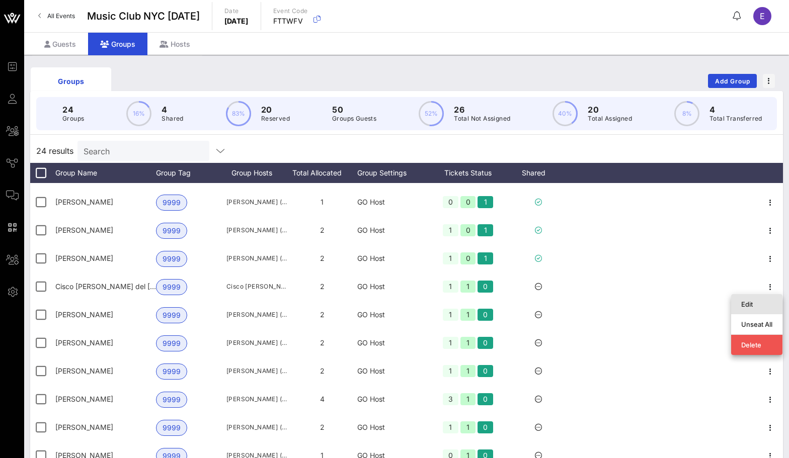
click at [767, 307] on div "Edit" at bounding box center [756, 304] width 31 height 8
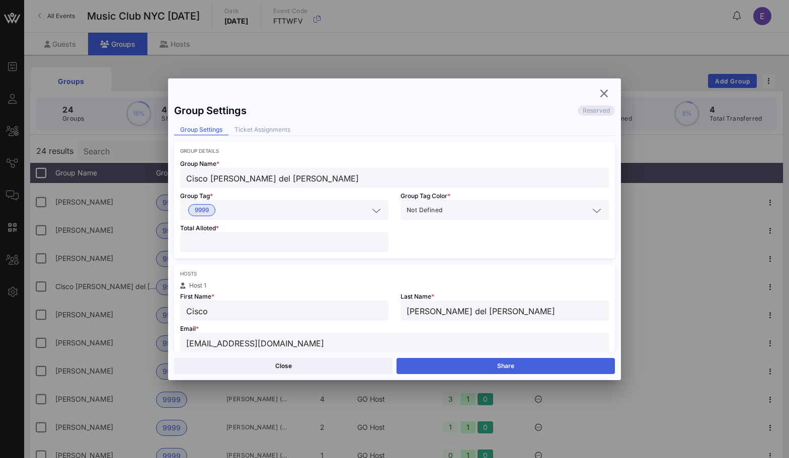
click at [523, 363] on button "Share" at bounding box center [506, 366] width 218 height 16
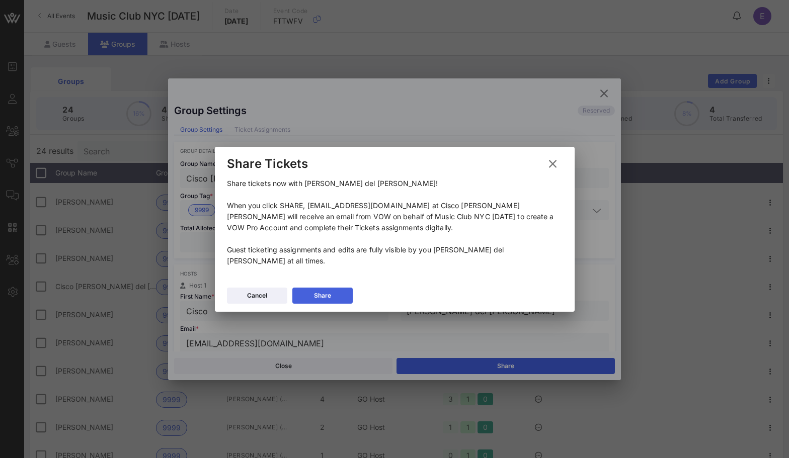
click at [341, 289] on button "Share" at bounding box center [322, 296] width 60 height 16
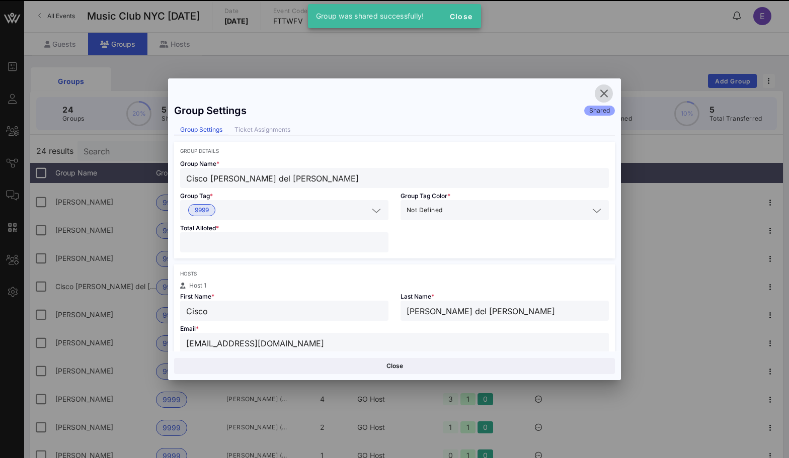
click at [603, 90] on icon "button" at bounding box center [604, 94] width 12 height 12
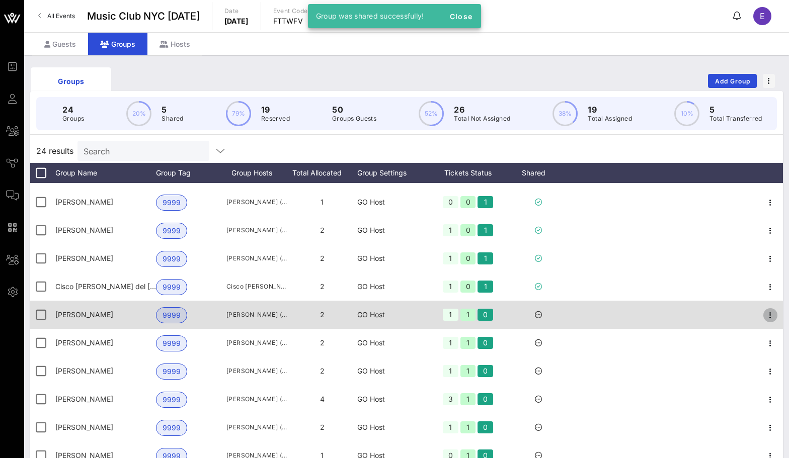
click at [771, 317] on icon "button" at bounding box center [770, 315] width 12 height 12
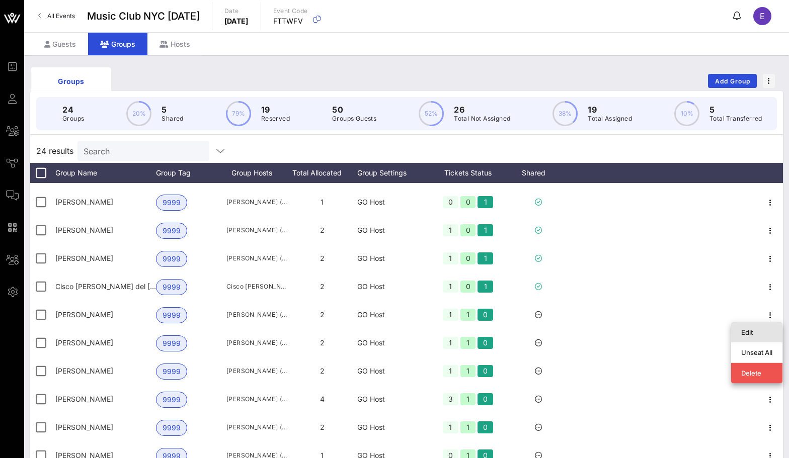
click at [737, 329] on div "Edit" at bounding box center [756, 333] width 51 height 20
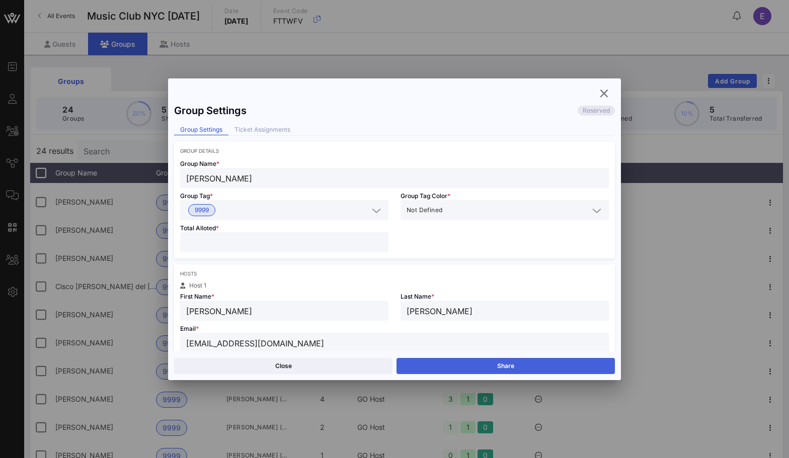
click at [455, 361] on button "Share" at bounding box center [506, 366] width 218 height 16
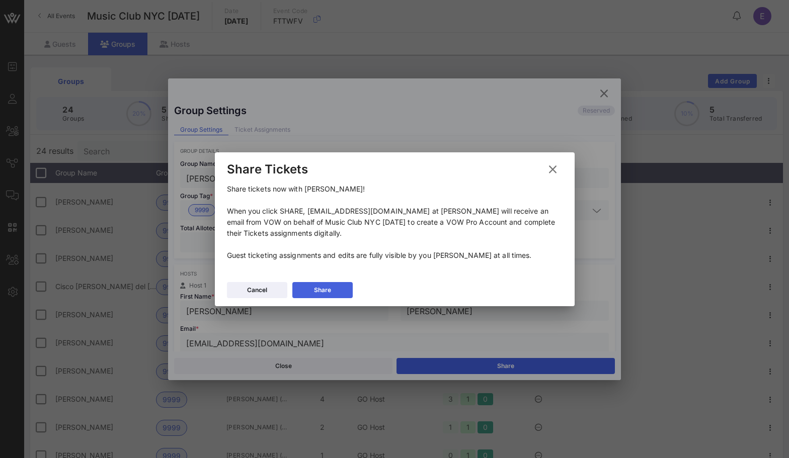
click at [334, 289] on button "Share" at bounding box center [322, 290] width 60 height 16
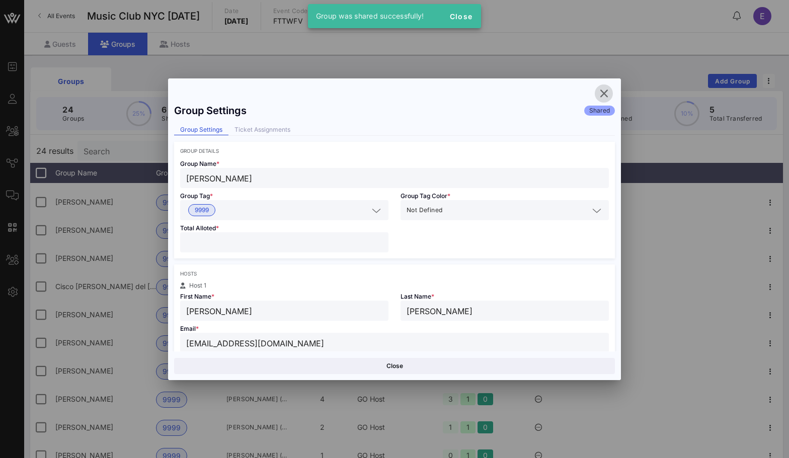
click at [605, 91] on icon "button" at bounding box center [604, 94] width 12 height 12
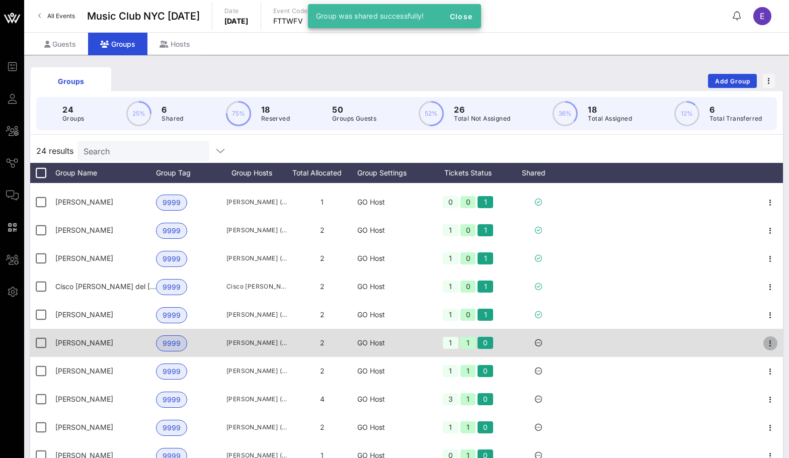
click at [772, 345] on icon "button" at bounding box center [770, 344] width 12 height 12
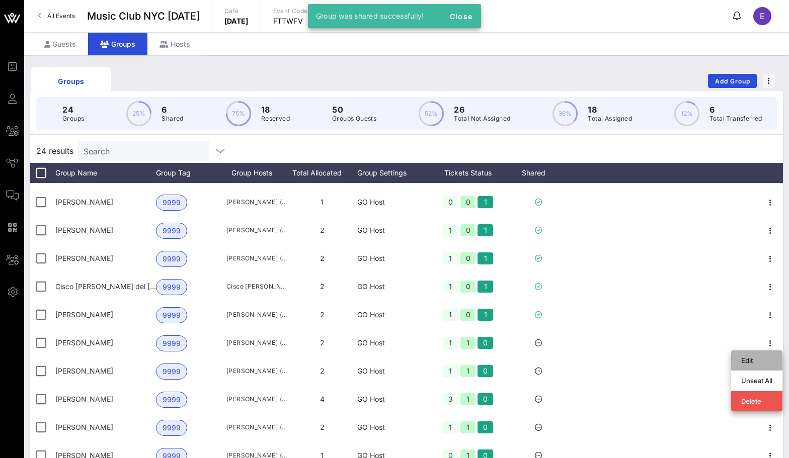
click at [738, 361] on div "Edit" at bounding box center [756, 361] width 51 height 20
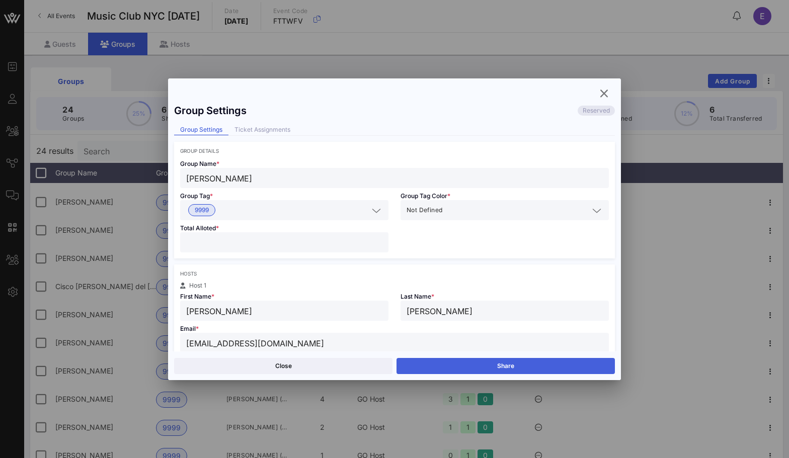
click at [470, 364] on button "Share" at bounding box center [506, 366] width 218 height 16
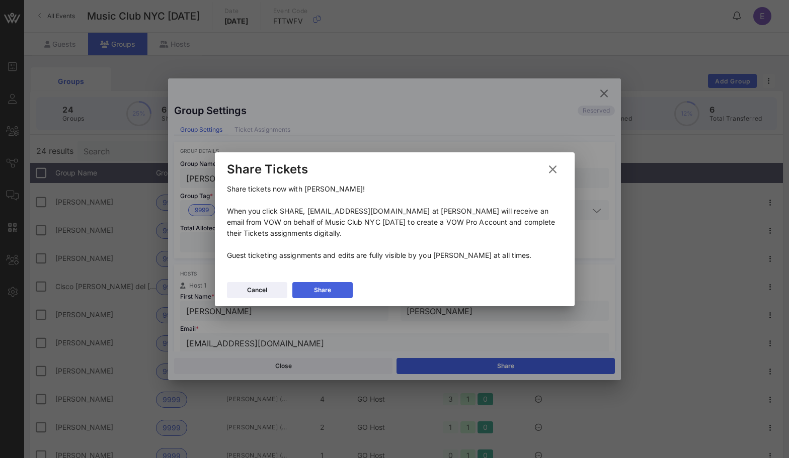
click at [337, 289] on button "Share" at bounding box center [322, 290] width 60 height 16
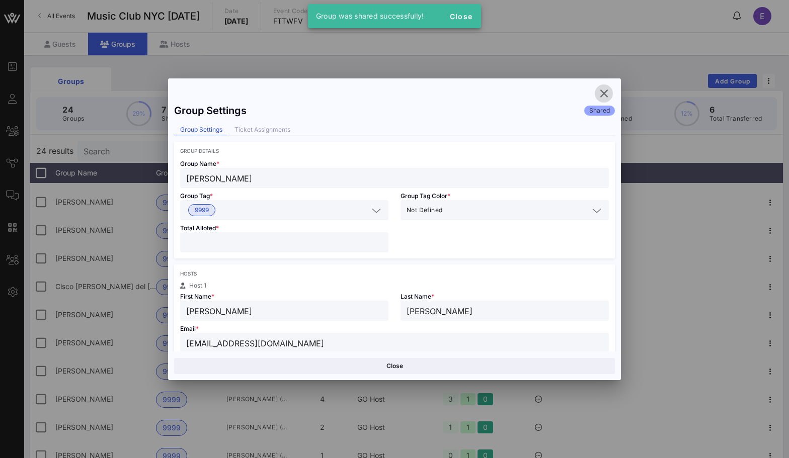
click at [601, 99] on icon "button" at bounding box center [604, 94] width 12 height 12
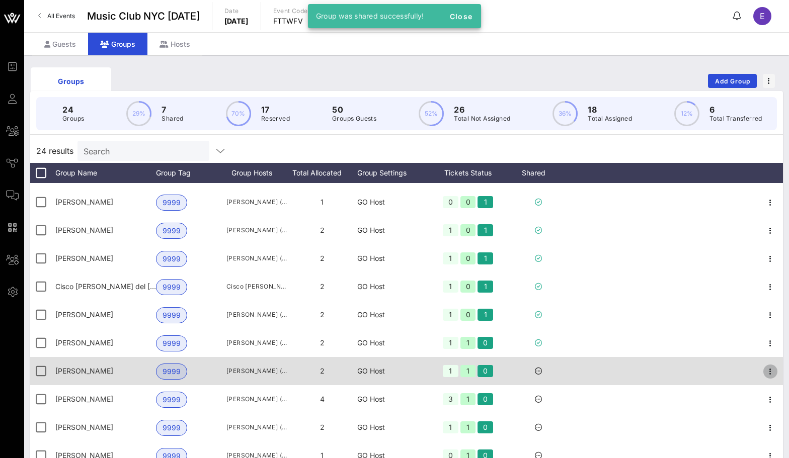
click at [770, 370] on icon "button" at bounding box center [770, 372] width 12 height 12
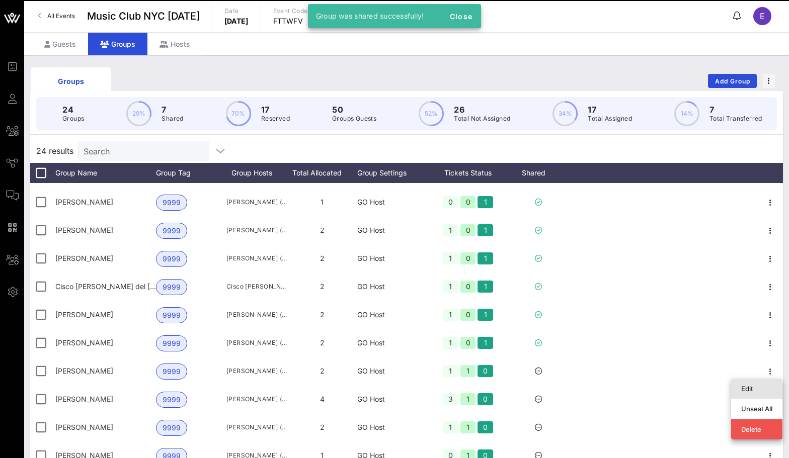
click at [747, 389] on div "Edit" at bounding box center [756, 389] width 31 height 8
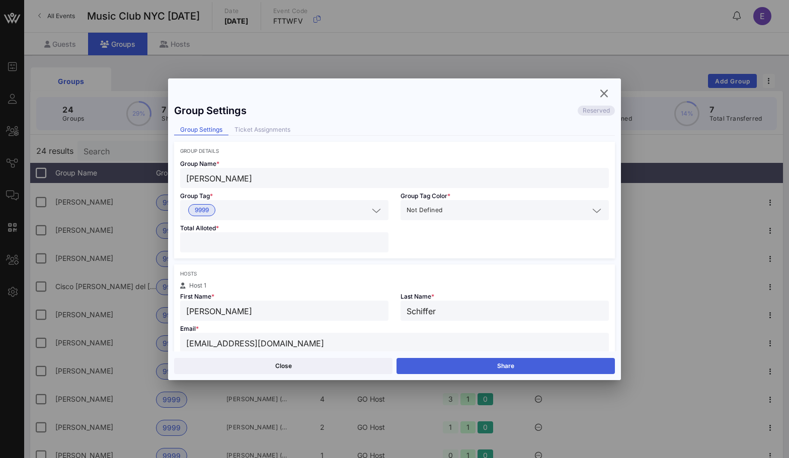
click at [491, 362] on button "Share" at bounding box center [506, 366] width 218 height 16
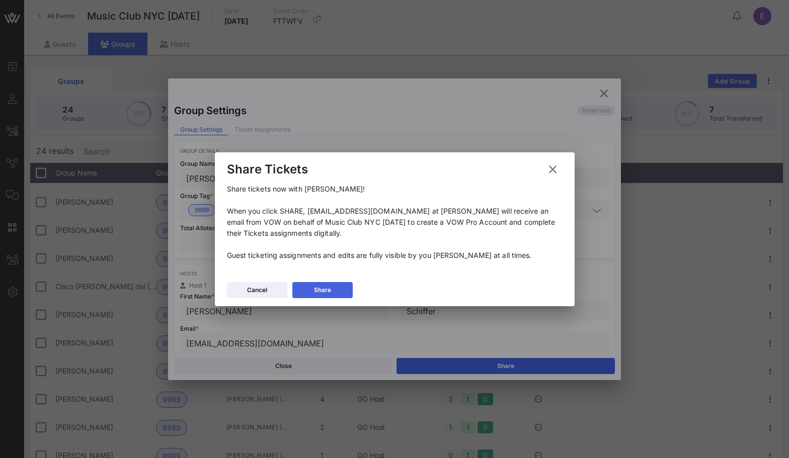
click at [347, 291] on button "Share" at bounding box center [322, 290] width 60 height 16
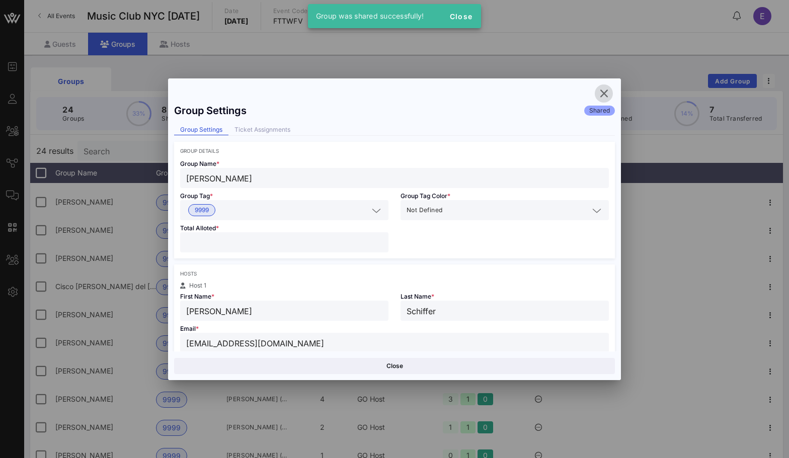
click at [605, 86] on button "button" at bounding box center [604, 94] width 18 height 18
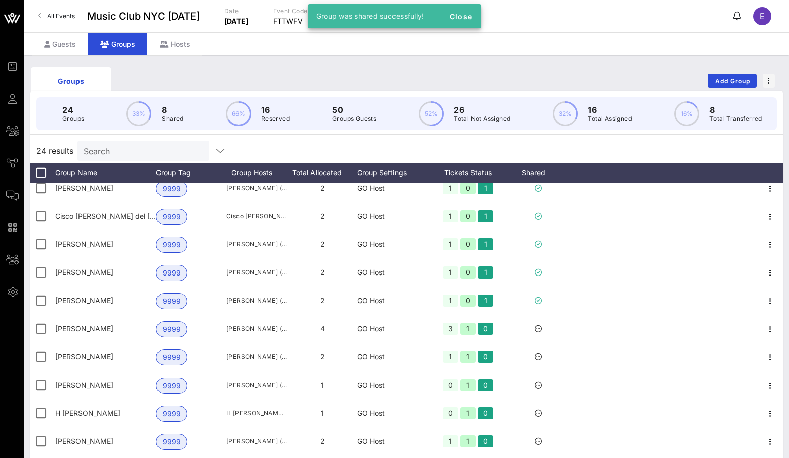
scroll to position [125, 0]
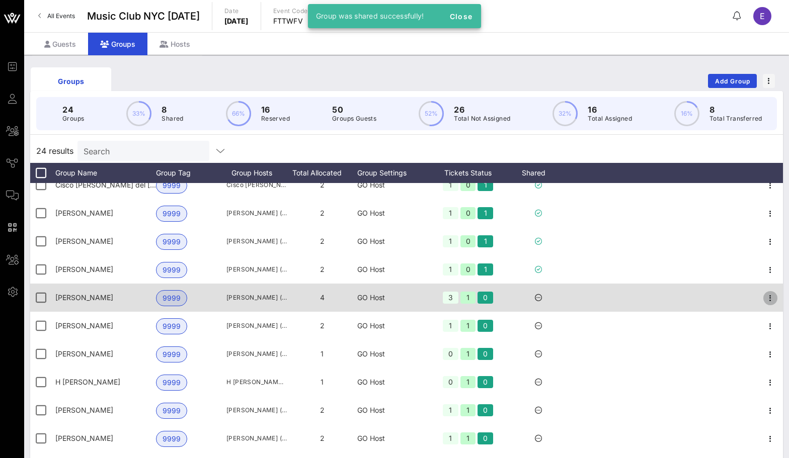
click at [770, 297] on icon "button" at bounding box center [770, 298] width 12 height 12
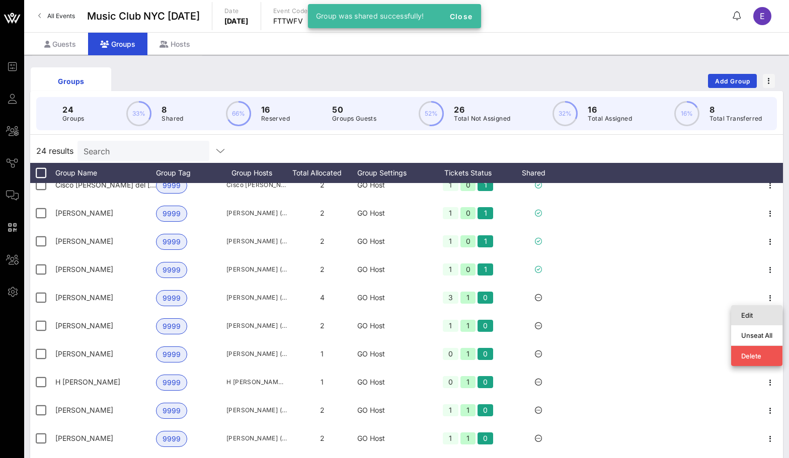
click at [751, 317] on div "Edit" at bounding box center [756, 315] width 31 height 8
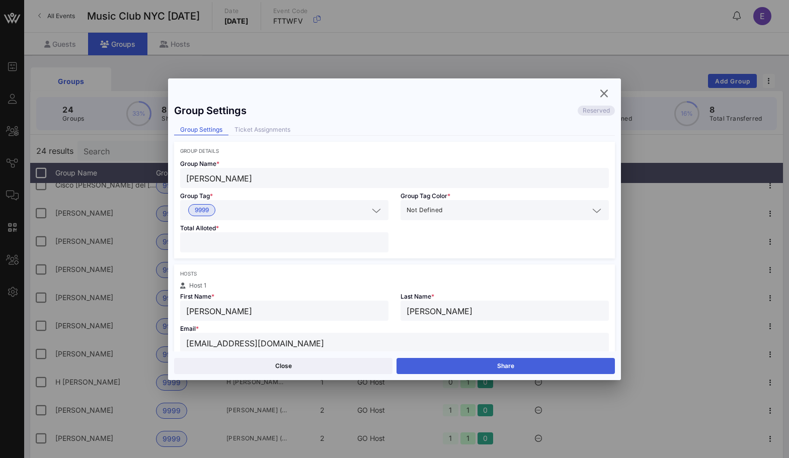
click at [470, 368] on button "Share" at bounding box center [506, 366] width 218 height 16
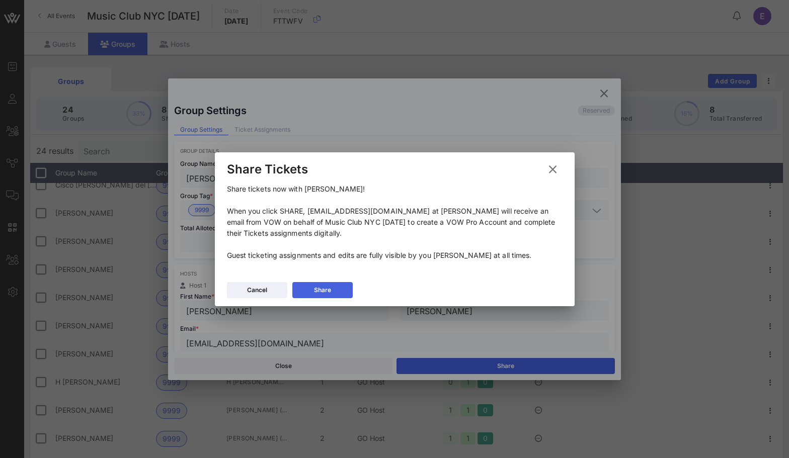
click at [326, 286] on div "Share" at bounding box center [322, 290] width 17 height 10
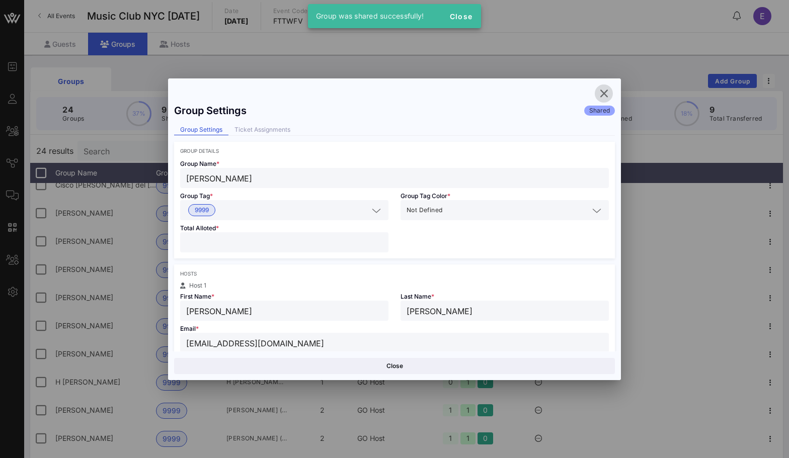
click at [599, 97] on icon "button" at bounding box center [604, 94] width 12 height 12
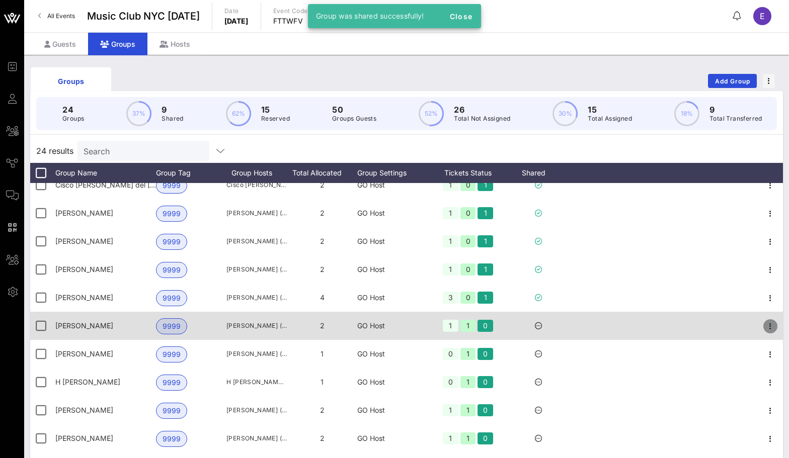
click at [771, 331] on icon "button" at bounding box center [770, 327] width 12 height 12
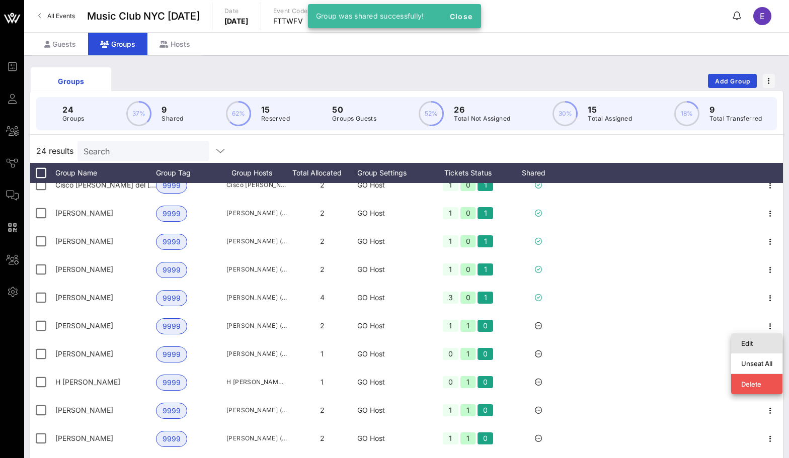
click at [755, 341] on div "Edit" at bounding box center [756, 344] width 31 height 8
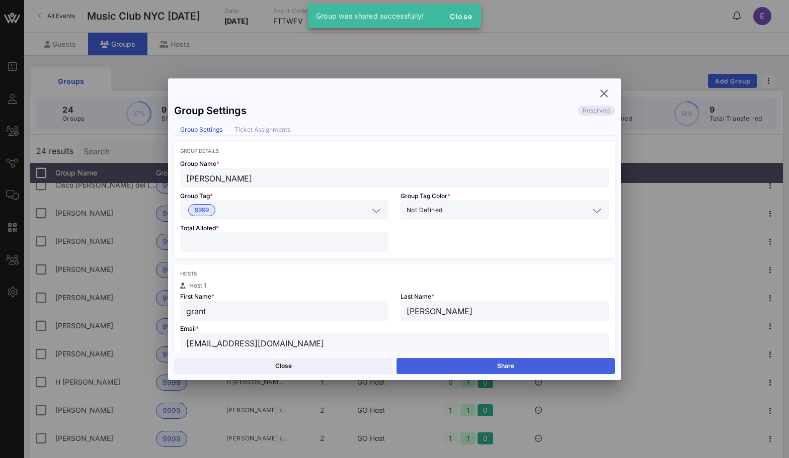
click at [553, 366] on button "Share" at bounding box center [506, 366] width 218 height 16
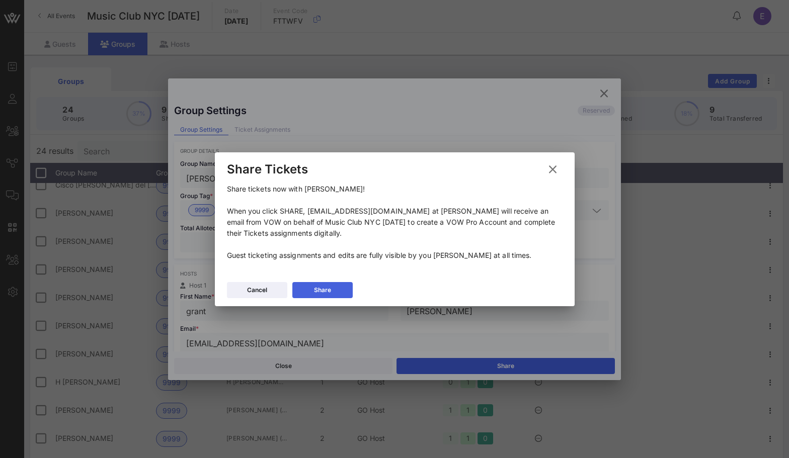
click at [336, 283] on button "Share" at bounding box center [322, 290] width 60 height 16
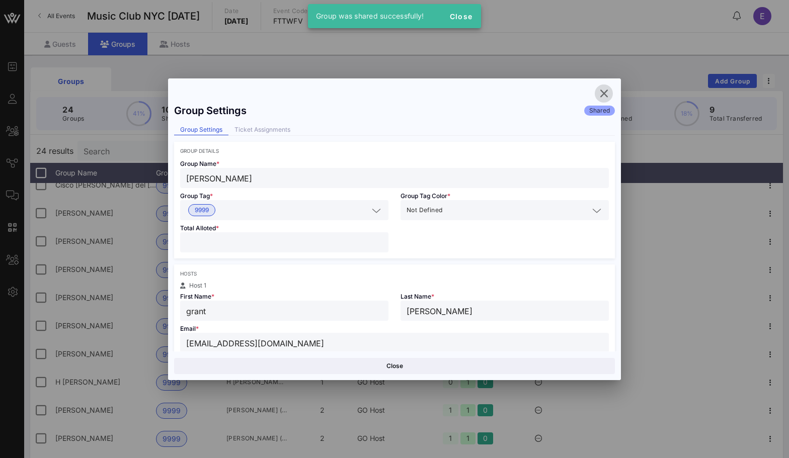
click at [606, 93] on icon "button" at bounding box center [604, 94] width 12 height 12
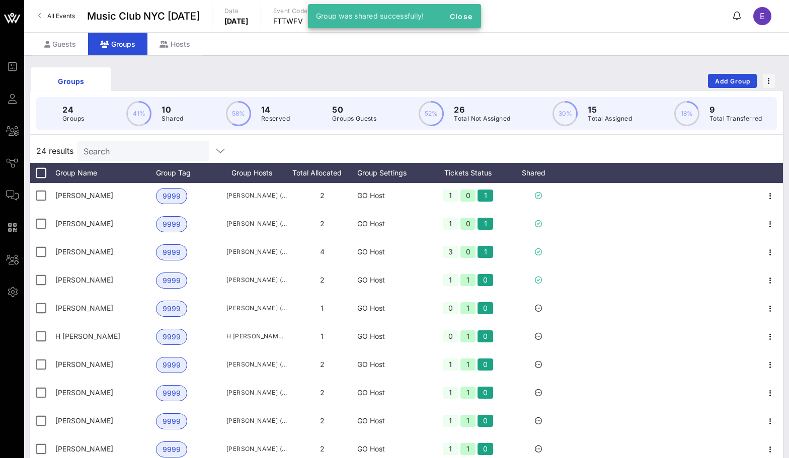
scroll to position [195, 0]
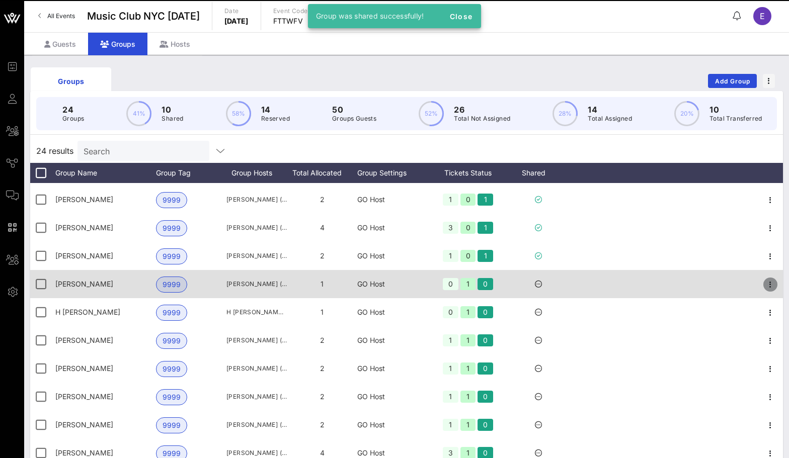
click at [772, 286] on icon "button" at bounding box center [770, 285] width 12 height 12
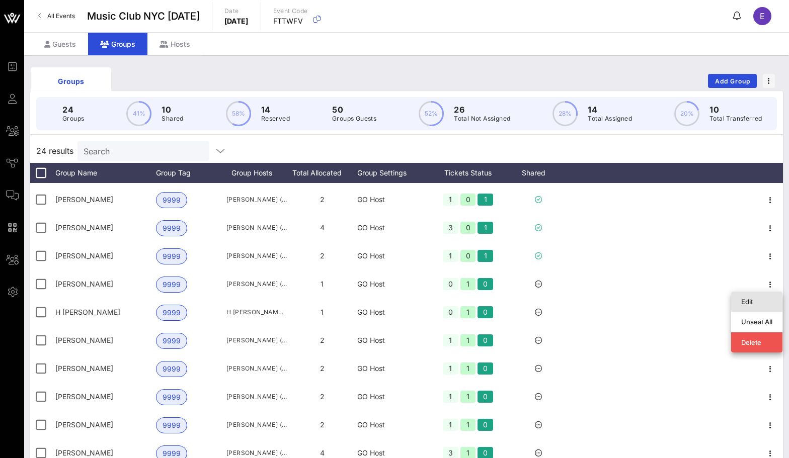
click at [751, 302] on div "Edit" at bounding box center [756, 302] width 31 height 8
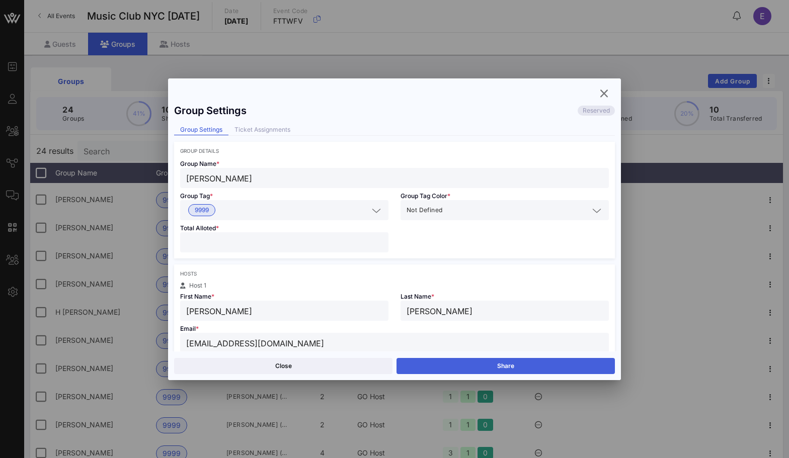
click at [533, 368] on button "Share" at bounding box center [506, 366] width 218 height 16
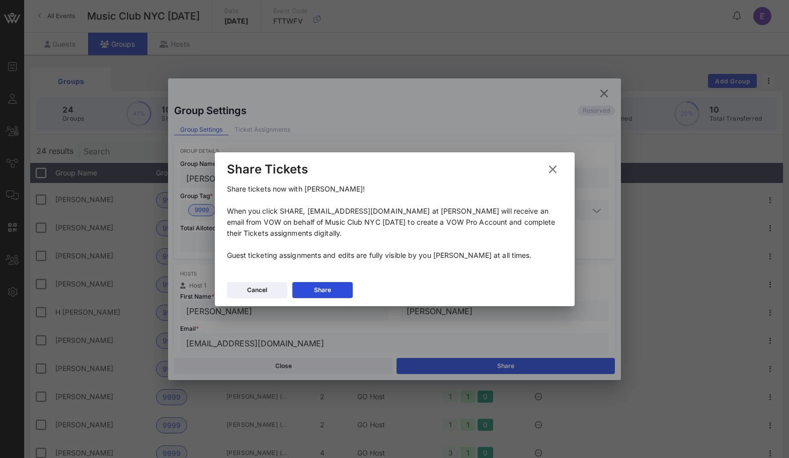
click at [338, 284] on button "Share" at bounding box center [322, 290] width 60 height 16
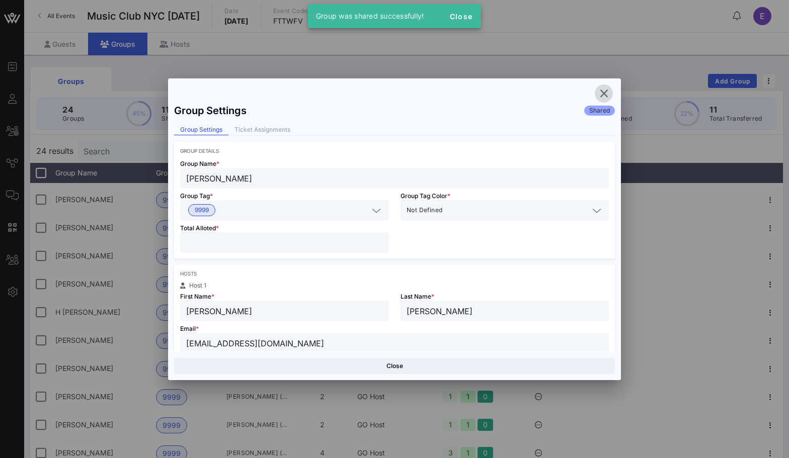
click at [604, 96] on icon "button" at bounding box center [604, 94] width 12 height 12
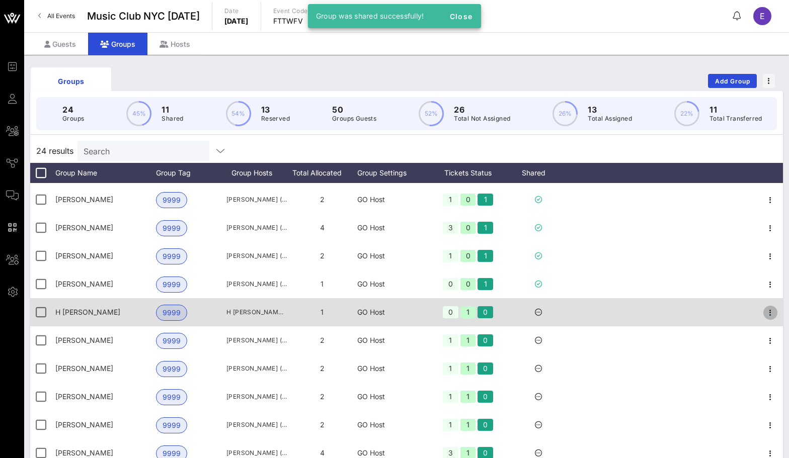
click at [766, 314] on icon "button" at bounding box center [770, 313] width 12 height 12
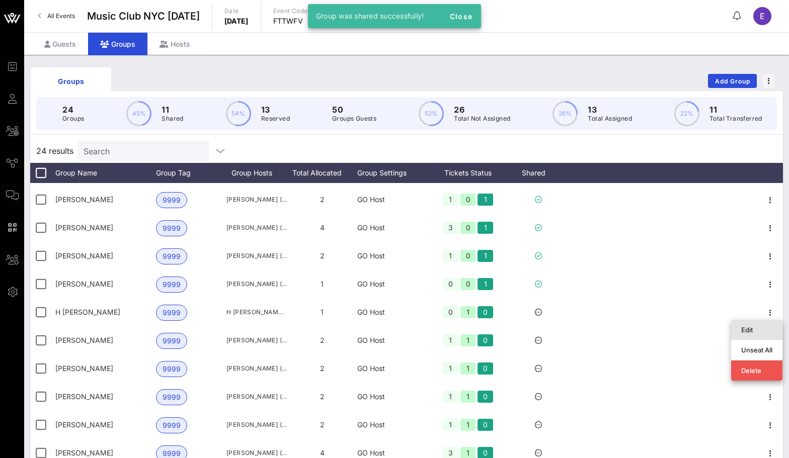
click at [742, 332] on div "Edit" at bounding box center [756, 330] width 31 height 8
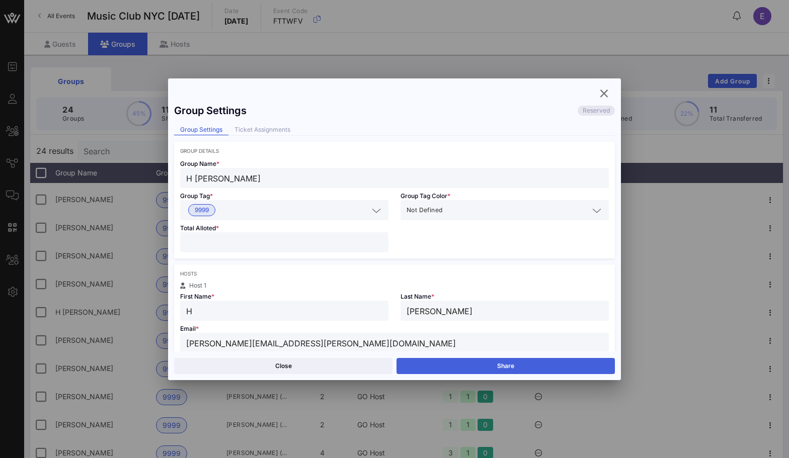
click at [504, 365] on button "Share" at bounding box center [506, 366] width 218 height 16
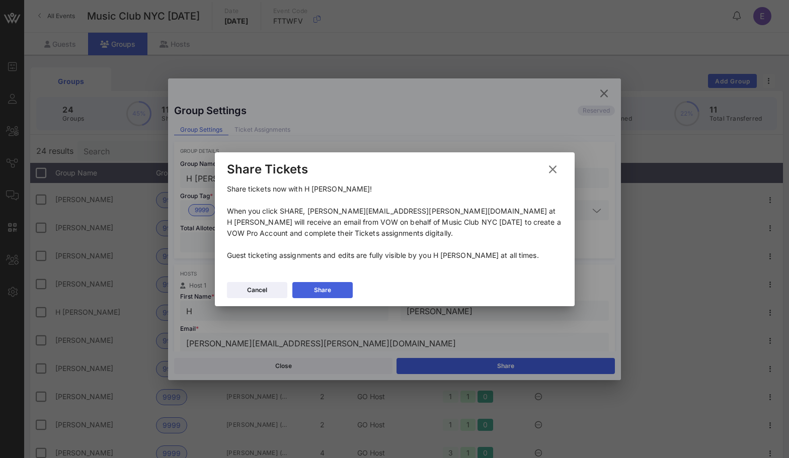
click at [344, 286] on button "Share" at bounding box center [322, 290] width 60 height 16
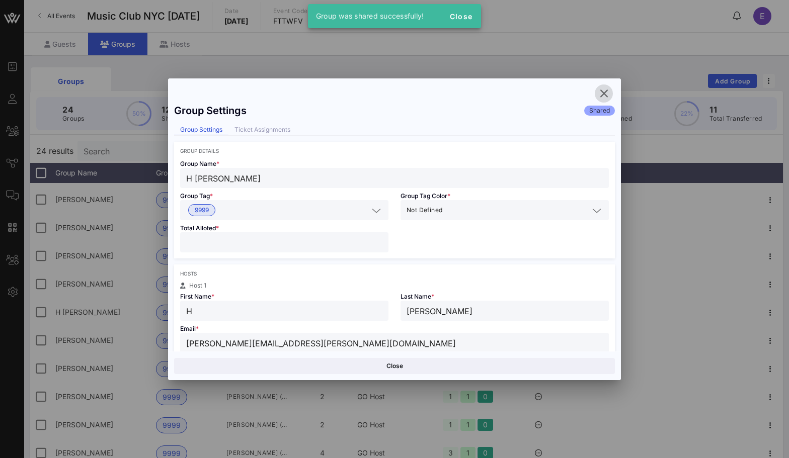
click at [606, 97] on icon "button" at bounding box center [604, 94] width 12 height 12
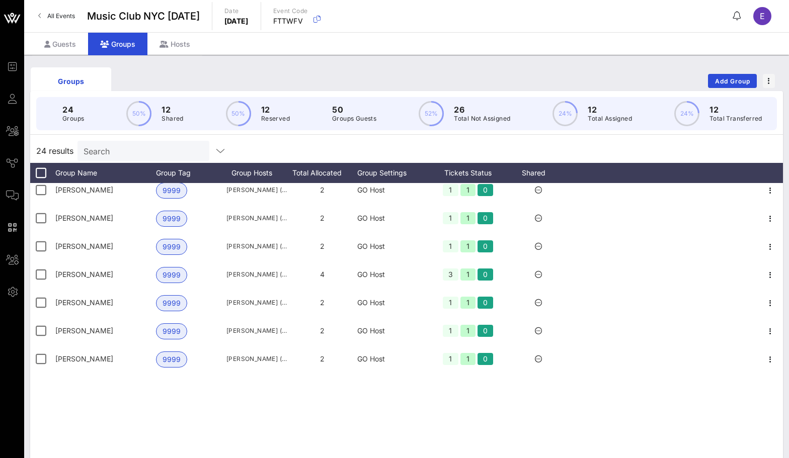
scroll to position [0, 0]
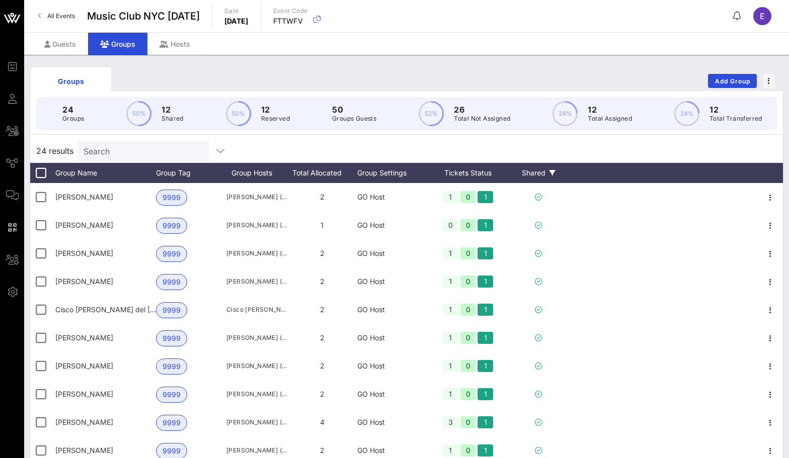
click at [542, 175] on div "Shared" at bounding box center [538, 173] width 60 height 20
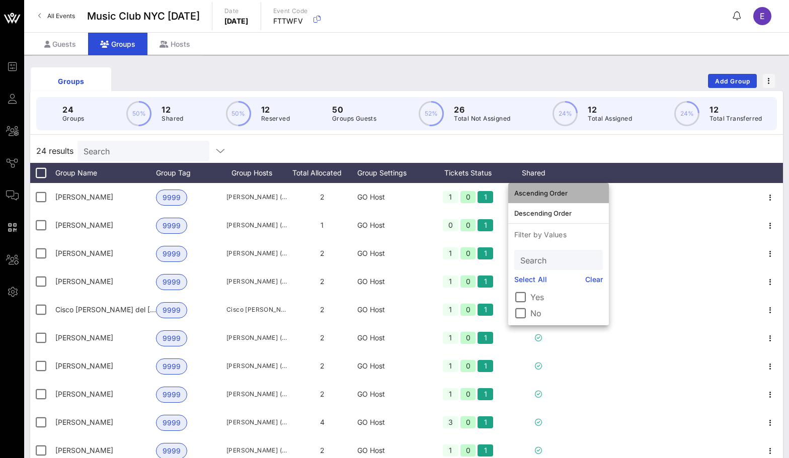
click at [555, 192] on div "Ascending Order" at bounding box center [558, 193] width 89 height 8
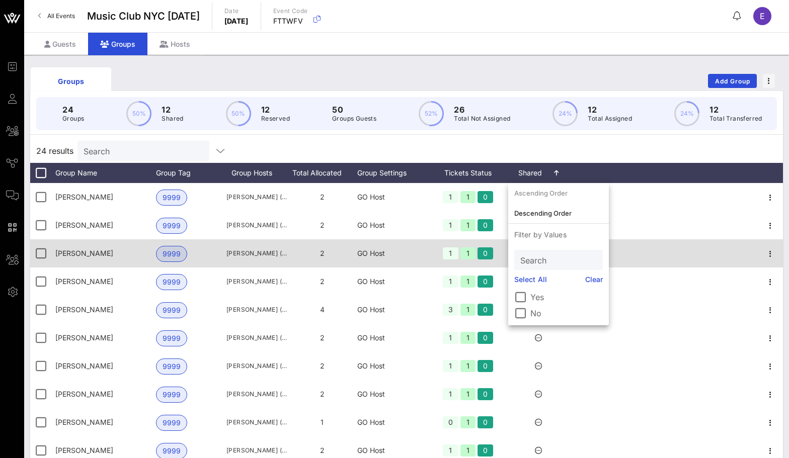
click at [669, 265] on div at bounding box center [663, 254] width 189 height 28
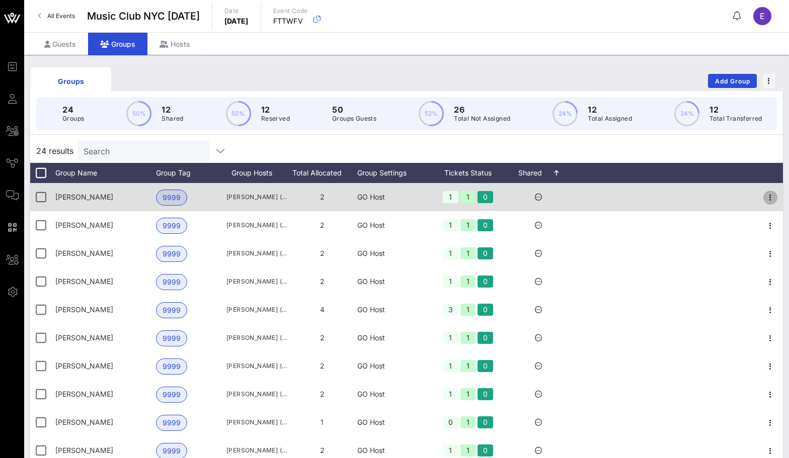
click at [764, 200] on span "button" at bounding box center [770, 198] width 14 height 12
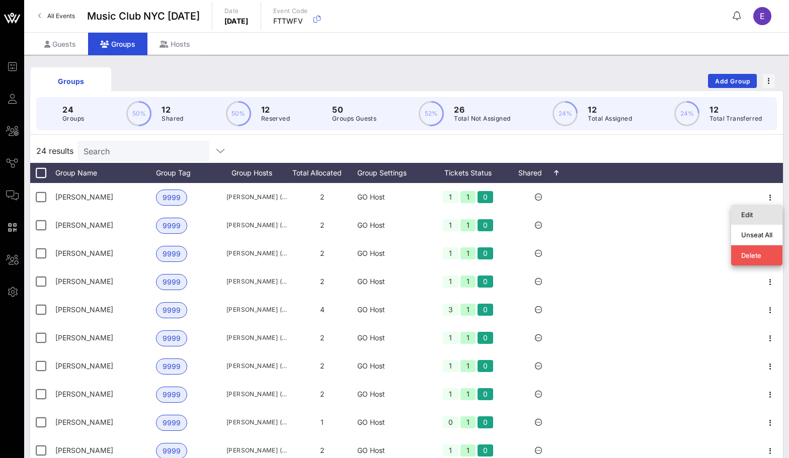
click at [762, 215] on div "Edit" at bounding box center [756, 215] width 31 height 8
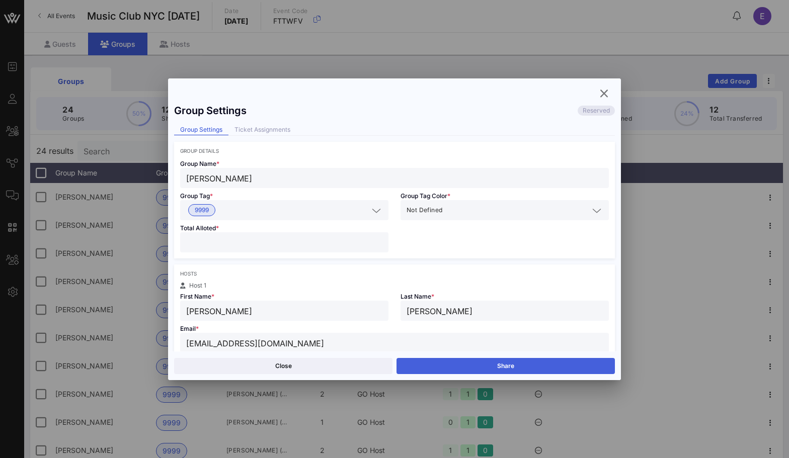
click at [473, 365] on button "Share" at bounding box center [506, 366] width 218 height 16
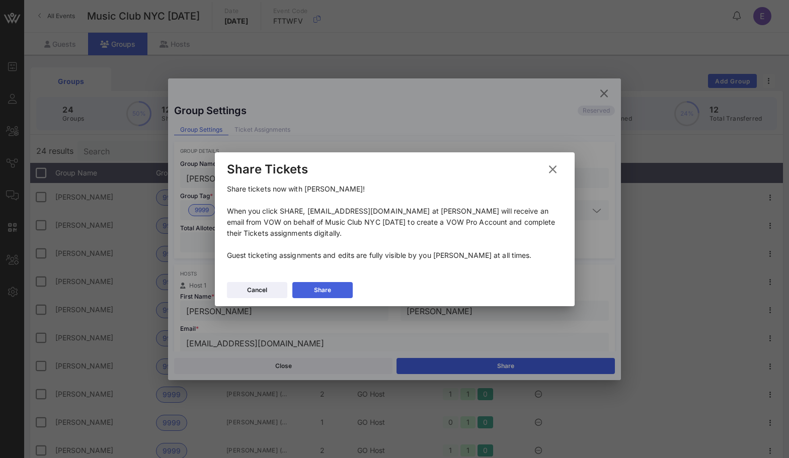
click at [336, 287] on button "Share" at bounding box center [322, 290] width 60 height 16
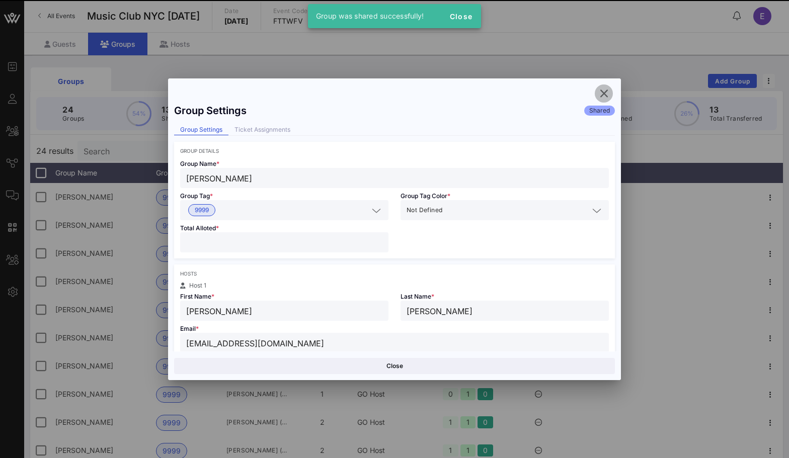
click at [606, 100] on button "button" at bounding box center [604, 94] width 18 height 18
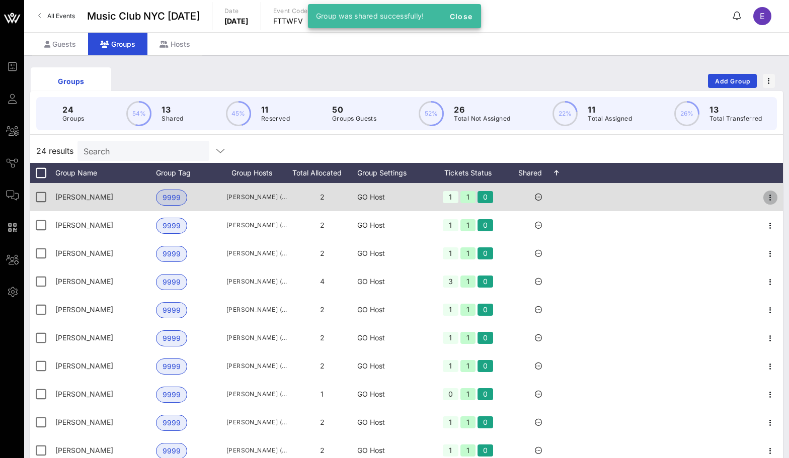
click at [772, 195] on icon "button" at bounding box center [770, 198] width 12 height 12
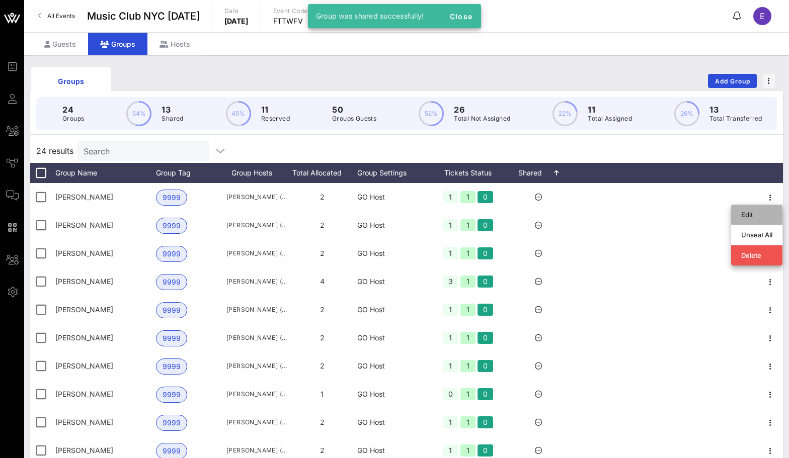
click at [744, 212] on div "Edit" at bounding box center [756, 215] width 31 height 8
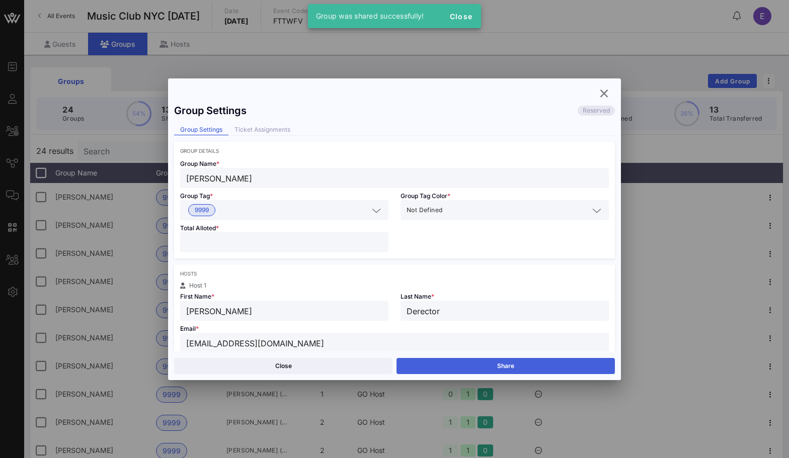
click at [494, 370] on button "Share" at bounding box center [506, 366] width 218 height 16
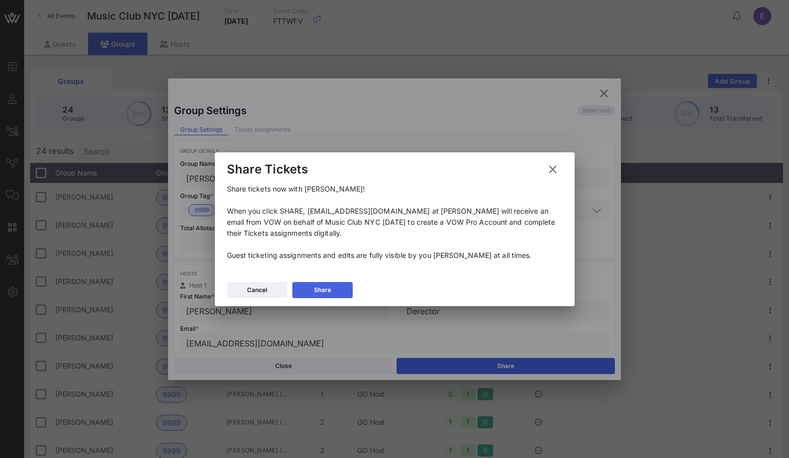
click at [346, 289] on button "Share" at bounding box center [322, 290] width 60 height 16
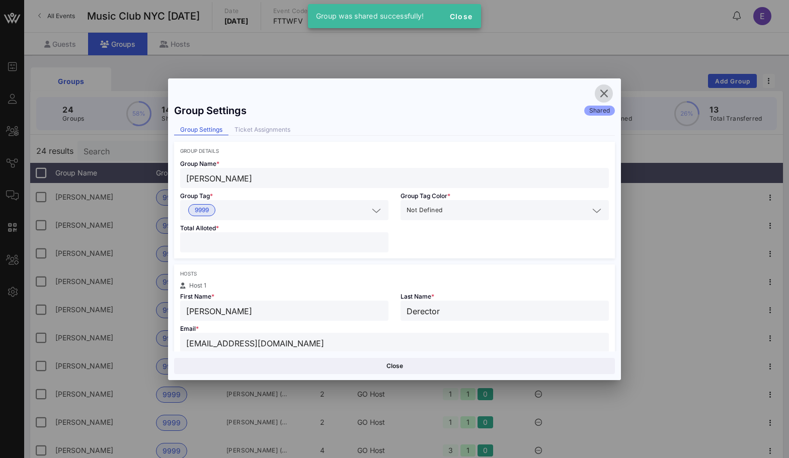
click at [612, 88] on span "button" at bounding box center [604, 94] width 18 height 12
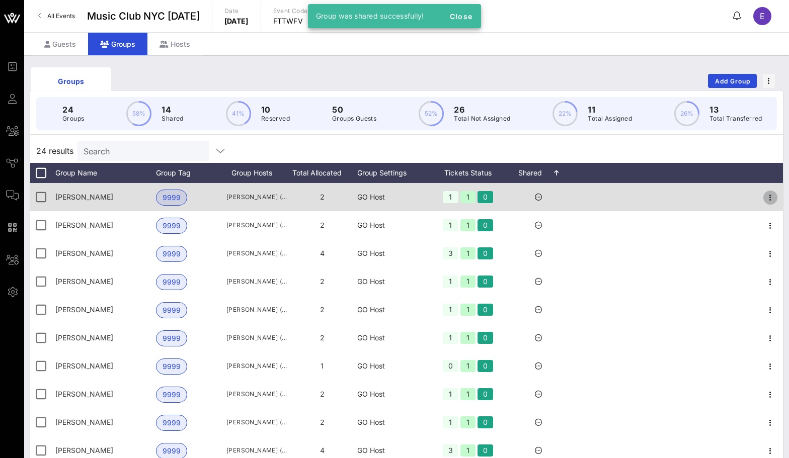
click at [773, 200] on icon "button" at bounding box center [770, 198] width 12 height 12
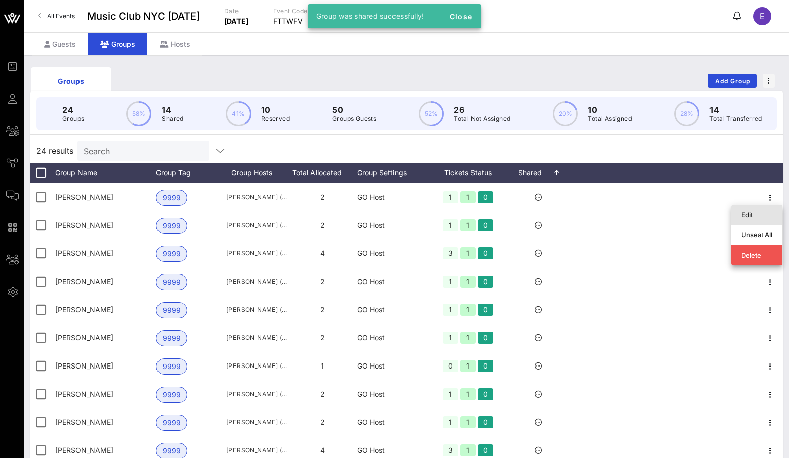
click at [747, 213] on div "Edit" at bounding box center [756, 215] width 31 height 8
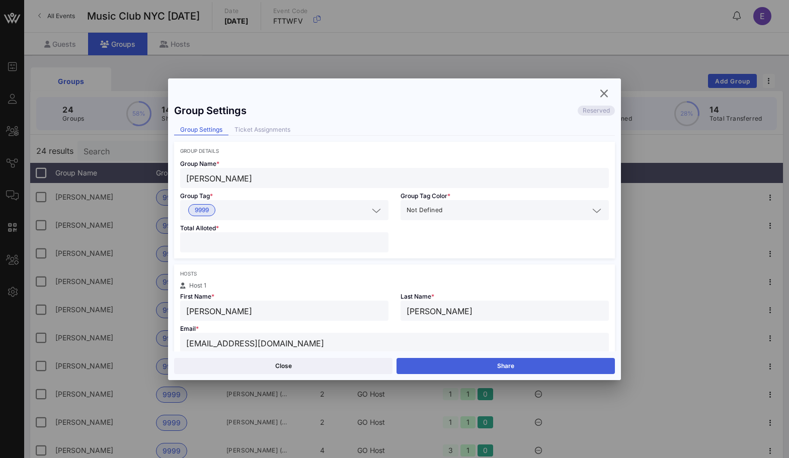
click at [517, 362] on button "Share" at bounding box center [506, 366] width 218 height 16
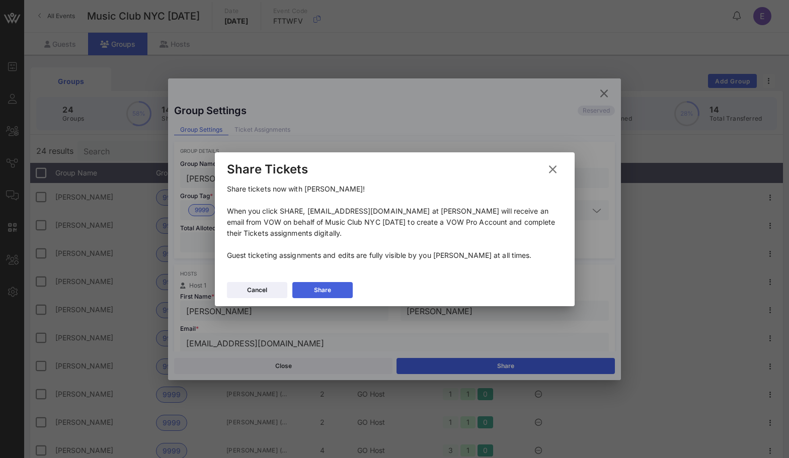
click at [328, 285] on div "Share" at bounding box center [322, 290] width 17 height 10
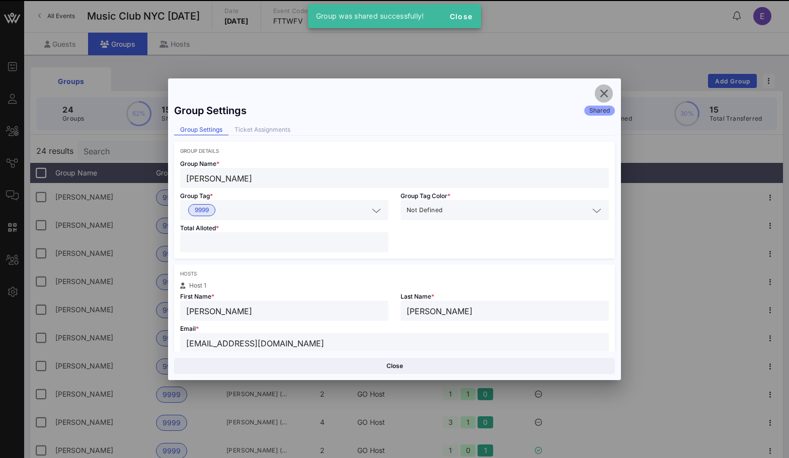
click at [602, 91] on icon "button" at bounding box center [604, 94] width 12 height 12
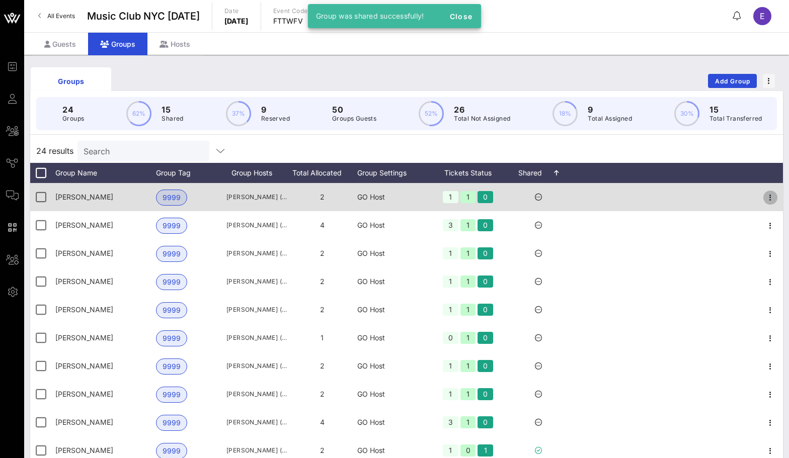
click at [771, 194] on icon "button" at bounding box center [770, 198] width 12 height 12
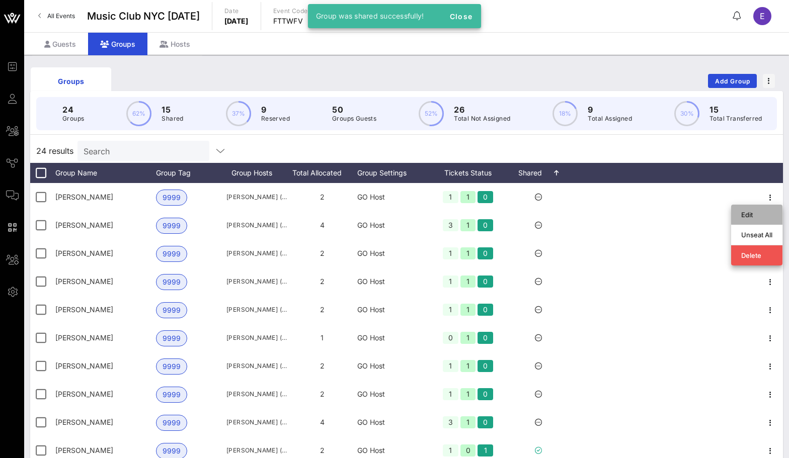
click at [760, 211] on div "Edit" at bounding box center [756, 215] width 31 height 8
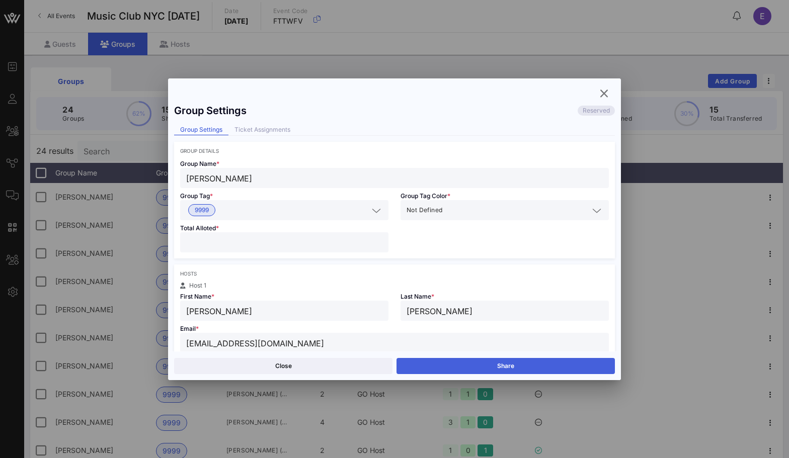
click at [524, 363] on button "Share" at bounding box center [506, 366] width 218 height 16
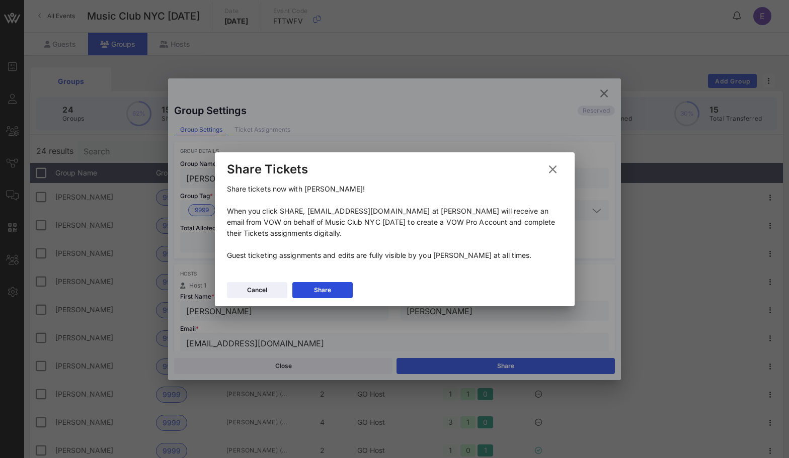
click at [354, 290] on div "Cancel Share" at bounding box center [395, 291] width 360 height 29
click at [341, 288] on button "Share" at bounding box center [322, 290] width 60 height 16
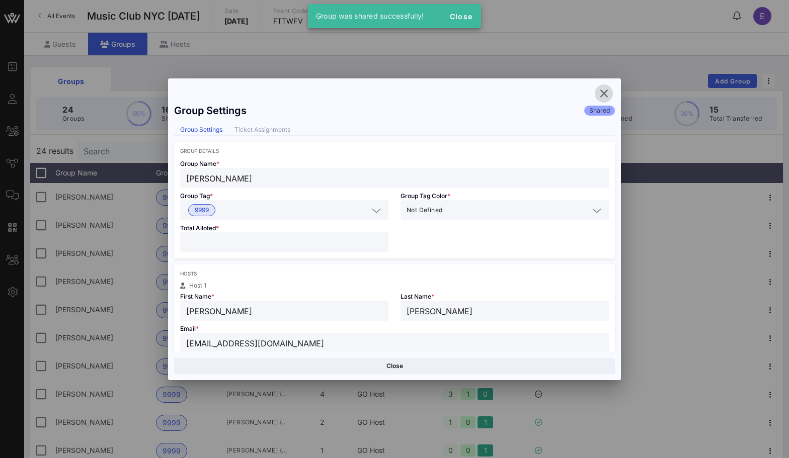
click at [603, 94] on icon "button" at bounding box center [604, 94] width 12 height 12
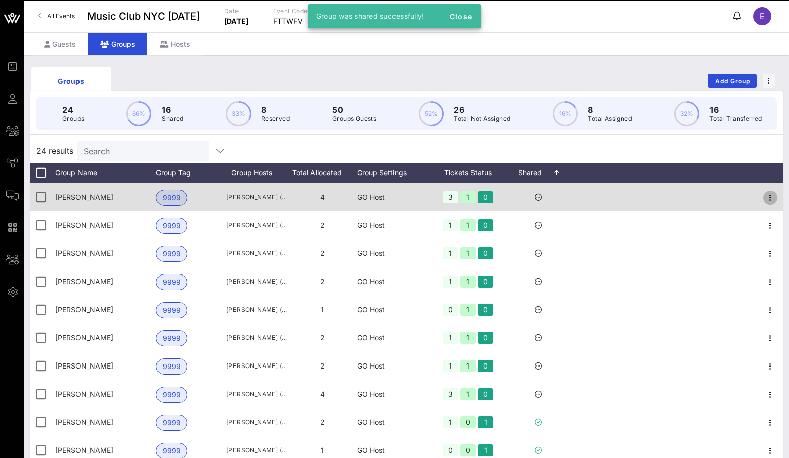
click at [768, 198] on icon "button" at bounding box center [770, 198] width 12 height 12
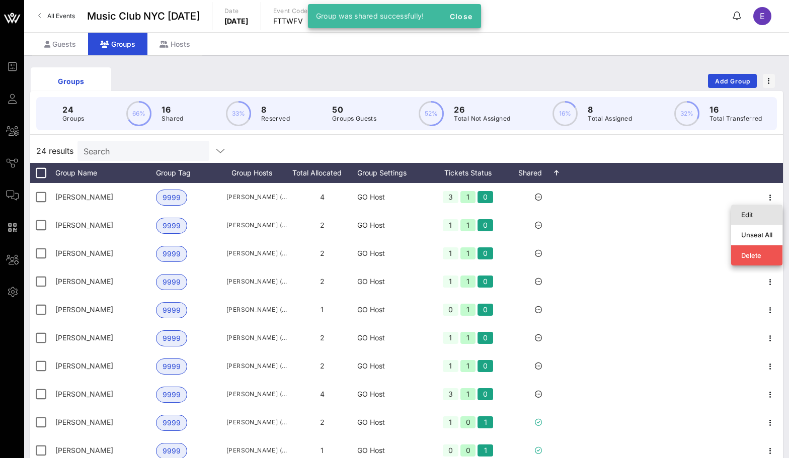
click at [752, 217] on div "Edit" at bounding box center [756, 215] width 31 height 8
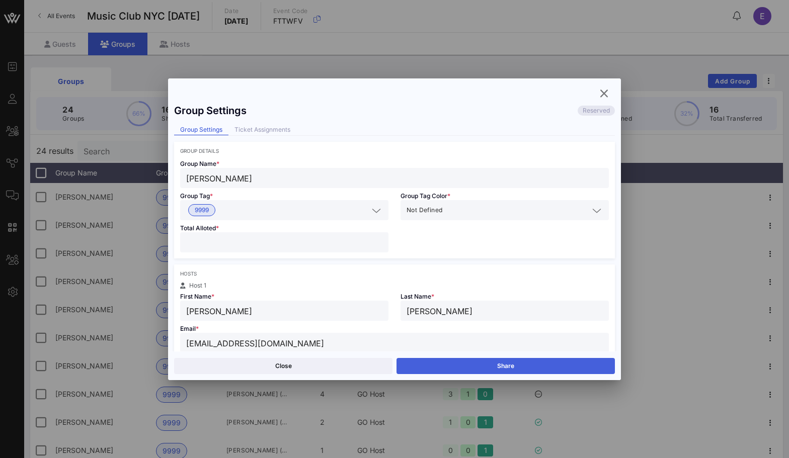
click at [508, 358] on button "Share" at bounding box center [506, 366] width 218 height 16
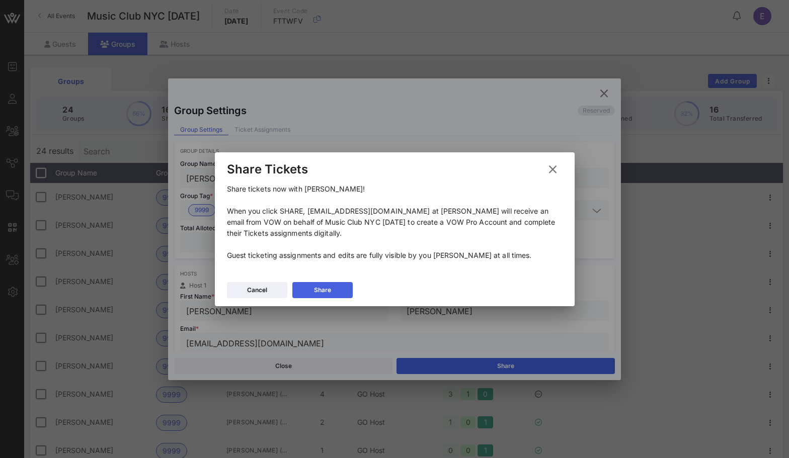
click at [321, 291] on icon at bounding box center [322, 290] width 7 height 6
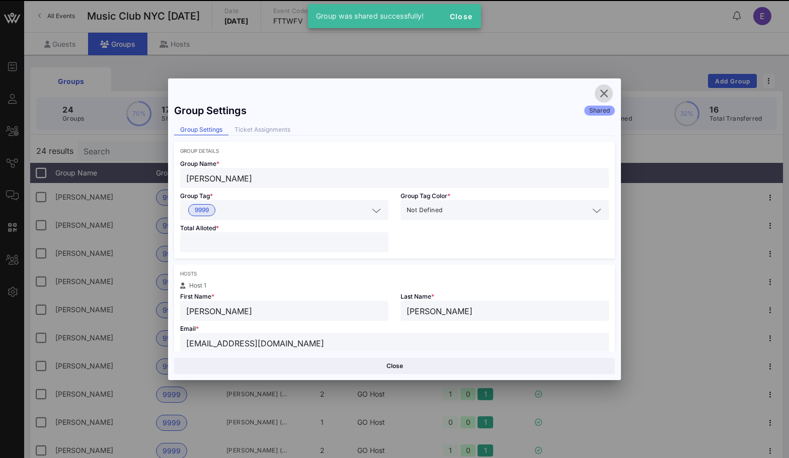
click at [603, 97] on icon "button" at bounding box center [604, 94] width 12 height 12
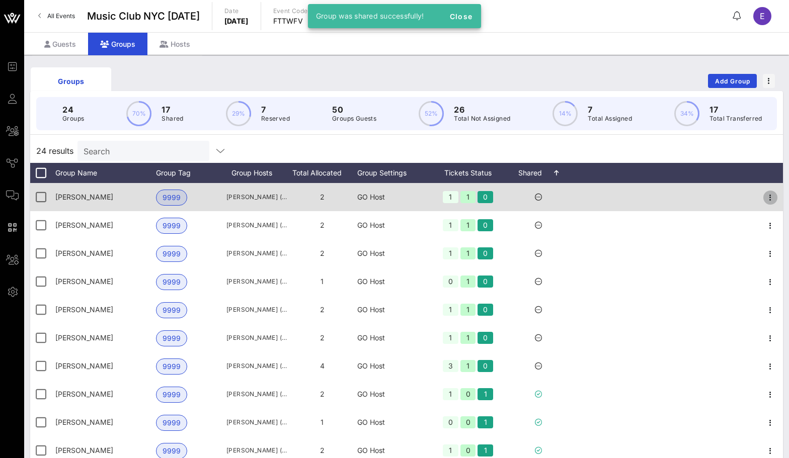
click at [769, 196] on icon "button" at bounding box center [770, 198] width 12 height 12
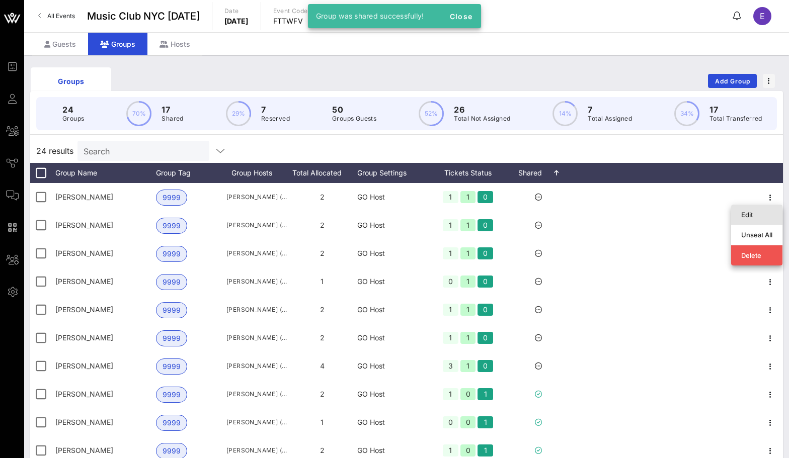
click at [753, 216] on div "Edit" at bounding box center [756, 215] width 31 height 8
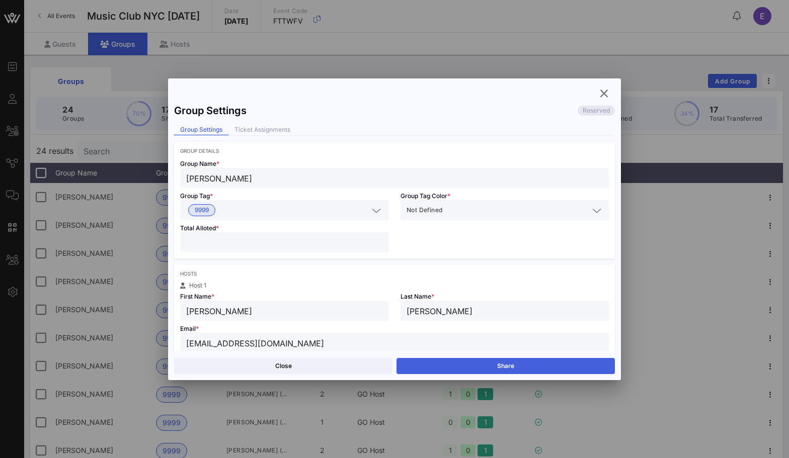
click at [533, 368] on button "Share" at bounding box center [506, 366] width 218 height 16
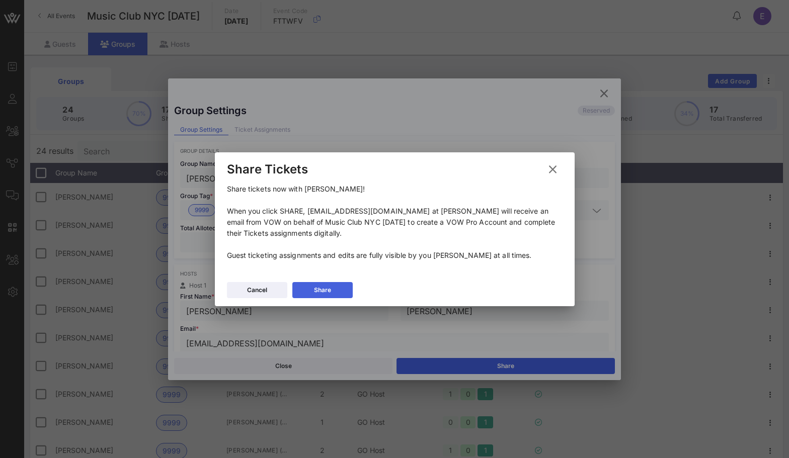
click at [347, 288] on button "Share" at bounding box center [322, 290] width 60 height 16
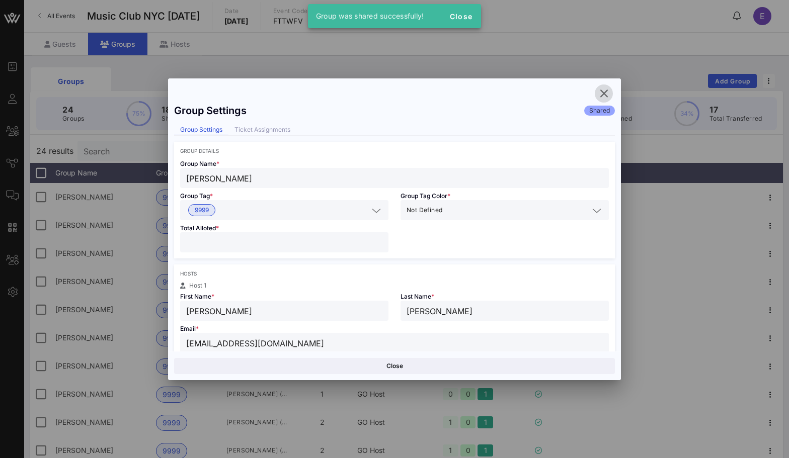
click at [602, 102] on button "button" at bounding box center [604, 94] width 18 height 18
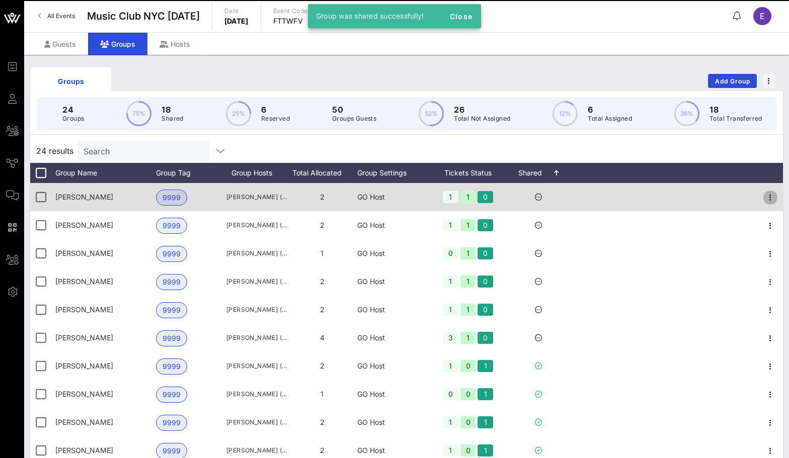
click at [774, 196] on icon "button" at bounding box center [770, 198] width 12 height 12
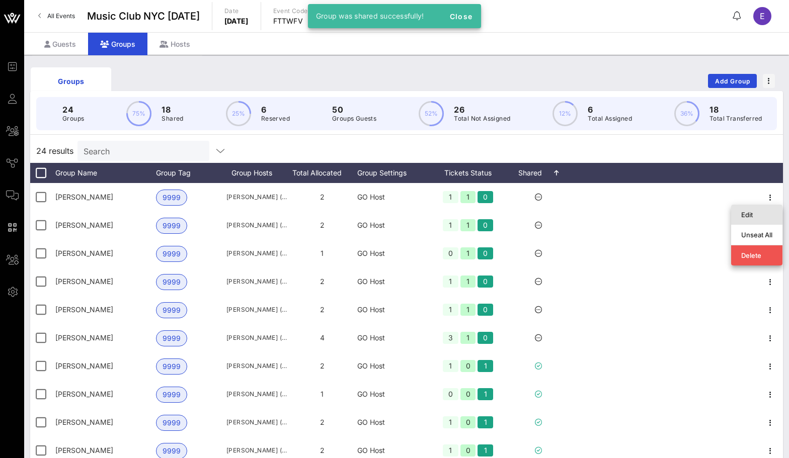
click at [746, 211] on div "Edit" at bounding box center [756, 215] width 31 height 8
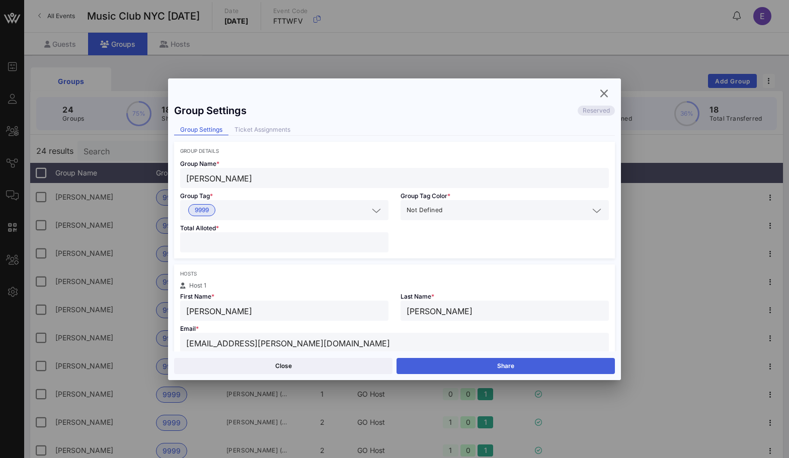
click at [512, 367] on button "Share" at bounding box center [506, 366] width 218 height 16
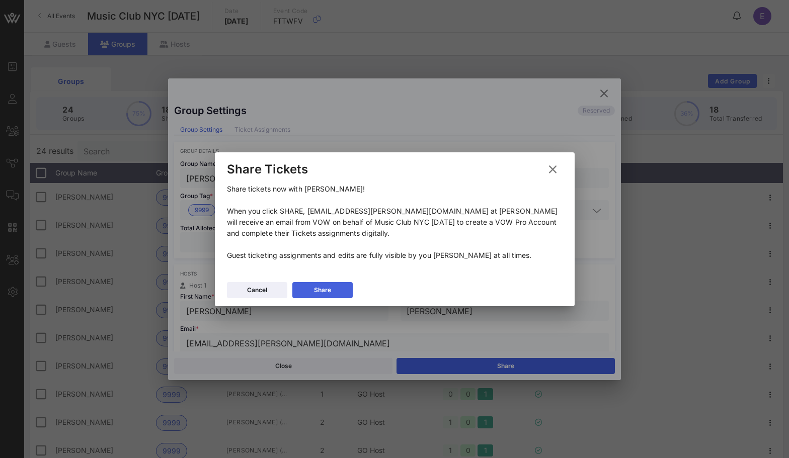
click at [310, 286] on button "Share" at bounding box center [322, 290] width 60 height 16
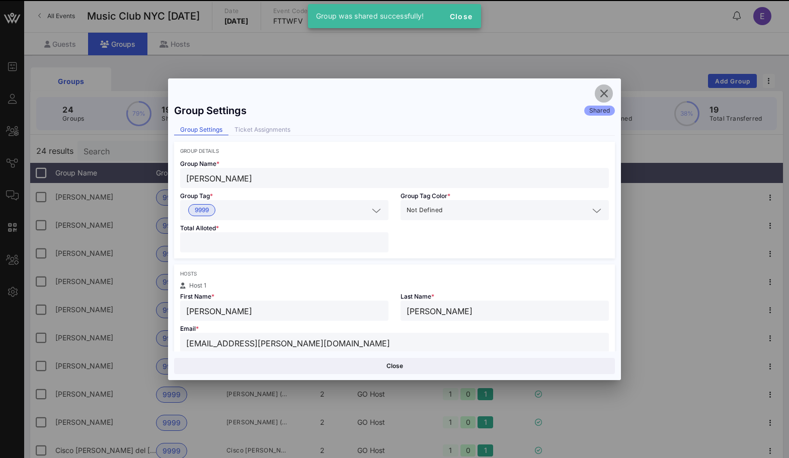
click at [600, 95] on icon "button" at bounding box center [604, 94] width 12 height 12
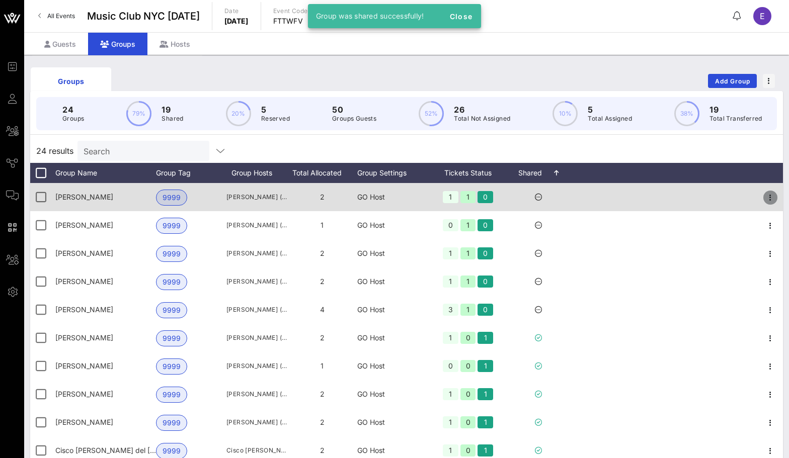
click at [774, 192] on icon "button" at bounding box center [770, 198] width 12 height 12
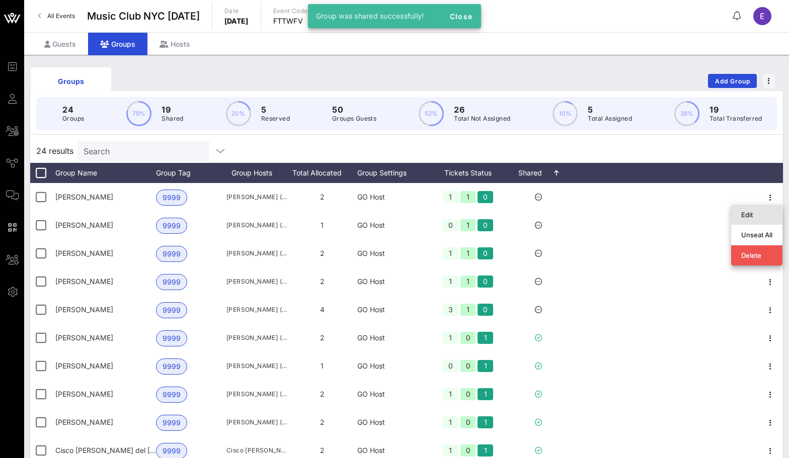
click at [748, 214] on div "Edit" at bounding box center [756, 215] width 31 height 8
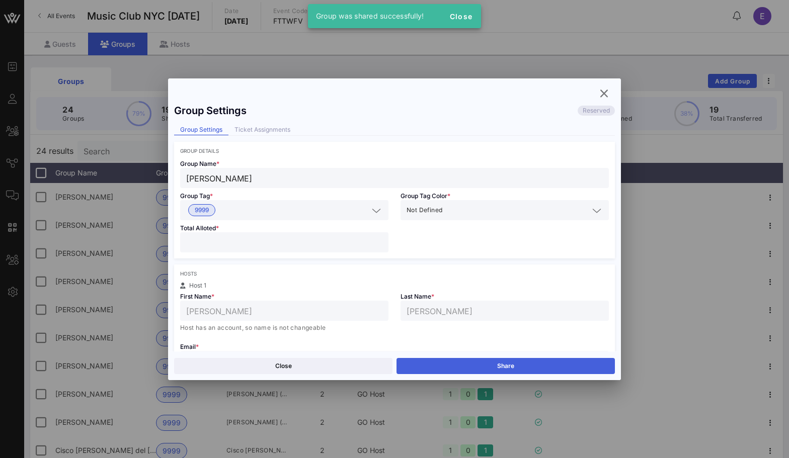
click at [514, 362] on button "Share" at bounding box center [506, 366] width 218 height 16
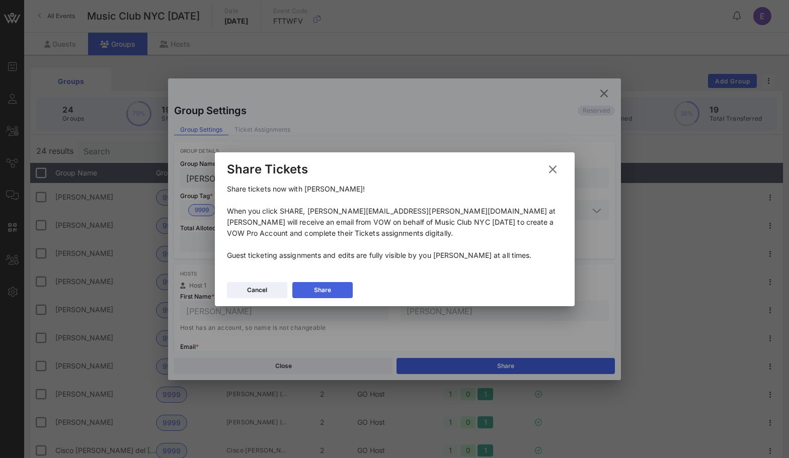
click at [338, 285] on button "Share" at bounding box center [322, 290] width 60 height 16
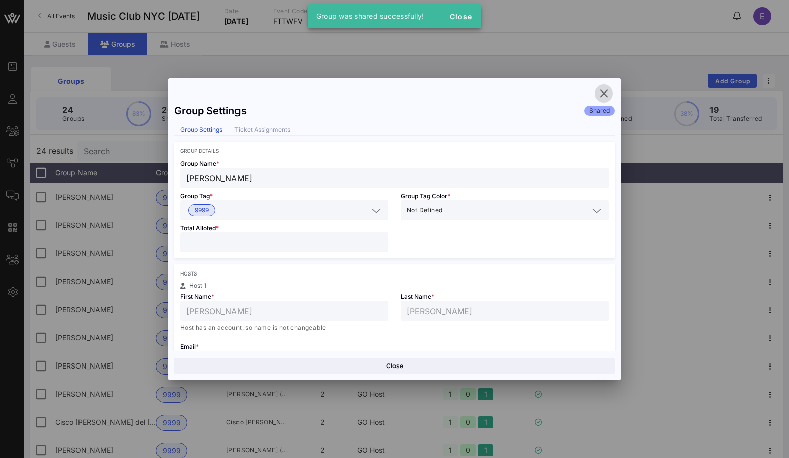
click at [606, 94] on icon "button" at bounding box center [604, 94] width 12 height 12
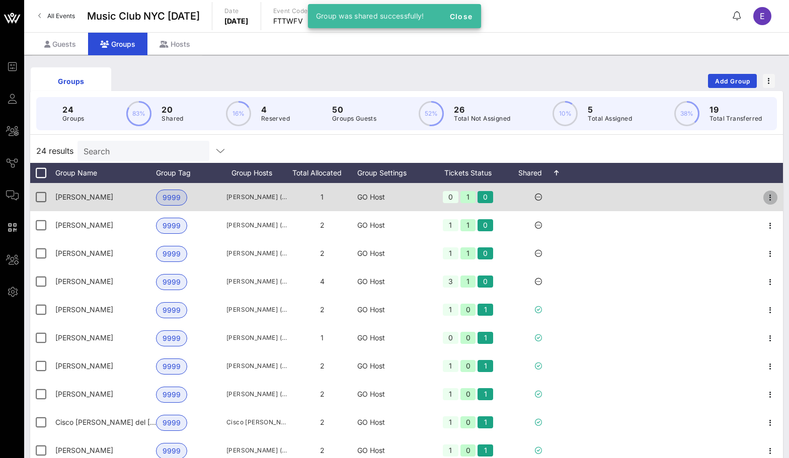
click at [772, 192] on icon "button" at bounding box center [770, 198] width 12 height 12
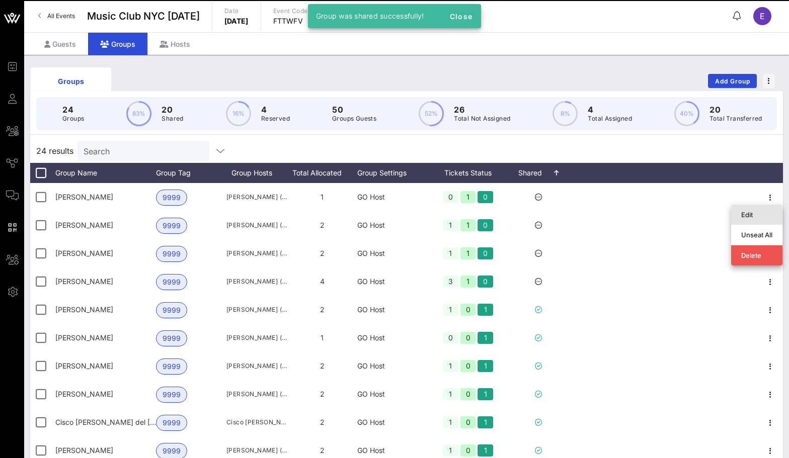
click at [748, 216] on div "Edit" at bounding box center [756, 215] width 31 height 8
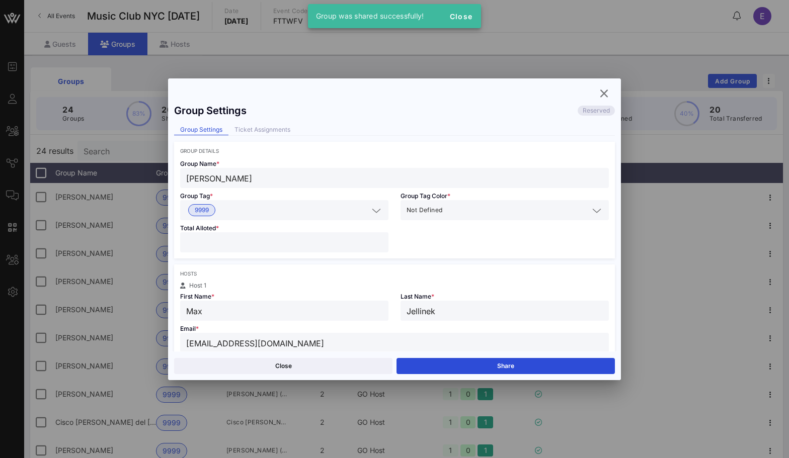
click at [551, 356] on div "Close Share" at bounding box center [394, 366] width 453 height 29
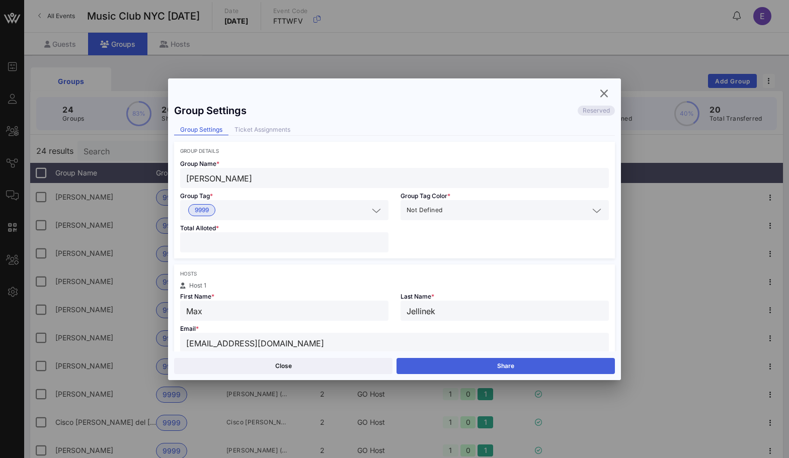
click at [549, 369] on button "Share" at bounding box center [506, 366] width 218 height 16
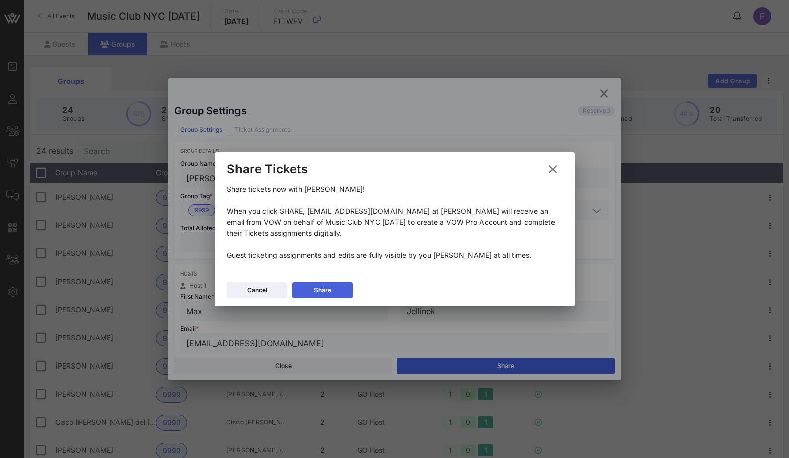
click at [350, 286] on button "Share" at bounding box center [322, 290] width 60 height 16
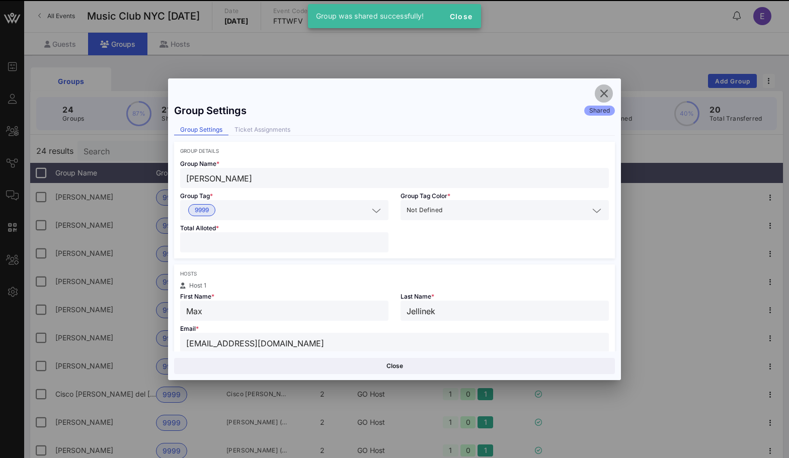
click at [604, 98] on icon "button" at bounding box center [604, 94] width 12 height 12
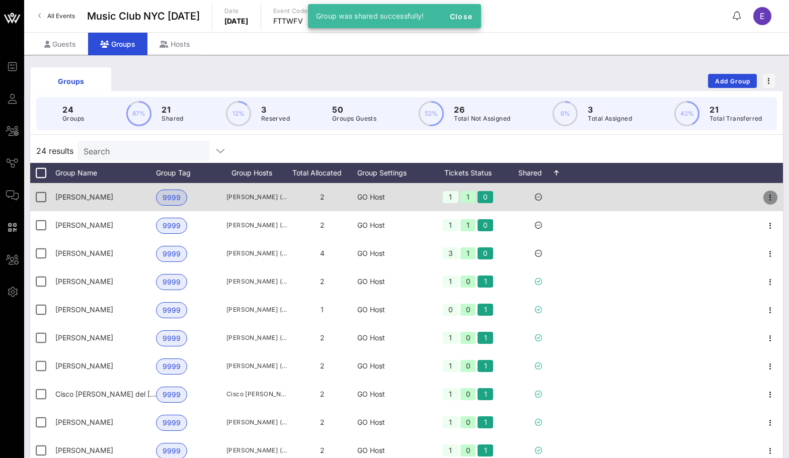
click at [774, 195] on icon "button" at bounding box center [770, 198] width 12 height 12
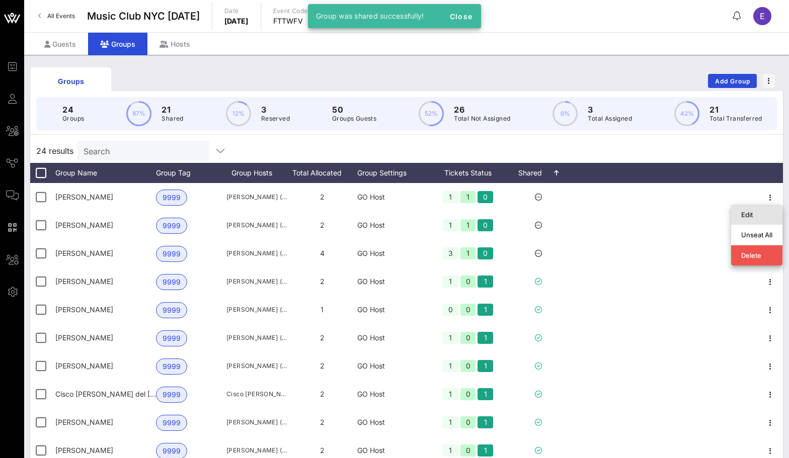
click at [745, 212] on div "Edit" at bounding box center [756, 215] width 31 height 8
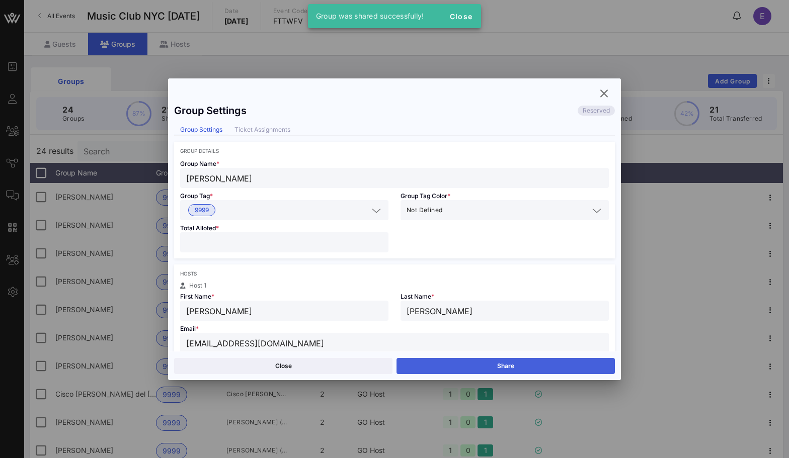
click at [511, 362] on button "Share" at bounding box center [506, 366] width 218 height 16
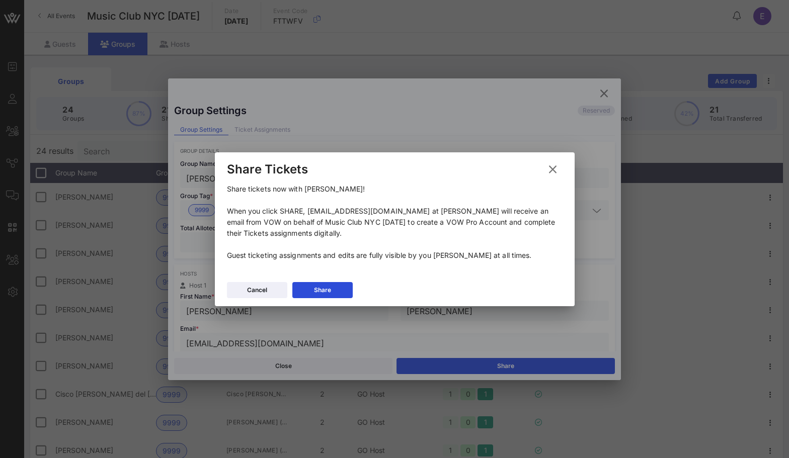
click at [312, 280] on div "Cancel Share" at bounding box center [395, 291] width 360 height 29
click at [315, 286] on div "Share" at bounding box center [322, 290] width 17 height 10
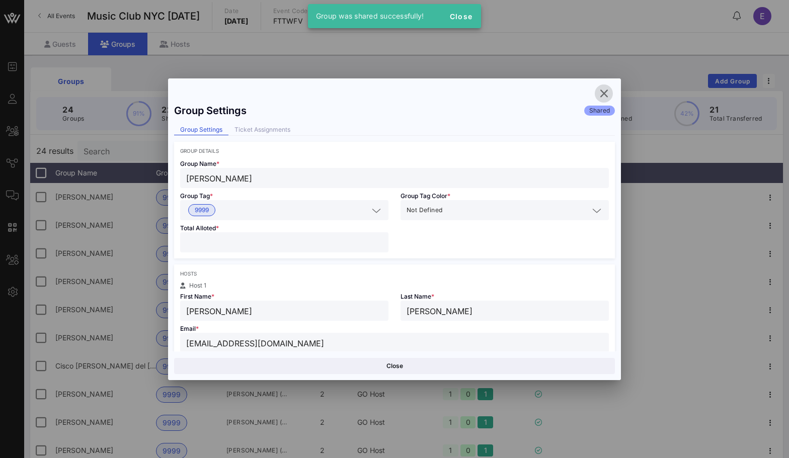
click at [604, 88] on icon "button" at bounding box center [604, 94] width 12 height 12
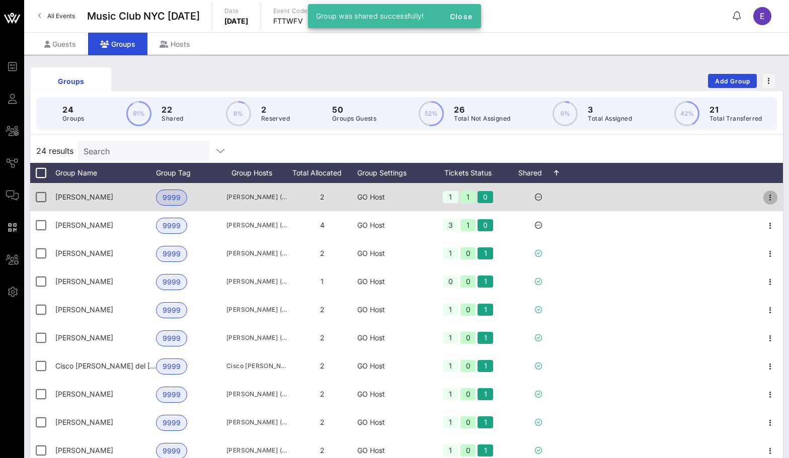
click at [767, 191] on button "button" at bounding box center [770, 198] width 14 height 14
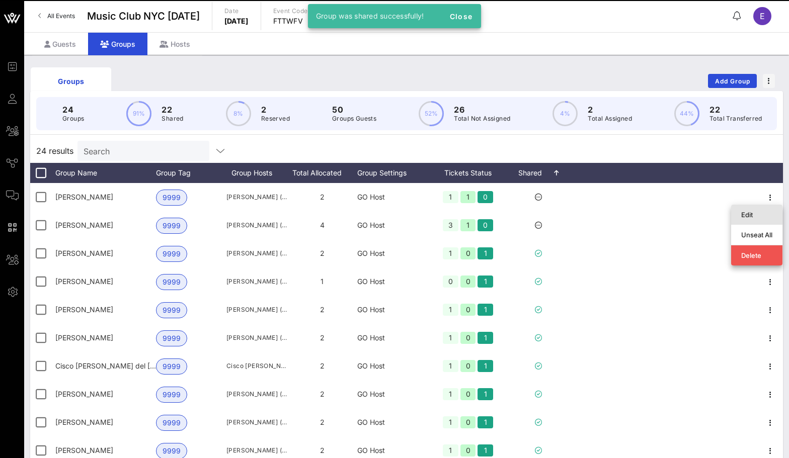
click at [761, 210] on div "Edit" at bounding box center [756, 215] width 31 height 16
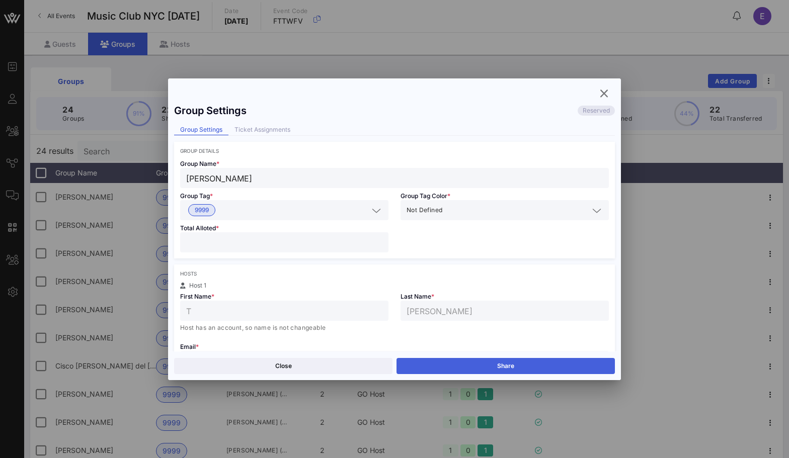
click at [535, 363] on button "Share" at bounding box center [506, 366] width 218 height 16
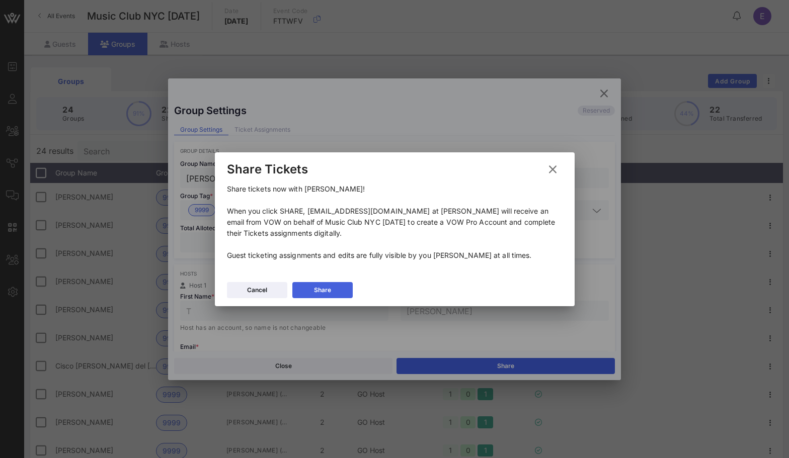
click at [335, 284] on button "Share" at bounding box center [322, 290] width 60 height 16
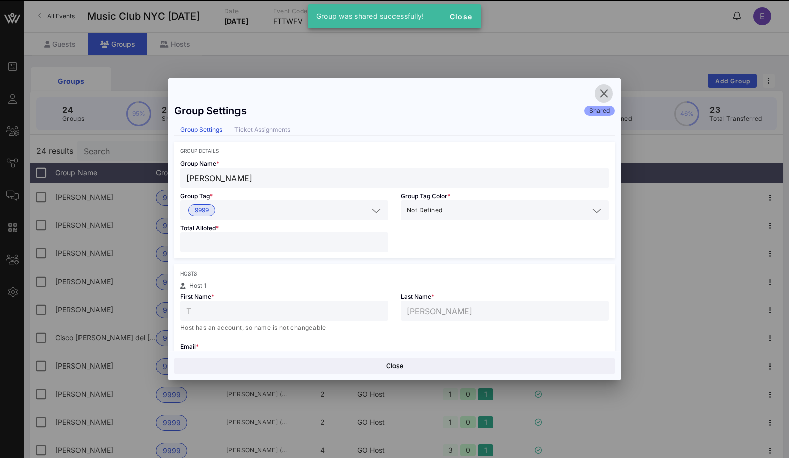
click at [607, 95] on icon "button" at bounding box center [604, 94] width 12 height 12
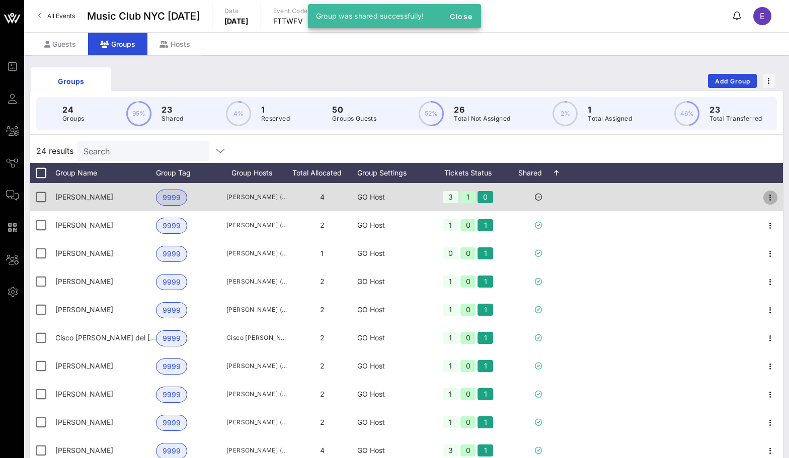
click at [772, 198] on icon "button" at bounding box center [770, 198] width 12 height 12
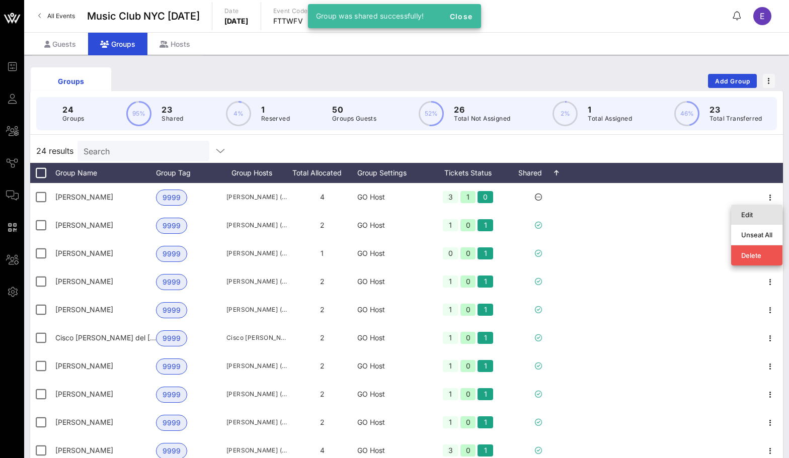
click at [743, 211] on div "Edit" at bounding box center [756, 215] width 31 height 8
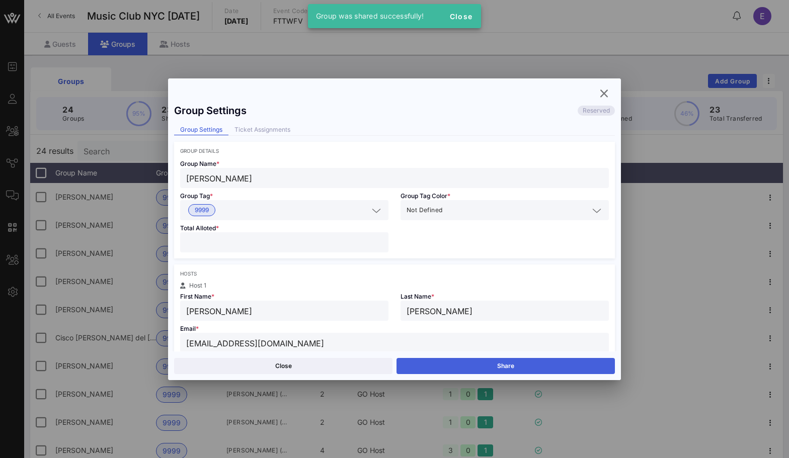
click at [529, 371] on button "Share" at bounding box center [506, 366] width 218 height 16
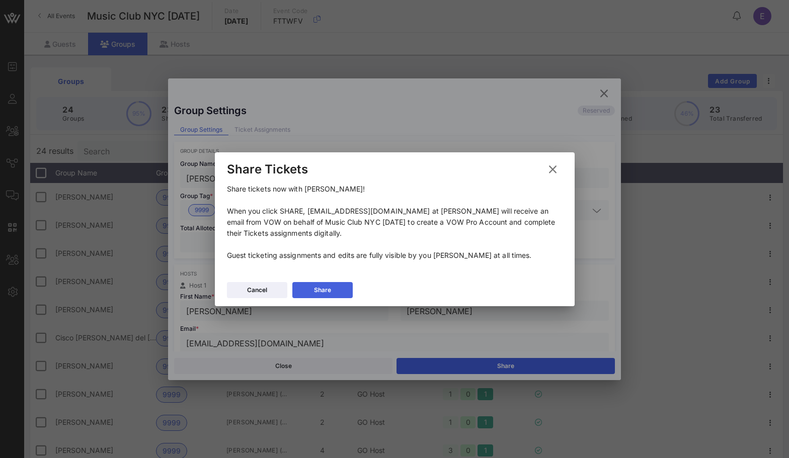
click at [349, 287] on button "Share" at bounding box center [322, 290] width 60 height 16
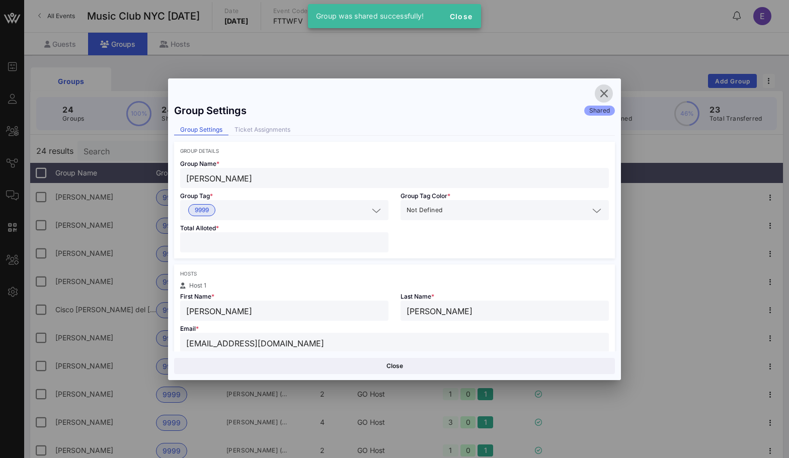
click at [608, 89] on icon "button" at bounding box center [604, 94] width 12 height 12
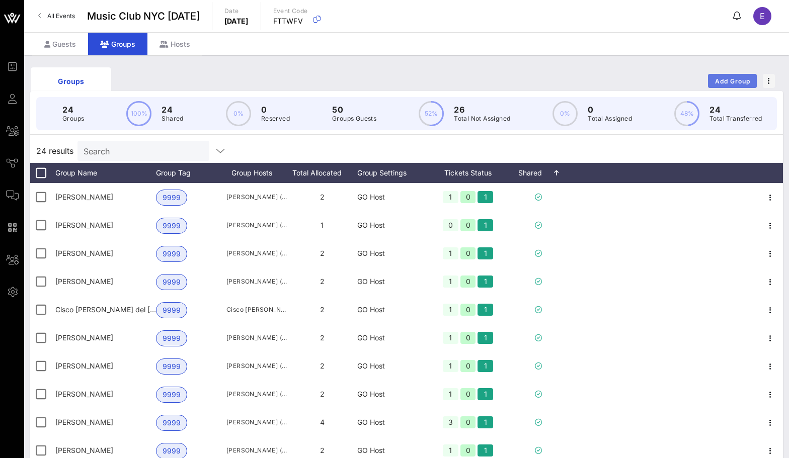
click at [724, 80] on span "Add Group" at bounding box center [733, 81] width 36 height 8
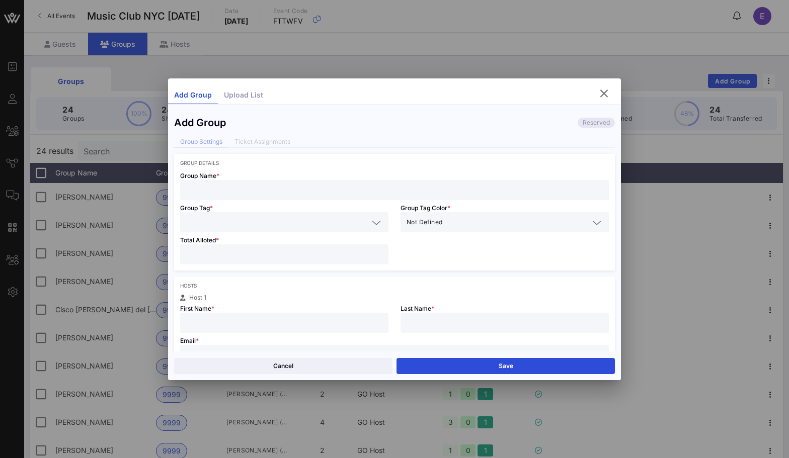
click at [333, 190] on input "text" at bounding box center [394, 190] width 417 height 13
type input "J"
paste input "[PERSON_NAME]"
type input "[PERSON_NAME]"
click at [194, 217] on input "text" at bounding box center [277, 222] width 182 height 13
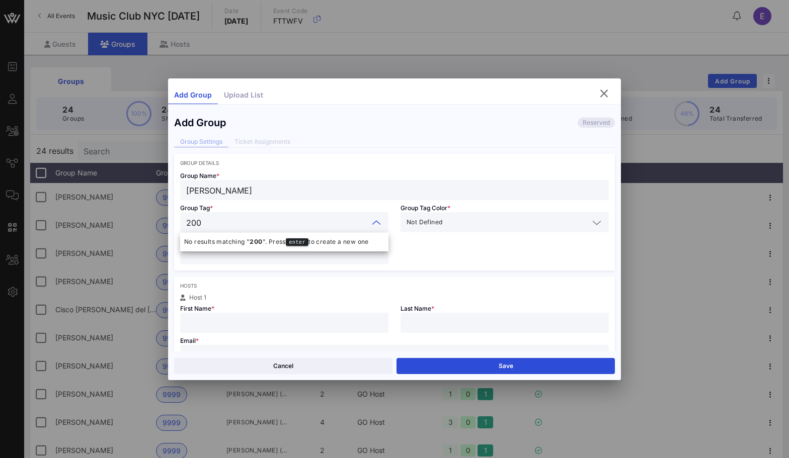
type input "2001"
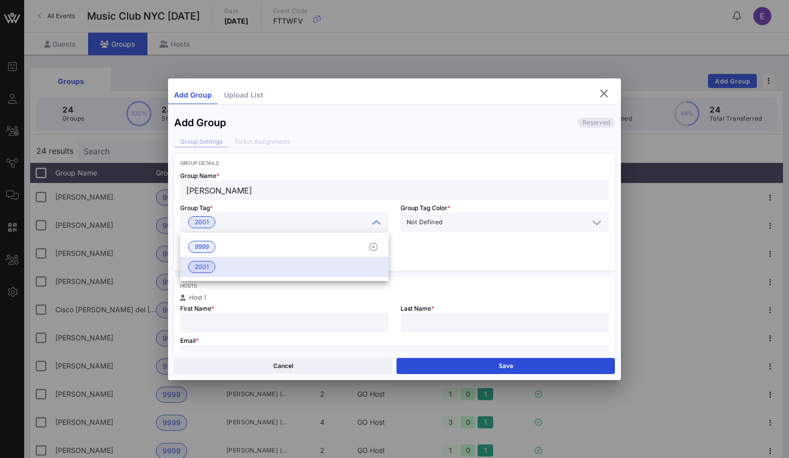
click at [264, 207] on div "Group Tag * 2001" at bounding box center [284, 216] width 220 height 32
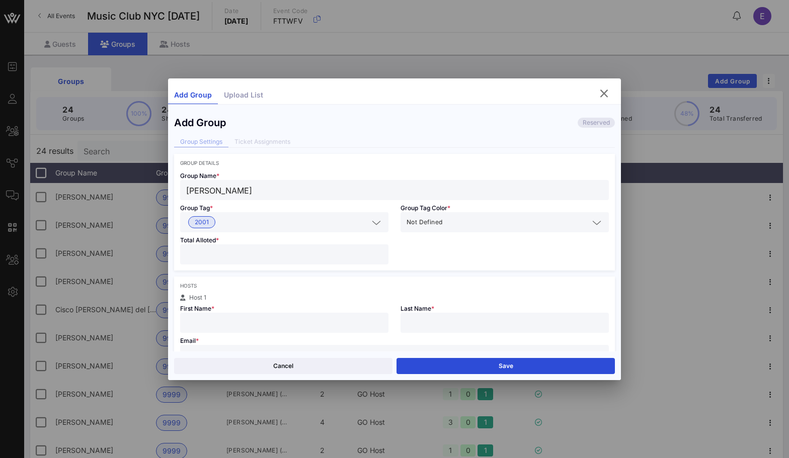
click at [262, 252] on input "number" at bounding box center [284, 254] width 196 height 13
type input "**"
click at [253, 323] on input "text" at bounding box center [284, 323] width 196 height 13
type input "[PERSON_NAME]"
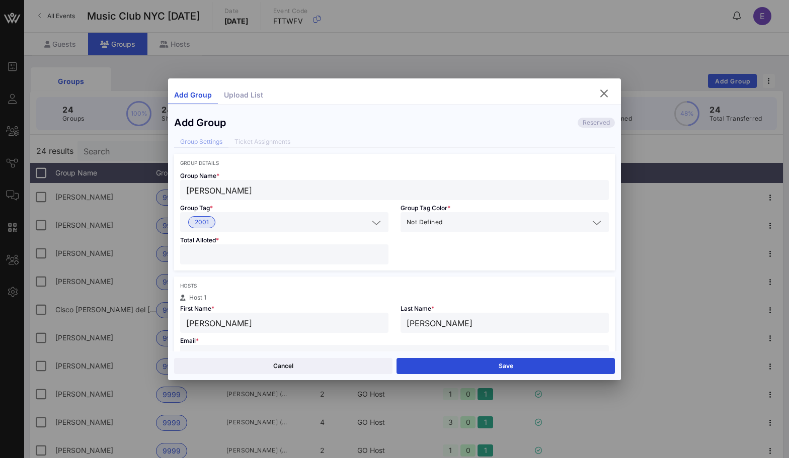
click at [217, 312] on div "First Name * [PERSON_NAME]" at bounding box center [284, 317] width 220 height 32
click at [217, 334] on div "Email * Host attends with this group" at bounding box center [394, 357] width 441 height 48
click at [201, 322] on input "[PERSON_NAME]" at bounding box center [284, 323] width 196 height 13
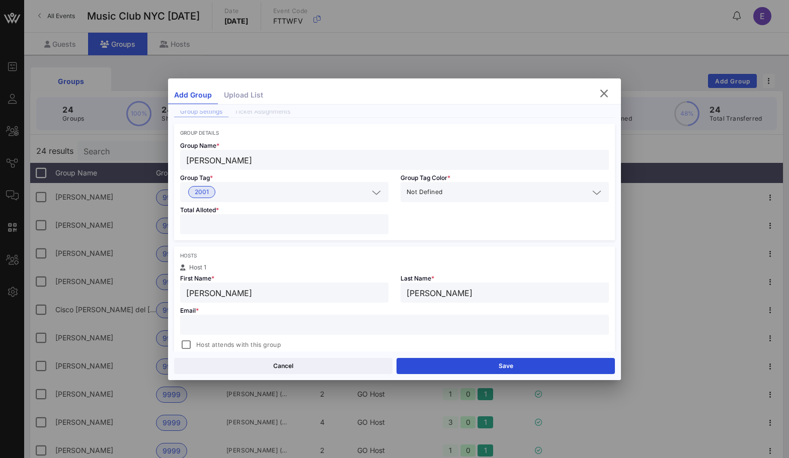
scroll to position [33, 0]
type input "[PERSON_NAME]"
click at [238, 328] on input "text" at bounding box center [394, 322] width 417 height 13
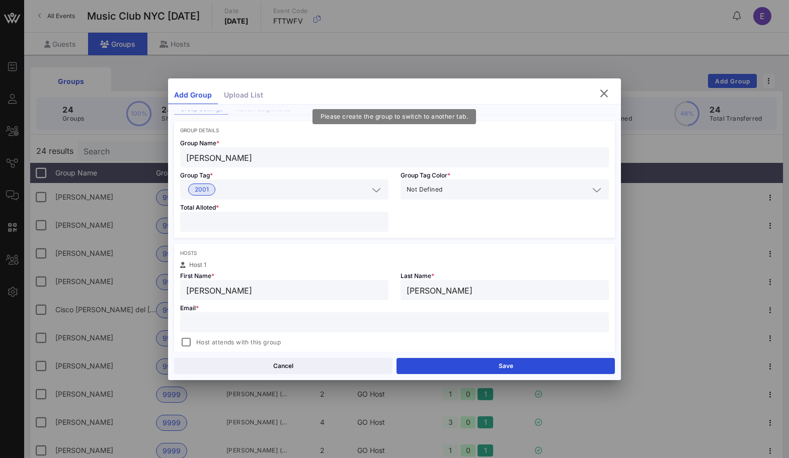
paste input "[PERSON_NAME]"
type input "[PERSON_NAME]"
paste input "[EMAIL_ADDRESS][DOMAIN_NAME]"
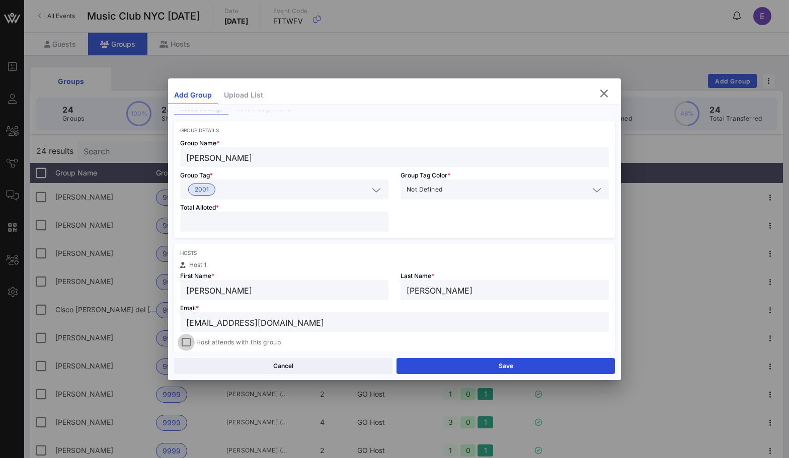
type input "[EMAIL_ADDRESS][DOMAIN_NAME]"
click at [187, 343] on div at bounding box center [186, 343] width 14 height 14
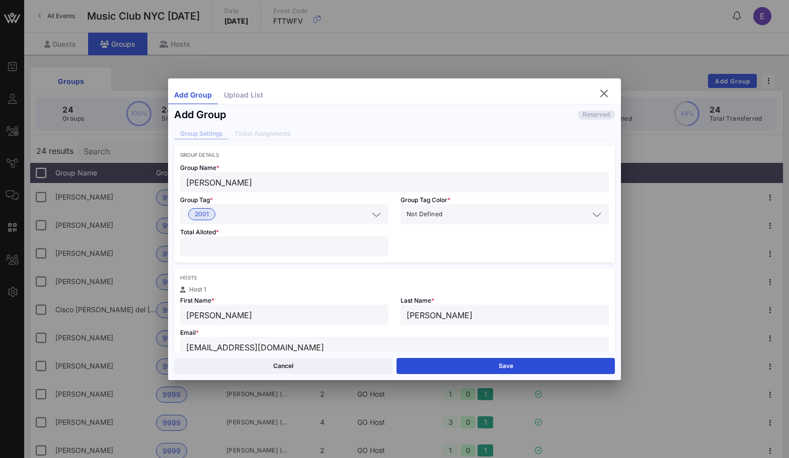
click at [206, 247] on input "**" at bounding box center [284, 246] width 196 height 13
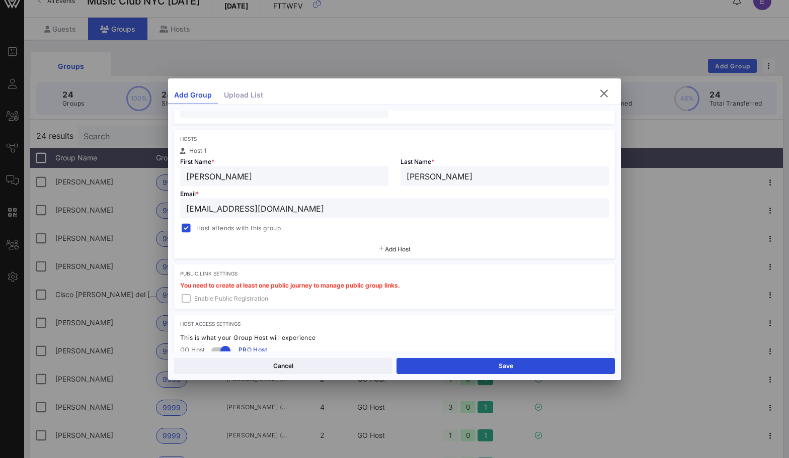
scroll to position [139, 0]
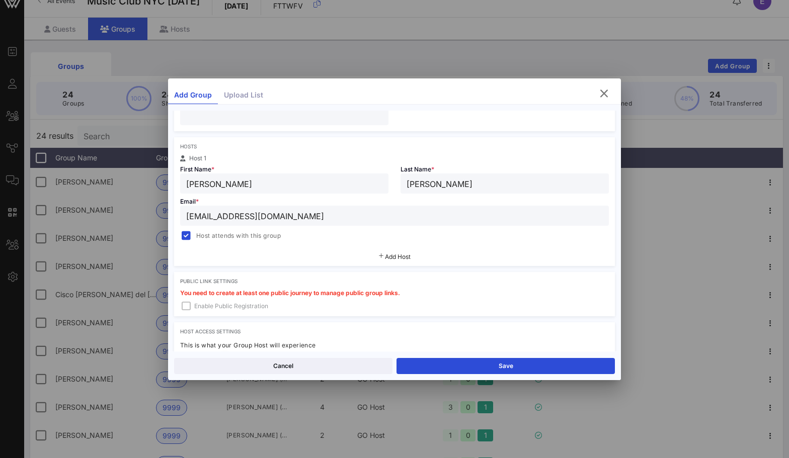
type input "**"
click at [316, 256] on div "Add Host" at bounding box center [394, 257] width 441 height 18
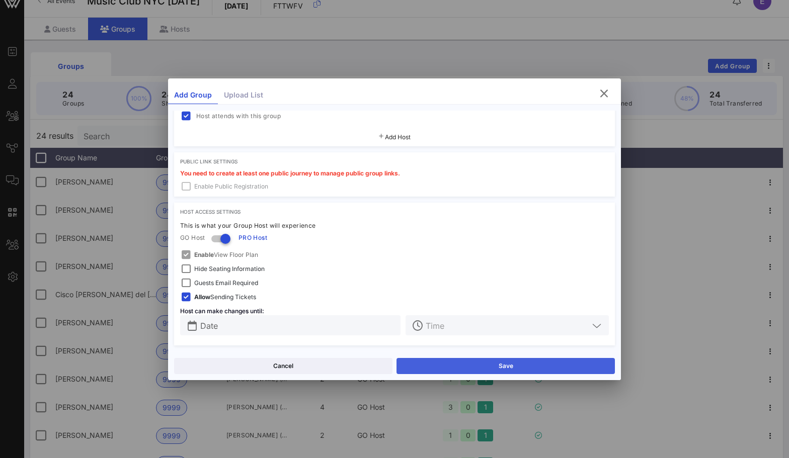
click at [431, 360] on button "Save" at bounding box center [506, 366] width 218 height 16
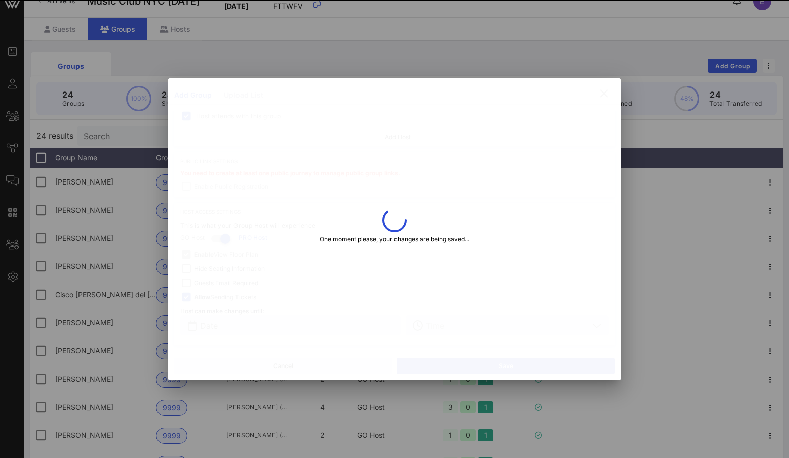
type input "[PERSON_NAME]"
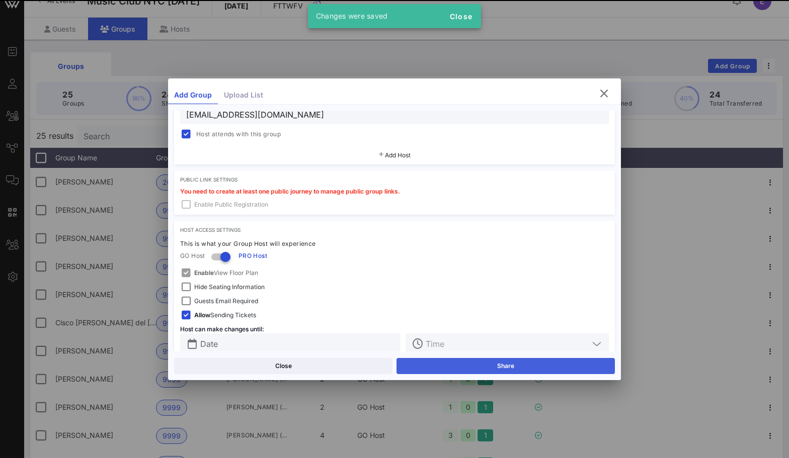
scroll to position [277, 0]
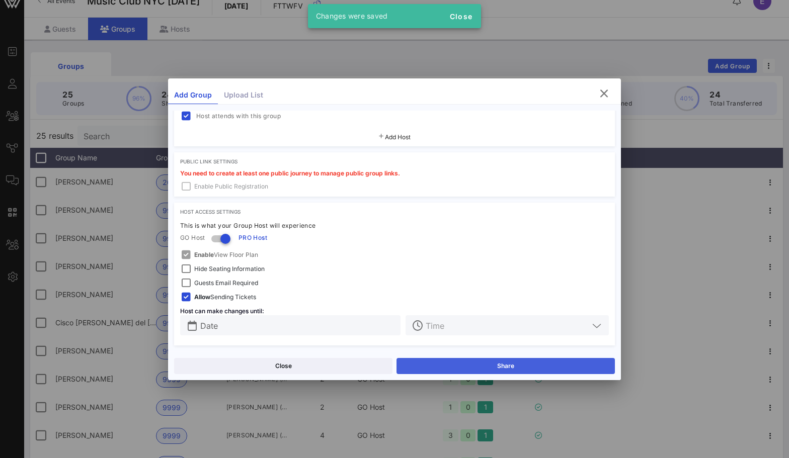
click at [431, 359] on button "Share" at bounding box center [506, 366] width 218 height 16
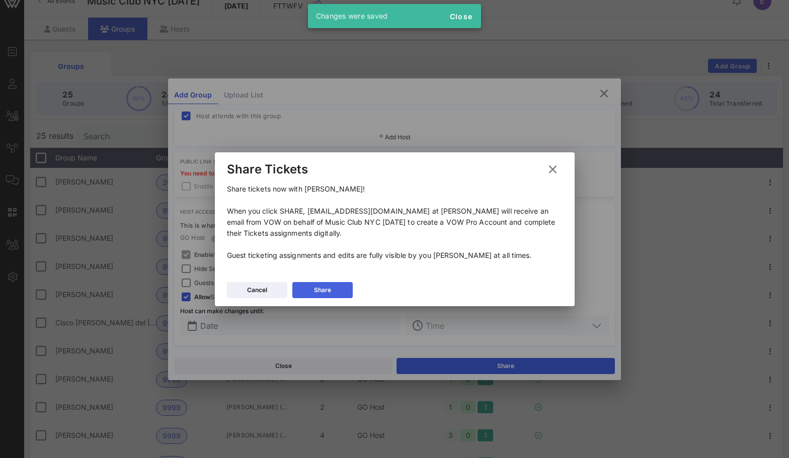
click at [333, 286] on button "Share" at bounding box center [322, 290] width 60 height 16
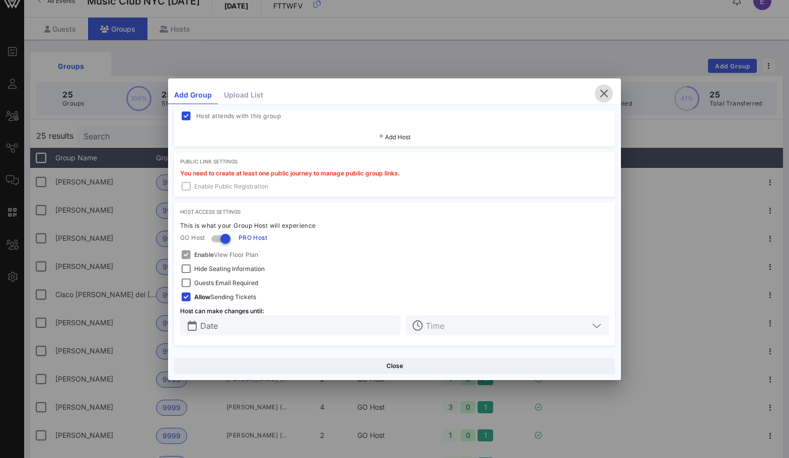
click at [602, 91] on icon "button" at bounding box center [604, 94] width 12 height 12
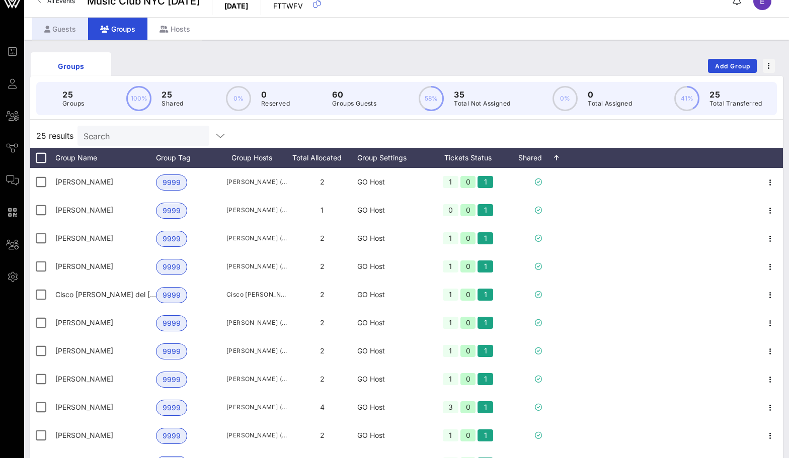
click at [68, 28] on div "Guests" at bounding box center [60, 29] width 56 height 23
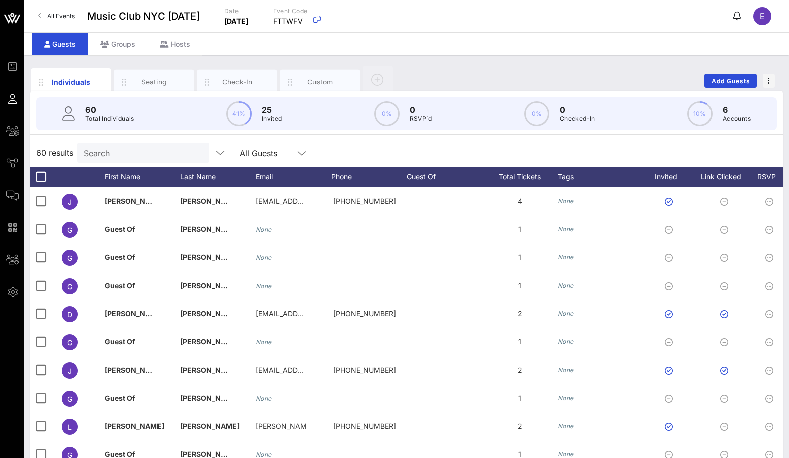
click at [65, 15] on span "All Events" at bounding box center [61, 16] width 28 height 8
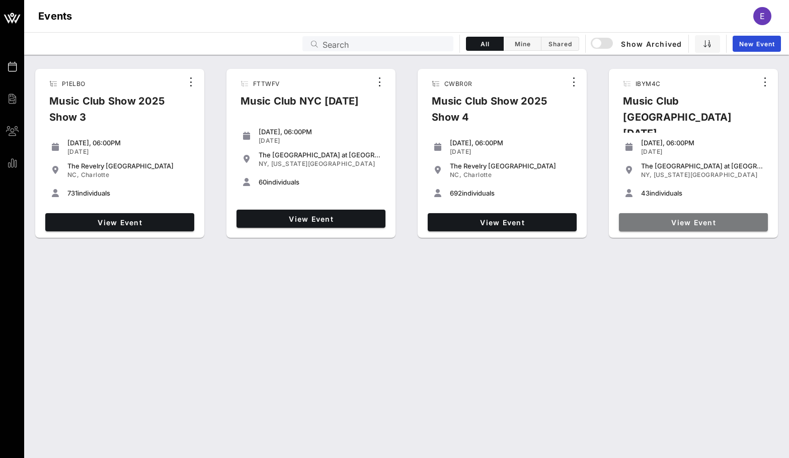
click at [698, 218] on span "View Event" at bounding box center [693, 222] width 141 height 9
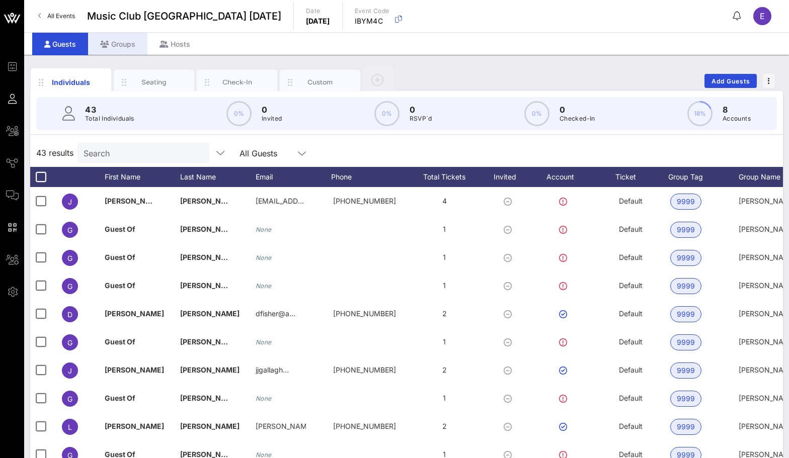
click at [127, 45] on div "Groups" at bounding box center [117, 44] width 59 height 23
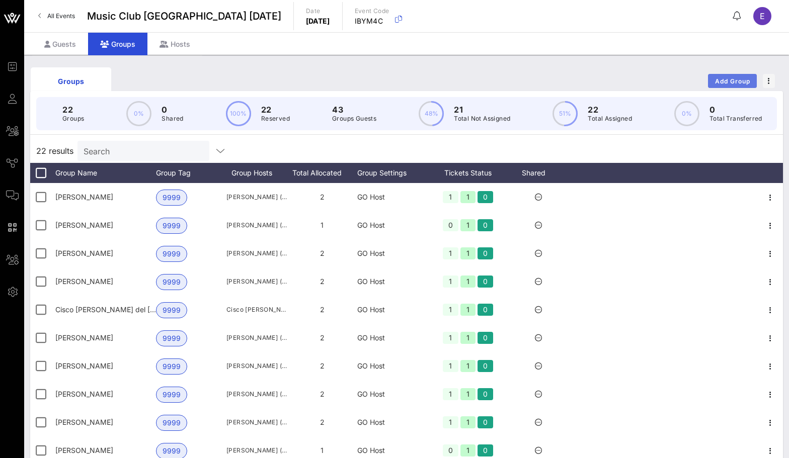
click at [724, 79] on span "Add Group" at bounding box center [733, 81] width 36 height 8
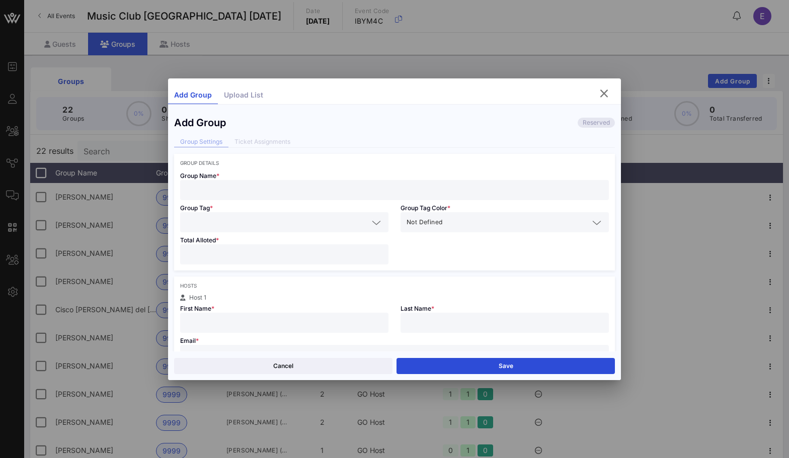
click at [429, 192] on input "text" at bounding box center [394, 190] width 417 height 13
type input "J"
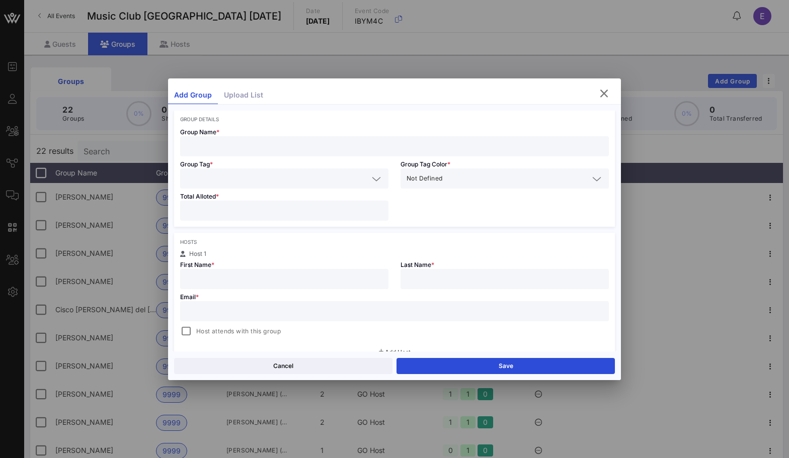
click at [329, 306] on input "text" at bounding box center [394, 311] width 417 height 13
paste input "[PERSON_NAME]"
type input "[PERSON_NAME]"
paste input "[EMAIL_ADDRESS][DOMAIN_NAME]"
type input "[EMAIL_ADDRESS][DOMAIN_NAME]"
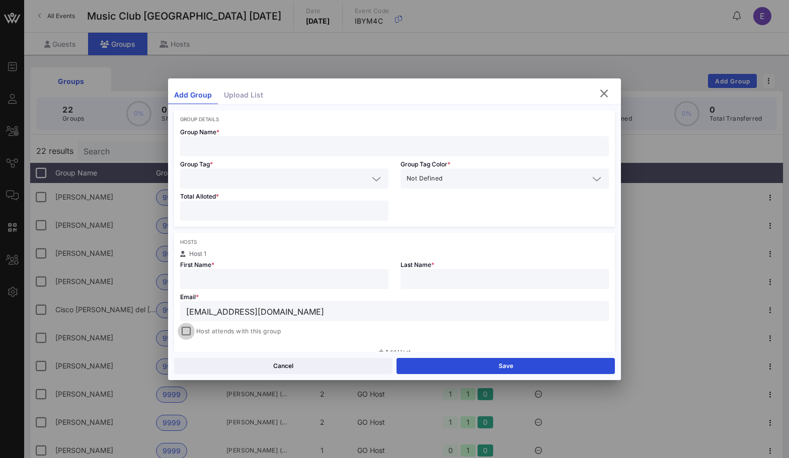
click at [192, 332] on div at bounding box center [186, 332] width 14 height 14
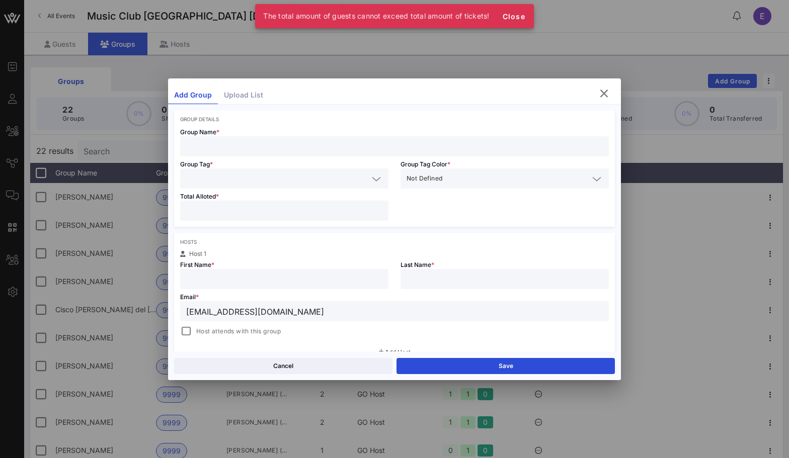
click at [207, 278] on input "text" at bounding box center [284, 279] width 196 height 13
type input "[PERSON_NAME]"
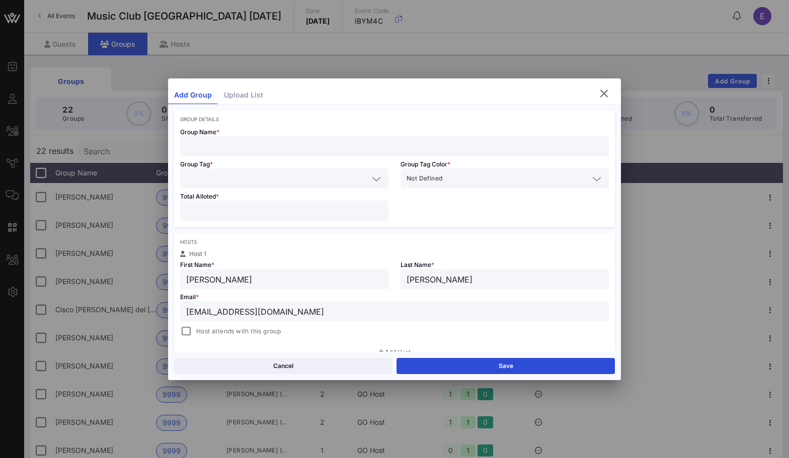
type input "[PERSON_NAME]"
click at [198, 135] on span "Group Name *" at bounding box center [199, 132] width 39 height 8
click at [203, 148] on input "text" at bounding box center [394, 146] width 417 height 13
type input "[PERSON_NAME]"
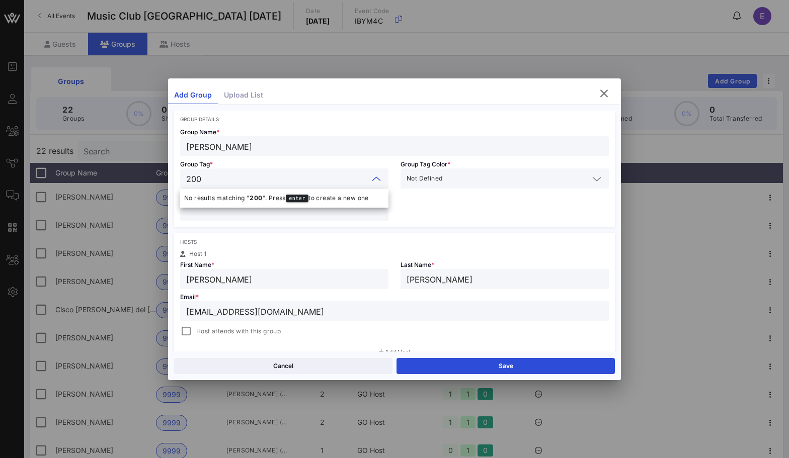
type input "2001"
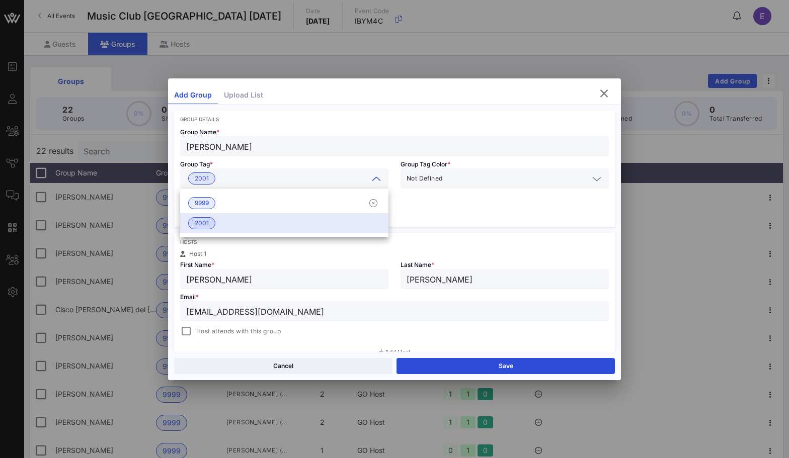
click at [413, 197] on div "Group Name * [PERSON_NAME] Group Tag * 2001 Group Tag Color * Not Defined Total…" at bounding box center [394, 174] width 441 height 105
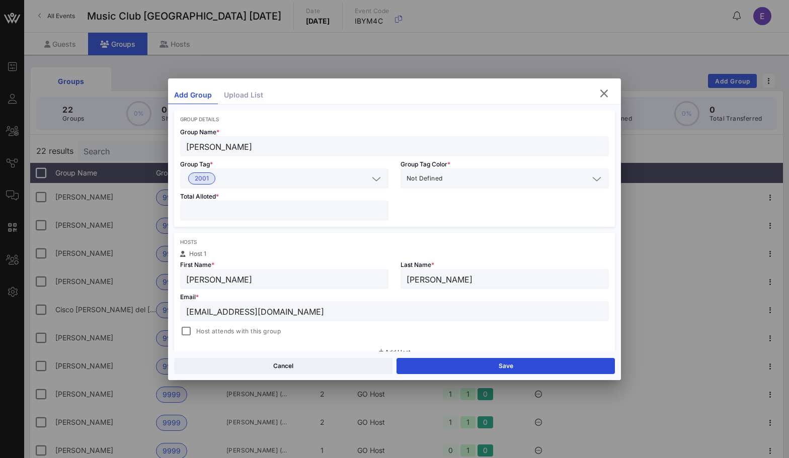
click at [333, 202] on div at bounding box center [284, 211] width 196 height 20
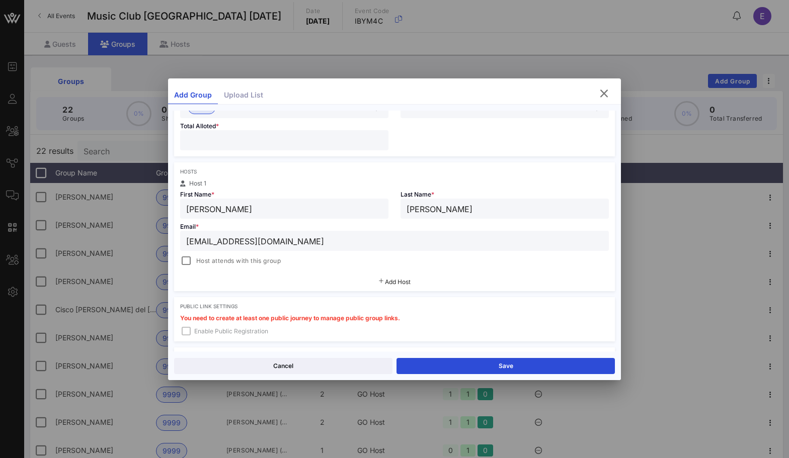
scroll to position [139, 0]
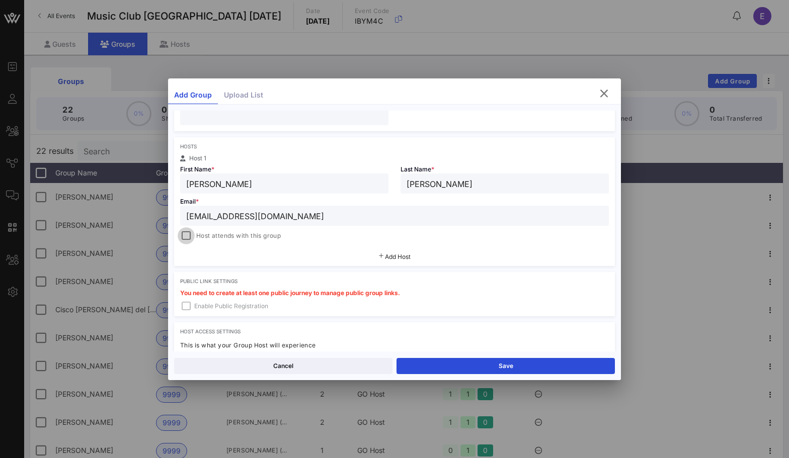
type input "**"
click at [181, 238] on div at bounding box center [186, 236] width 14 height 14
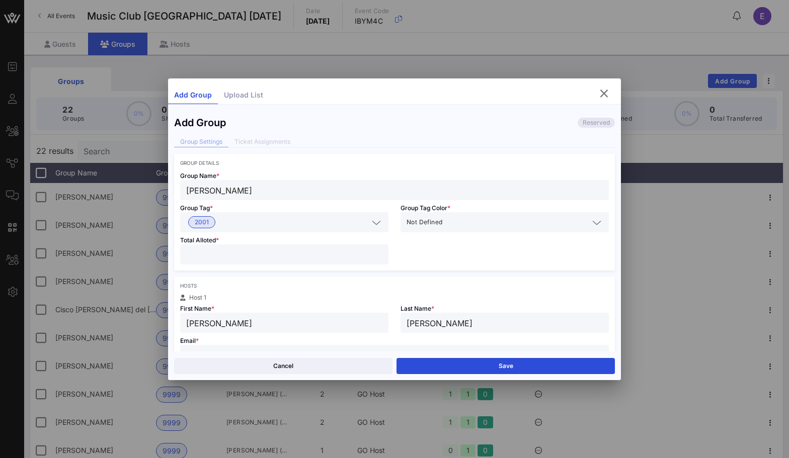
scroll to position [118, 0]
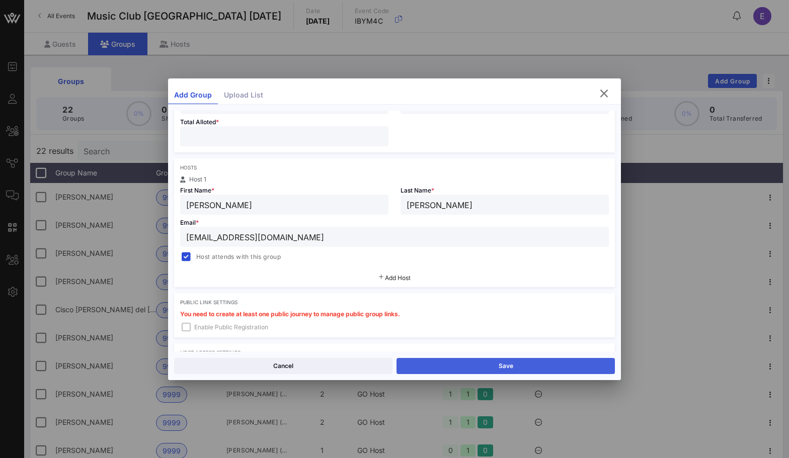
click at [467, 359] on button "Save" at bounding box center [506, 366] width 218 height 16
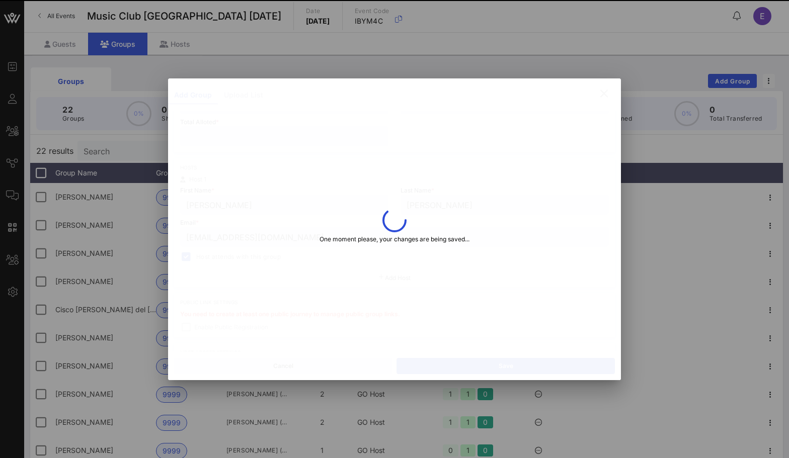
type input "[PERSON_NAME]"
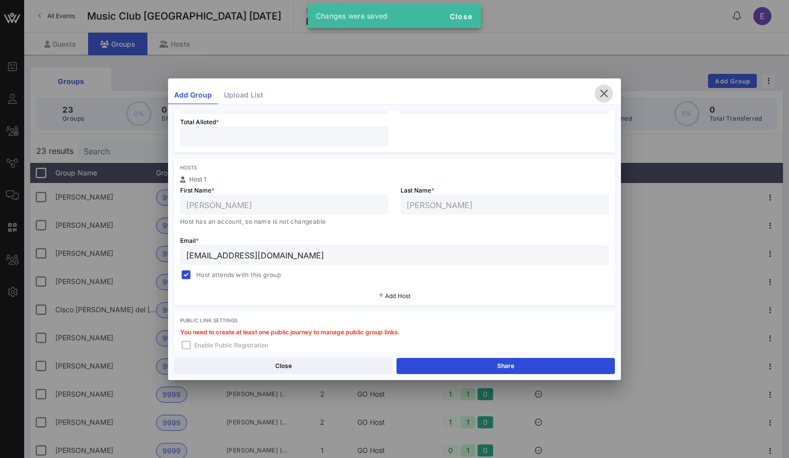
click at [598, 94] on icon "button" at bounding box center [604, 94] width 12 height 12
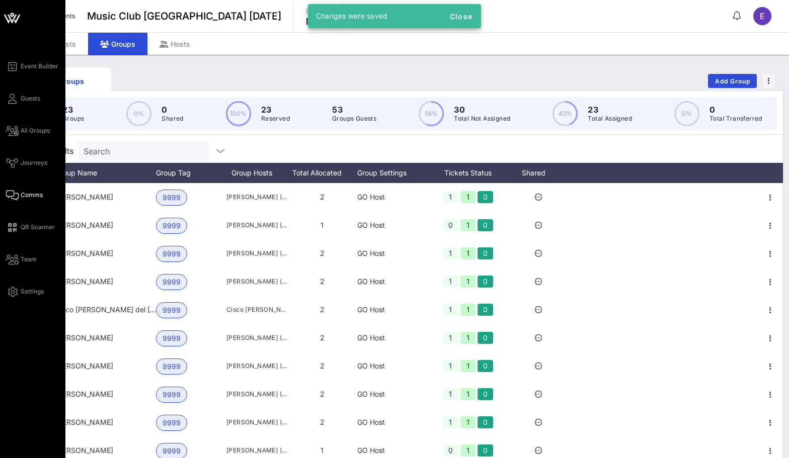
click at [29, 197] on span "Comms" at bounding box center [32, 195] width 22 height 9
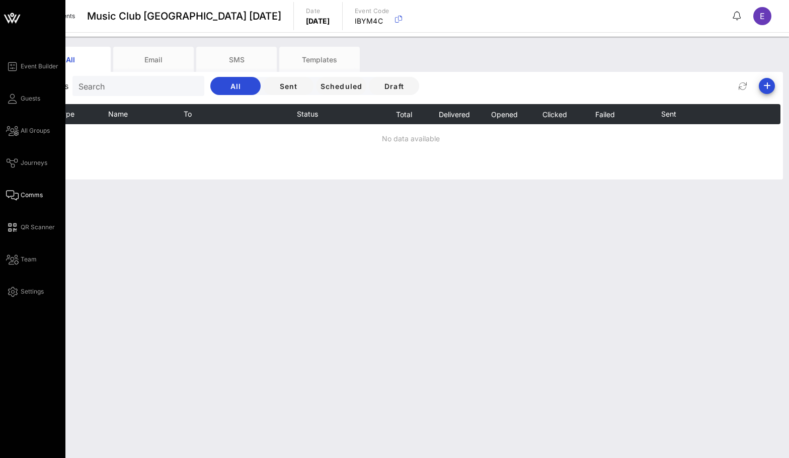
click at [30, 74] on div "Event Builder Guests All Groups Journeys Comms QR Scanner Team Settings" at bounding box center [35, 179] width 59 height 238
click at [31, 71] on link "Event Builder" at bounding box center [32, 66] width 52 height 12
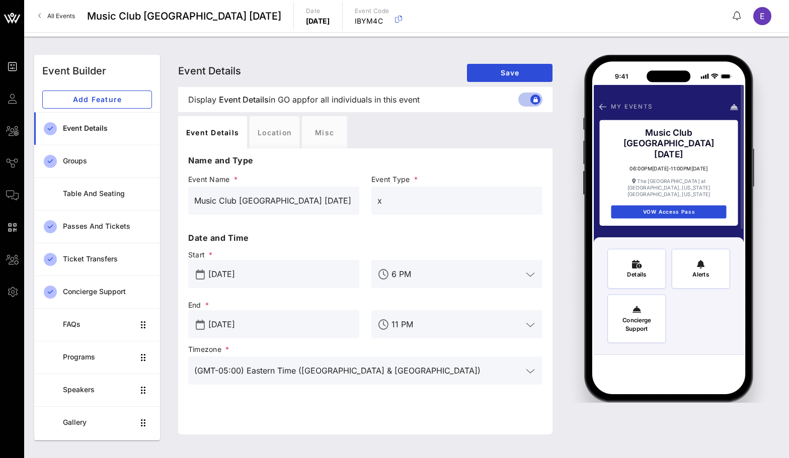
click at [35, 14] on link "All Events" at bounding box center [56, 16] width 49 height 16
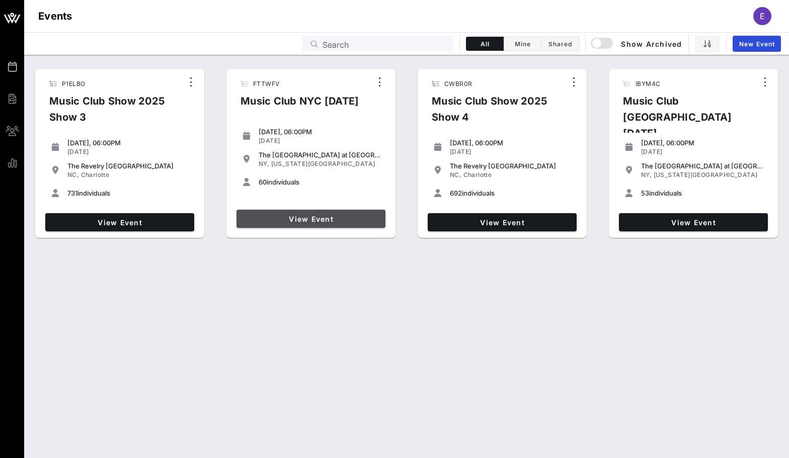
click at [285, 223] on link "View Event" at bounding box center [311, 219] width 149 height 18
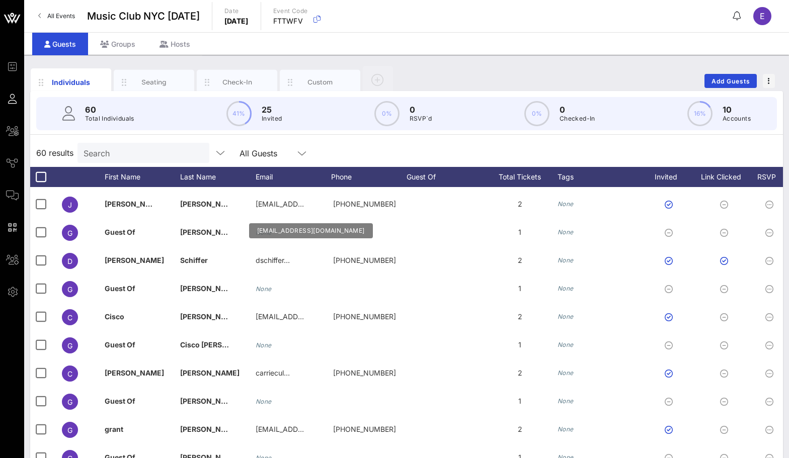
scroll to position [217, 0]
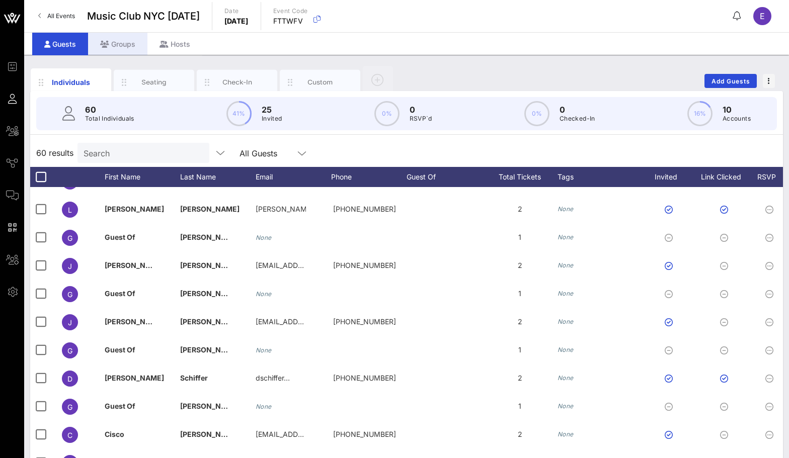
click at [135, 48] on div "Groups" at bounding box center [117, 44] width 59 height 23
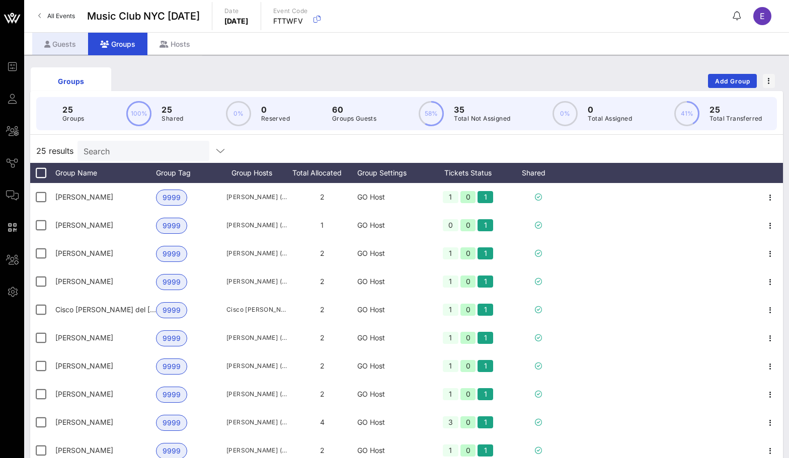
click at [78, 41] on div "Guests" at bounding box center [60, 44] width 56 height 23
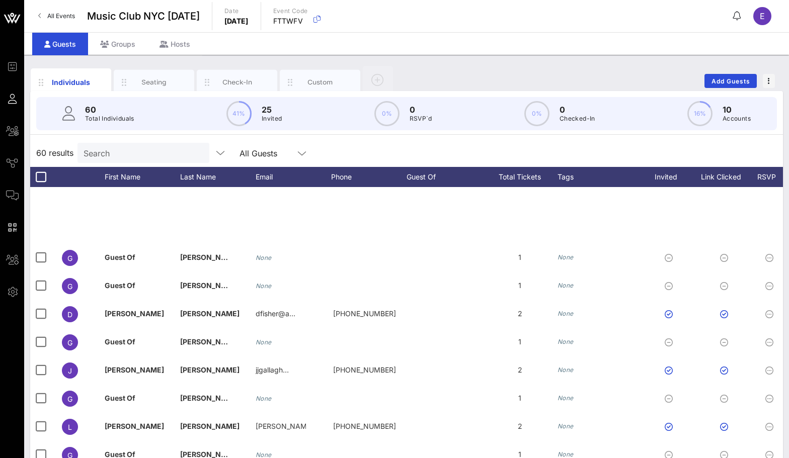
scroll to position [217, 0]
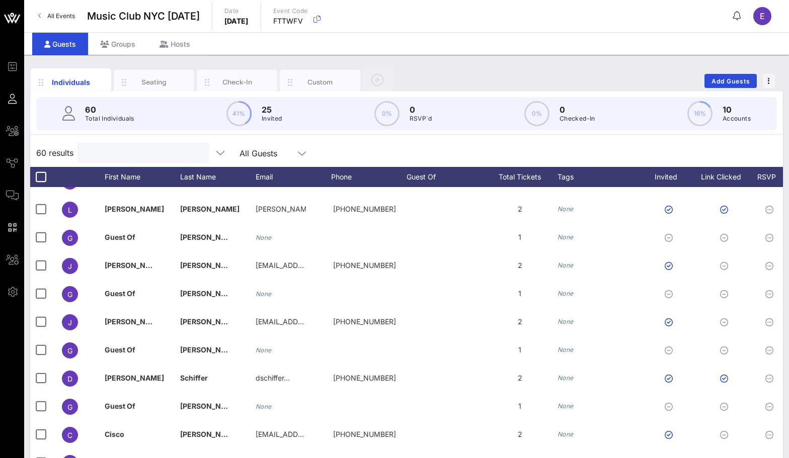
click at [121, 149] on input "text" at bounding box center [143, 152] width 118 height 13
type input "[PERSON_NAME]"
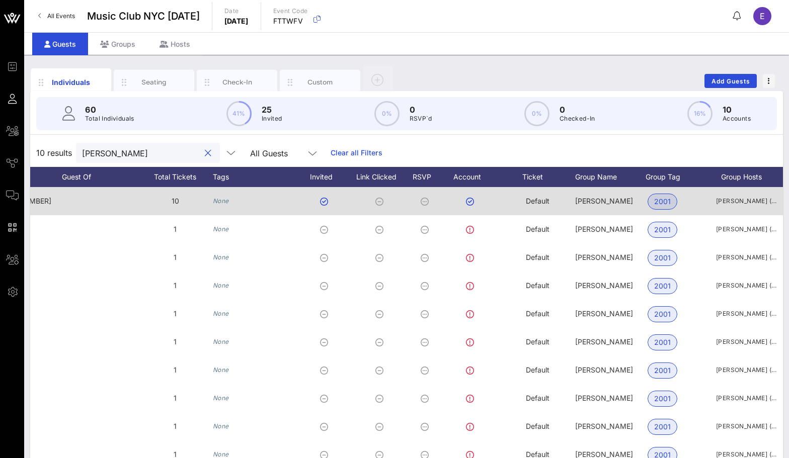
scroll to position [0, 0]
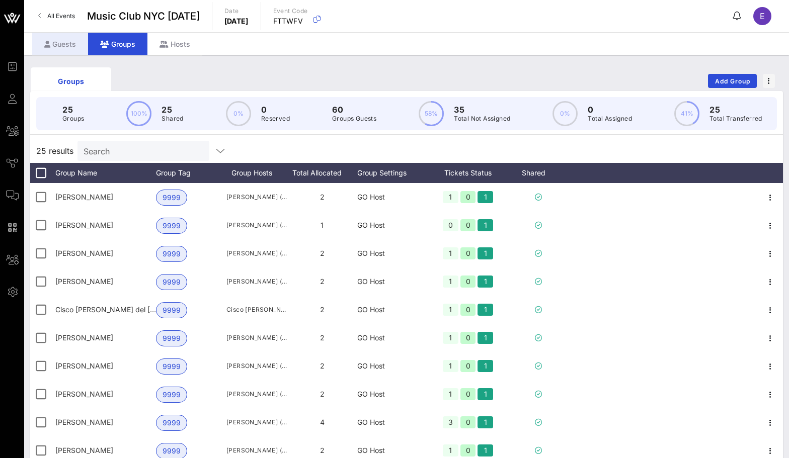
click at [58, 42] on div "Guests" at bounding box center [60, 44] width 56 height 23
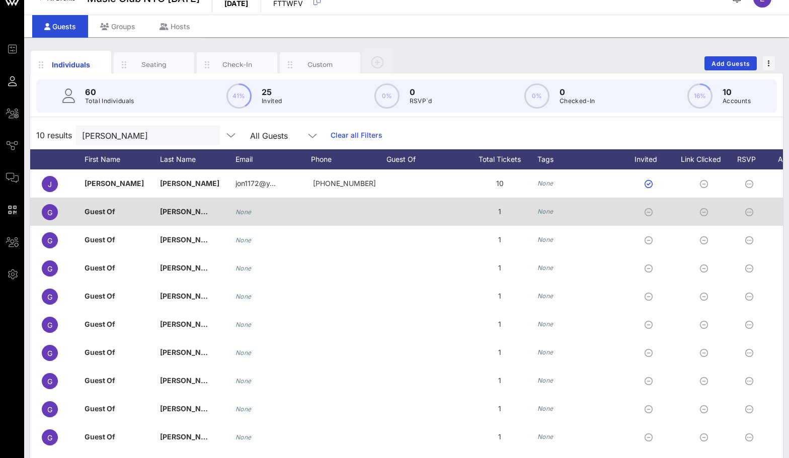
scroll to position [0, 113]
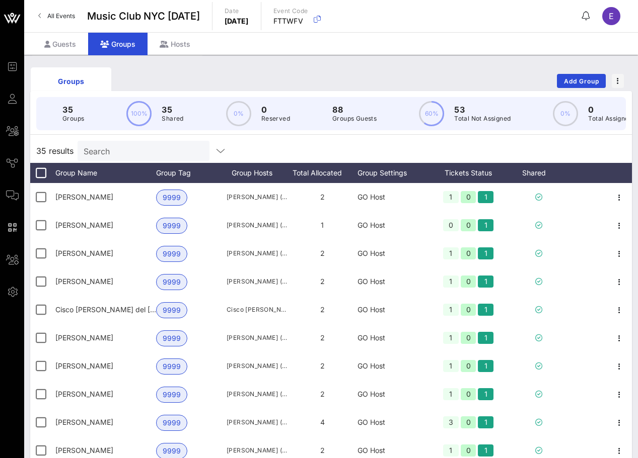
click at [46, 12] on link "All Events" at bounding box center [56, 16] width 49 height 16
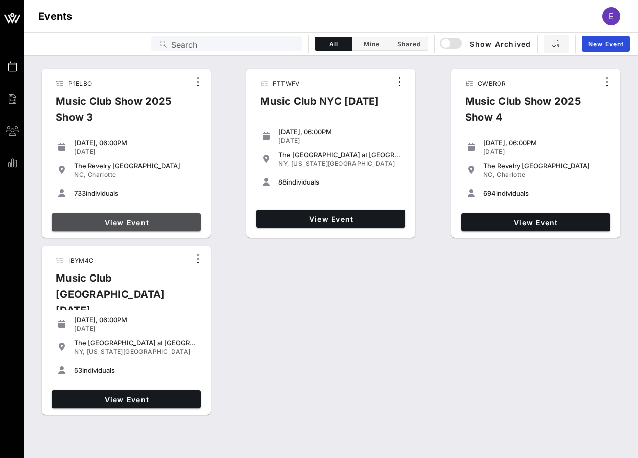
click at [180, 216] on link "View Event" at bounding box center [126, 222] width 149 height 18
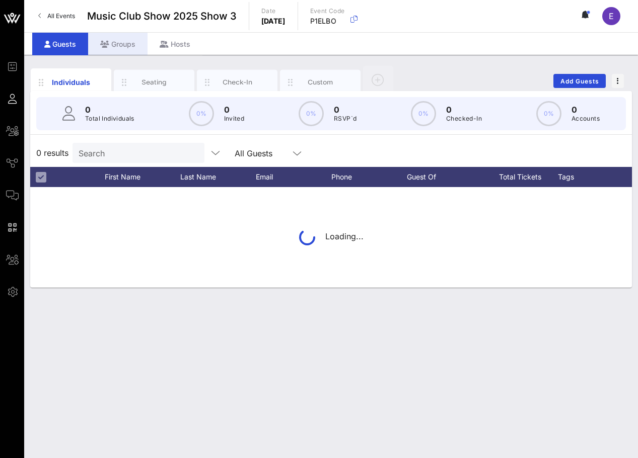
click at [129, 49] on div "Groups" at bounding box center [117, 44] width 59 height 23
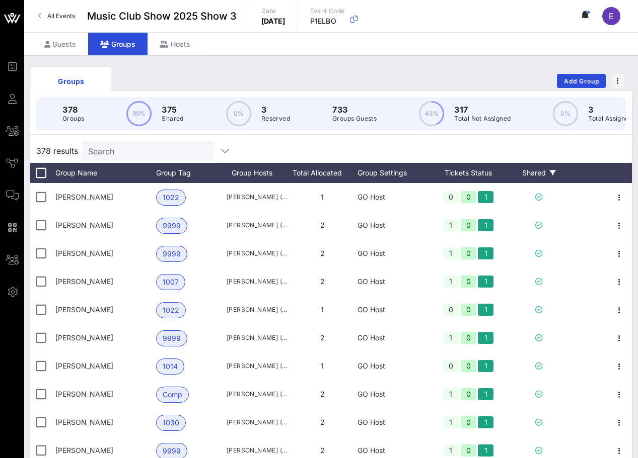
click at [537, 175] on div "Shared" at bounding box center [538, 173] width 60 height 20
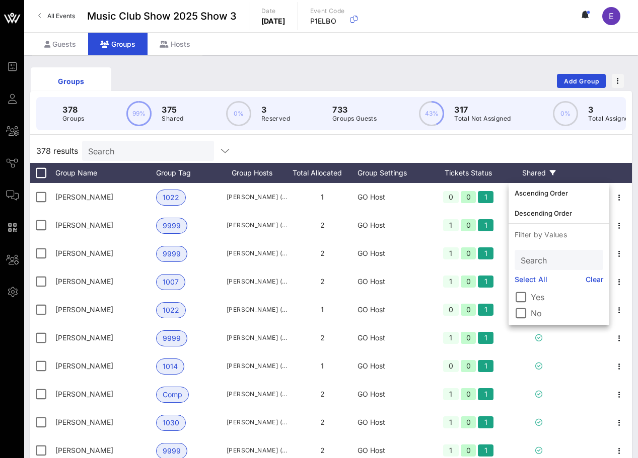
click at [555, 169] on div "Shared" at bounding box center [538, 173] width 60 height 20
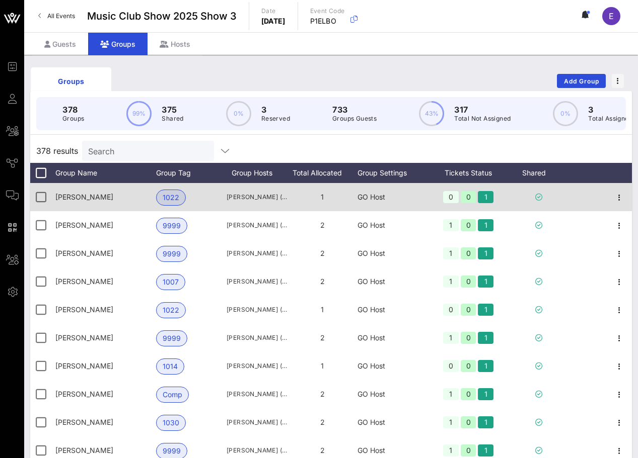
click at [553, 183] on div at bounding box center [538, 197] width 60 height 28
click at [553, 186] on div at bounding box center [538, 197] width 60 height 28
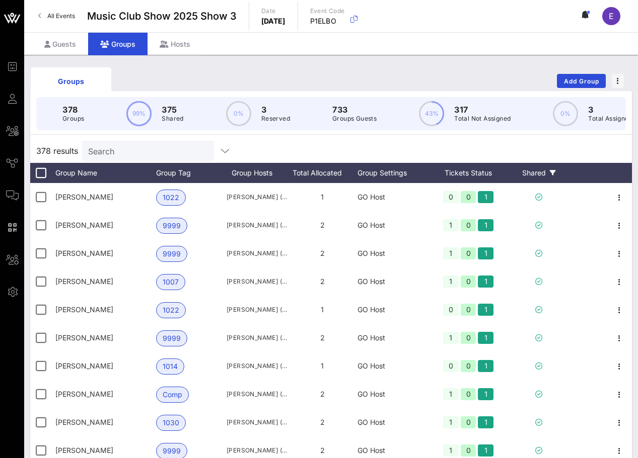
click at [551, 174] on icon at bounding box center [553, 173] width 6 height 6
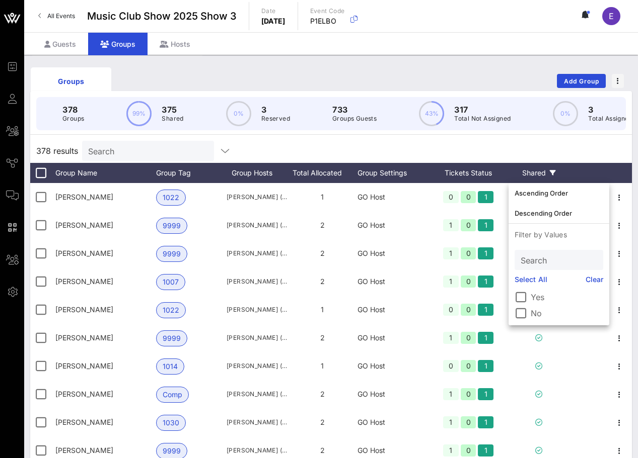
click at [552, 173] on icon at bounding box center [553, 173] width 6 height 6
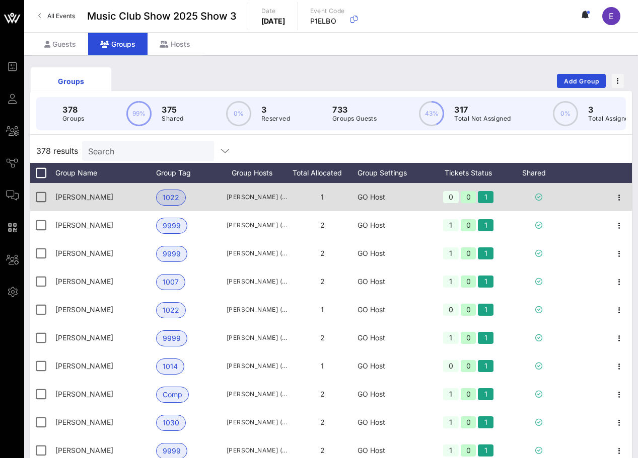
click at [552, 190] on div at bounding box center [538, 197] width 60 height 28
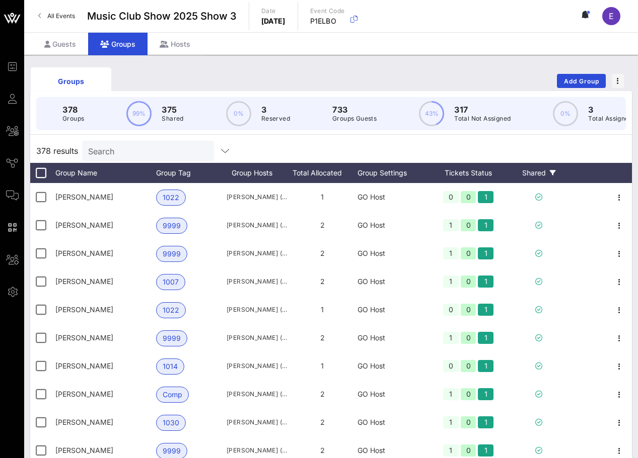
click at [551, 176] on div "Shared" at bounding box center [538, 173] width 60 height 20
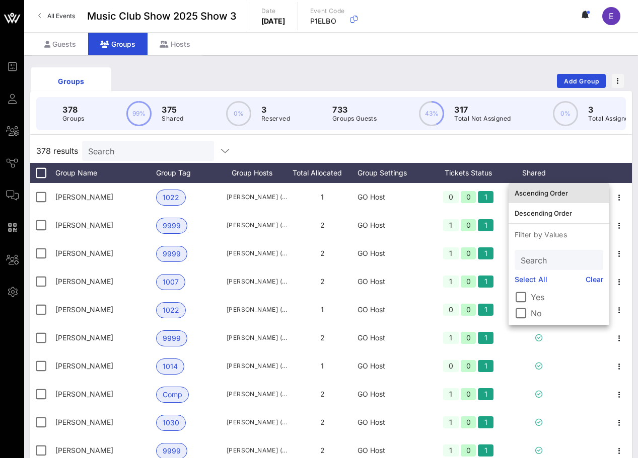
click at [550, 191] on div "Ascending Order" at bounding box center [558, 193] width 89 height 8
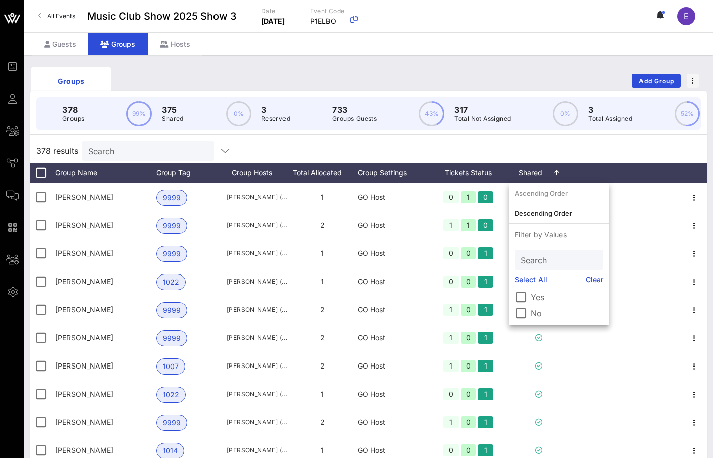
click at [656, 151] on div "378 results Search" at bounding box center [368, 151] width 676 height 24
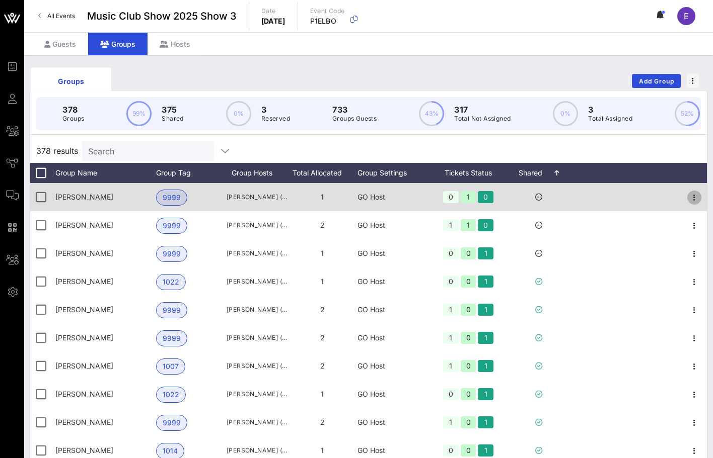
click at [696, 198] on icon "button" at bounding box center [694, 198] width 12 height 12
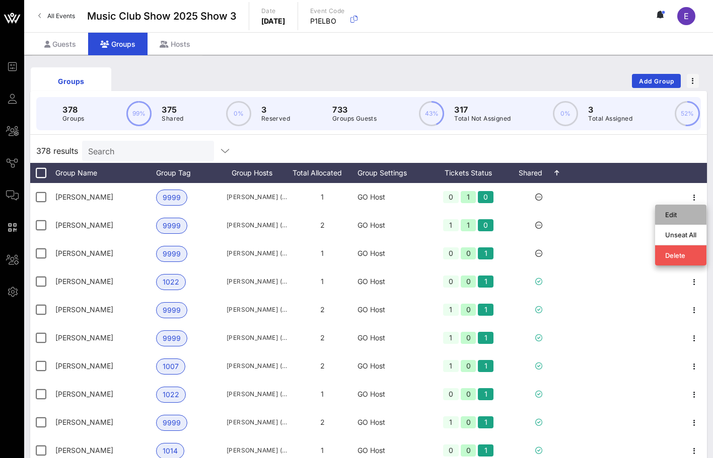
click at [686, 208] on div "Edit" at bounding box center [680, 215] width 31 height 16
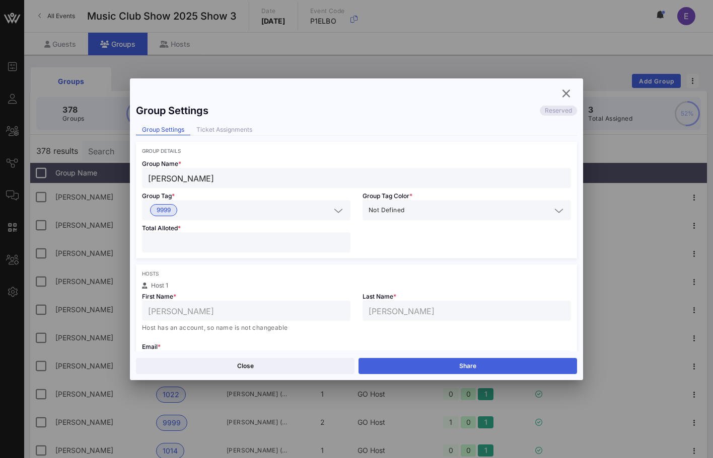
click at [432, 361] on button "Share" at bounding box center [467, 366] width 218 height 16
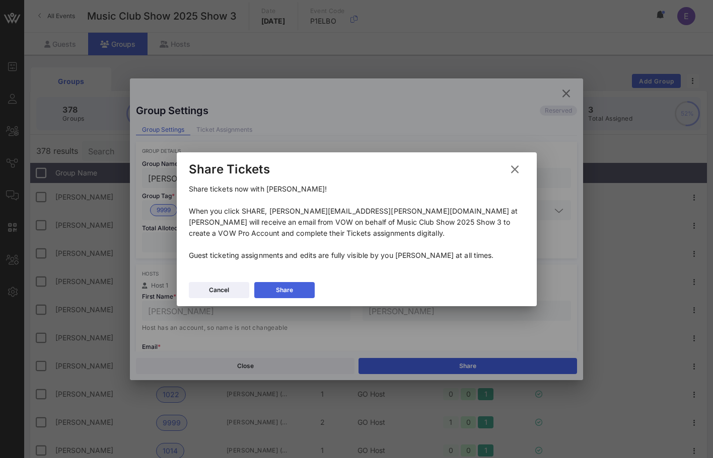
click at [307, 291] on button "Share" at bounding box center [284, 290] width 60 height 16
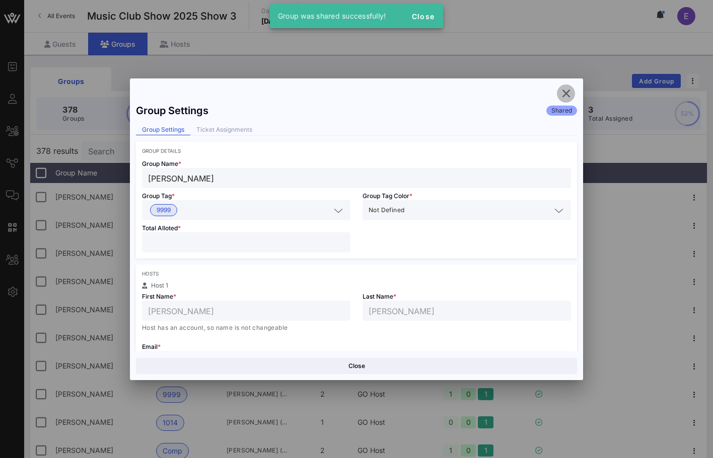
click at [568, 91] on icon "button" at bounding box center [566, 94] width 12 height 12
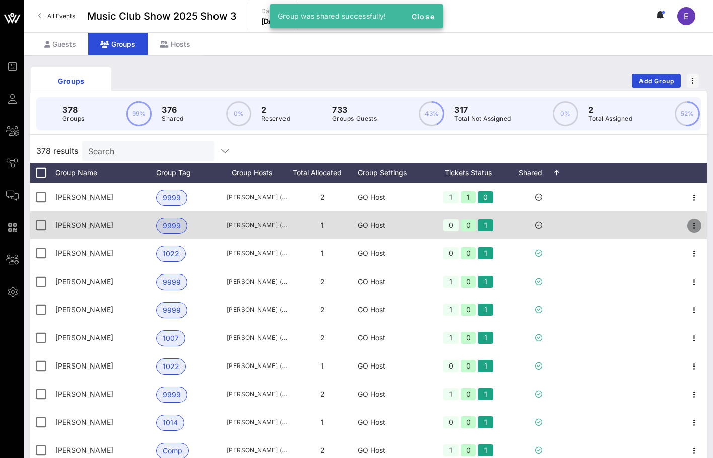
click at [692, 219] on button "button" at bounding box center [694, 226] width 14 height 14
click at [692, 221] on icon "button" at bounding box center [694, 226] width 12 height 12
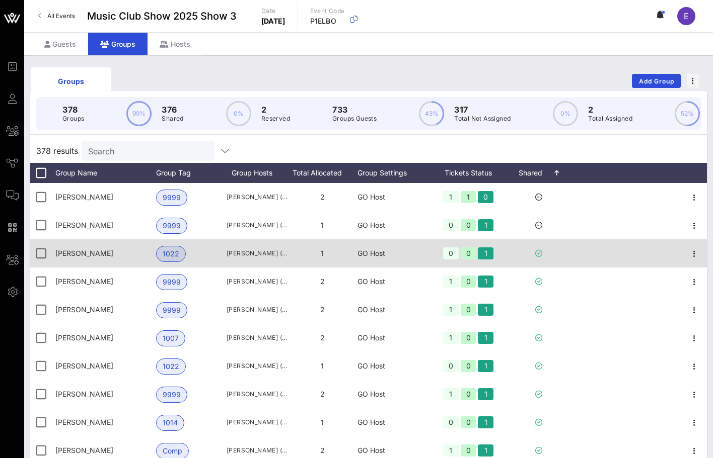
click at [672, 242] on div at bounding box center [625, 254] width 113 height 28
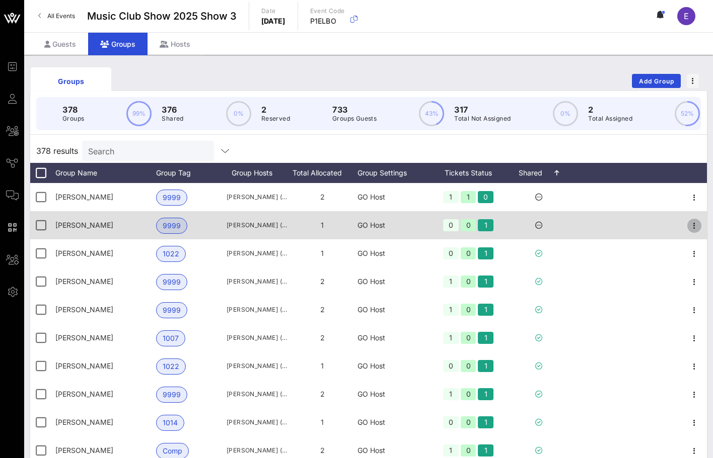
click at [691, 229] on icon "button" at bounding box center [694, 226] width 12 height 12
click at [693, 227] on icon "button" at bounding box center [694, 226] width 12 height 12
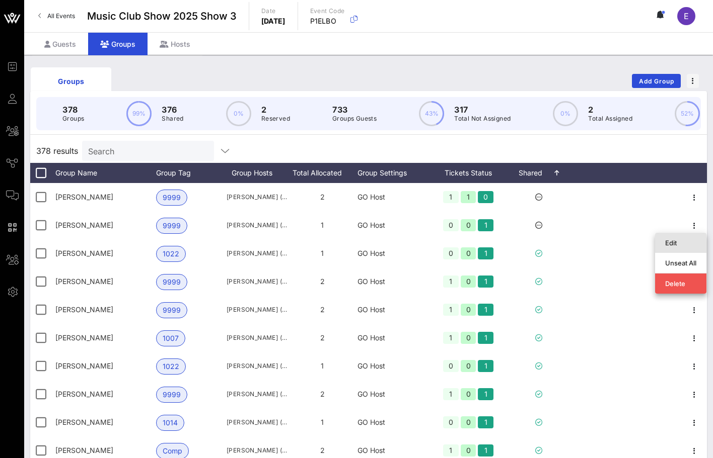
click at [680, 243] on div "Edit" at bounding box center [680, 243] width 31 height 8
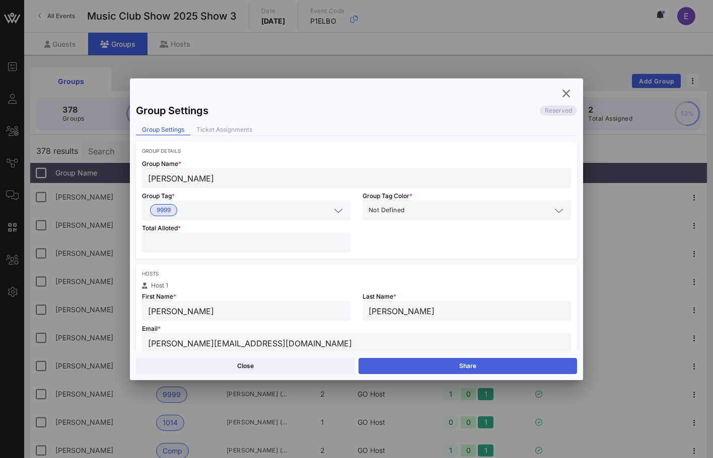
click at [408, 360] on button "Share" at bounding box center [467, 366] width 218 height 16
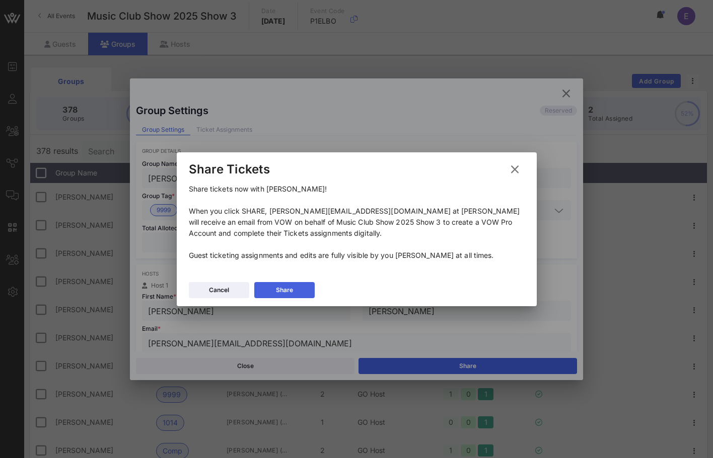
click at [297, 291] on button "Share" at bounding box center [284, 290] width 60 height 16
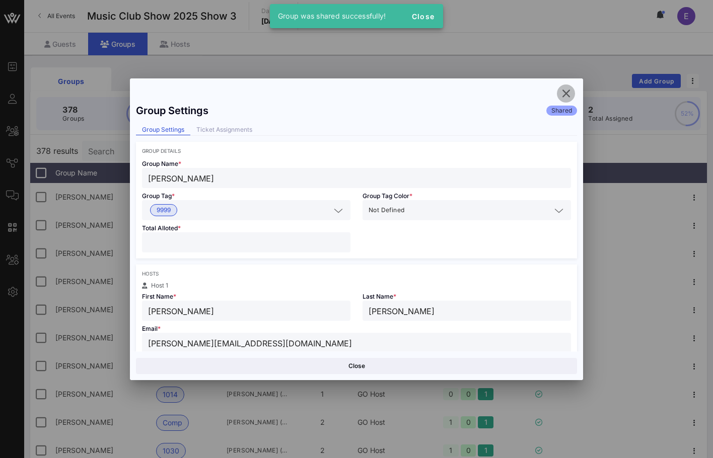
click at [566, 93] on icon "button" at bounding box center [566, 94] width 12 height 12
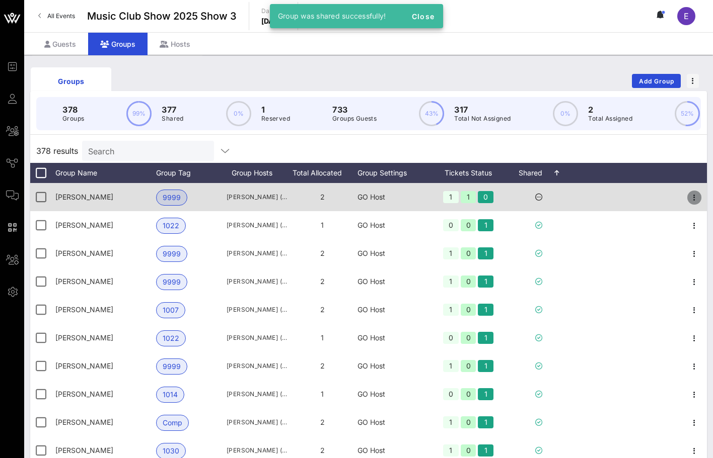
click at [697, 195] on icon "button" at bounding box center [694, 198] width 12 height 12
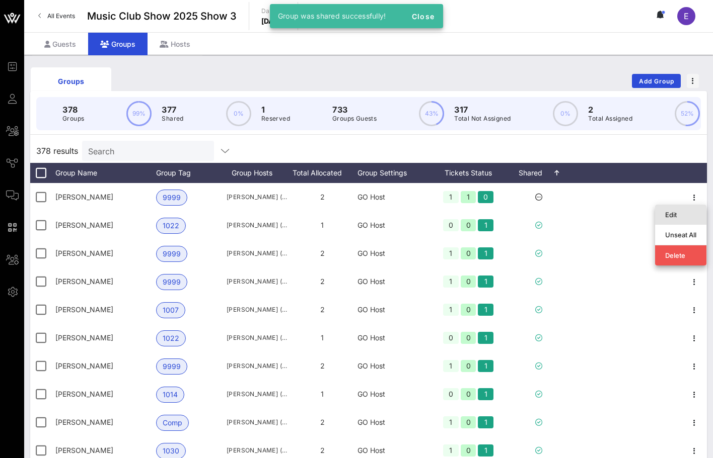
click at [680, 210] on div "Edit" at bounding box center [680, 215] width 31 height 16
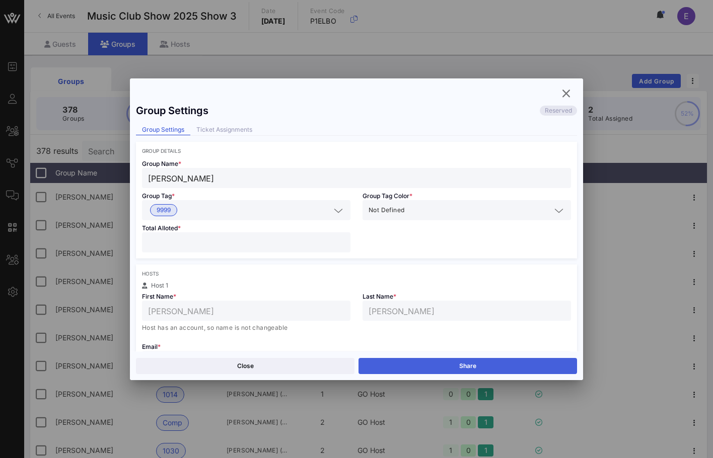
click at [438, 362] on button "Share" at bounding box center [467, 366] width 218 height 16
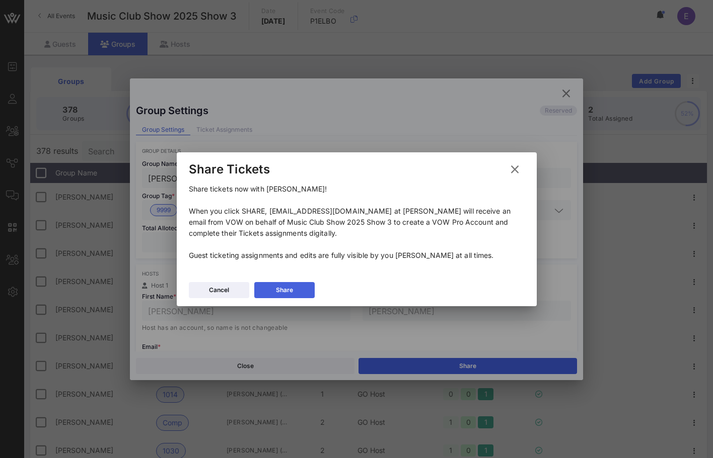
click at [290, 292] on div "Share" at bounding box center [284, 290] width 17 height 10
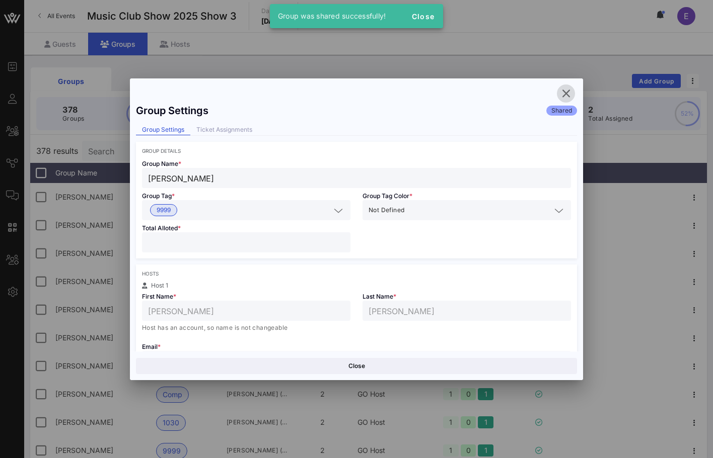
click at [567, 95] on icon "button" at bounding box center [566, 94] width 12 height 12
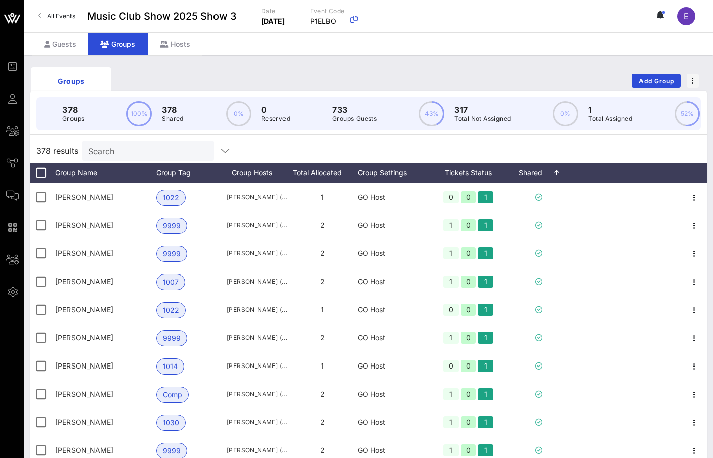
click at [61, 21] on link "All Events" at bounding box center [56, 16] width 49 height 16
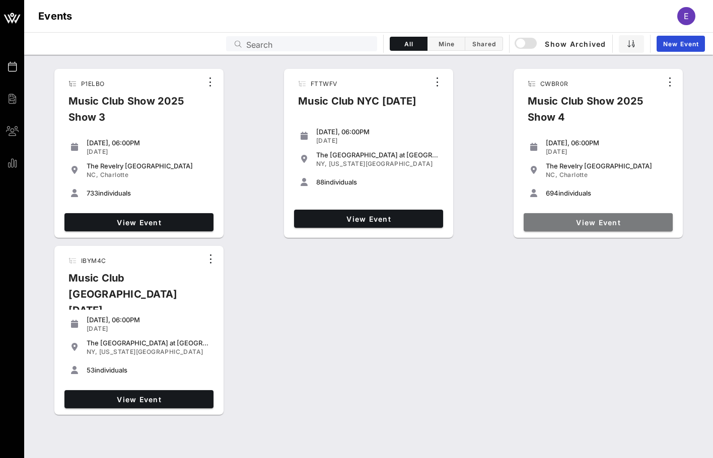
click at [574, 217] on link "View Event" at bounding box center [597, 222] width 149 height 18
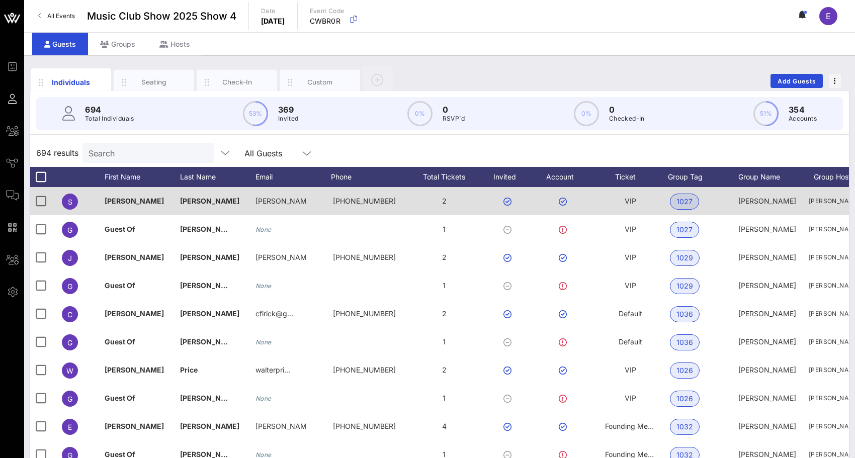
scroll to position [0, 45]
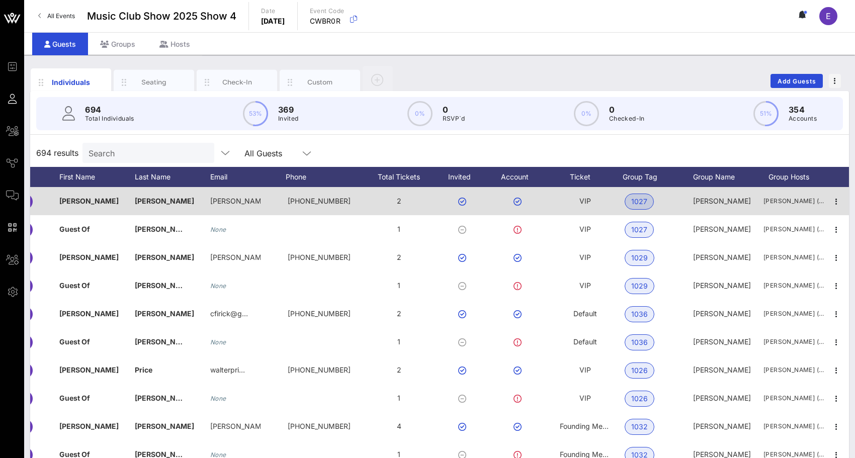
click at [626, 201] on span "1027" at bounding box center [639, 202] width 29 height 16
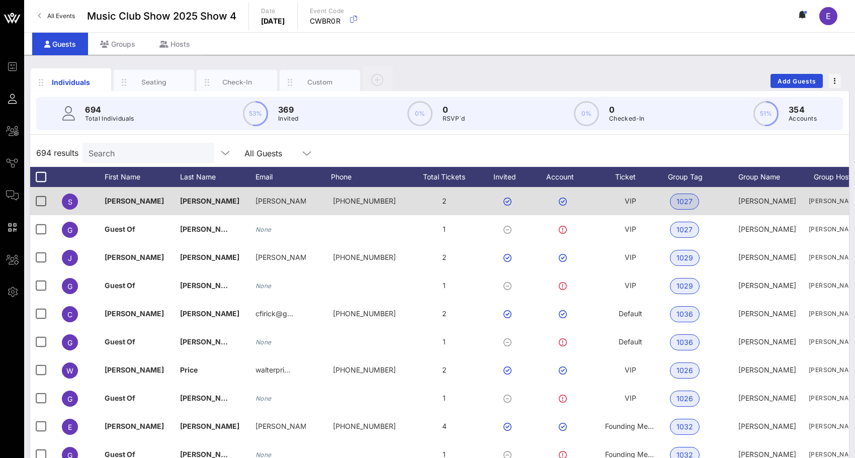
click at [633, 202] on span "VIP" at bounding box center [631, 201] width 12 height 9
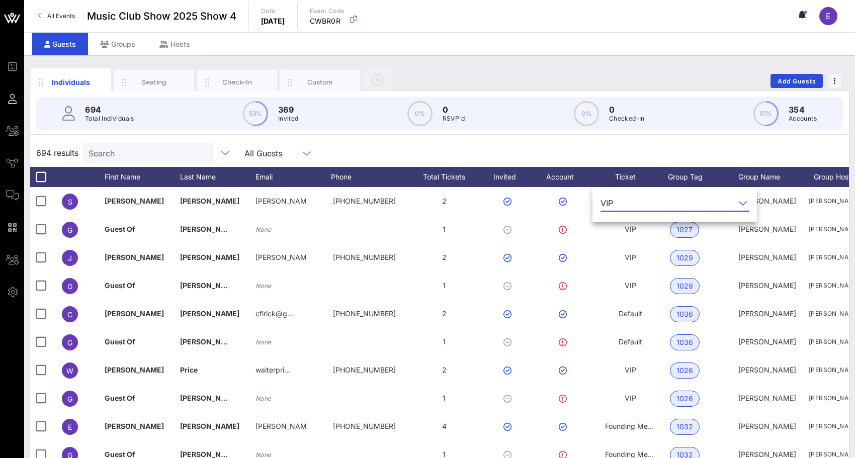
click at [663, 200] on input "text" at bounding box center [676, 203] width 118 height 16
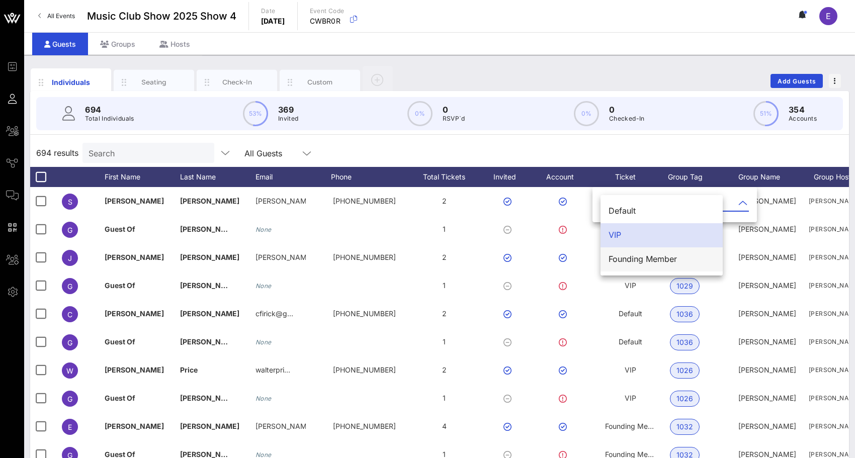
click at [654, 254] on div "Founding Member" at bounding box center [662, 260] width 106 height 22
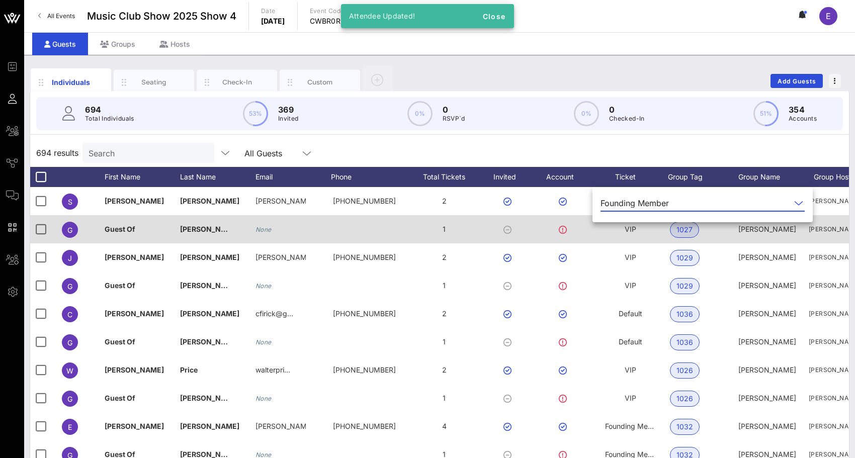
click at [631, 225] on span "VIP" at bounding box center [631, 229] width 12 height 9
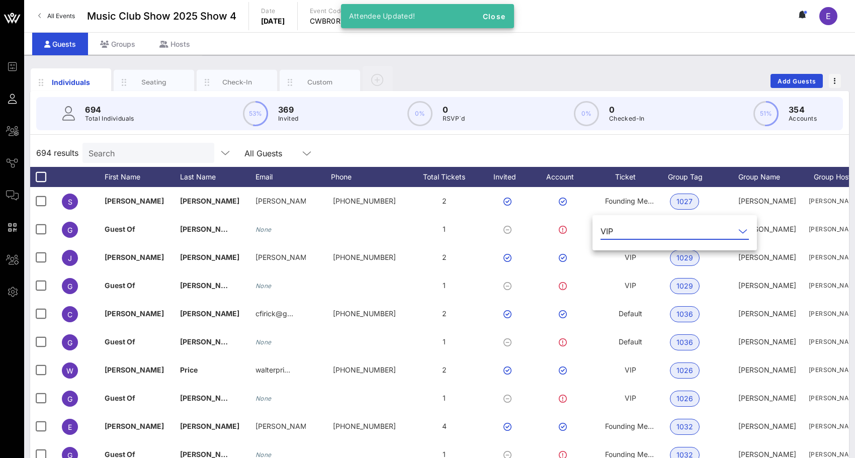
click at [682, 235] on input "text" at bounding box center [676, 231] width 118 height 16
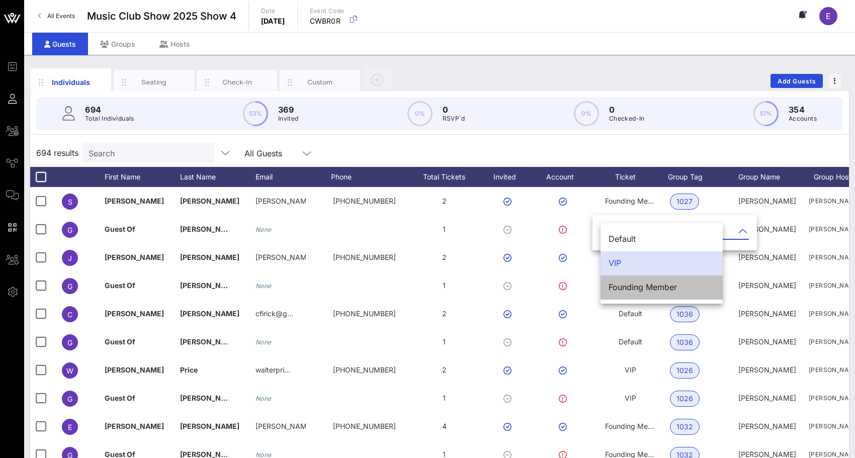
click at [674, 283] on div "Founding Member" at bounding box center [662, 288] width 106 height 10
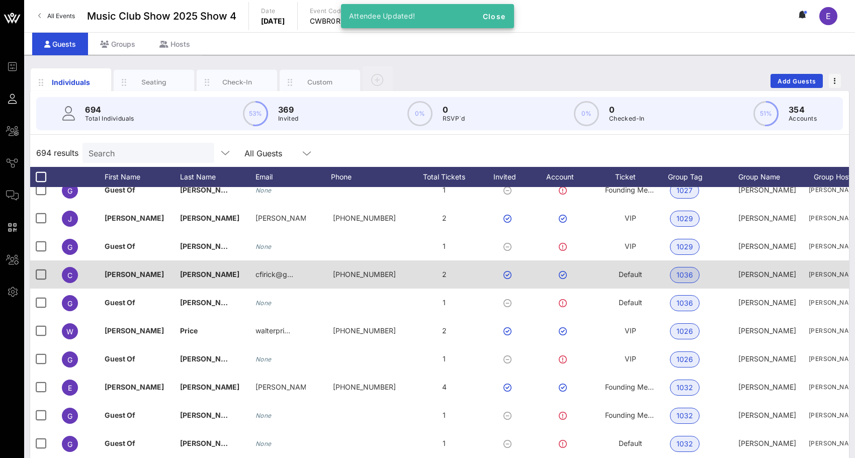
scroll to position [42, 0]
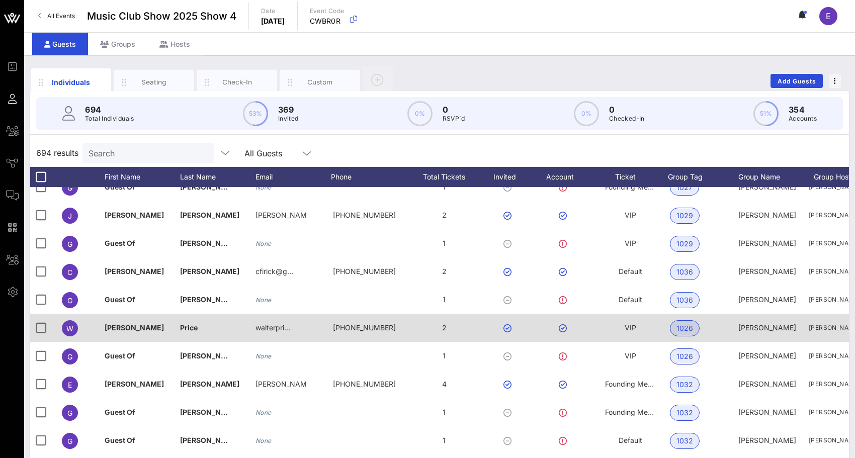
click at [630, 327] on span "VIP" at bounding box center [631, 328] width 12 height 9
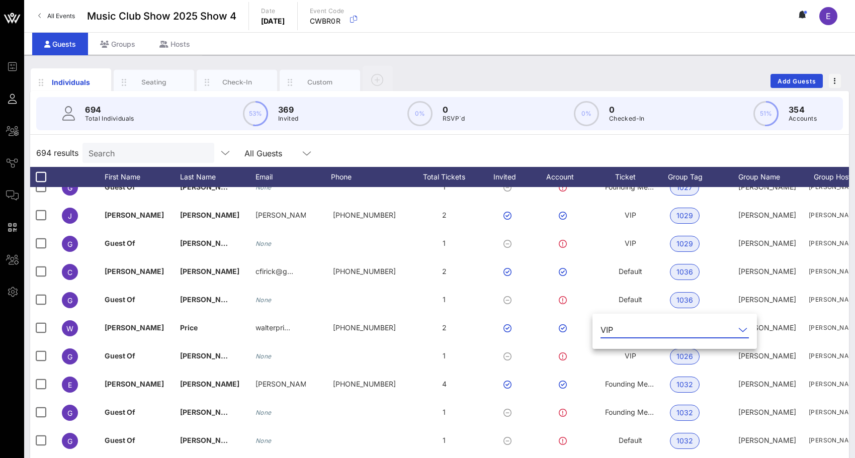
click at [634, 329] on input "text" at bounding box center [676, 330] width 118 height 16
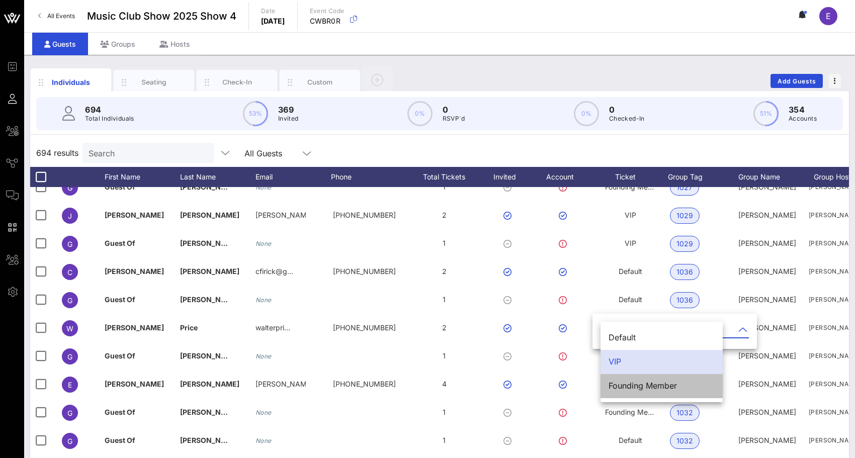
click at [640, 384] on div "Founding Member" at bounding box center [662, 386] width 106 height 10
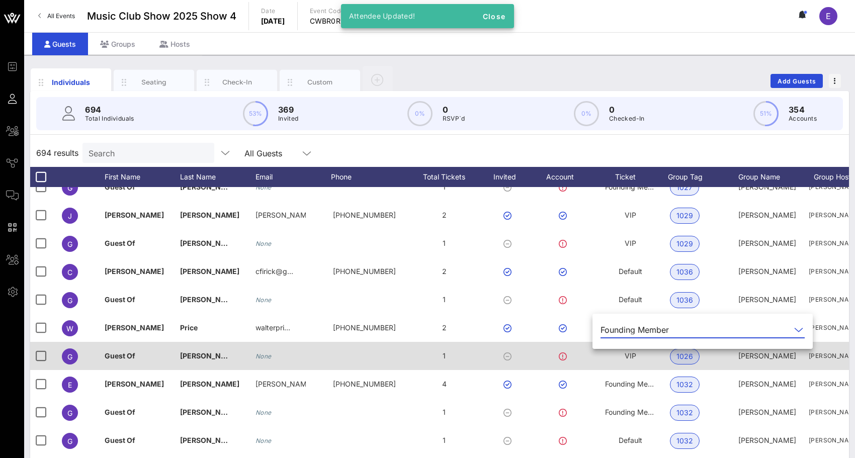
click at [636, 360] on span "VIP" at bounding box center [631, 356] width 12 height 9
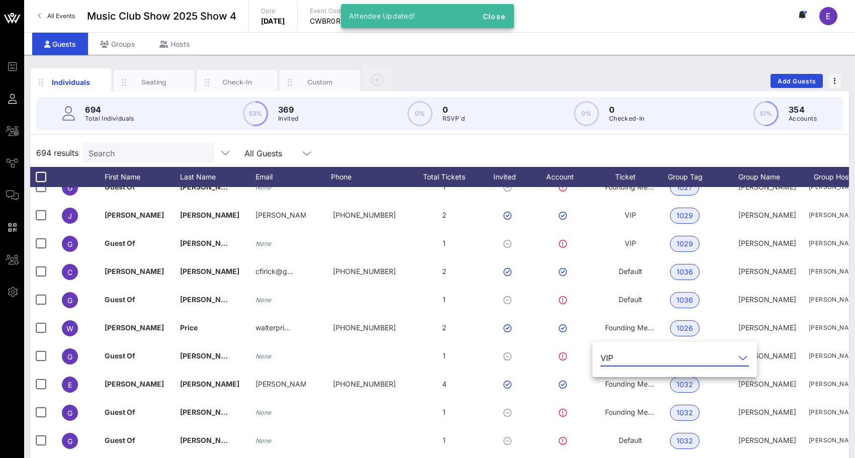
click at [635, 357] on input "text" at bounding box center [676, 358] width 118 height 16
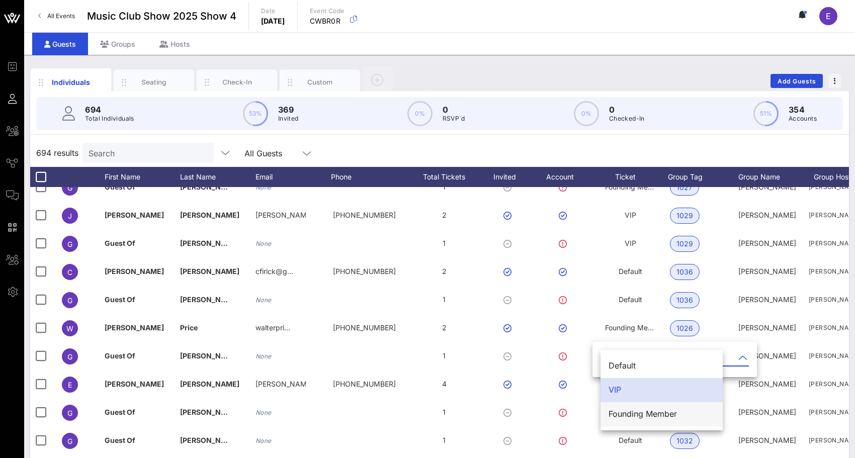
click at [633, 412] on div "Founding Member" at bounding box center [662, 415] width 106 height 10
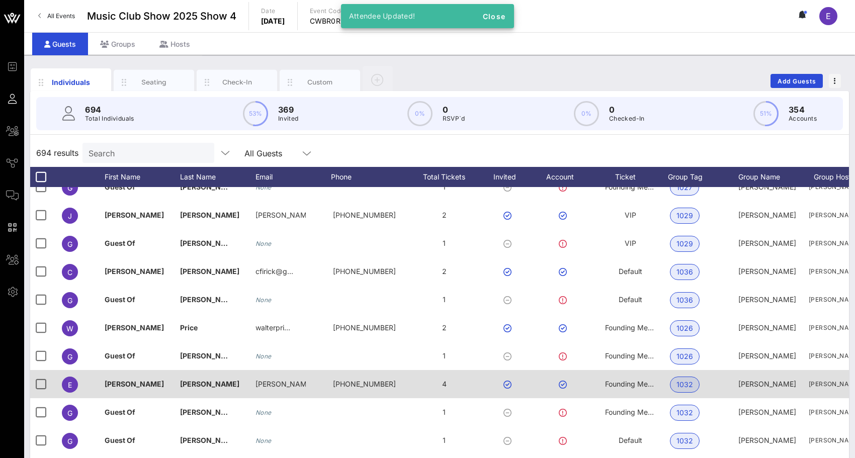
click at [629, 379] on div "Founding Member" at bounding box center [630, 384] width 50 height 28
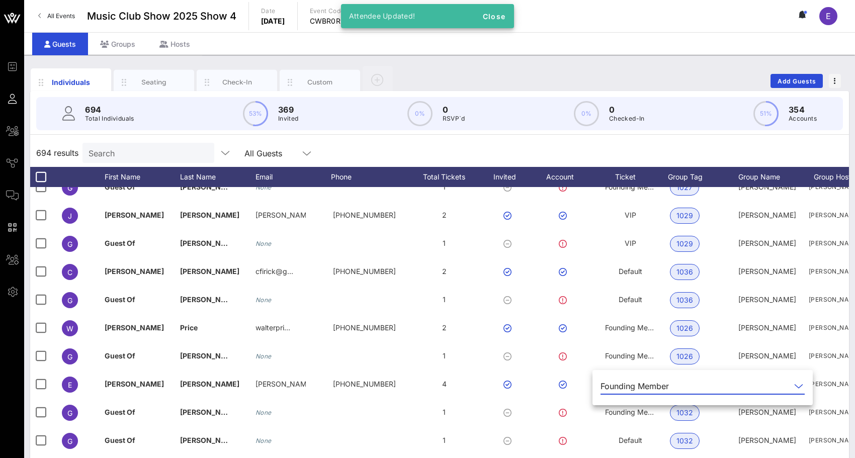
click at [630, 387] on div "Founding Member" at bounding box center [635, 386] width 68 height 9
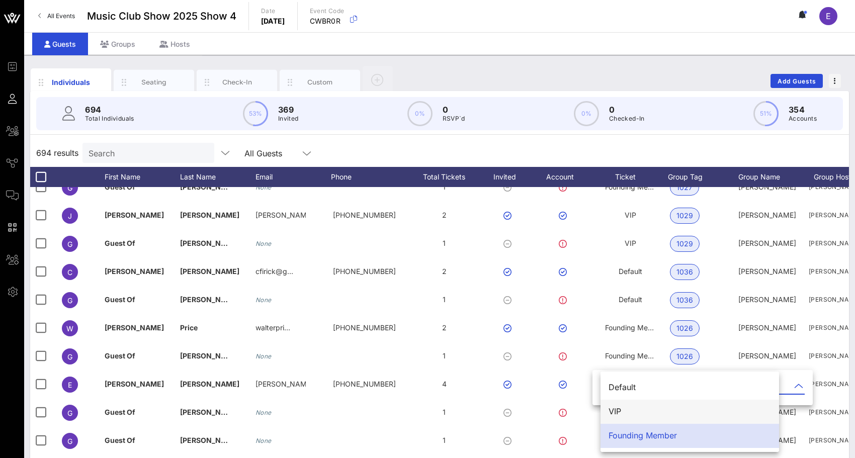
click at [628, 408] on div "VIP" at bounding box center [690, 412] width 163 height 10
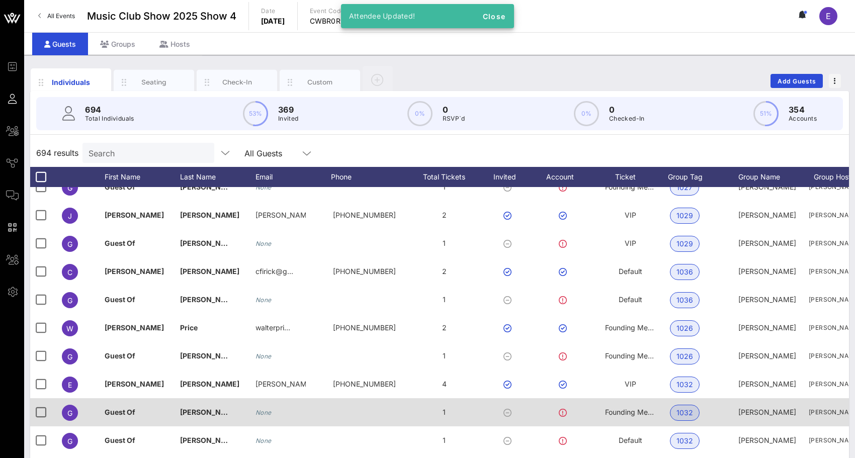
click at [626, 415] on span "Founding Member" at bounding box center [635, 412] width 60 height 9
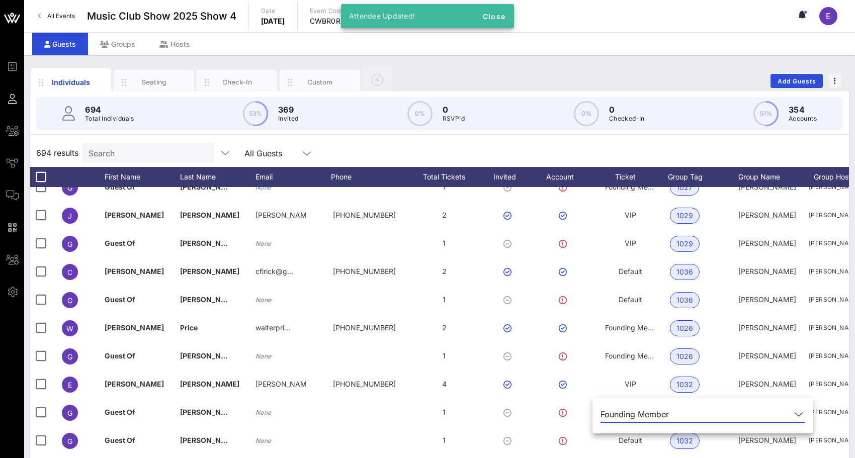
click at [625, 412] on div "Founding Member" at bounding box center [635, 414] width 68 height 9
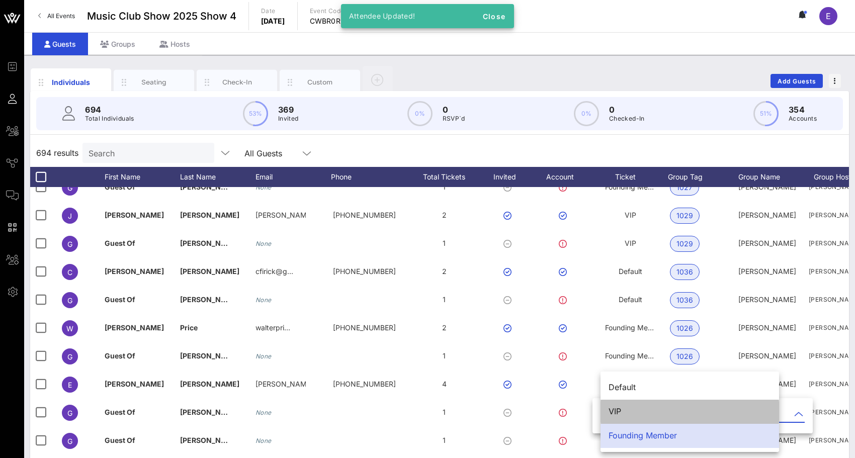
click at [624, 415] on div "VIP" at bounding box center [690, 412] width 163 height 10
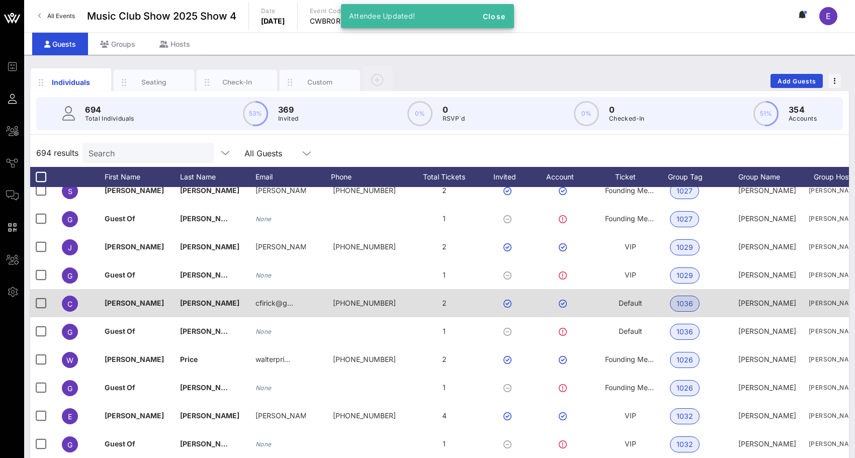
scroll to position [0, 0]
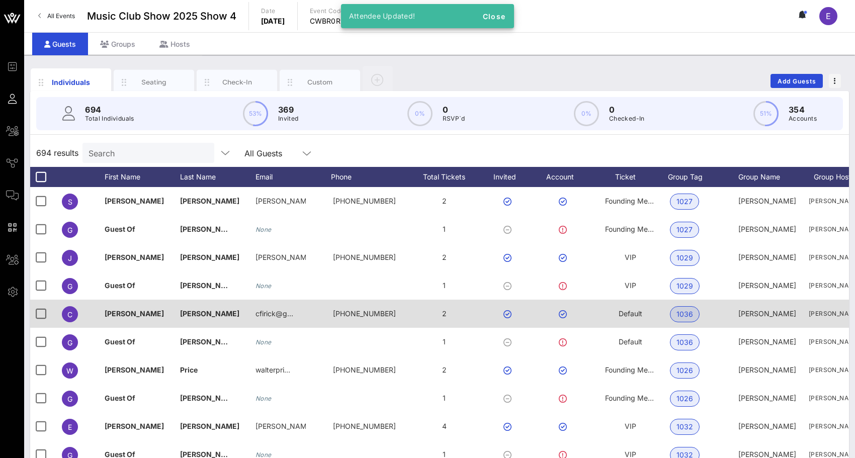
click at [621, 317] on span "Default" at bounding box center [631, 313] width 24 height 9
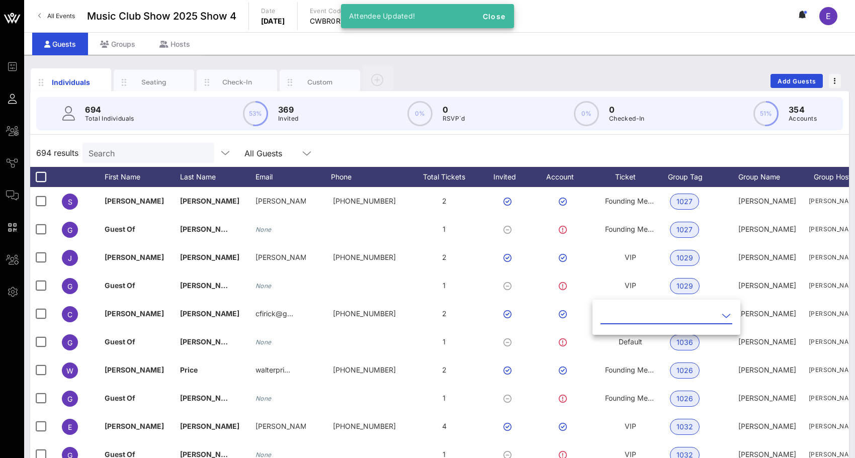
click at [623, 322] on input "text" at bounding box center [660, 316] width 118 height 16
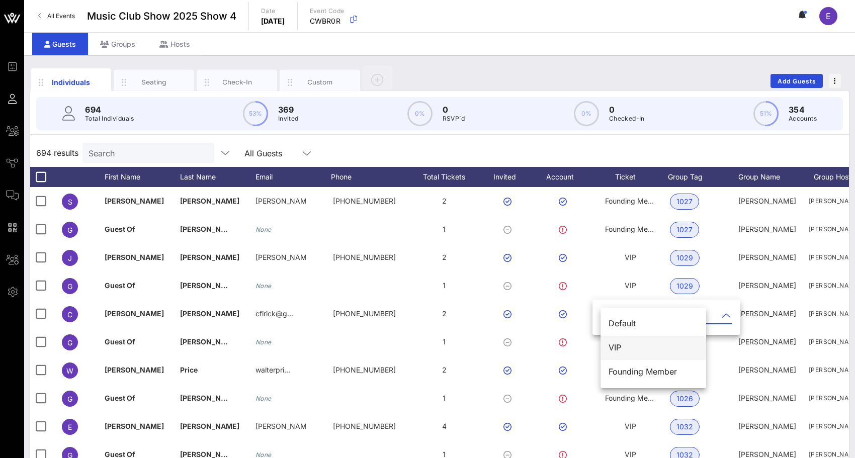
click at [620, 346] on div "VIP" at bounding box center [654, 348] width 90 height 10
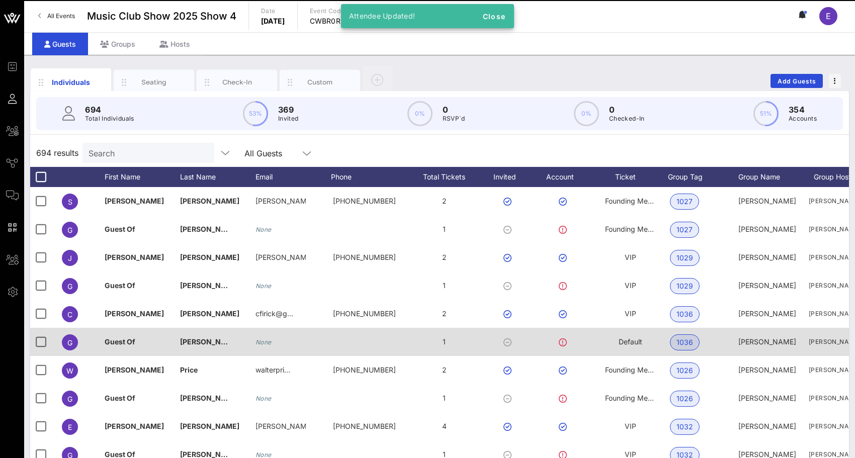
click at [624, 344] on span "Default" at bounding box center [631, 342] width 24 height 9
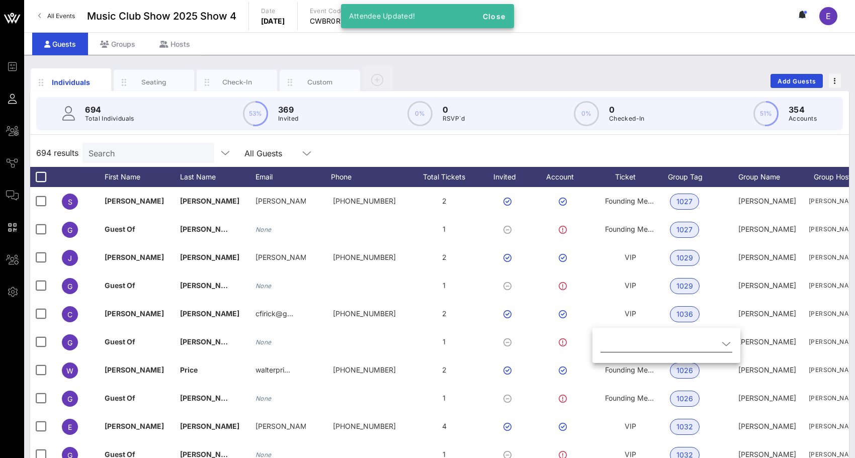
click at [625, 343] on input "text" at bounding box center [660, 344] width 118 height 16
click at [620, 372] on div "VIP" at bounding box center [654, 376] width 90 height 10
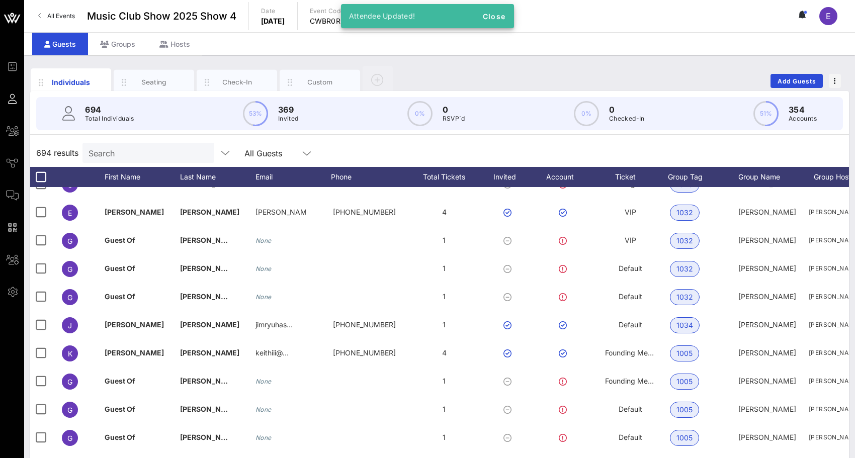
scroll to position [211, 0]
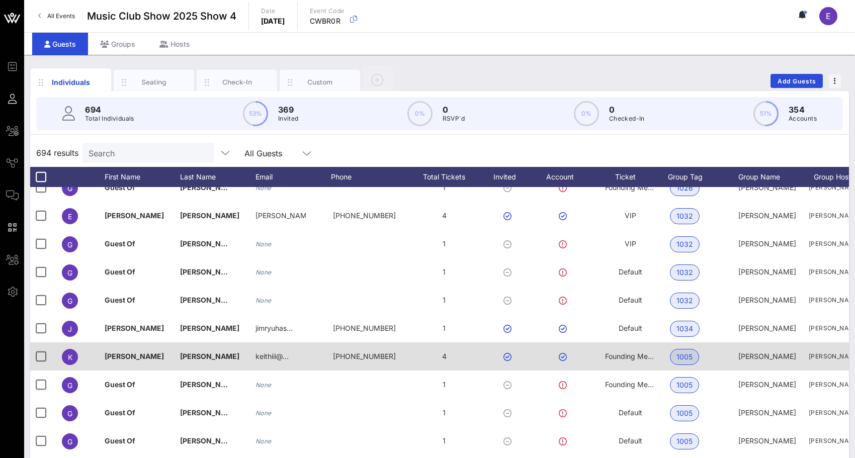
click at [632, 364] on div "Founding Member" at bounding box center [630, 357] width 50 height 28
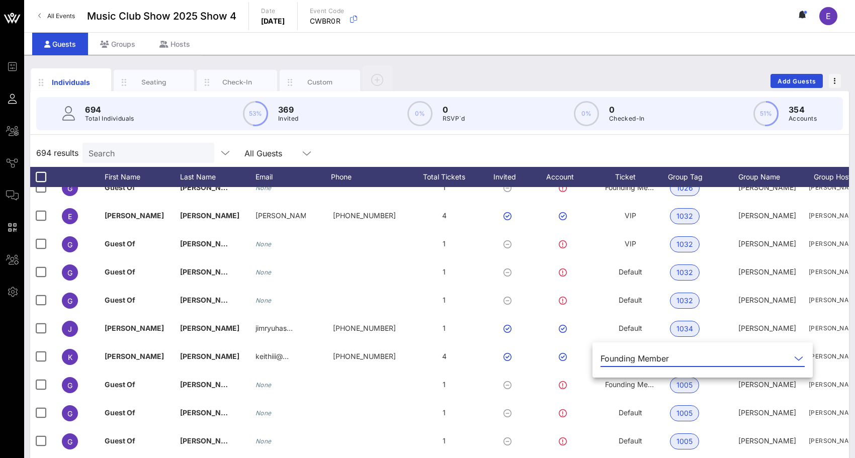
click at [628, 352] on div "Founding Member" at bounding box center [696, 359] width 190 height 16
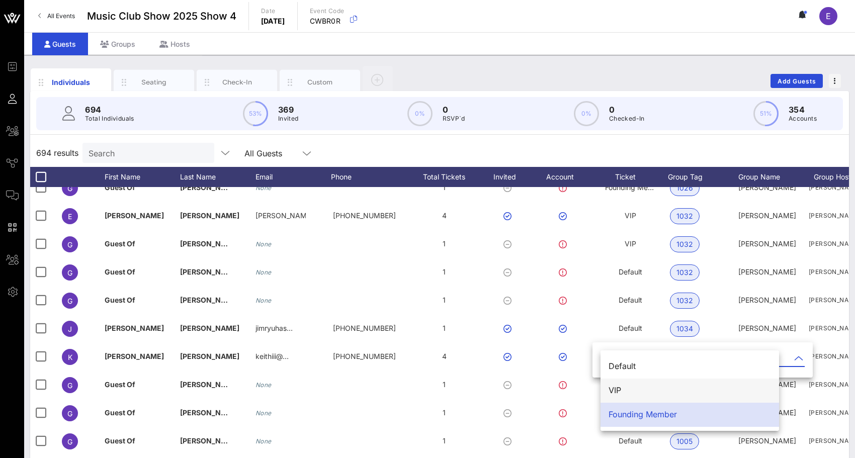
click at [626, 382] on div "VIP" at bounding box center [690, 391] width 163 height 22
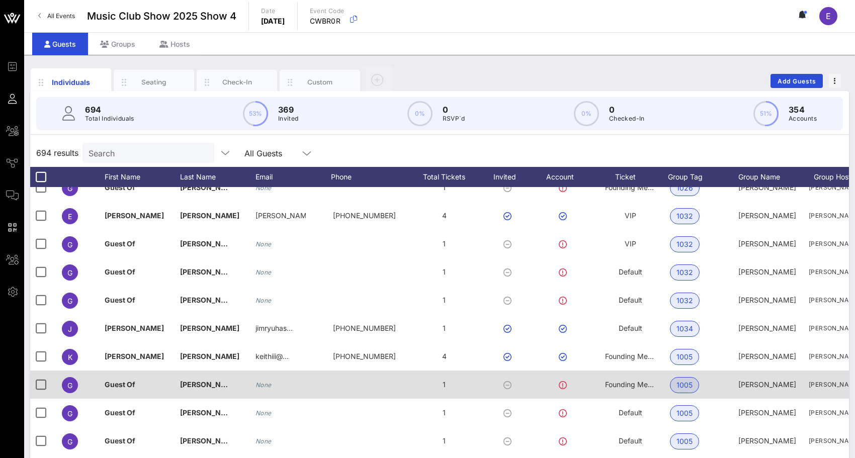
click at [629, 385] on span "Founding Member" at bounding box center [635, 384] width 60 height 9
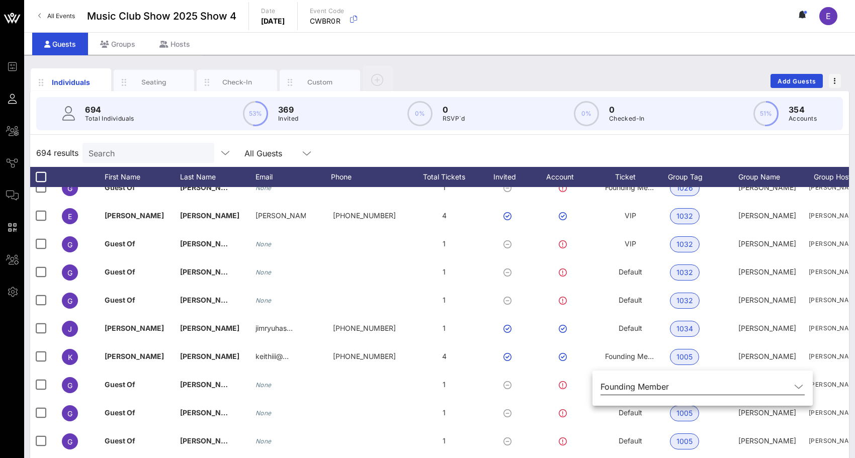
click at [629, 386] on div "Founding Member" at bounding box center [635, 386] width 68 height 9
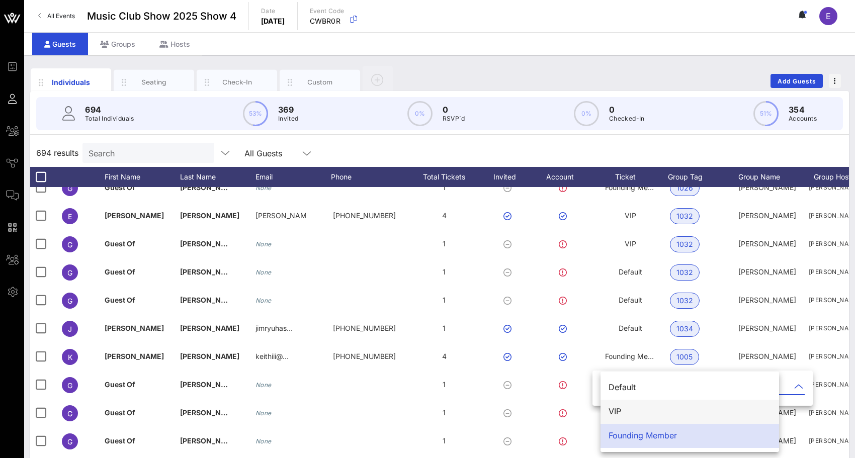
click at [624, 405] on div "VIP" at bounding box center [690, 412] width 163 height 22
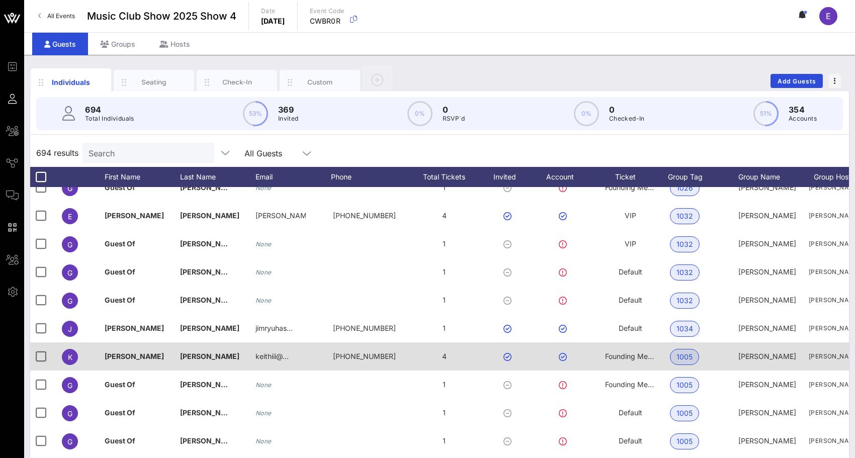
click at [631, 359] on span "Founding Member" at bounding box center [635, 356] width 60 height 9
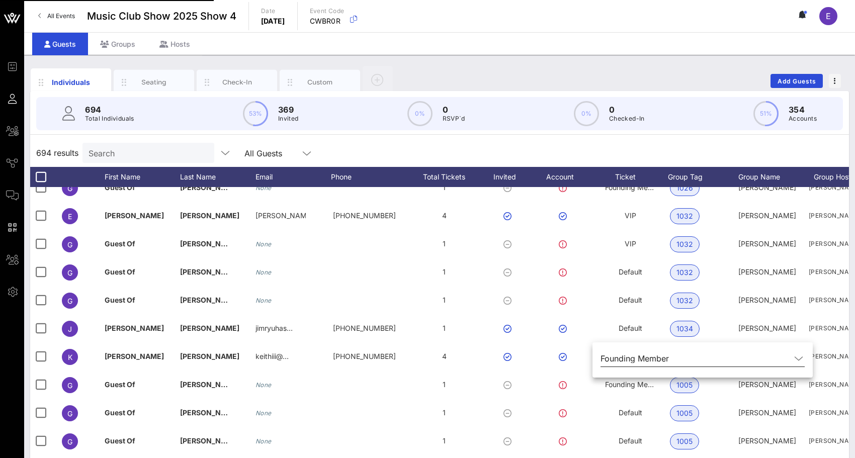
click at [632, 357] on div "Founding Member" at bounding box center [635, 358] width 68 height 9
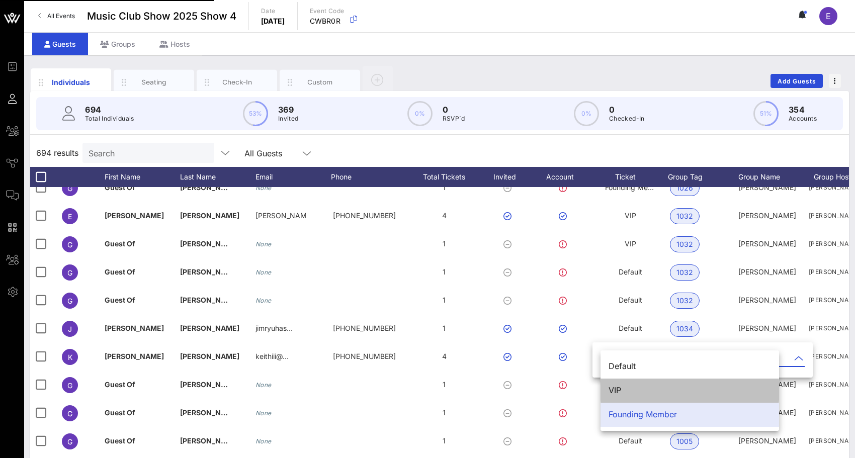
click at [629, 379] on div "VIP" at bounding box center [690, 391] width 179 height 24
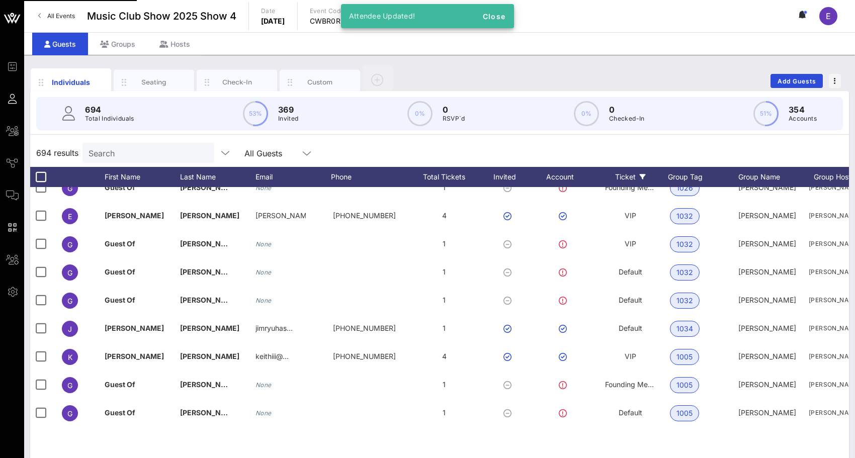
click at [631, 177] on div "Ticket" at bounding box center [630, 177] width 75 height 20
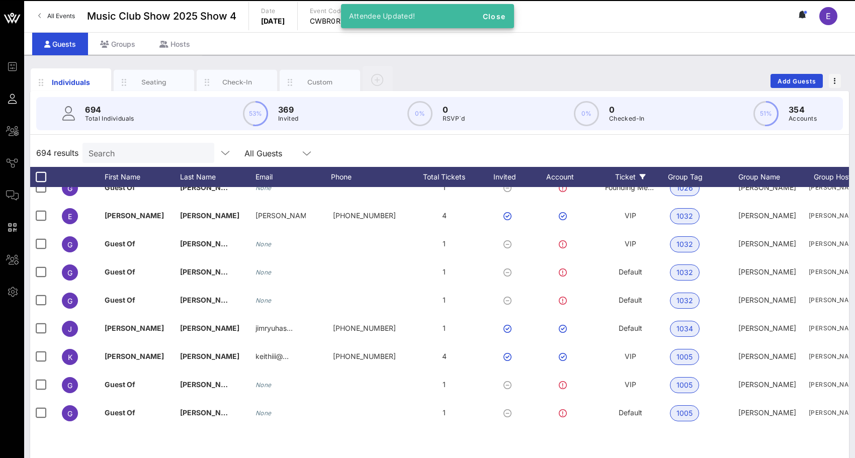
scroll to position [0, 0]
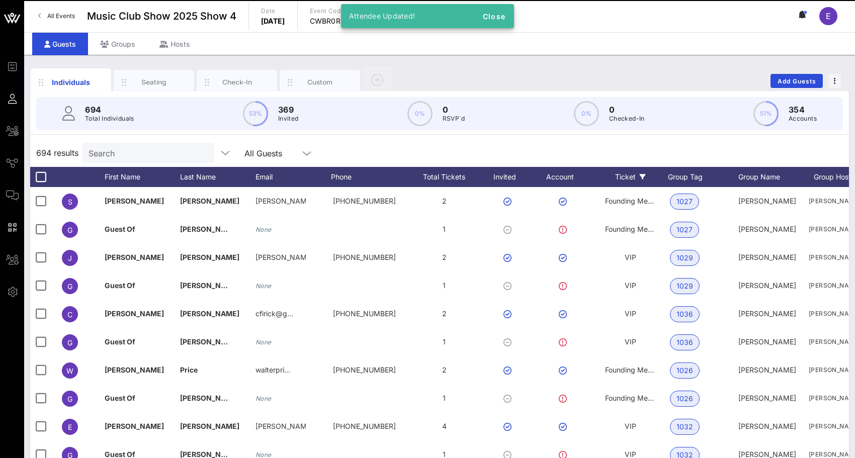
click at [640, 176] on icon at bounding box center [643, 177] width 6 height 6
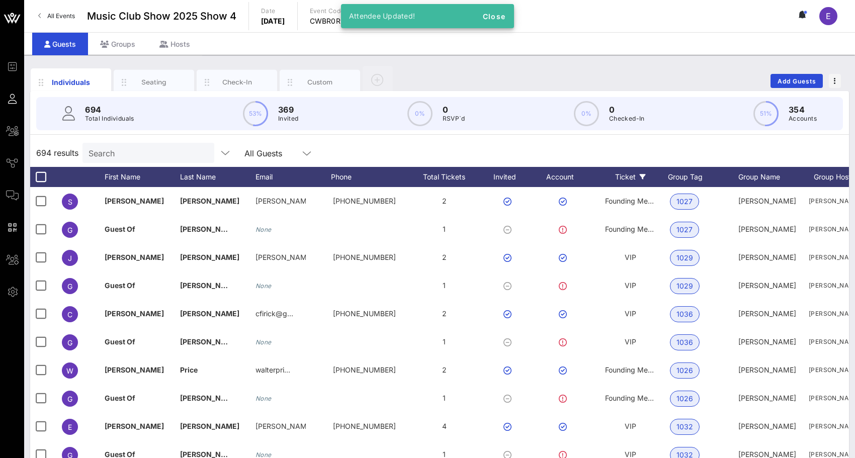
click at [640, 175] on icon at bounding box center [643, 177] width 6 height 6
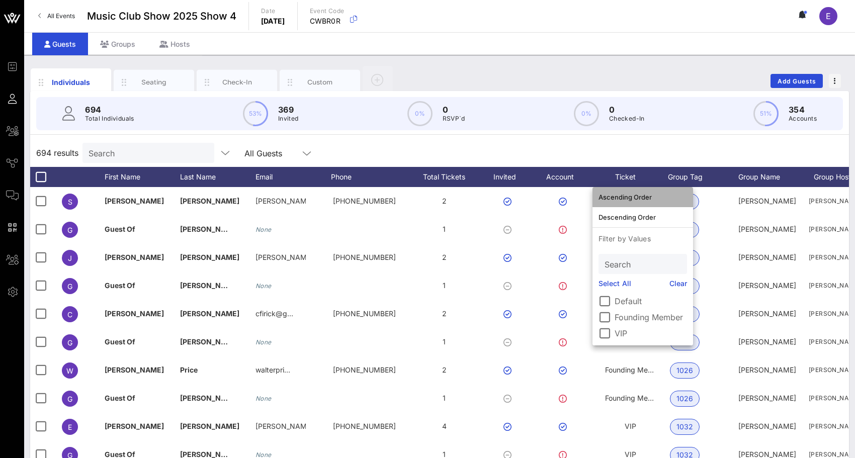
click at [639, 196] on div "Ascending Order" at bounding box center [643, 197] width 89 height 8
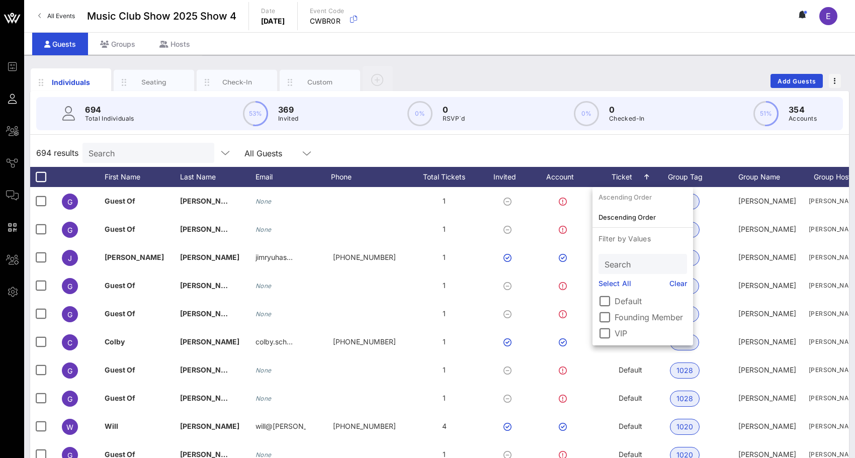
click at [611, 157] on div "694 results Search All Guests" at bounding box center [439, 153] width 819 height 28
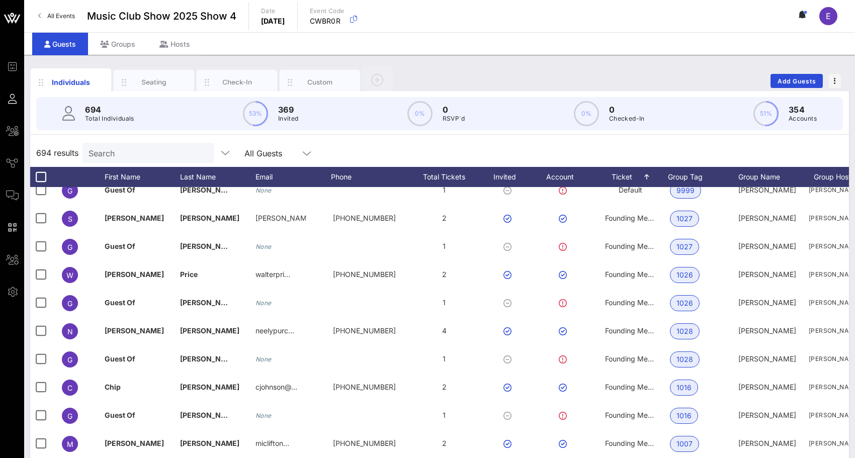
scroll to position [18132, 0]
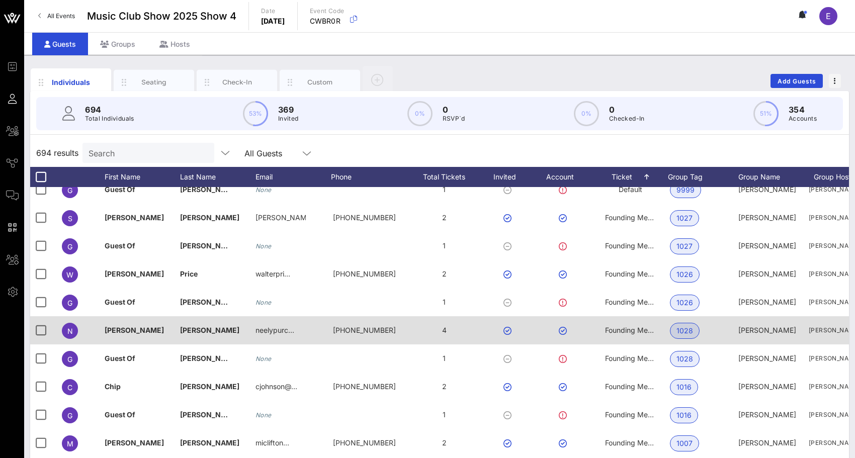
click at [625, 336] on div "Founding Member" at bounding box center [630, 331] width 50 height 28
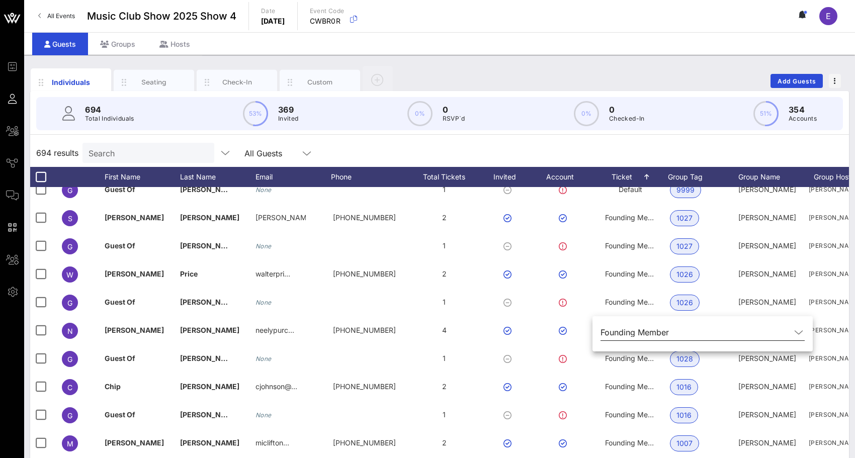
click at [629, 335] on div "Founding Member" at bounding box center [635, 332] width 68 height 9
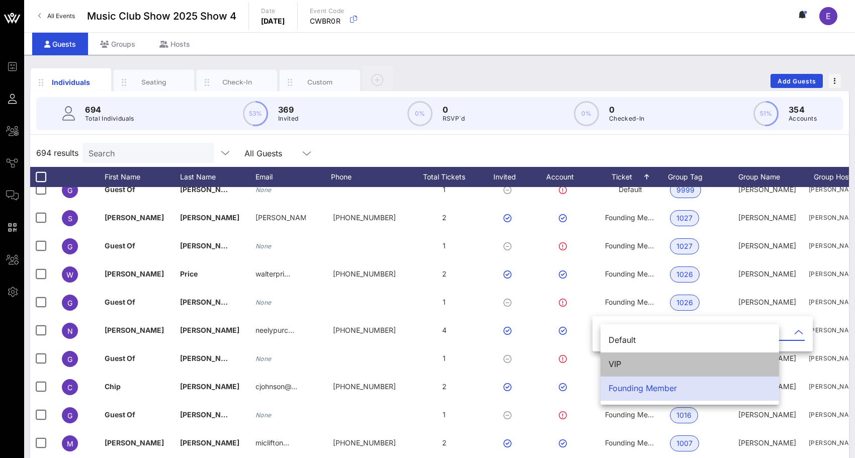
click at [629, 368] on div "VIP" at bounding box center [690, 365] width 163 height 10
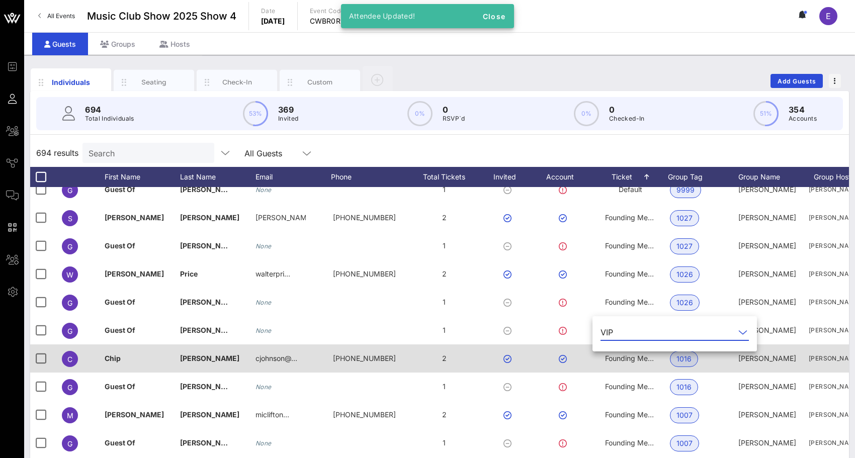
click at [624, 363] on div "Founding Member" at bounding box center [630, 359] width 50 height 28
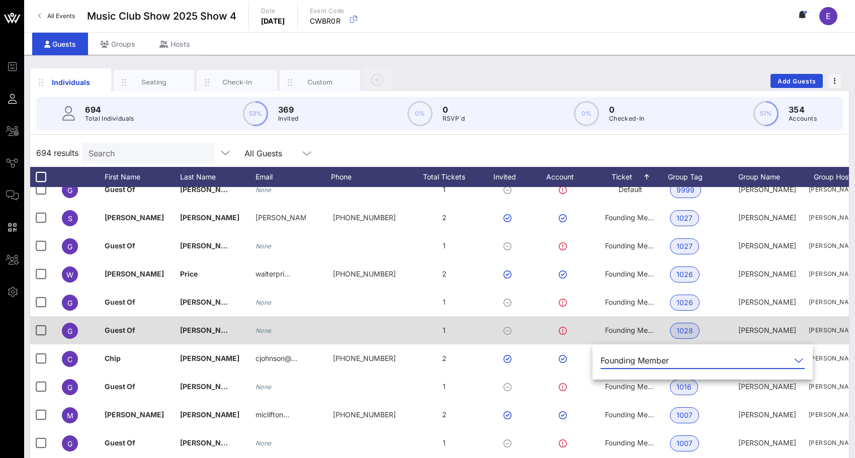
click at [628, 330] on span "Founding Member" at bounding box center [635, 330] width 60 height 9
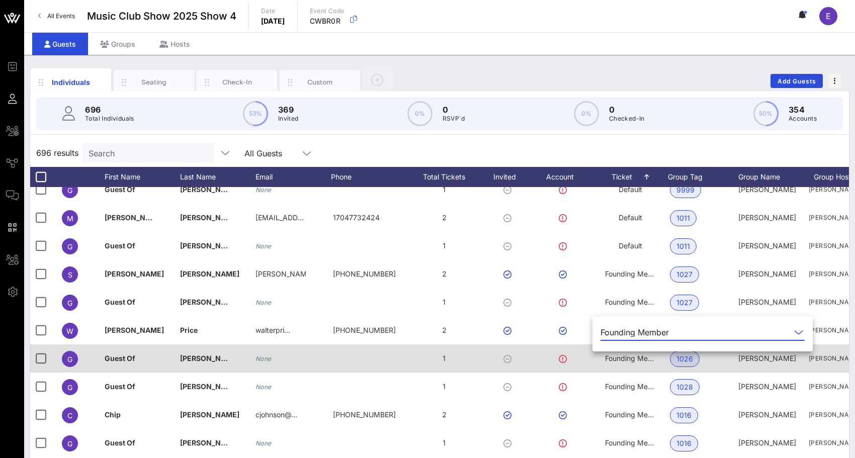
click at [638, 332] on div "Founding Member" at bounding box center [635, 332] width 68 height 9
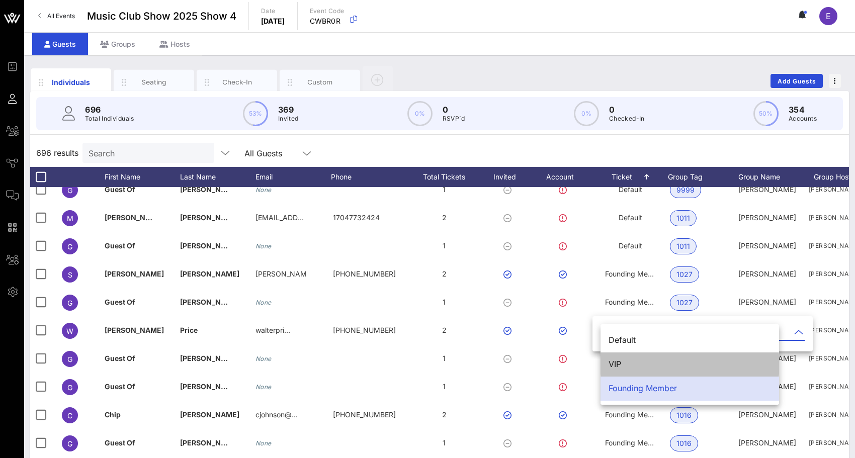
click at [625, 360] on div "VIP" at bounding box center [690, 365] width 163 height 10
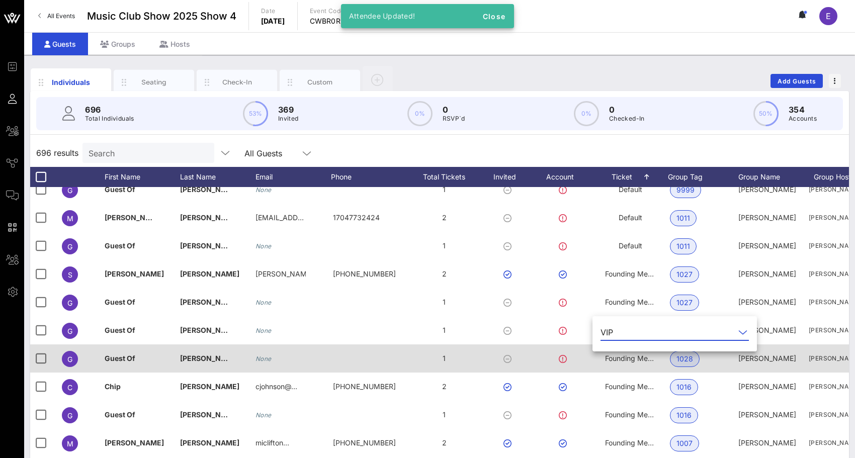
click at [621, 362] on span "Founding Member" at bounding box center [635, 358] width 60 height 9
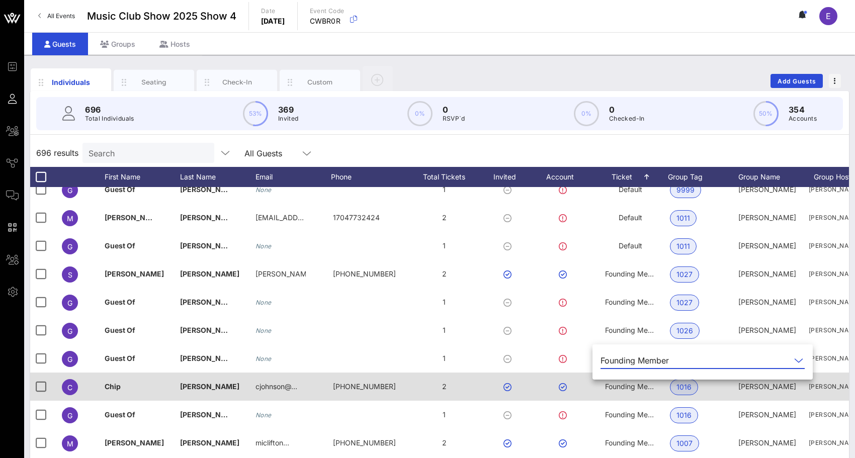
click at [635, 385] on span "Founding Member" at bounding box center [635, 386] width 60 height 9
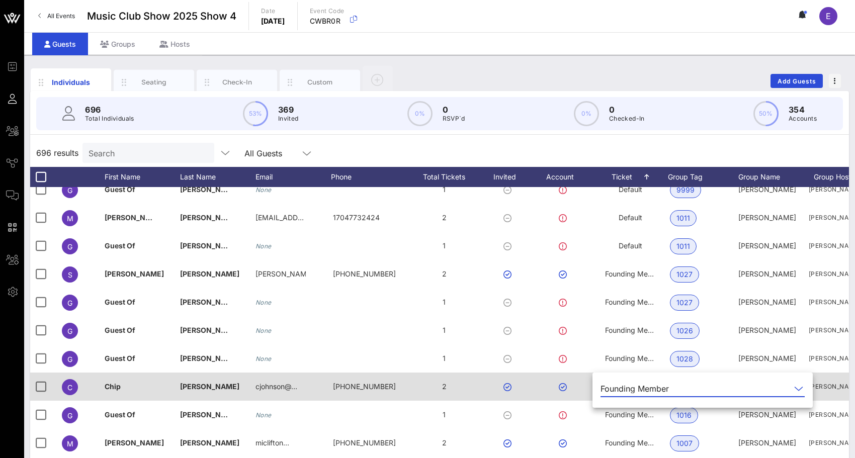
click at [635, 385] on div "Founding Member" at bounding box center [635, 388] width 68 height 9
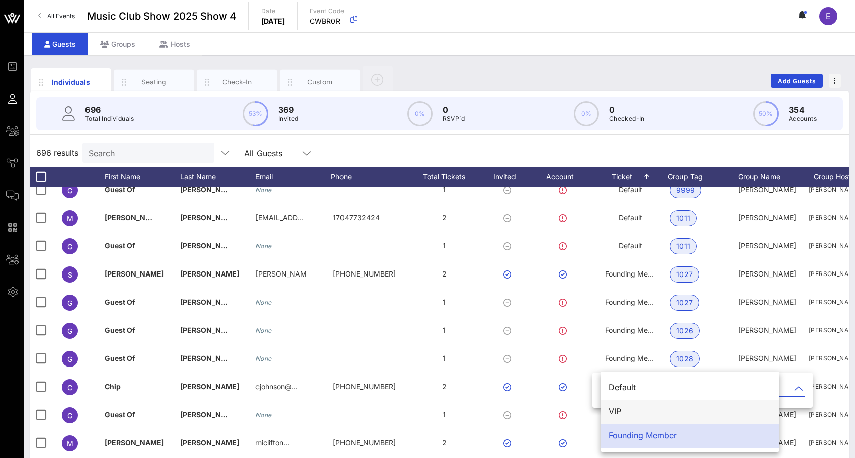
click at [628, 409] on div "VIP" at bounding box center [690, 412] width 163 height 10
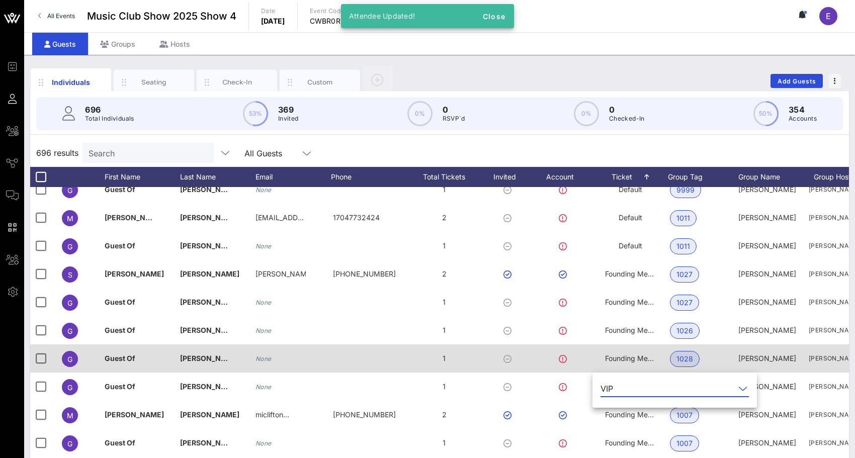
click at [630, 361] on span "Founding Member" at bounding box center [635, 358] width 60 height 9
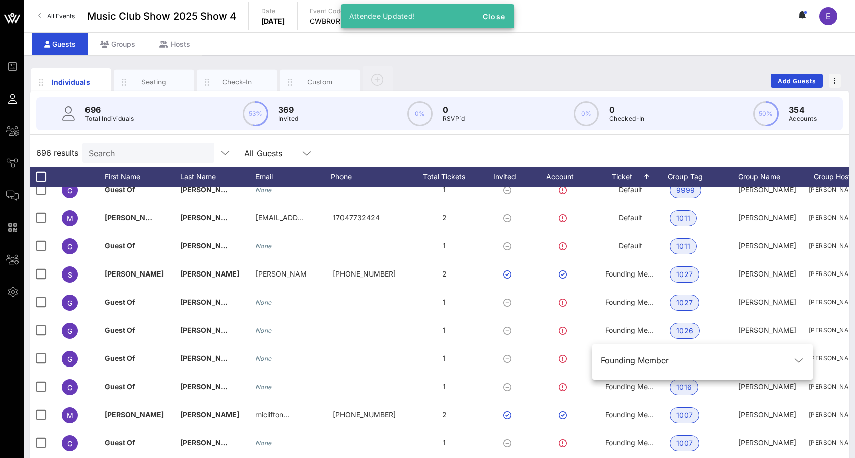
click at [629, 362] on div "Founding Member" at bounding box center [635, 360] width 68 height 9
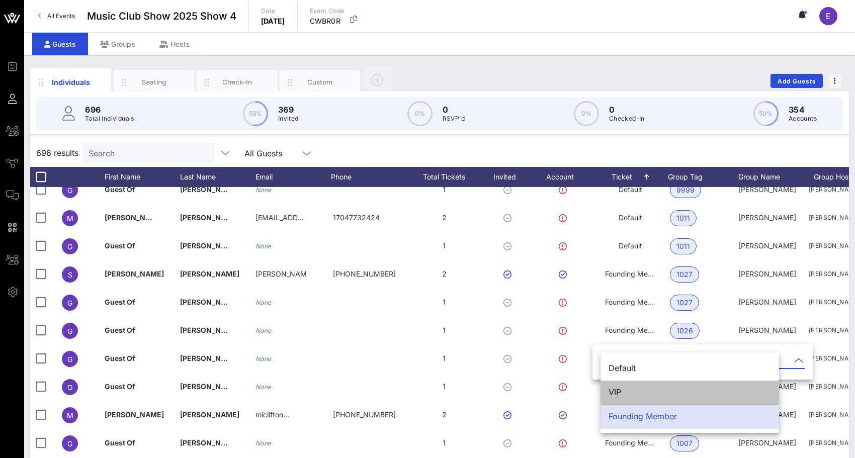
click at [626, 387] on div "VIP" at bounding box center [690, 393] width 163 height 22
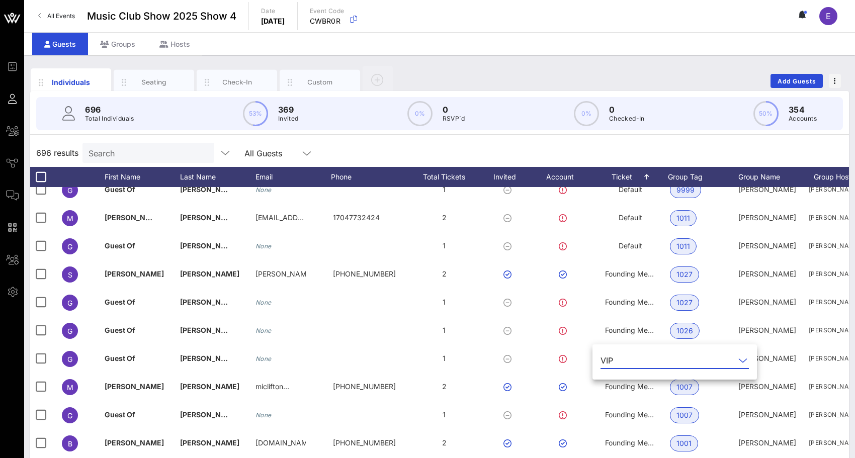
click at [655, 363] on input "text" at bounding box center [676, 361] width 118 height 16
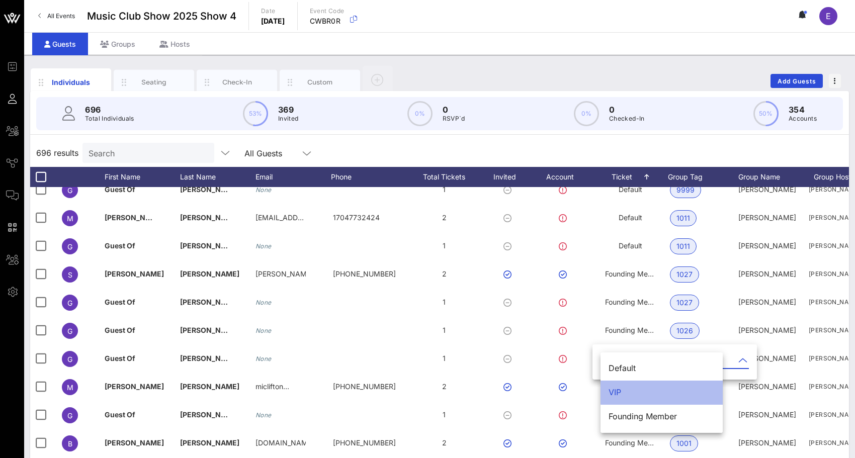
click at [645, 393] on div "VIP" at bounding box center [662, 393] width 106 height 10
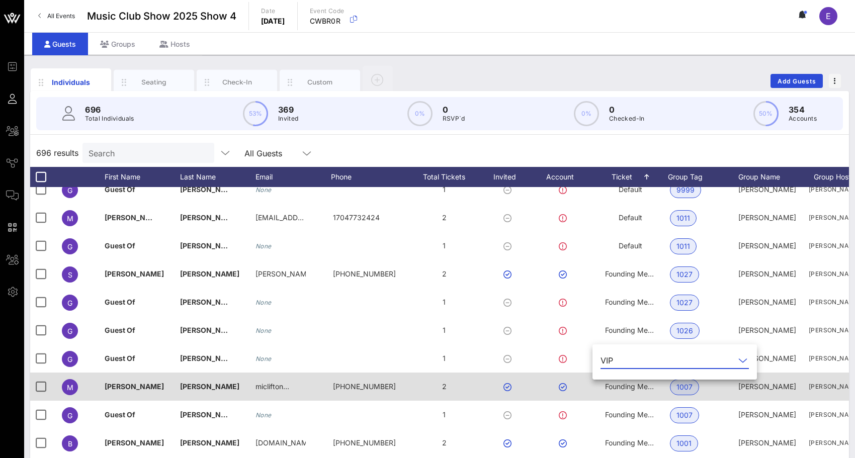
click at [634, 384] on span "Founding Member" at bounding box center [635, 386] width 60 height 9
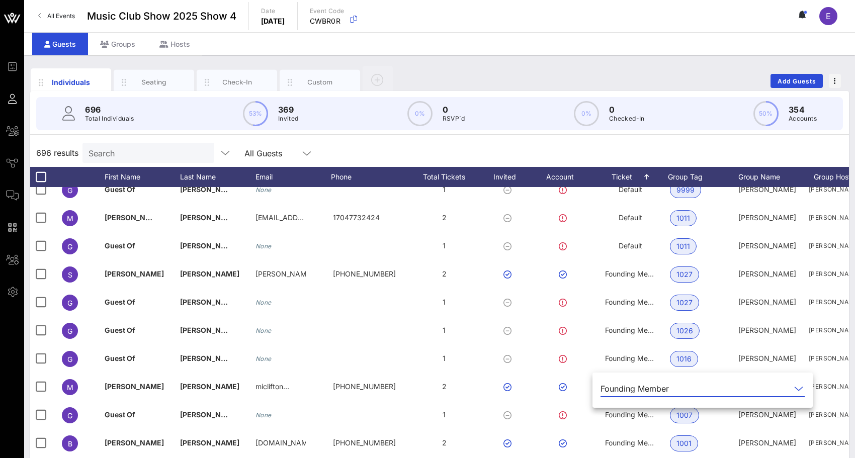
click at [634, 385] on div "Founding Member" at bounding box center [635, 388] width 68 height 9
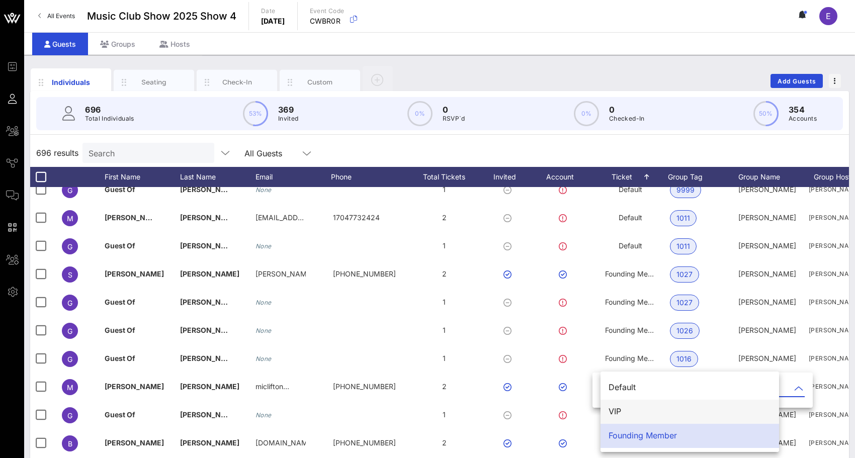
click at [632, 408] on div "VIP" at bounding box center [690, 412] width 163 height 10
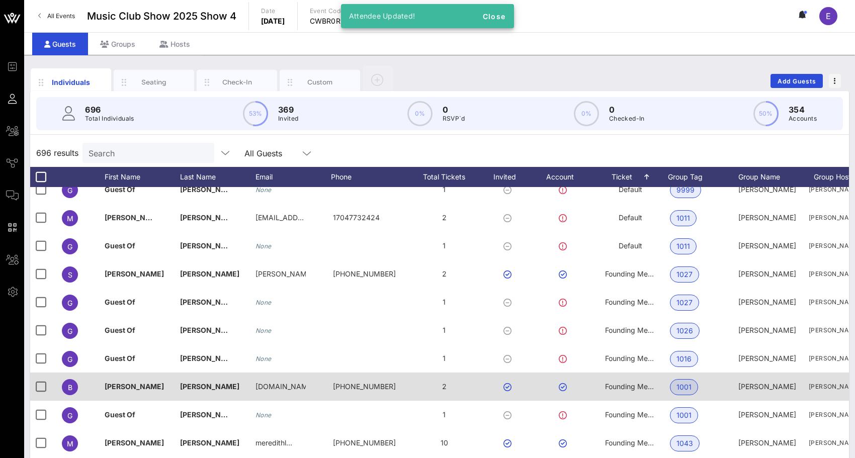
click at [630, 389] on span "Founding Member" at bounding box center [635, 386] width 60 height 9
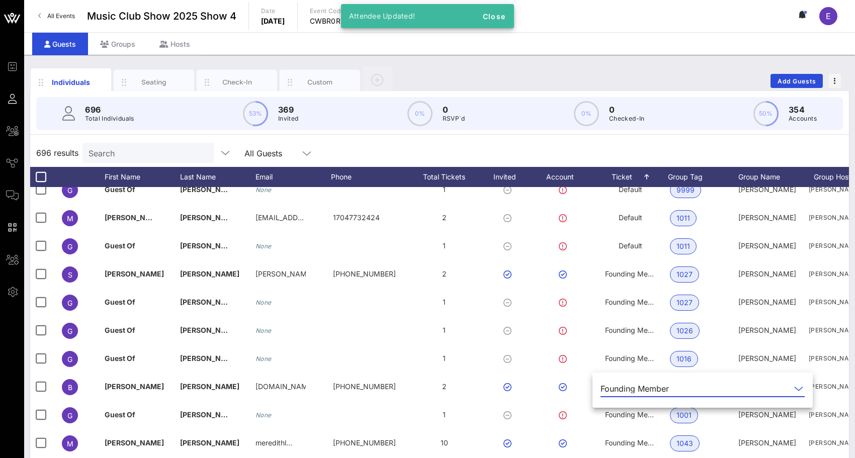
click at [629, 388] on div "Founding Member" at bounding box center [635, 388] width 68 height 9
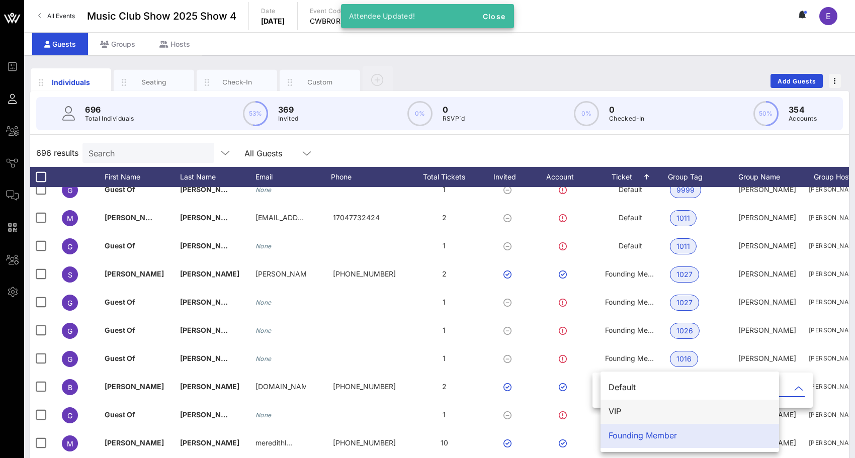
click at [624, 407] on div "VIP" at bounding box center [690, 412] width 163 height 10
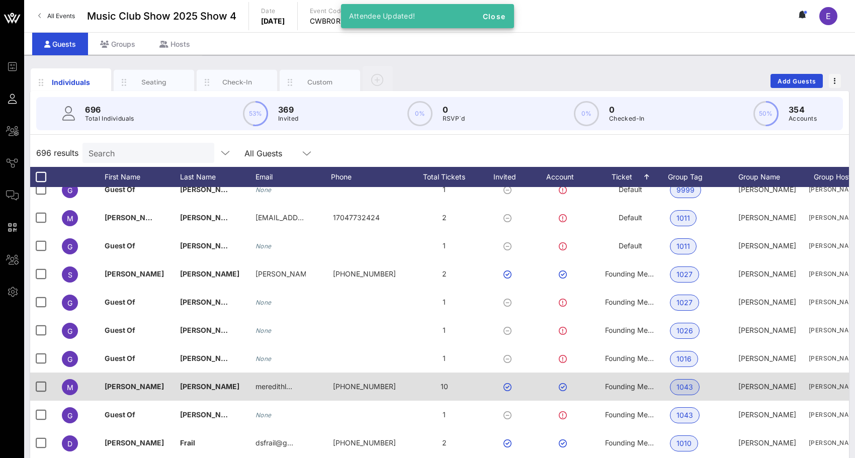
click at [624, 393] on div "Founding Member" at bounding box center [630, 387] width 50 height 28
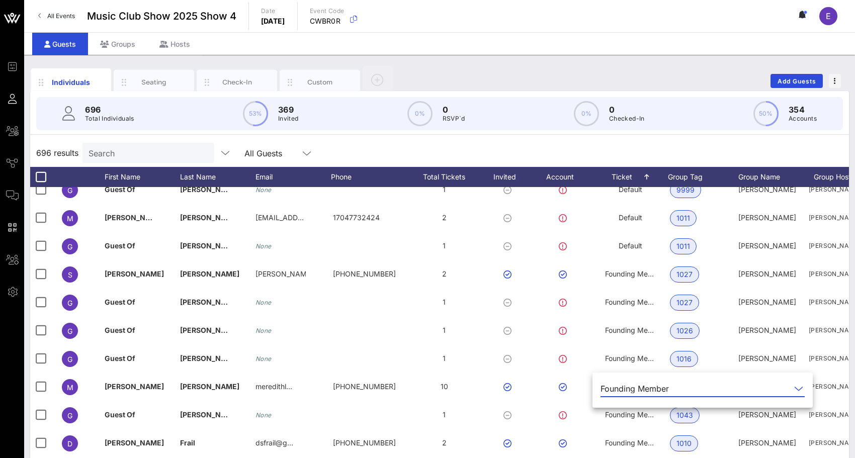
click at [626, 387] on div "Founding Member" at bounding box center [635, 388] width 68 height 9
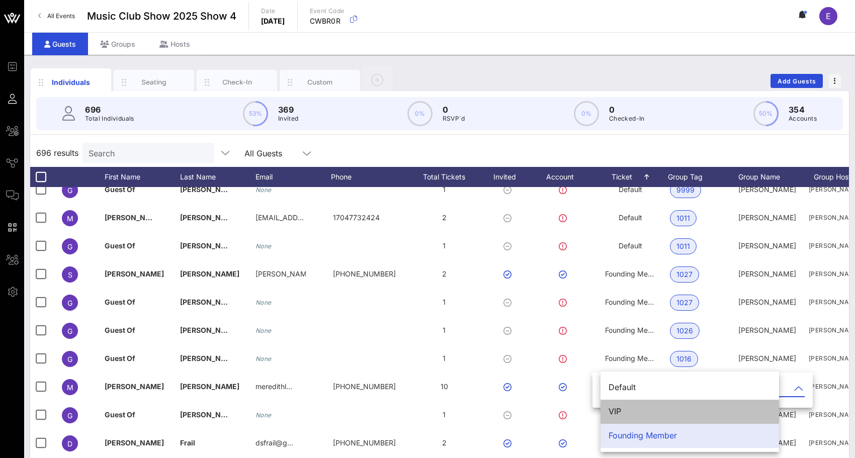
click at [623, 405] on div "VIP" at bounding box center [690, 412] width 163 height 22
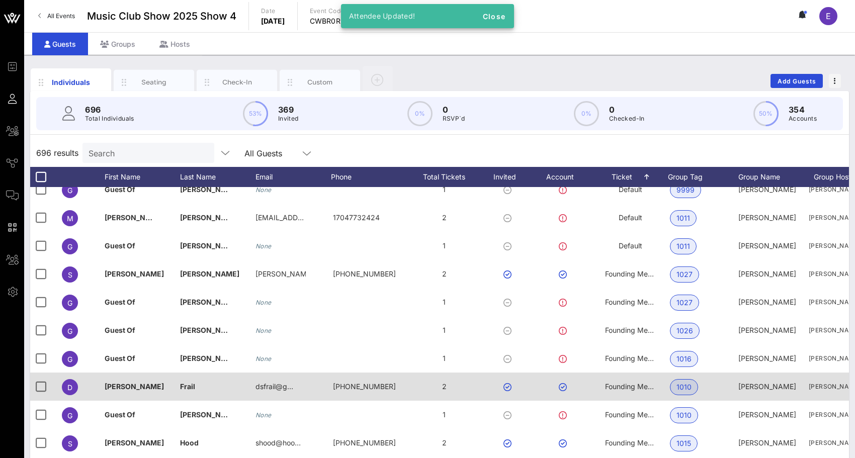
click at [623, 386] on span "Founding Member" at bounding box center [635, 386] width 60 height 9
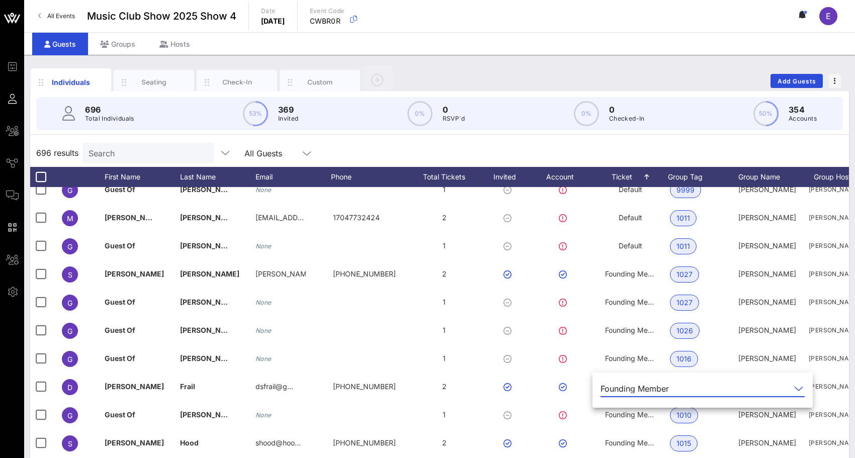
click at [623, 392] on div "Founding Member" at bounding box center [635, 388] width 68 height 9
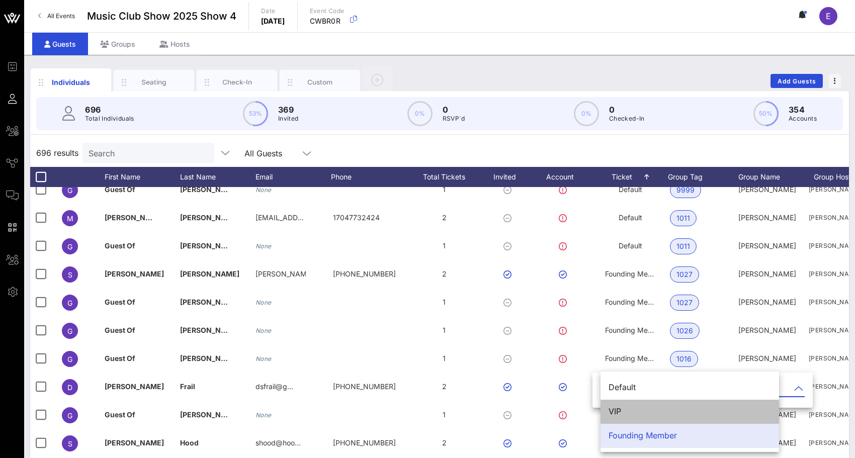
click at [622, 409] on div "VIP" at bounding box center [690, 412] width 163 height 10
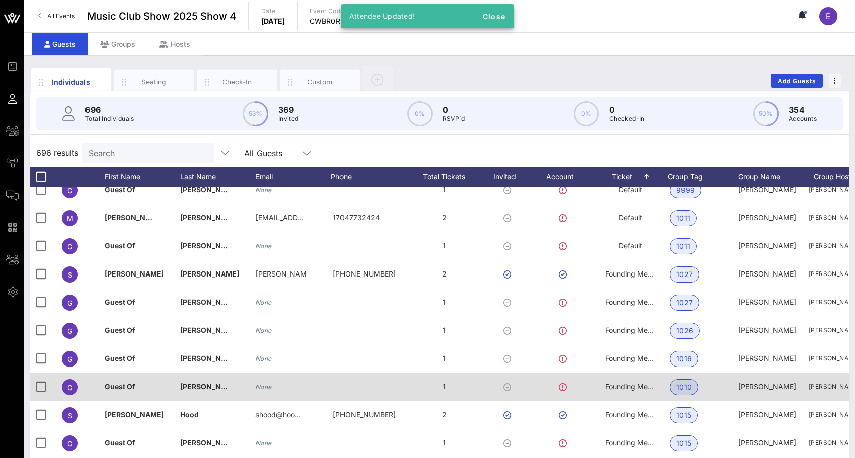
click at [622, 389] on span "Founding Member" at bounding box center [635, 386] width 60 height 9
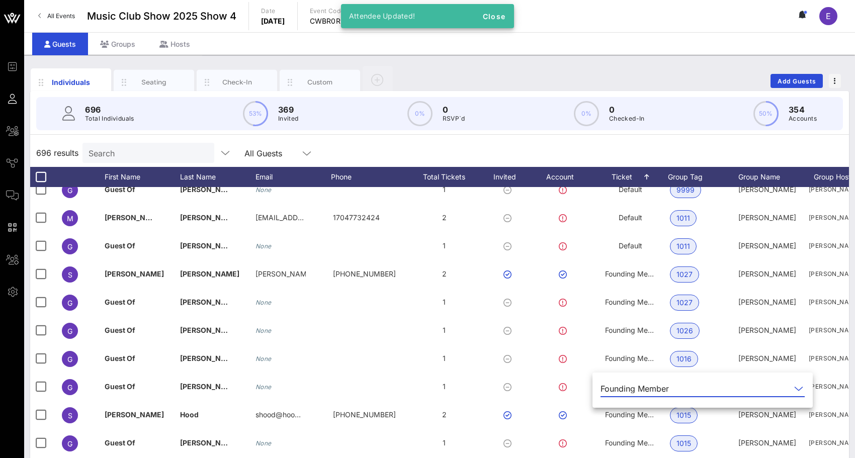
click at [621, 392] on div "Founding Member" at bounding box center [635, 388] width 68 height 9
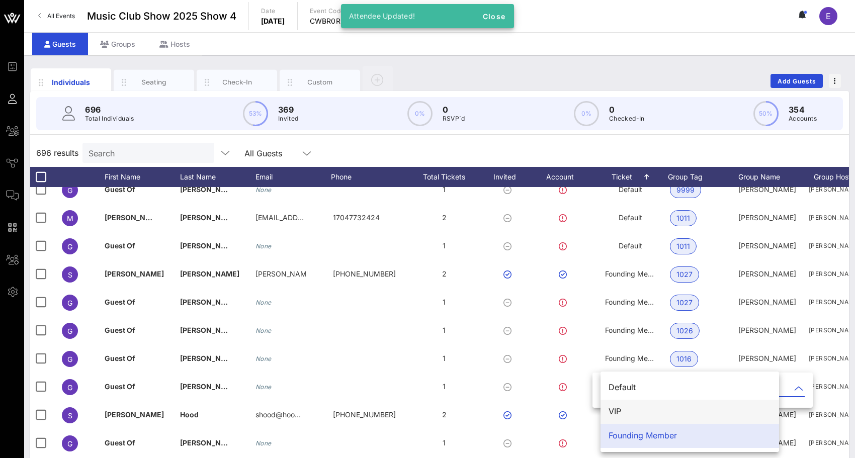
click at [621, 403] on div "VIP" at bounding box center [690, 412] width 163 height 22
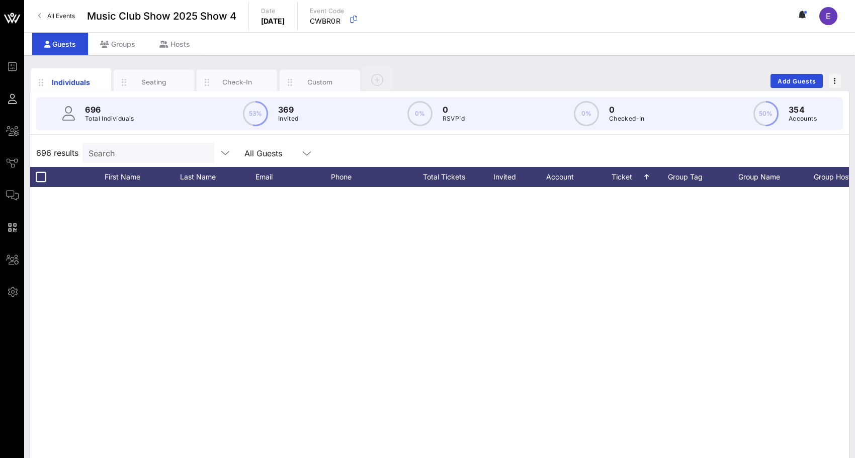
scroll to position [17066, 0]
